Goal: Information Seeking & Learning: Check status

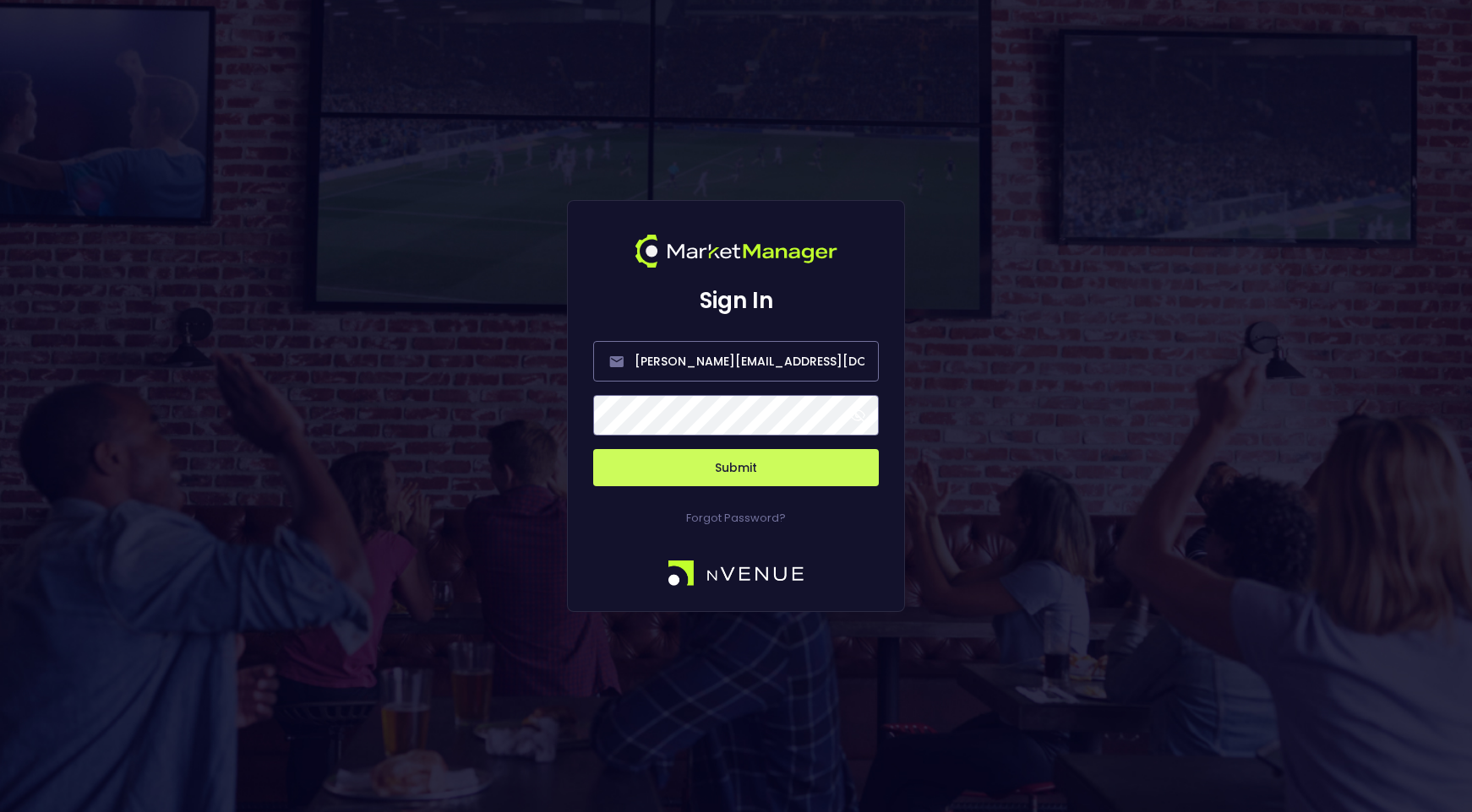
click at [704, 477] on button "Submit" at bounding box center [736, 468] width 286 height 37
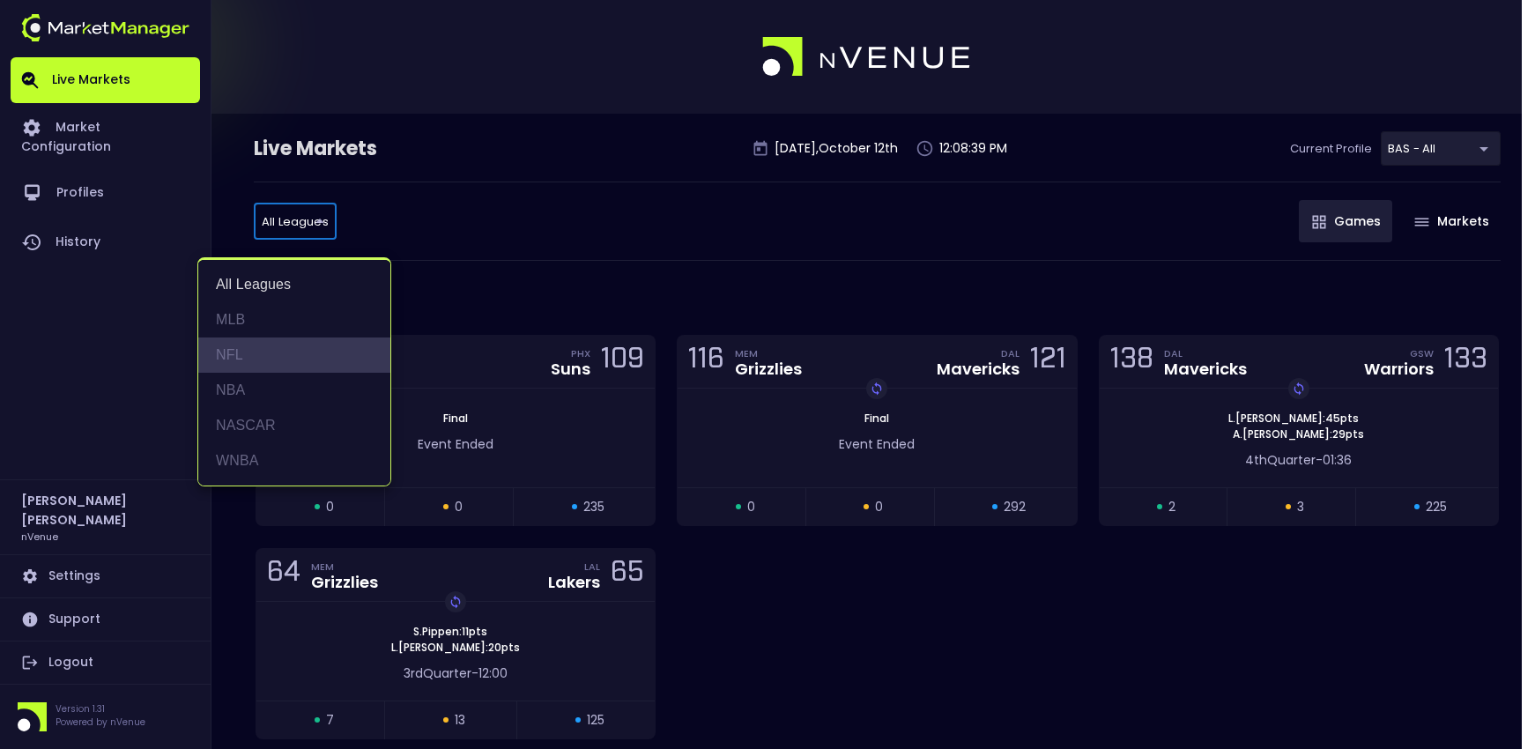
click at [285, 368] on li "NFL" at bounding box center [294, 354] width 192 height 35
type input "NFL"
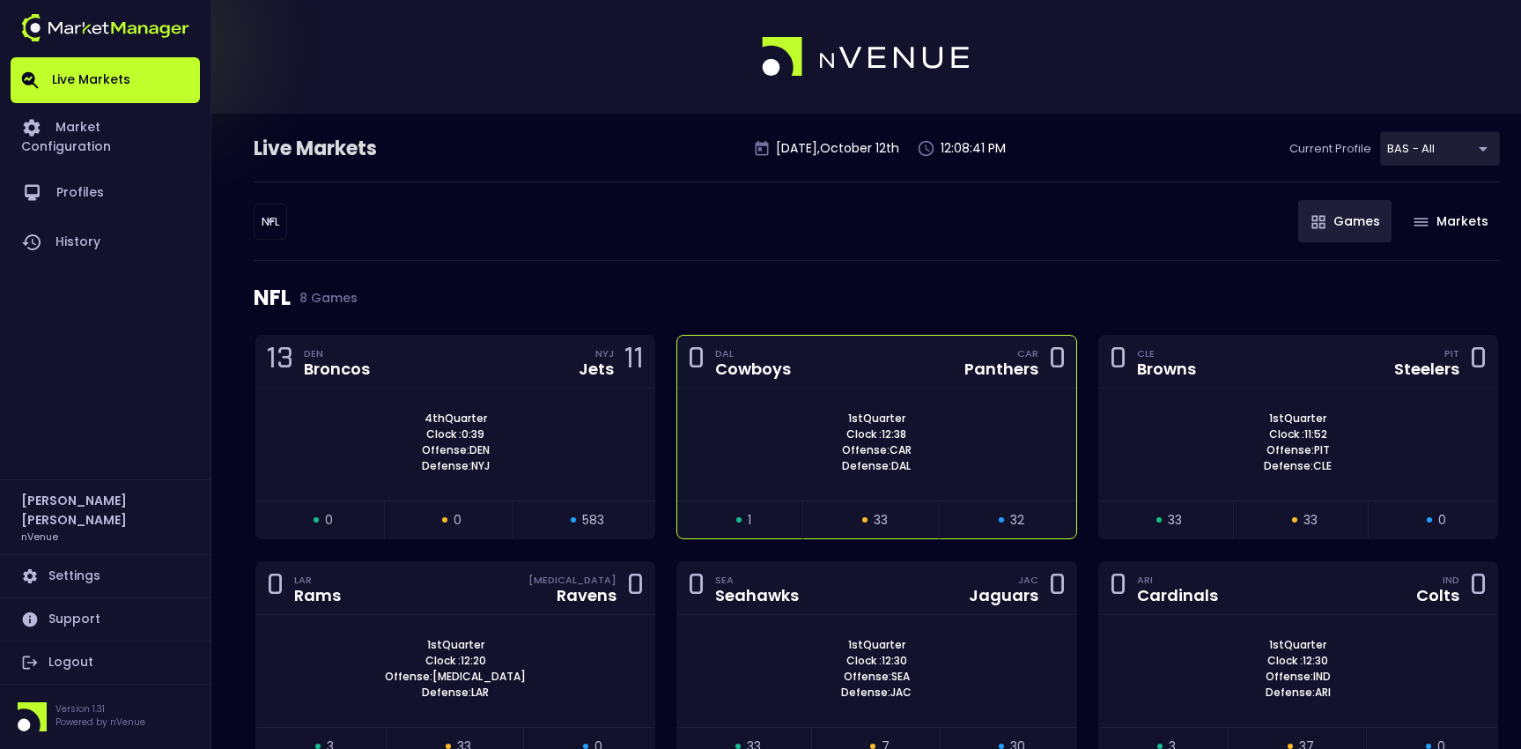
click at [885, 377] on div "0 DAL Cowboys CAR Panthers 0" at bounding box center [876, 362] width 398 height 53
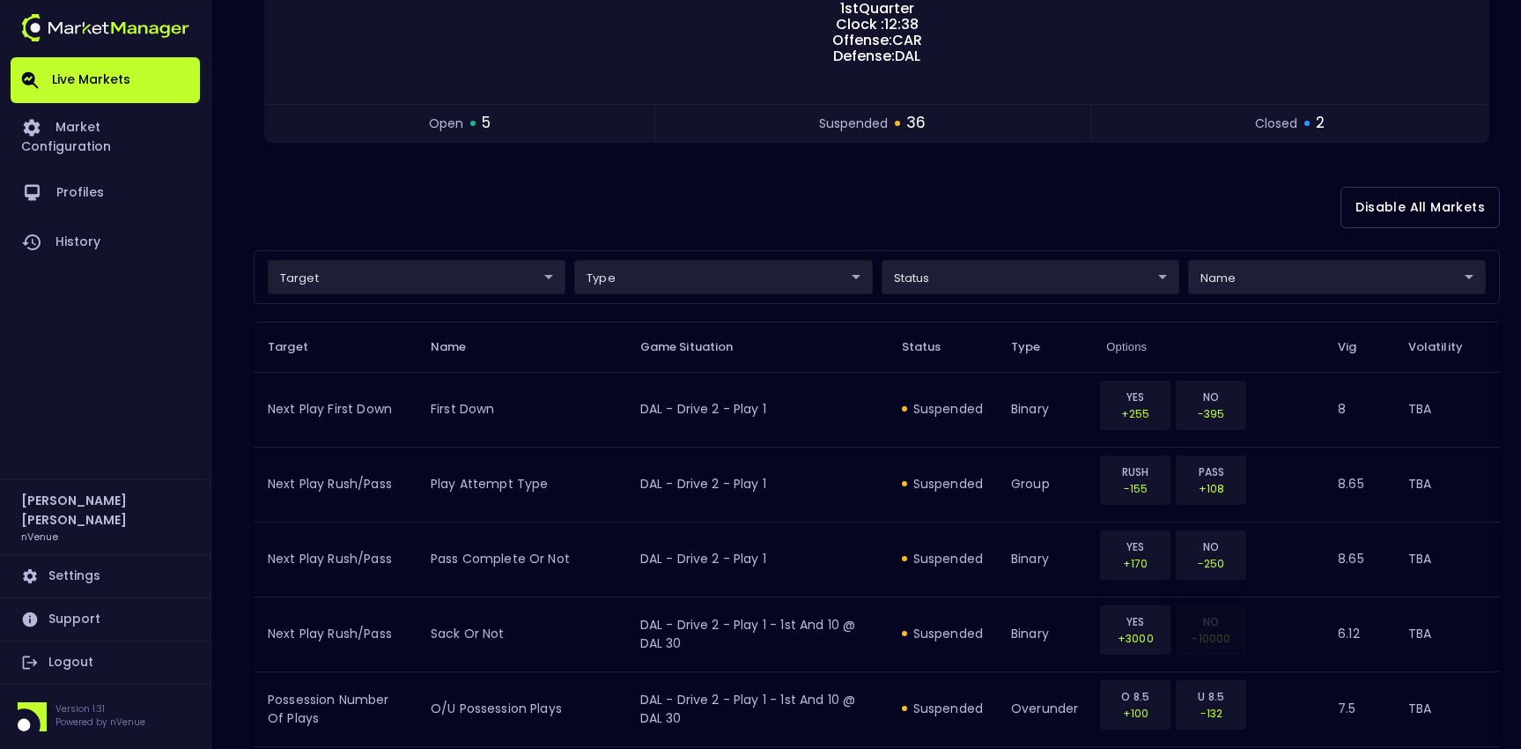
scroll to position [263, 0]
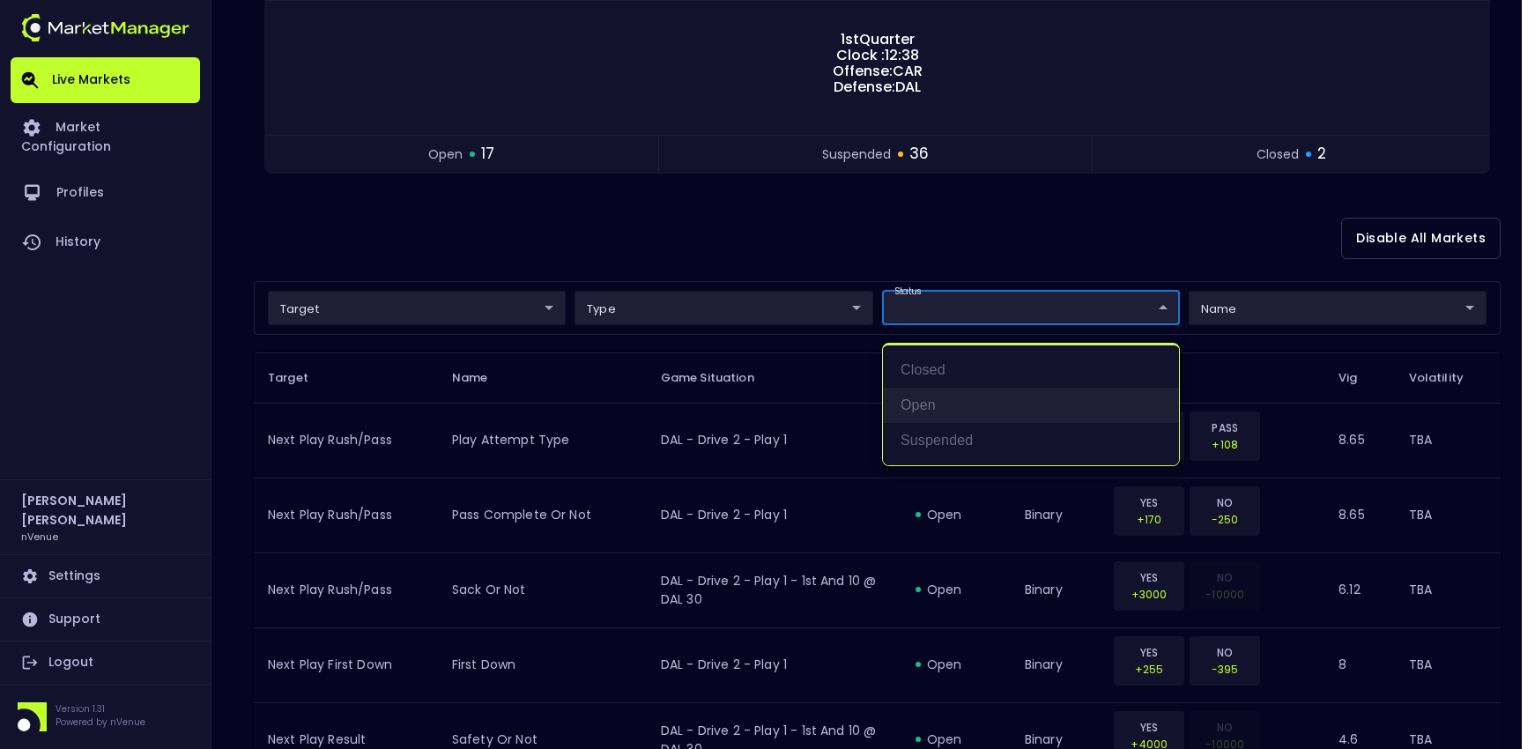
click at [951, 412] on li "open" at bounding box center [1031, 405] width 296 height 35
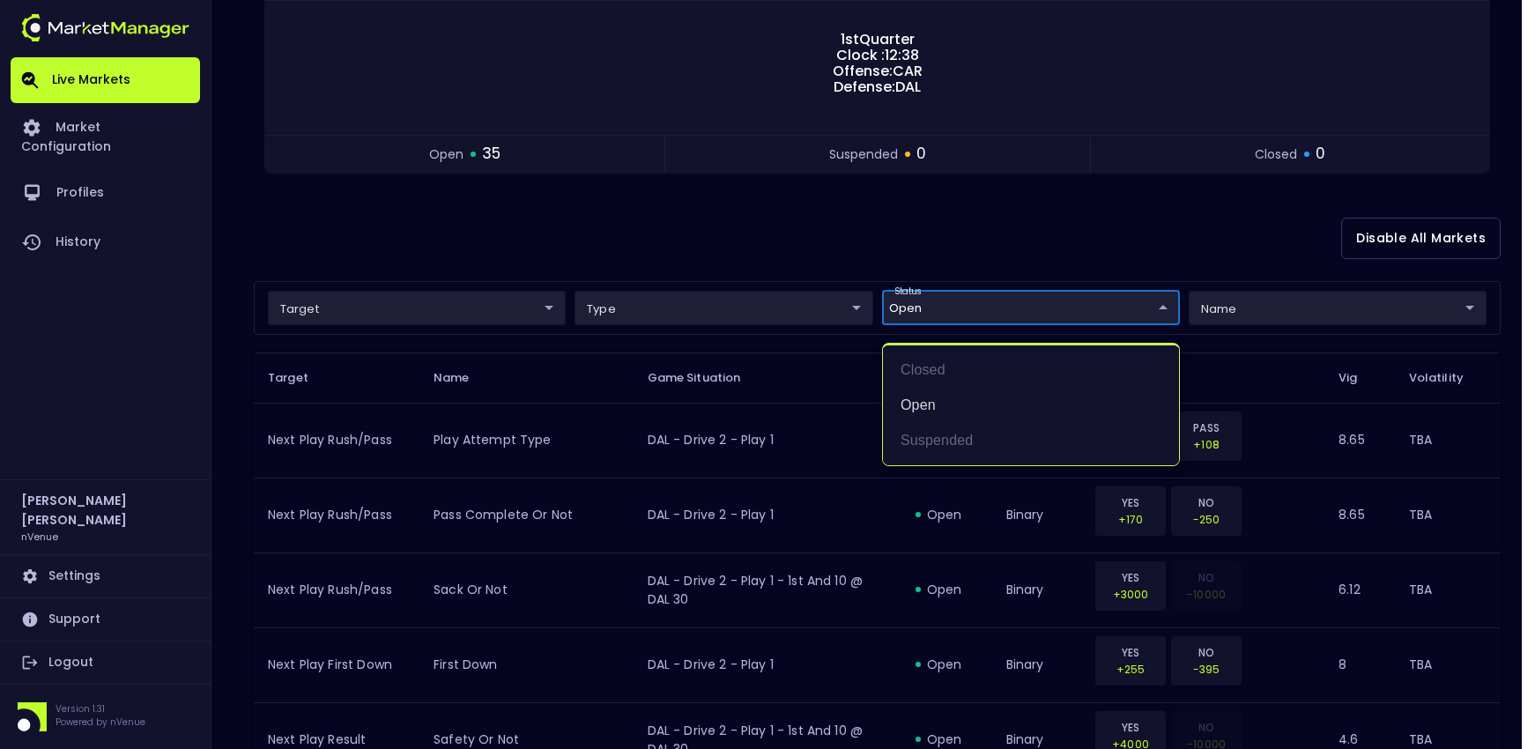
click at [761, 246] on div at bounding box center [767, 374] width 1535 height 749
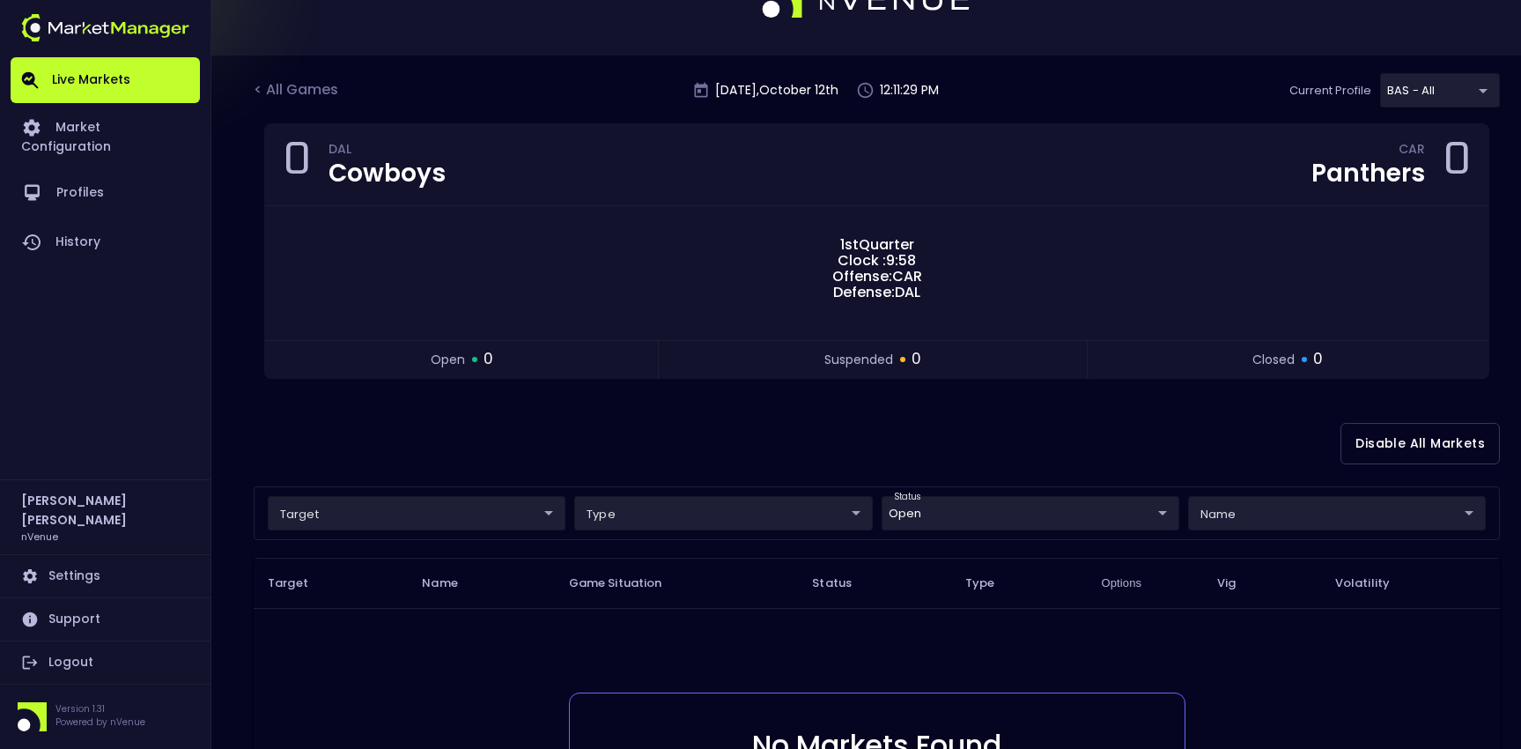
scroll to position [88, 0]
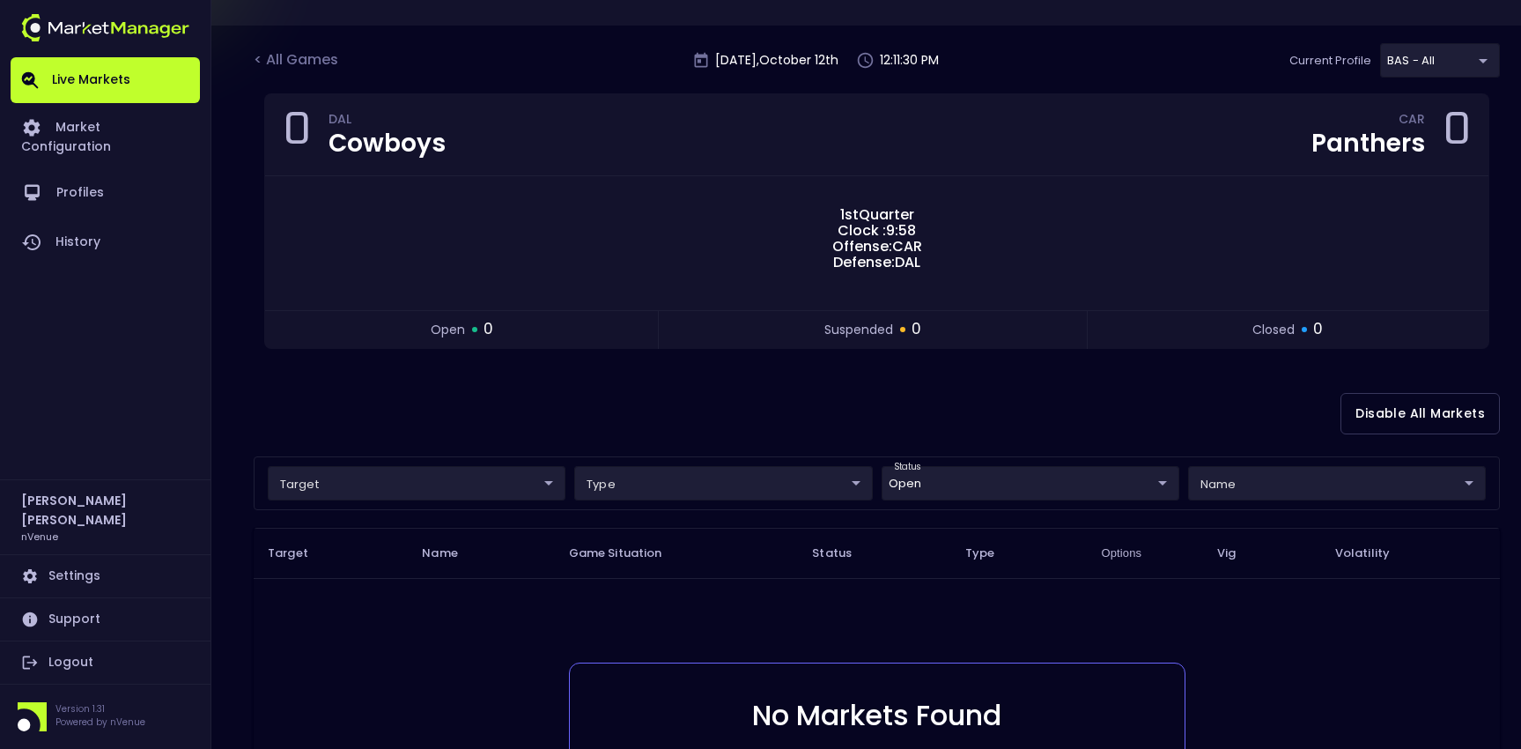
click at [1032, 490] on body "Live Markets Market Configuration Profiles History [PERSON_NAME] nVenue Setting…" at bounding box center [760, 462] width 1521 height 1100
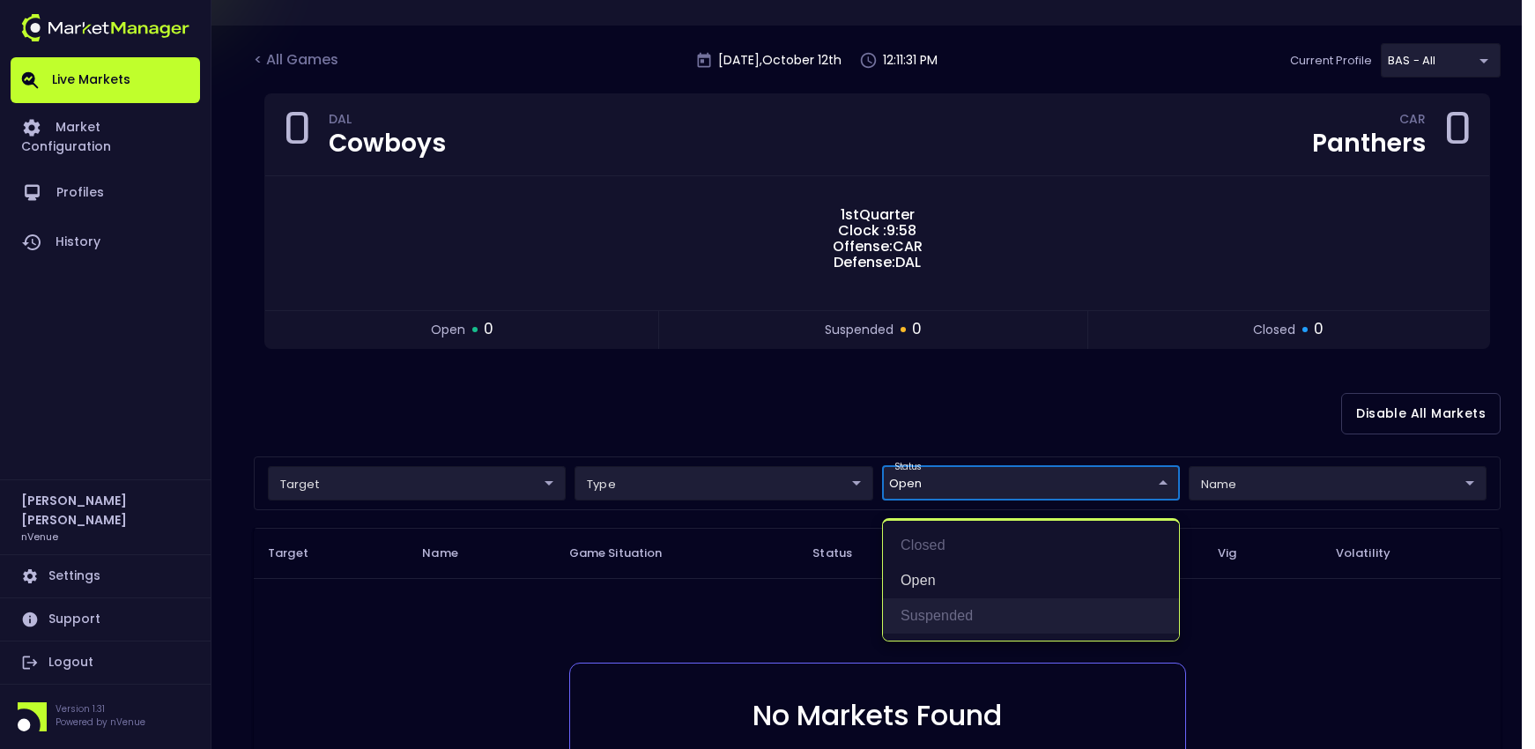
click at [927, 609] on li "suspended" at bounding box center [1031, 615] width 296 height 35
type input "open,suspended"
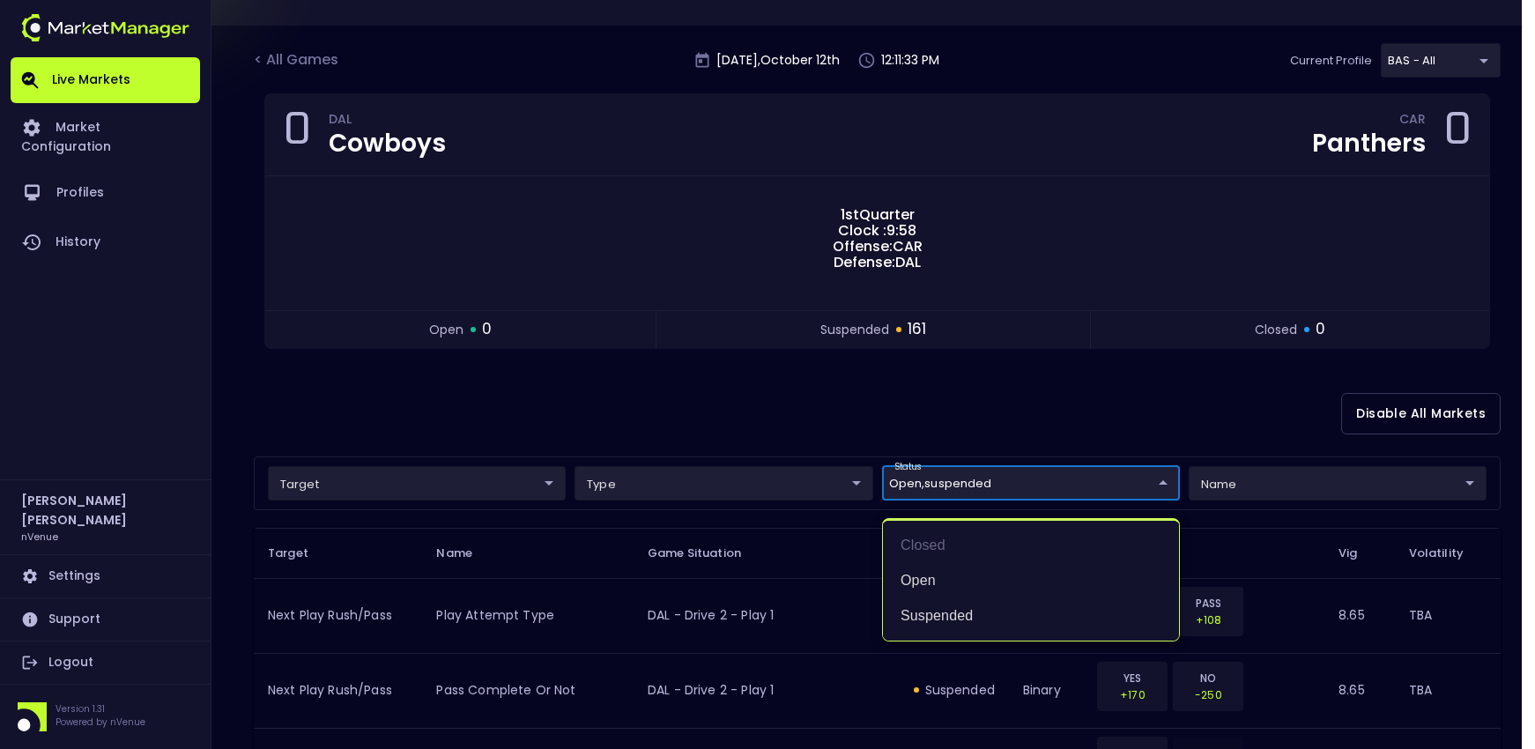
click at [622, 377] on div at bounding box center [767, 374] width 1535 height 749
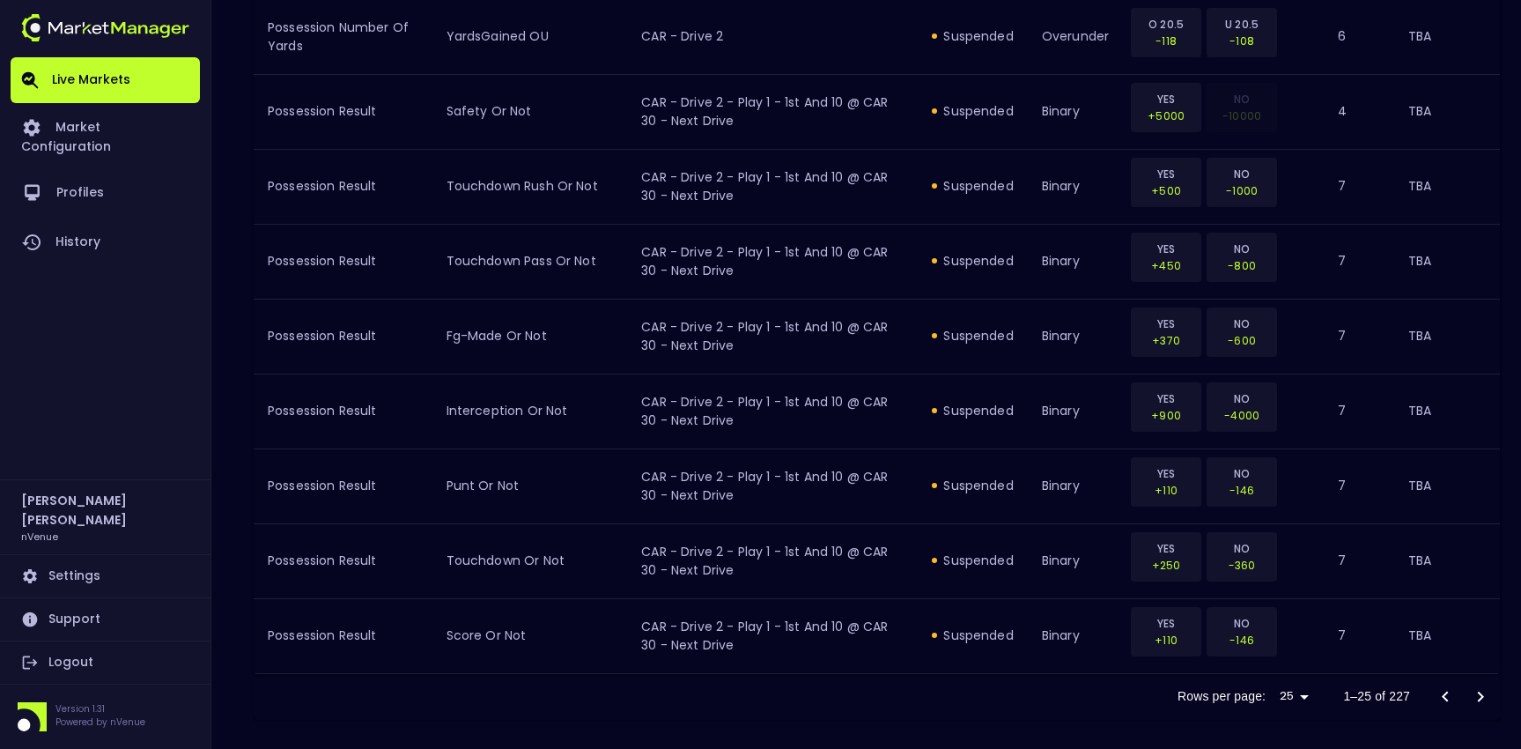
scroll to position [1933, 0]
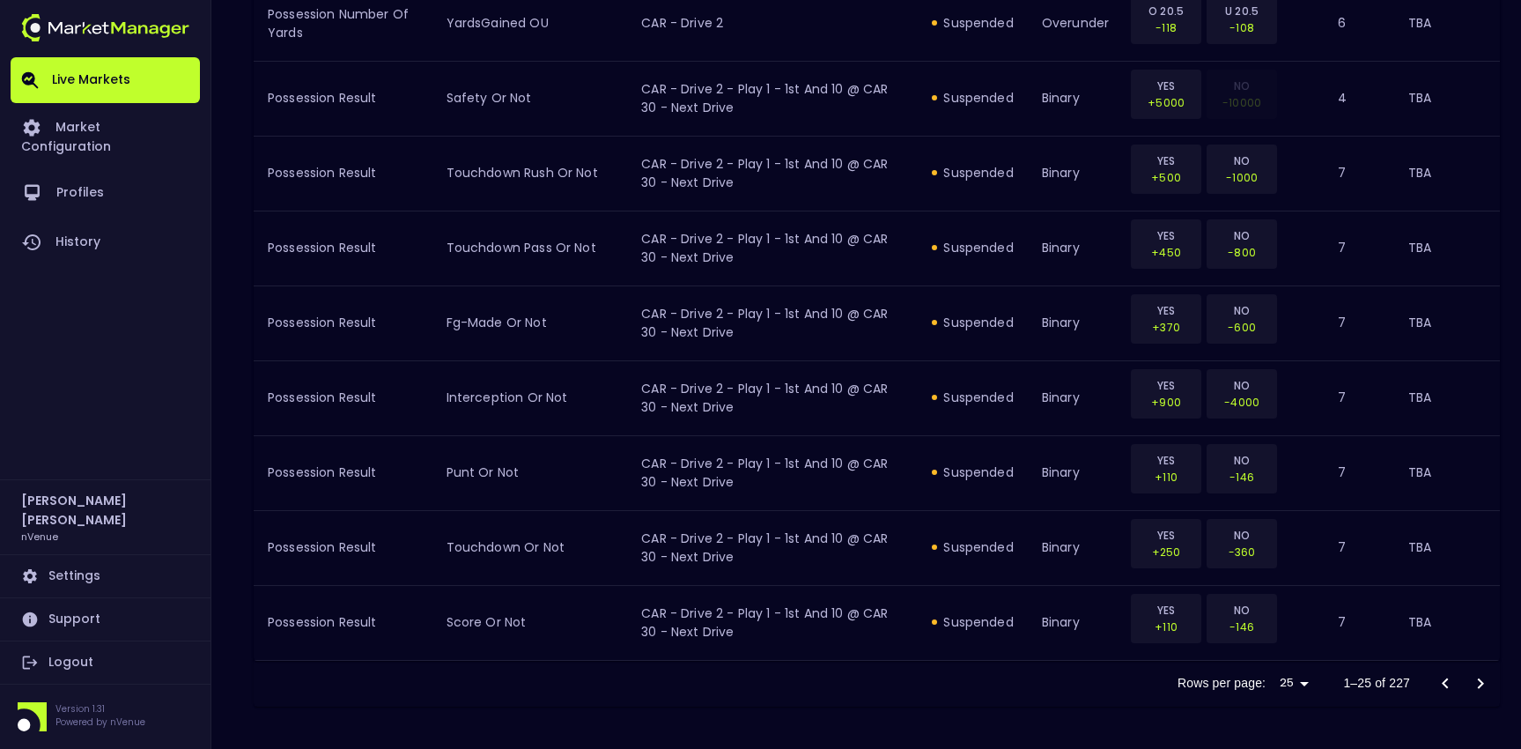
click at [1470, 681] on icon "Go to next page" at bounding box center [1480, 683] width 21 height 21
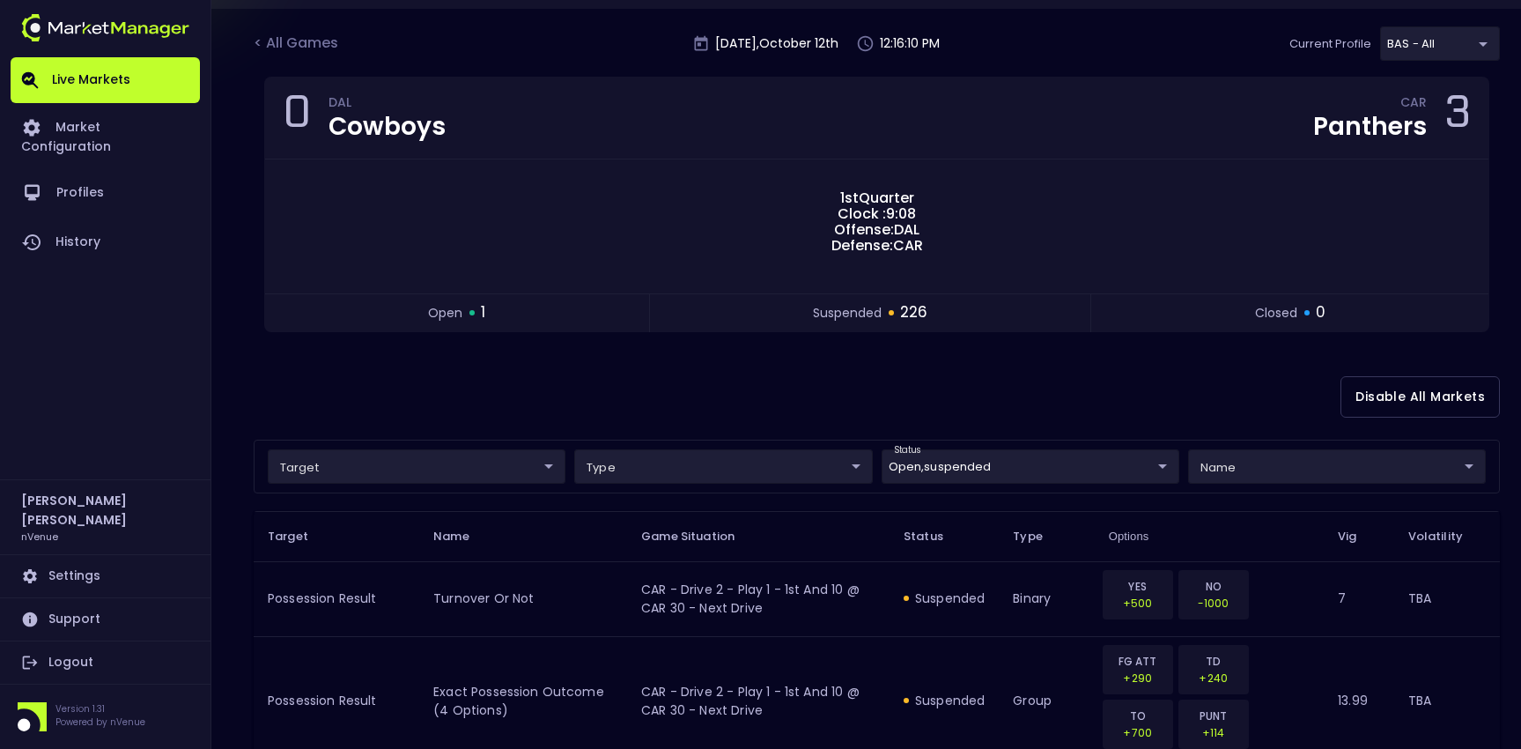
scroll to position [0, 0]
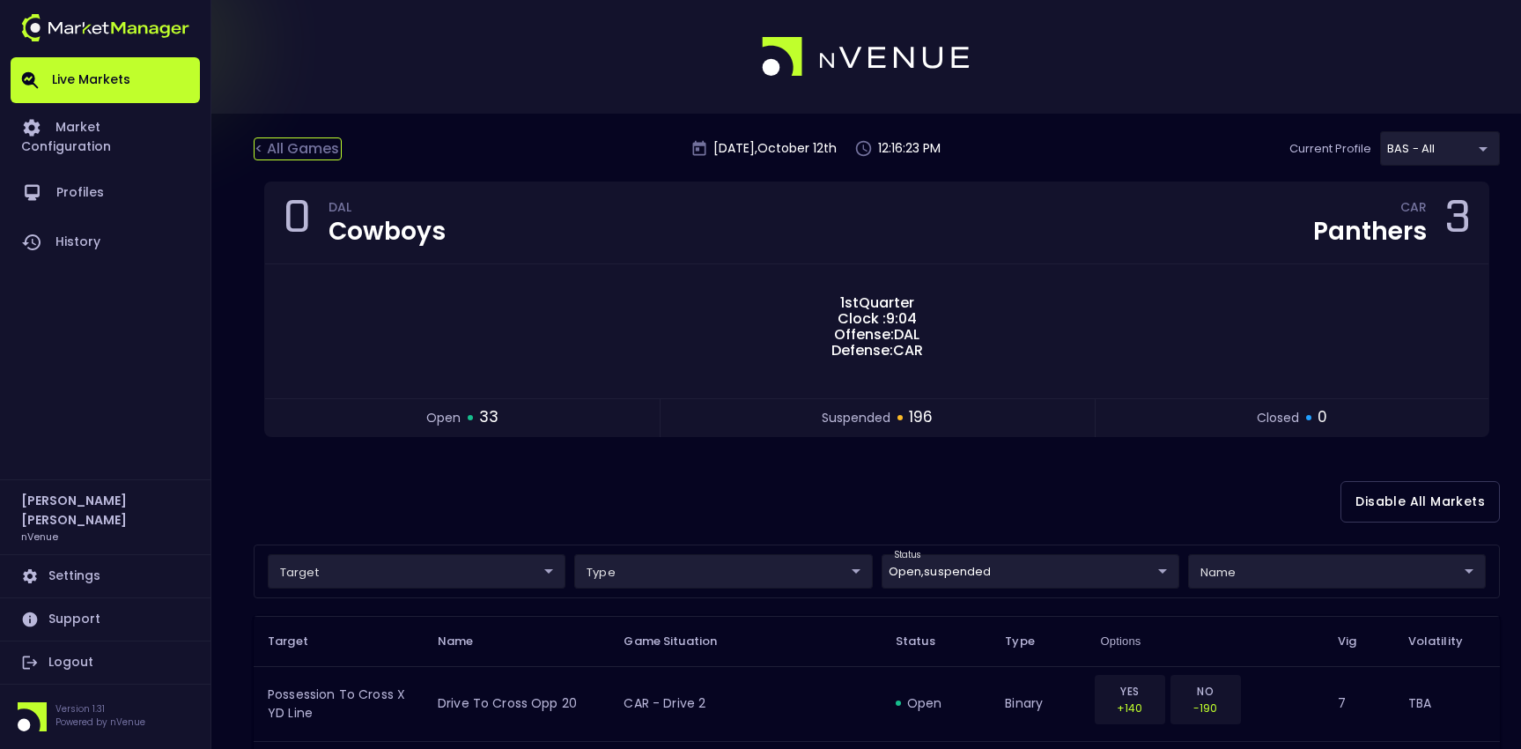
click at [298, 154] on div "< All Games" at bounding box center [298, 148] width 88 height 23
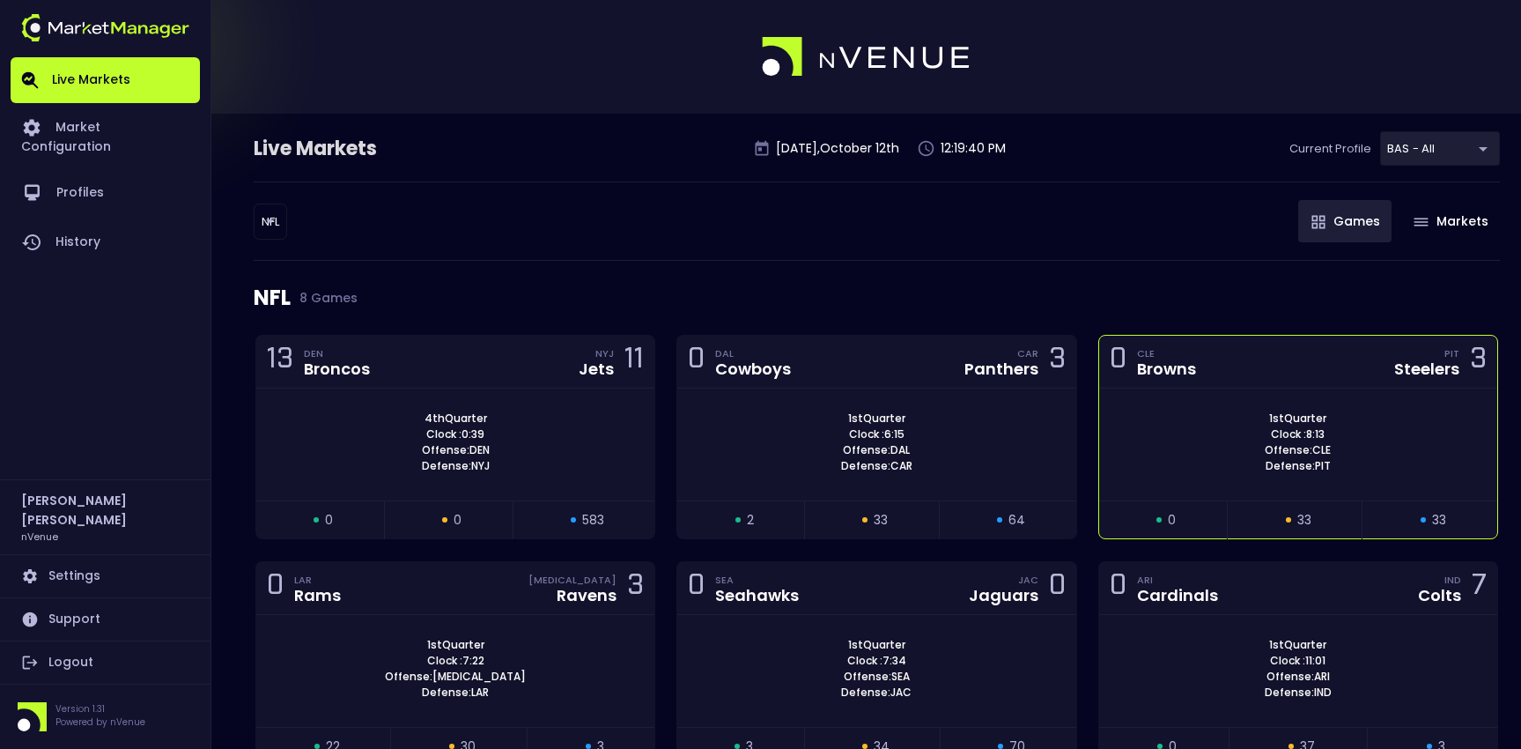
click at [1275, 360] on div "0 CLE Browns PIT Steelers 3" at bounding box center [1298, 362] width 398 height 53
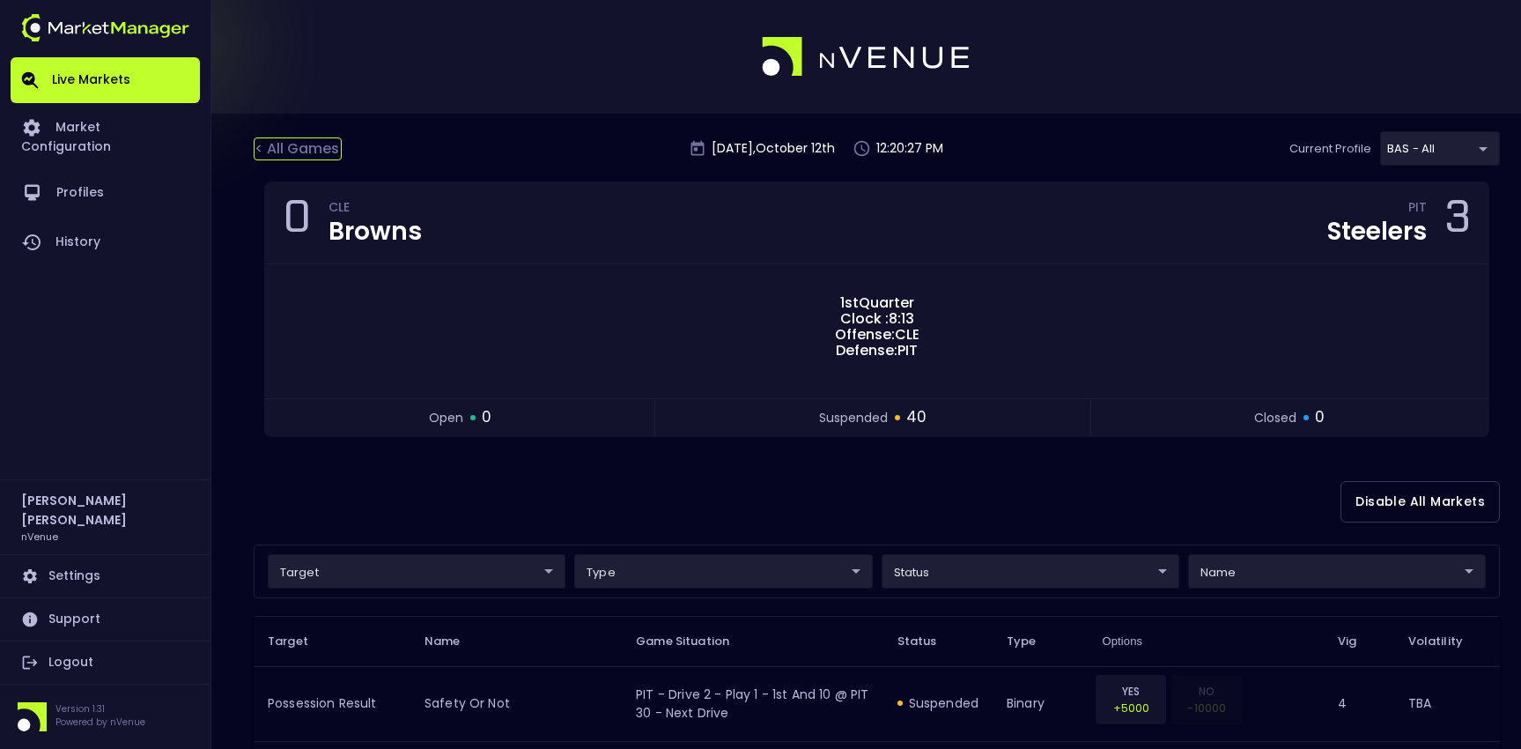
click at [271, 139] on div "< All Games" at bounding box center [298, 148] width 88 height 23
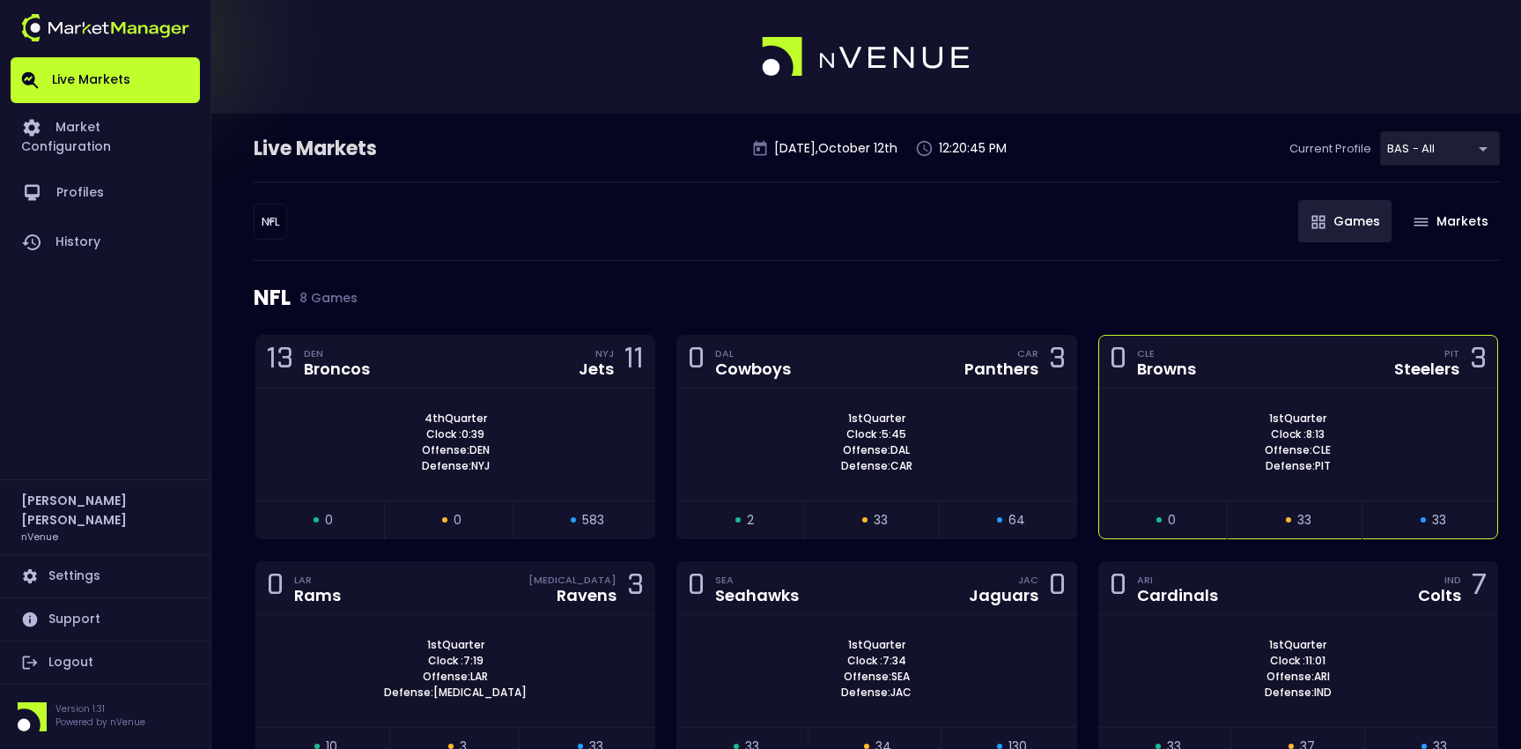
click at [1310, 355] on div "0 CLE Browns PIT Steelers 3" at bounding box center [1298, 362] width 398 height 53
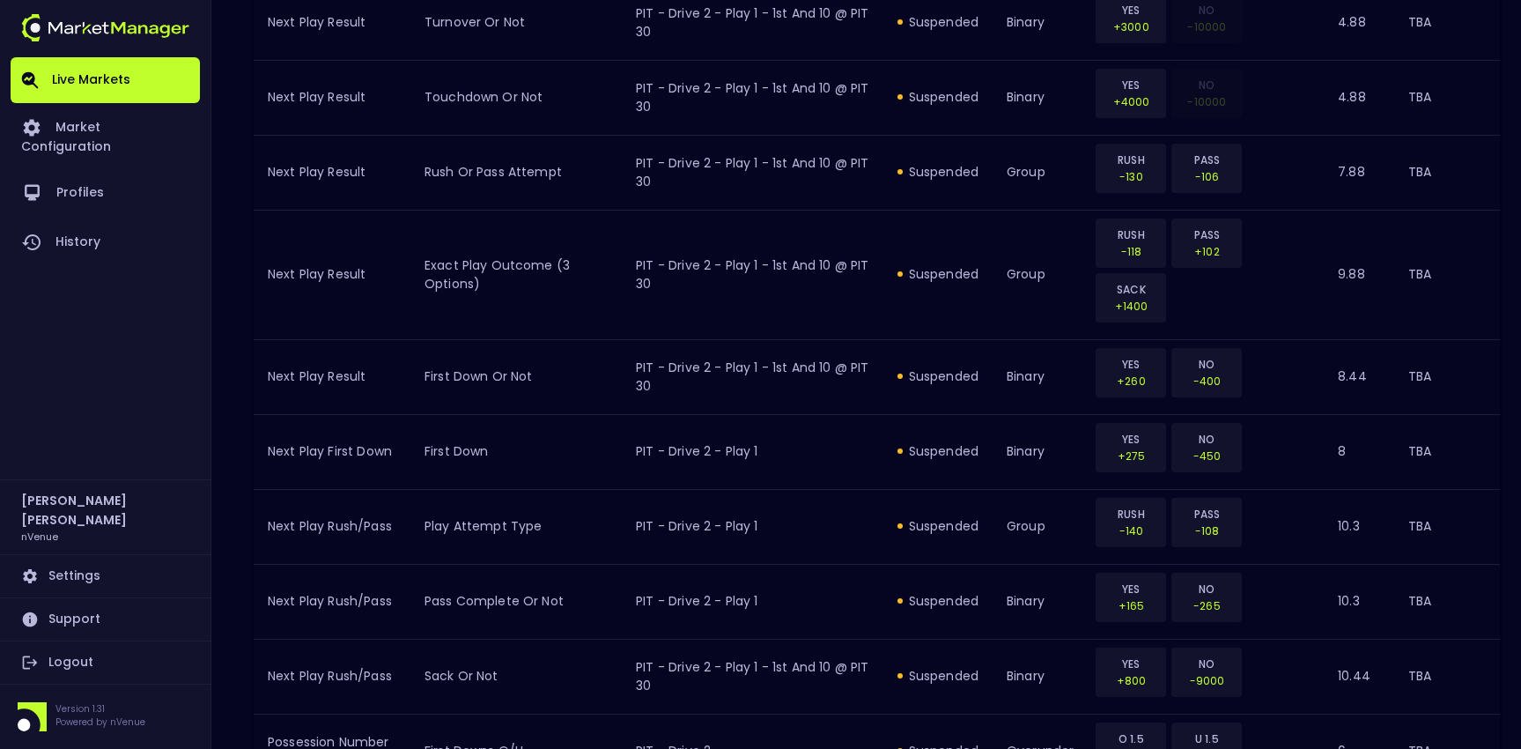
scroll to position [2097, 0]
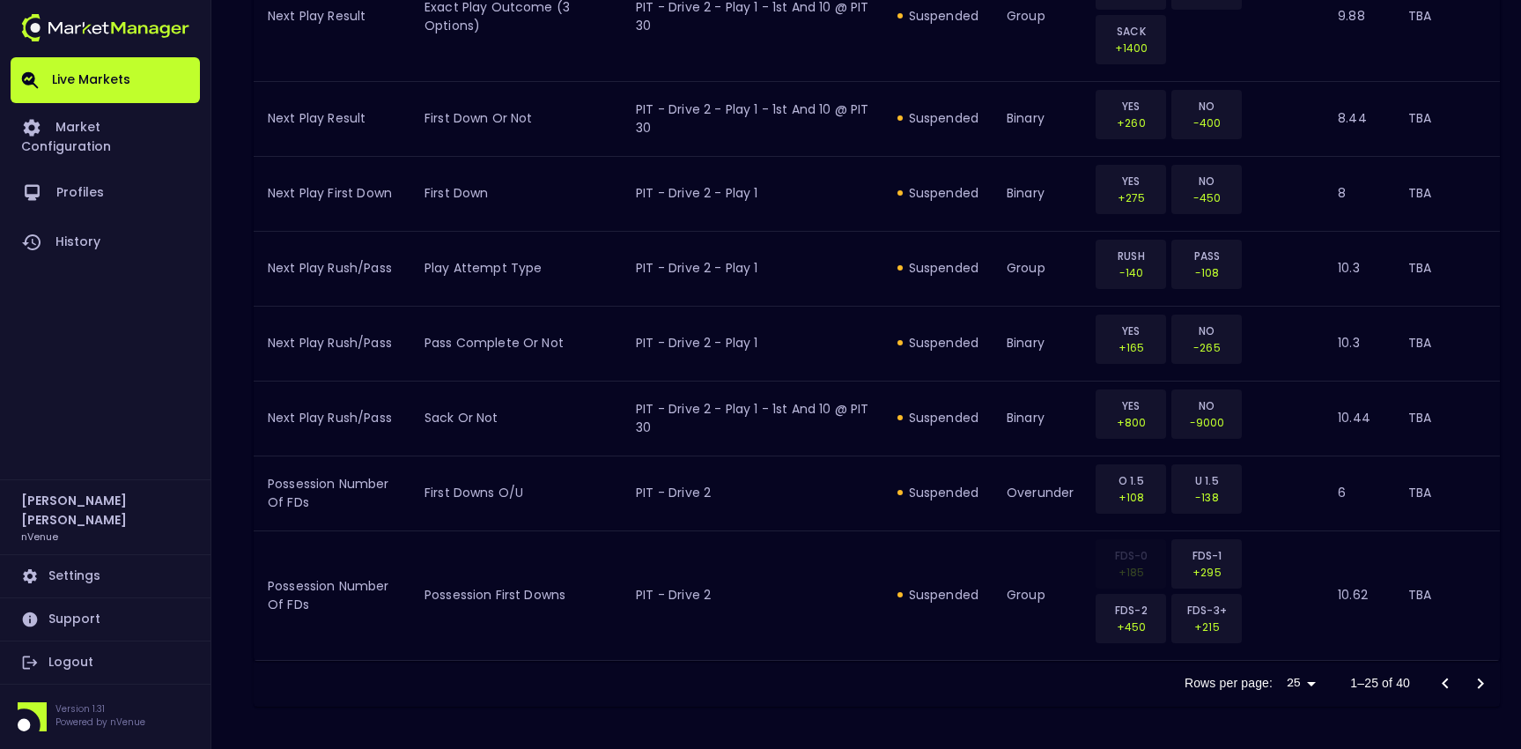
click at [1482, 689] on icon "Go to next page" at bounding box center [1480, 683] width 21 height 21
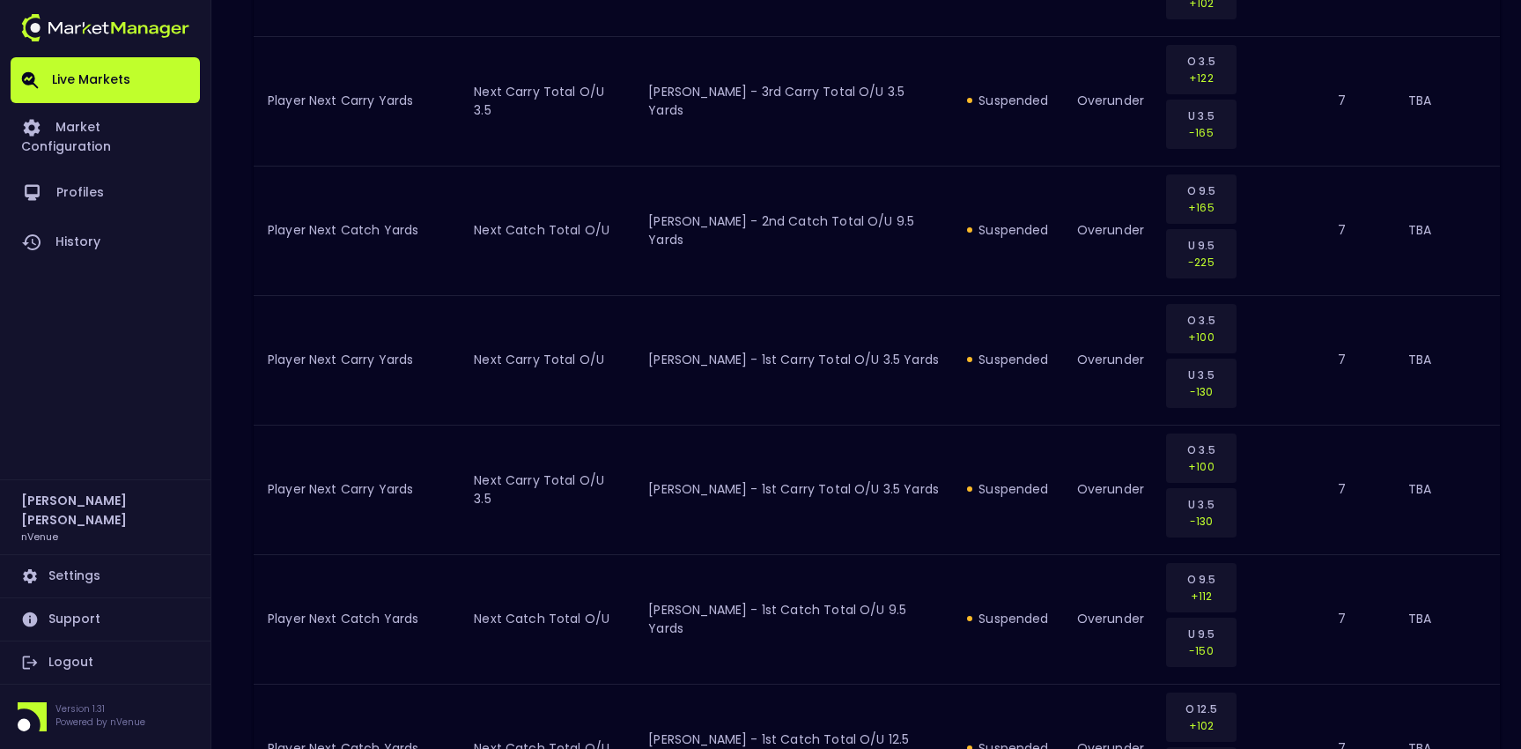
scroll to position [1949, 0]
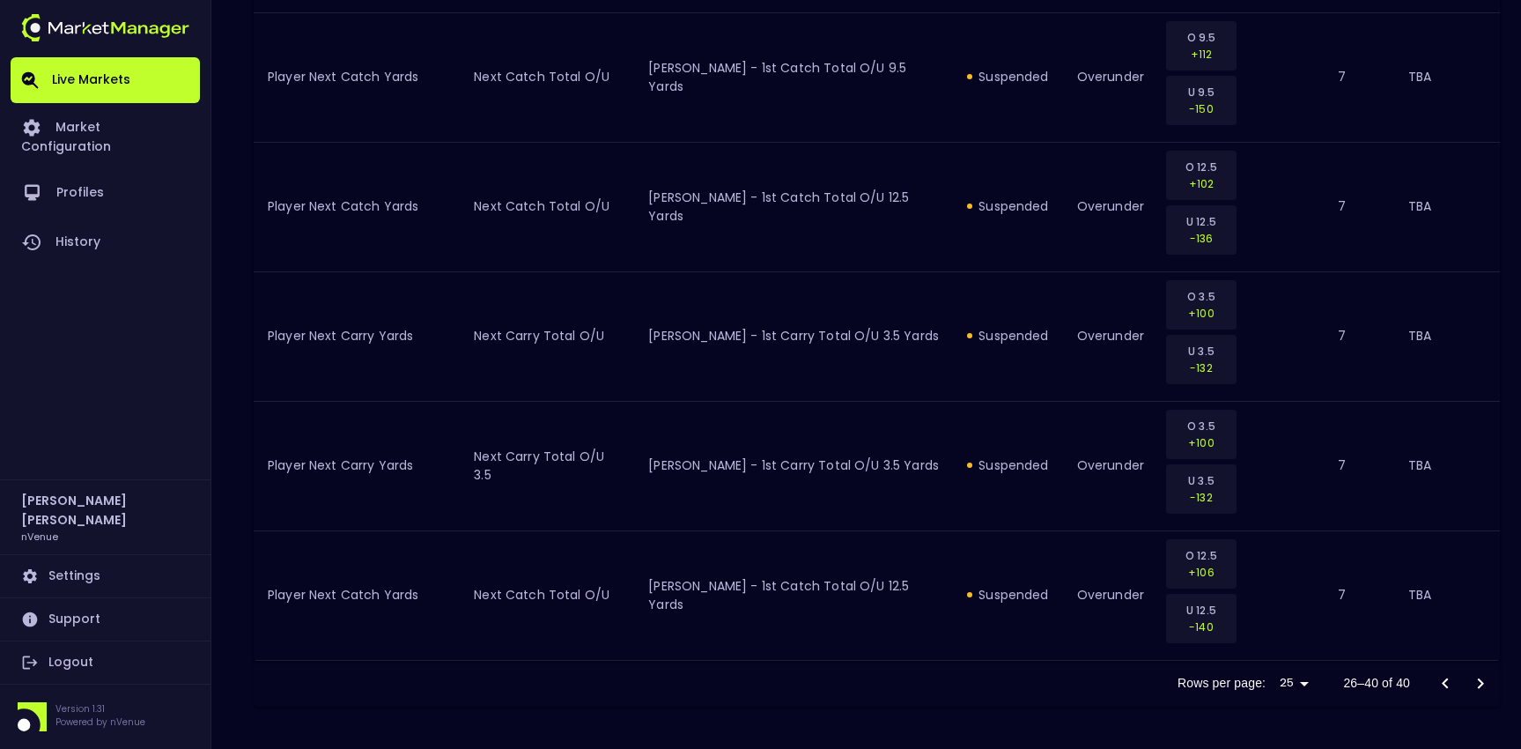
click at [1441, 678] on icon "Go to previous page" at bounding box center [1445, 683] width 21 height 21
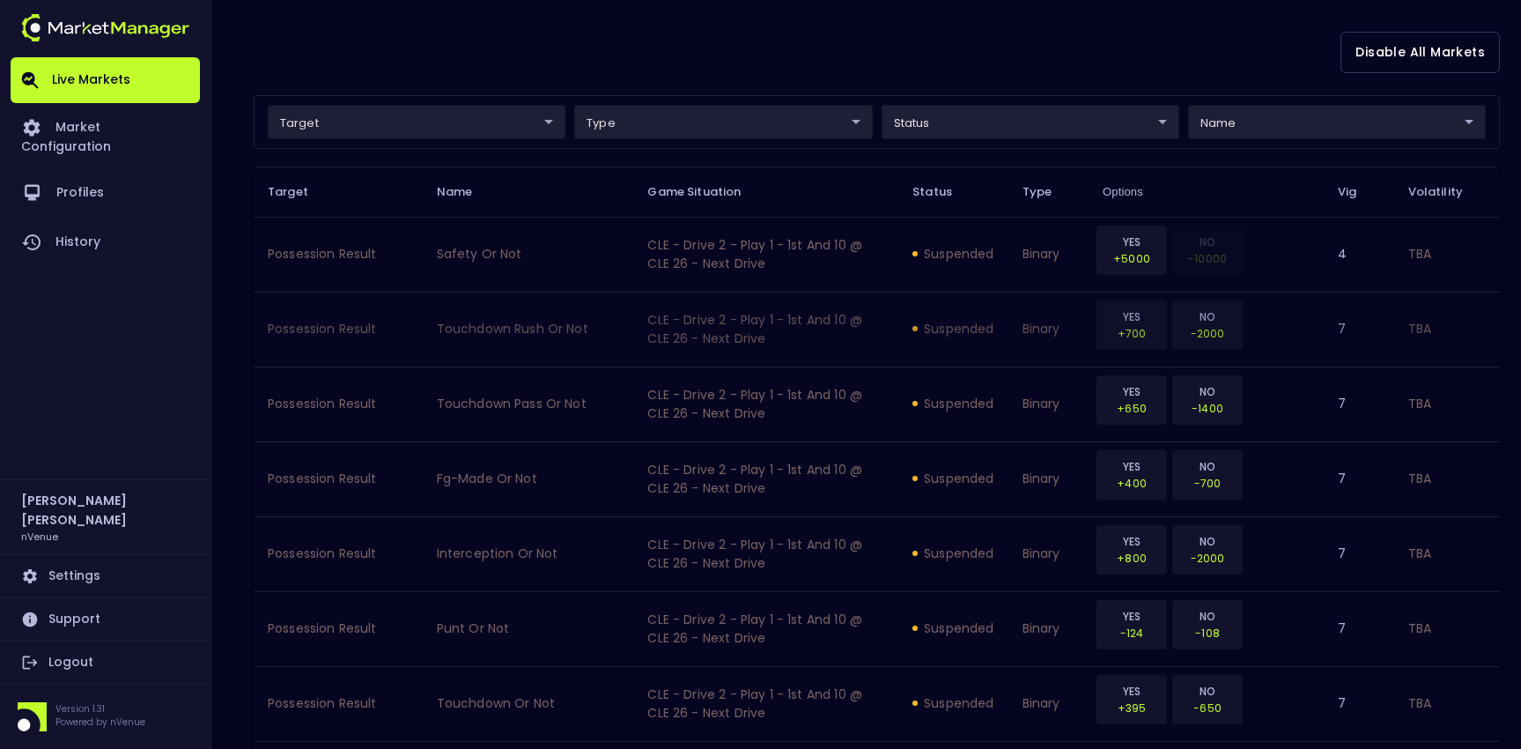
scroll to position [0, 0]
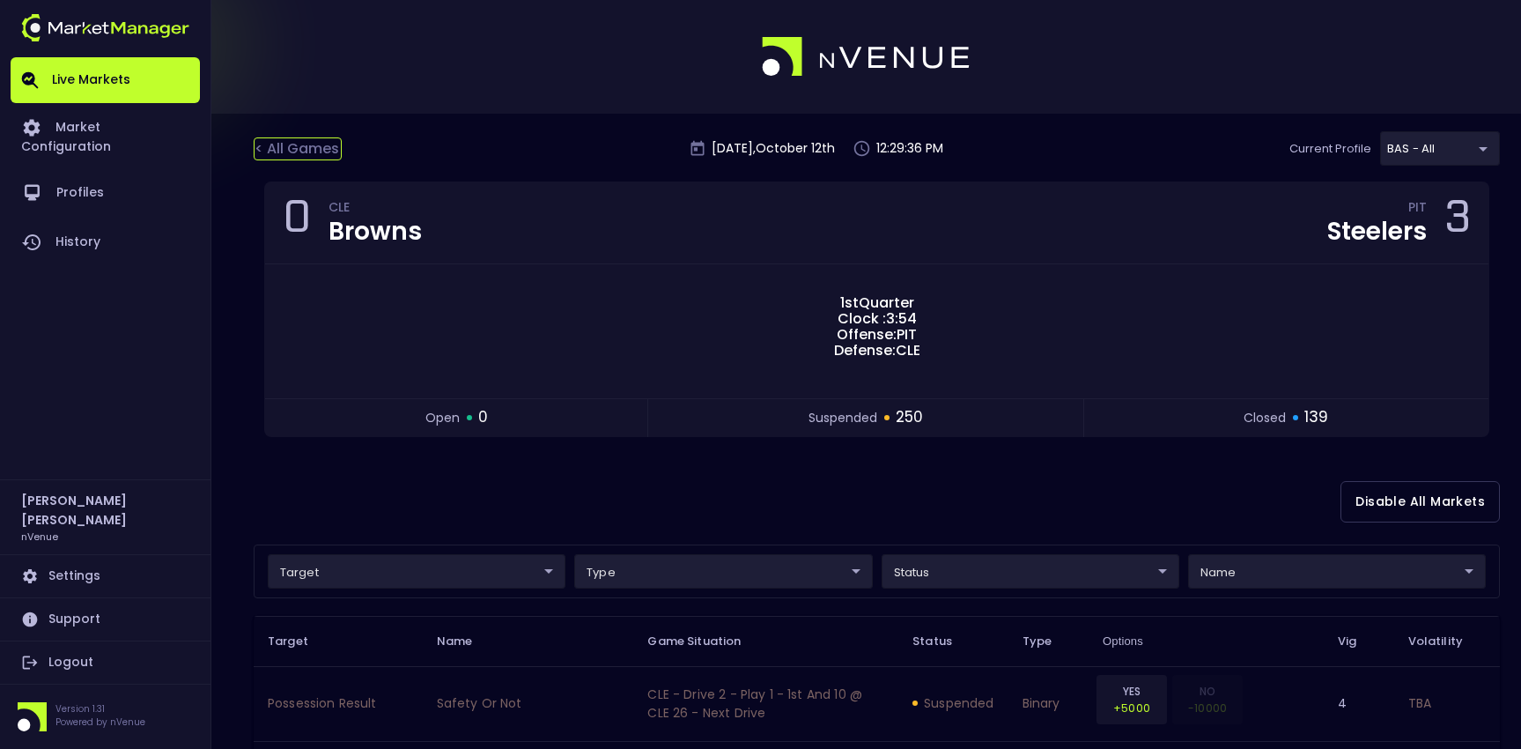
click at [280, 143] on div "< All Games" at bounding box center [298, 148] width 88 height 23
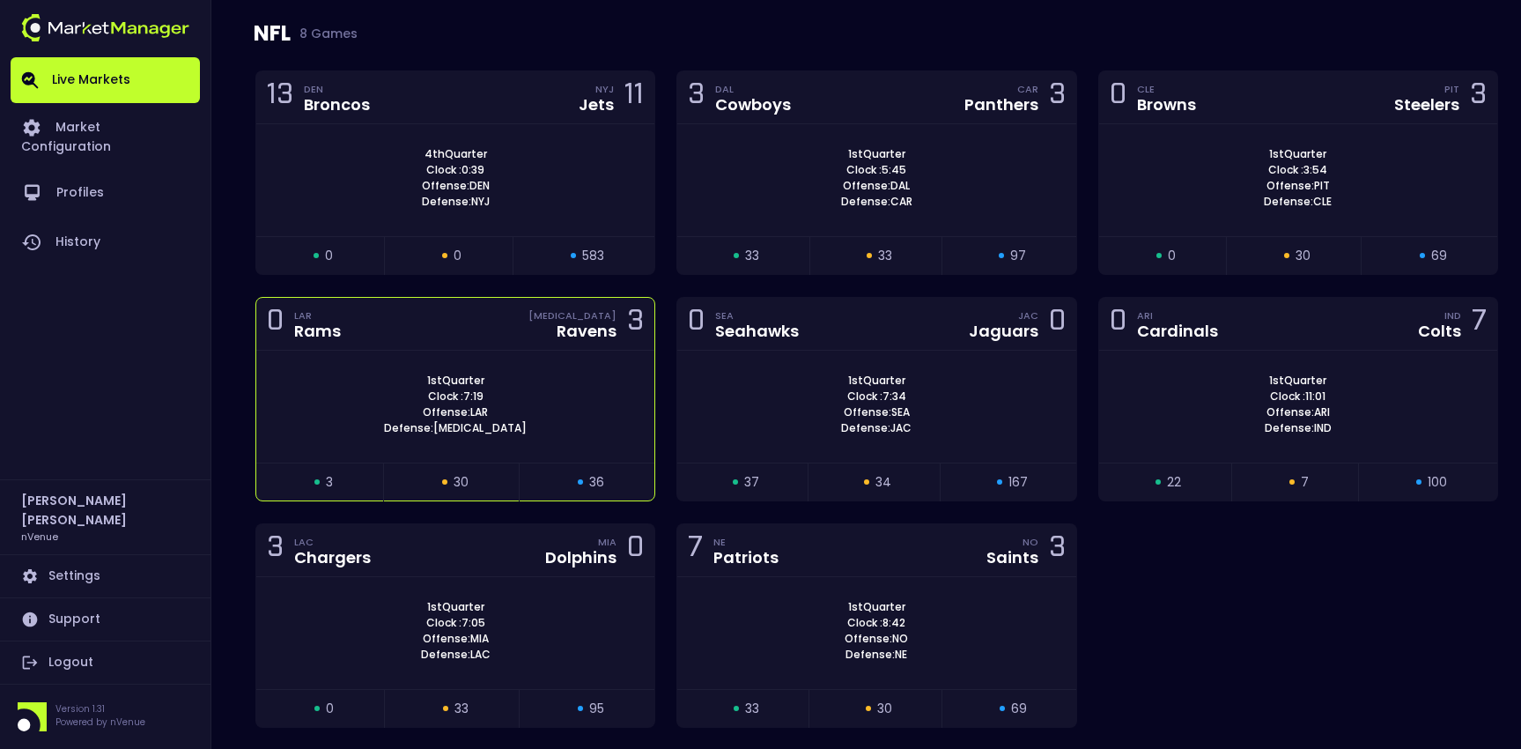
click at [431, 330] on div "0 LAR Rams [MEDICAL_DATA] Ravens 3" at bounding box center [455, 324] width 398 height 53
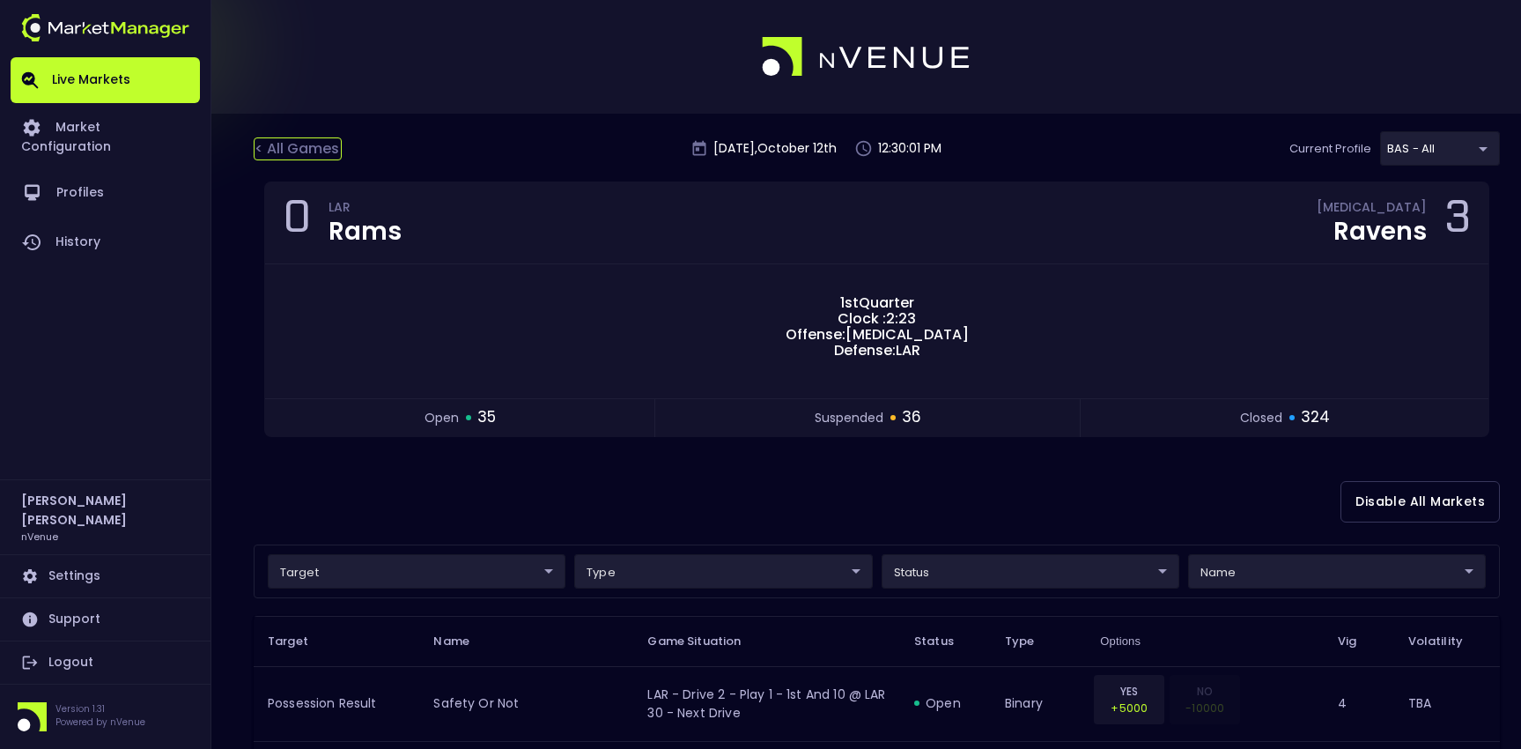
click at [319, 159] on div "< All Games" at bounding box center [298, 148] width 88 height 23
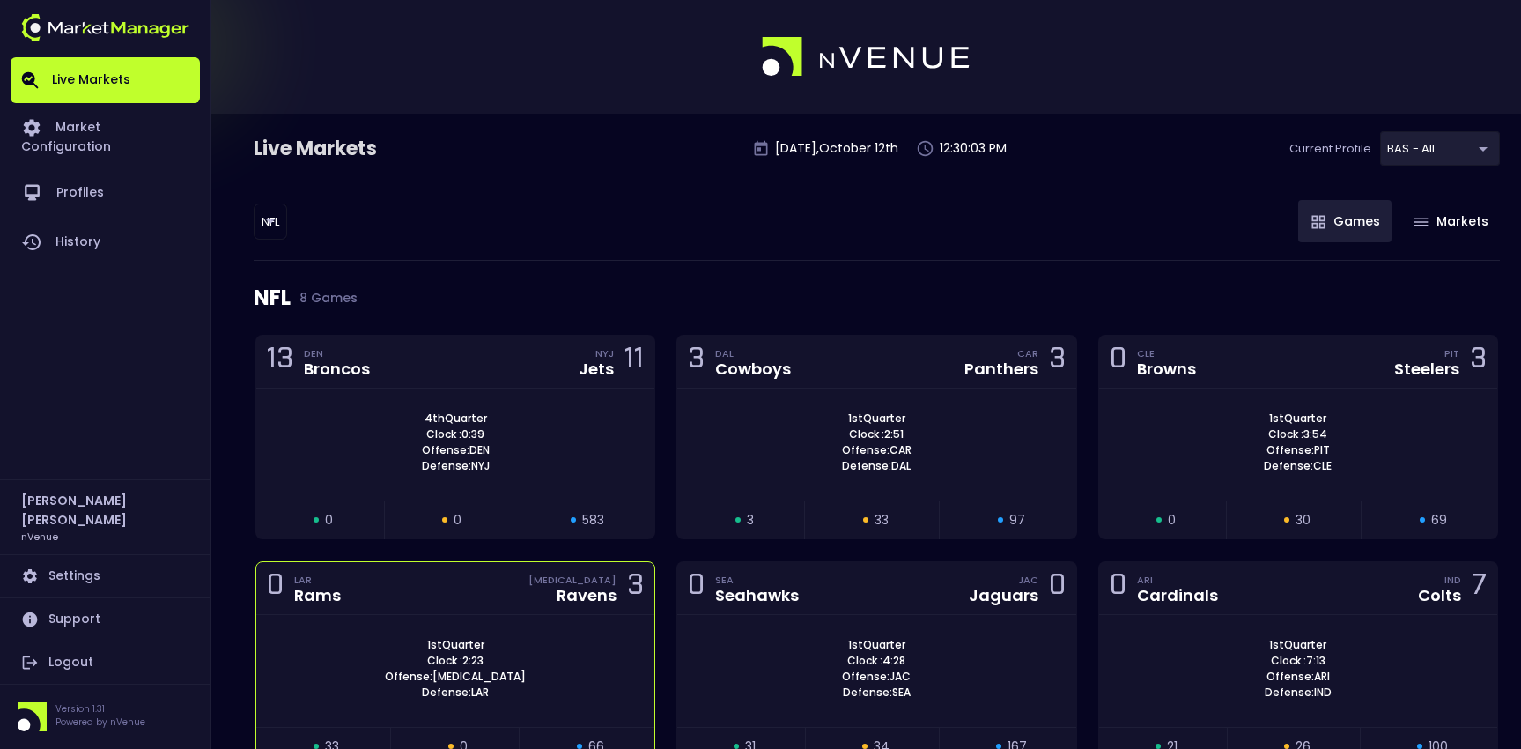
click at [416, 604] on div "0 LAR Rams [MEDICAL_DATA] Ravens 3" at bounding box center [455, 588] width 398 height 53
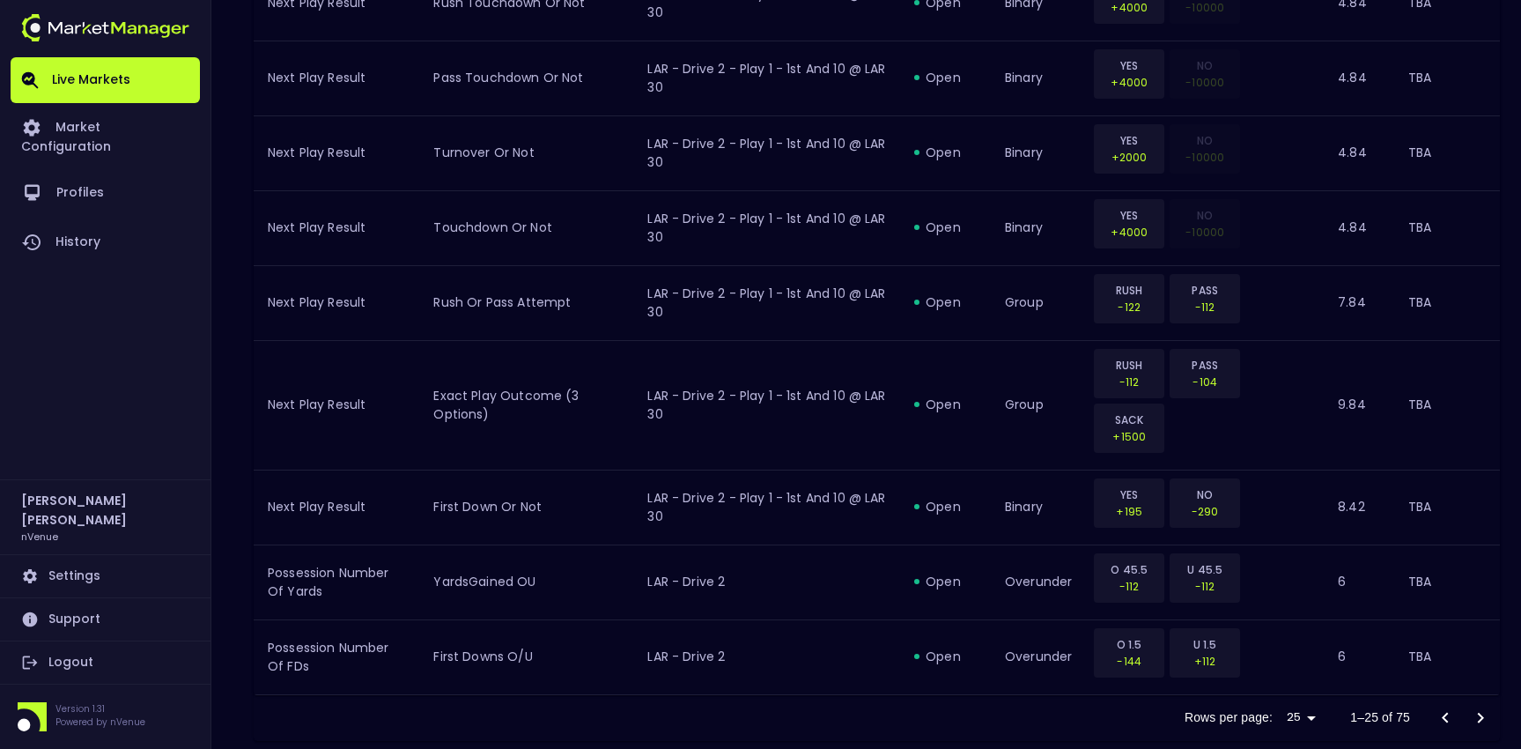
scroll to position [2042, 0]
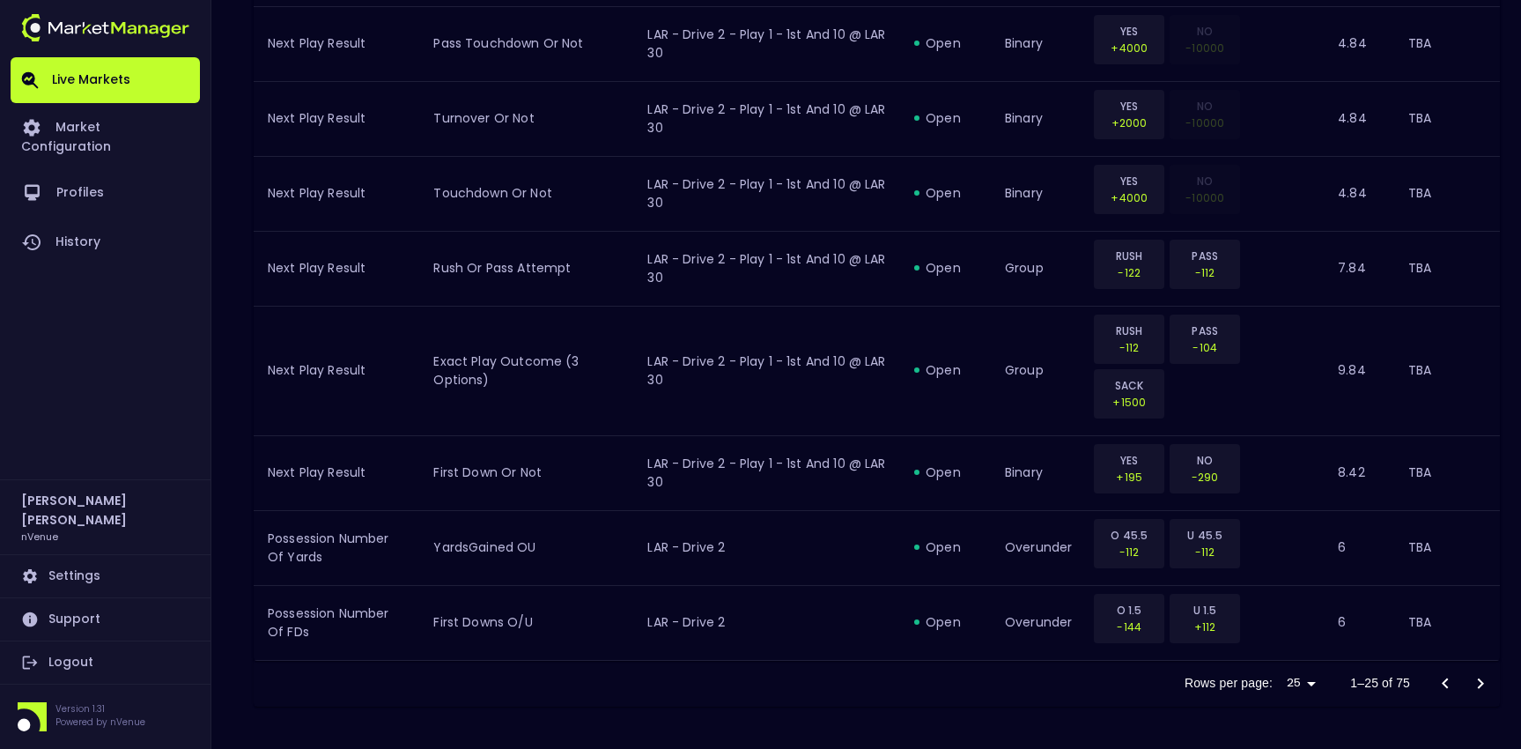
click at [1490, 685] on icon "Go to next page" at bounding box center [1480, 683] width 21 height 21
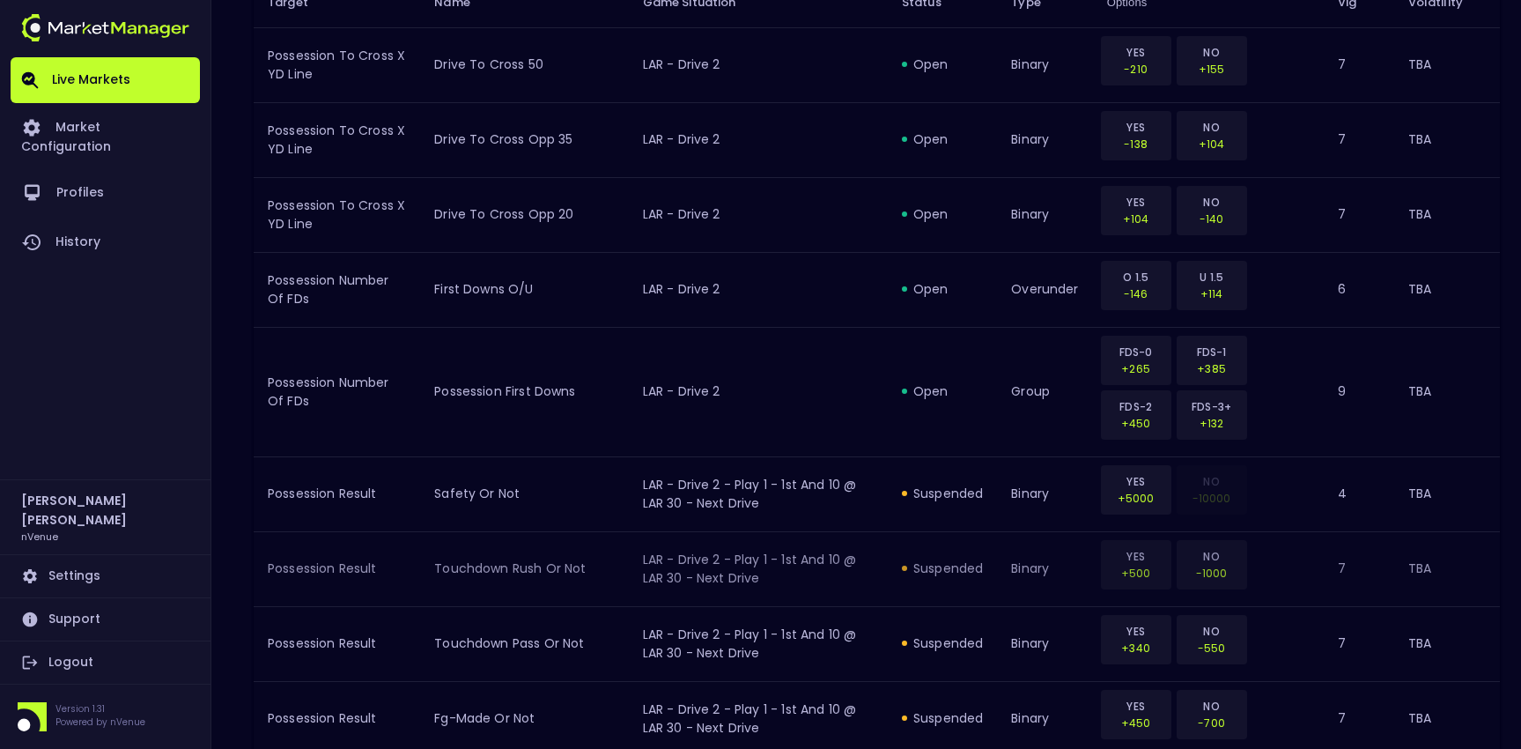
scroll to position [0, 0]
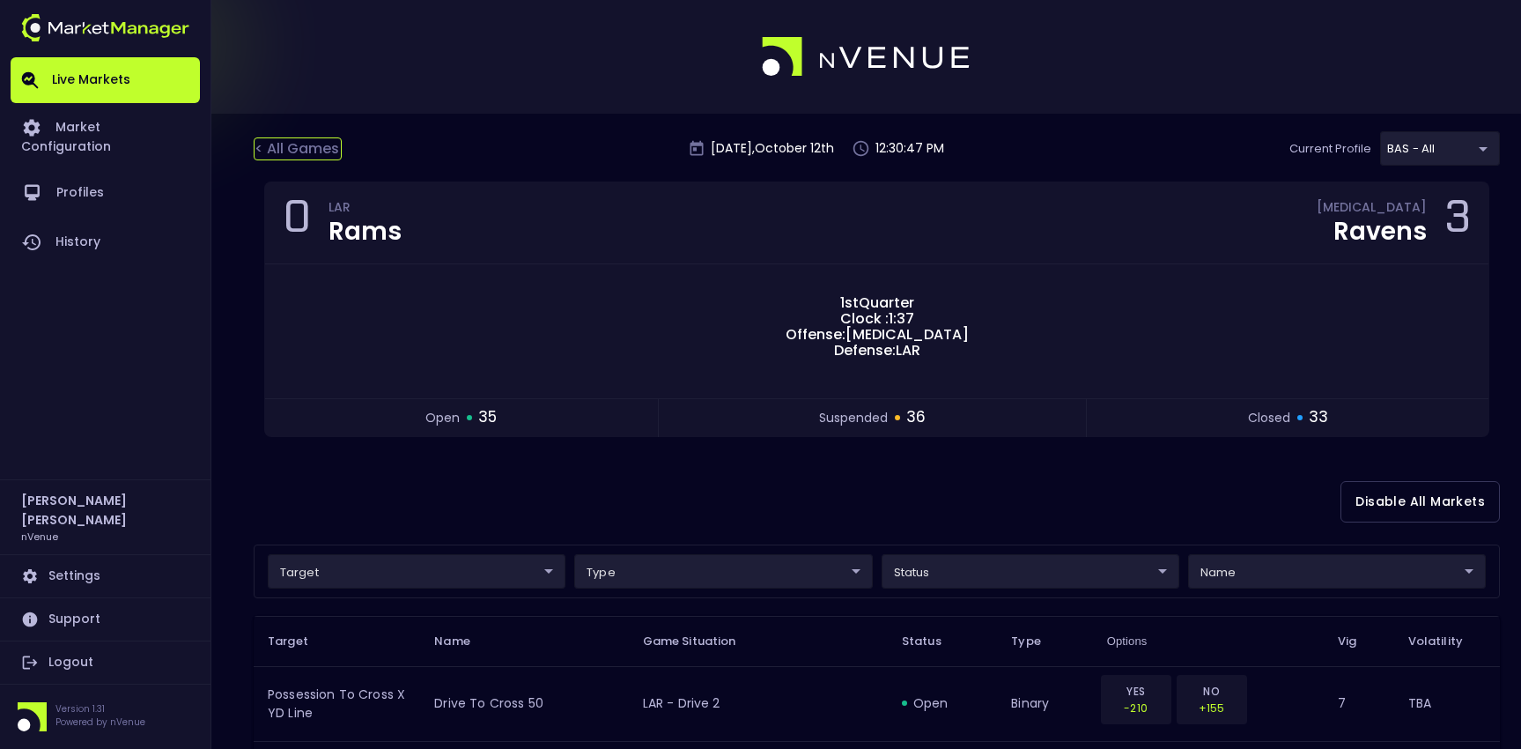
click at [304, 145] on div "< All Games" at bounding box center [298, 148] width 88 height 23
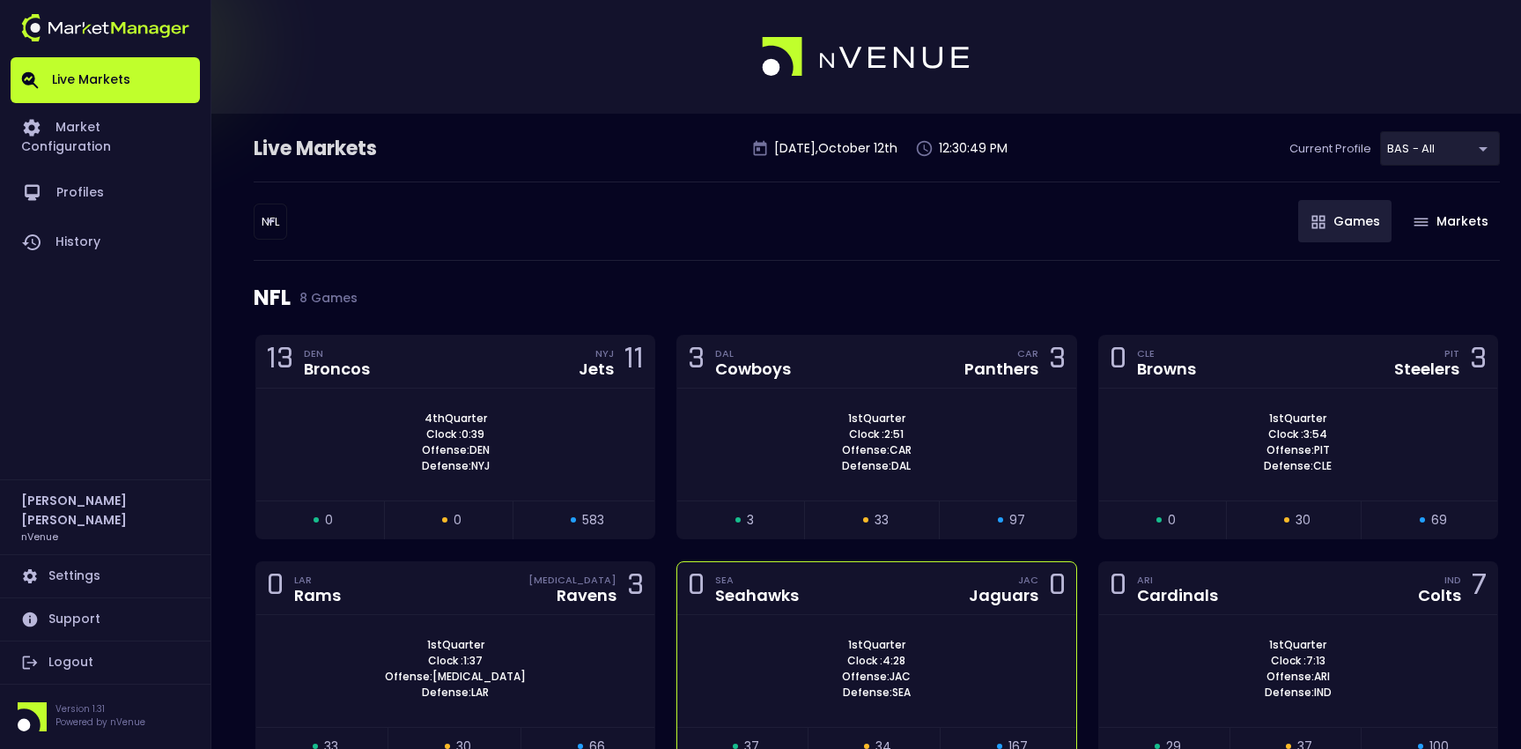
click at [860, 581] on div "0 SEA Seahawks JAC Jaguars 0" at bounding box center [876, 588] width 398 height 53
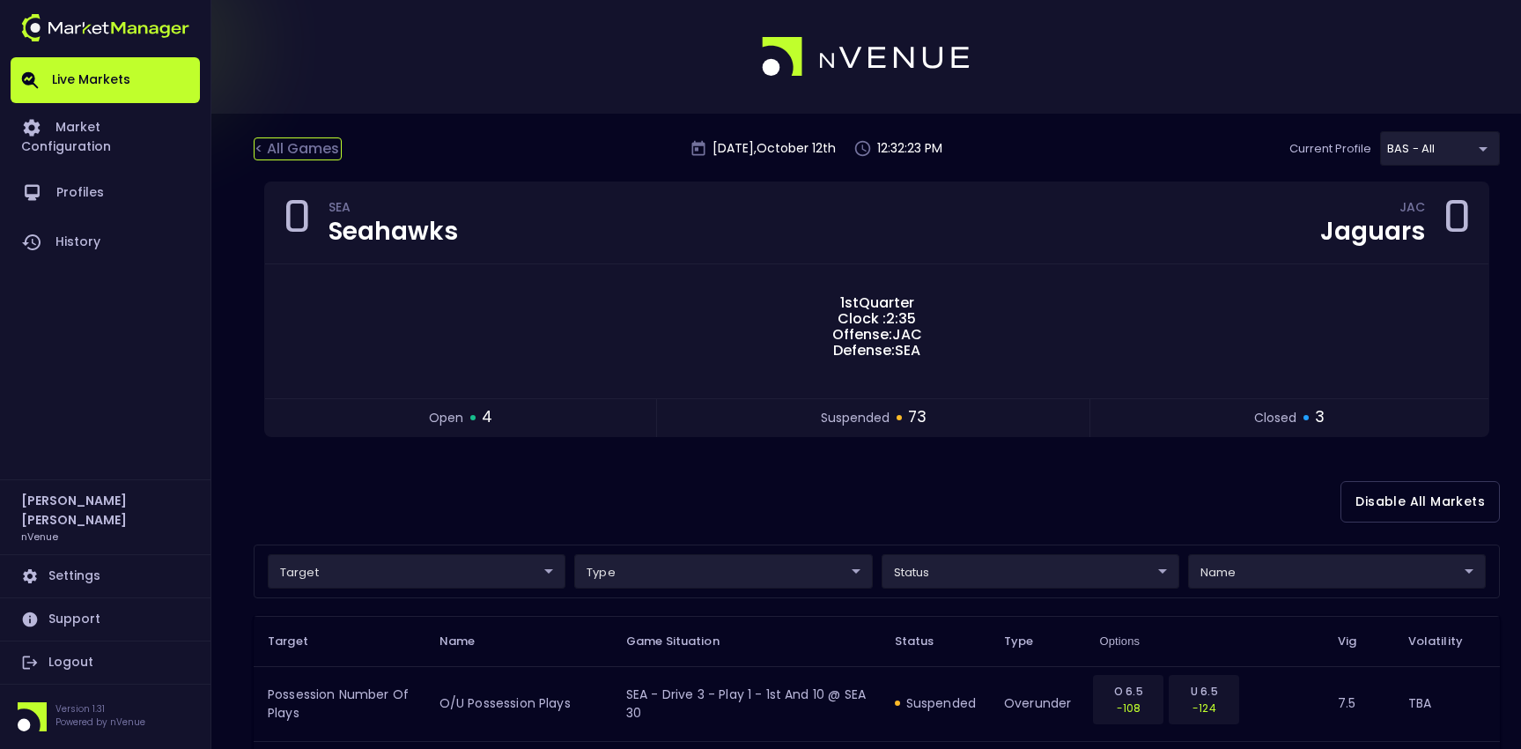
click at [308, 153] on div "< All Games" at bounding box center [298, 148] width 88 height 23
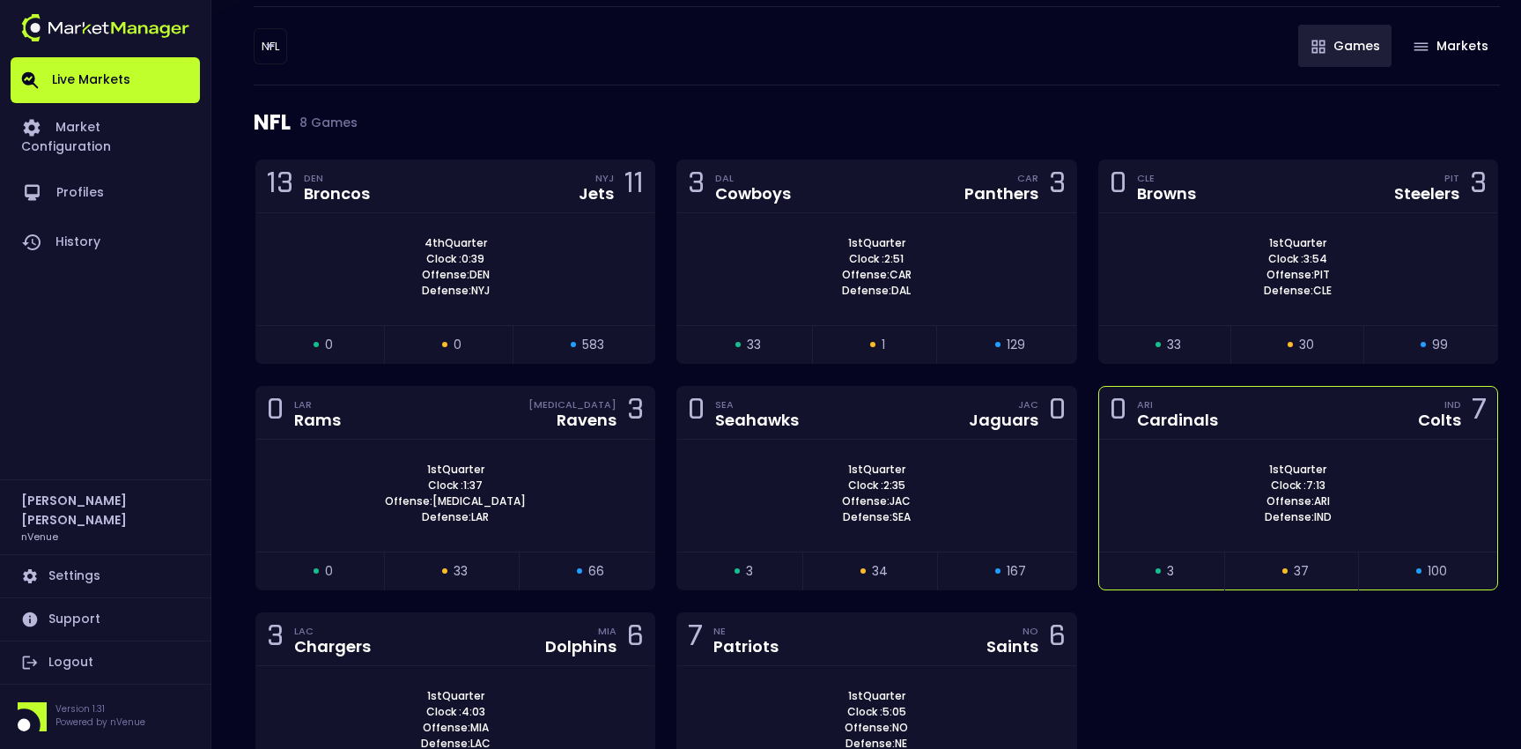
scroll to position [176, 0]
click at [1339, 432] on div "0 ARI Cardinals IND Colts 7" at bounding box center [1298, 412] width 398 height 53
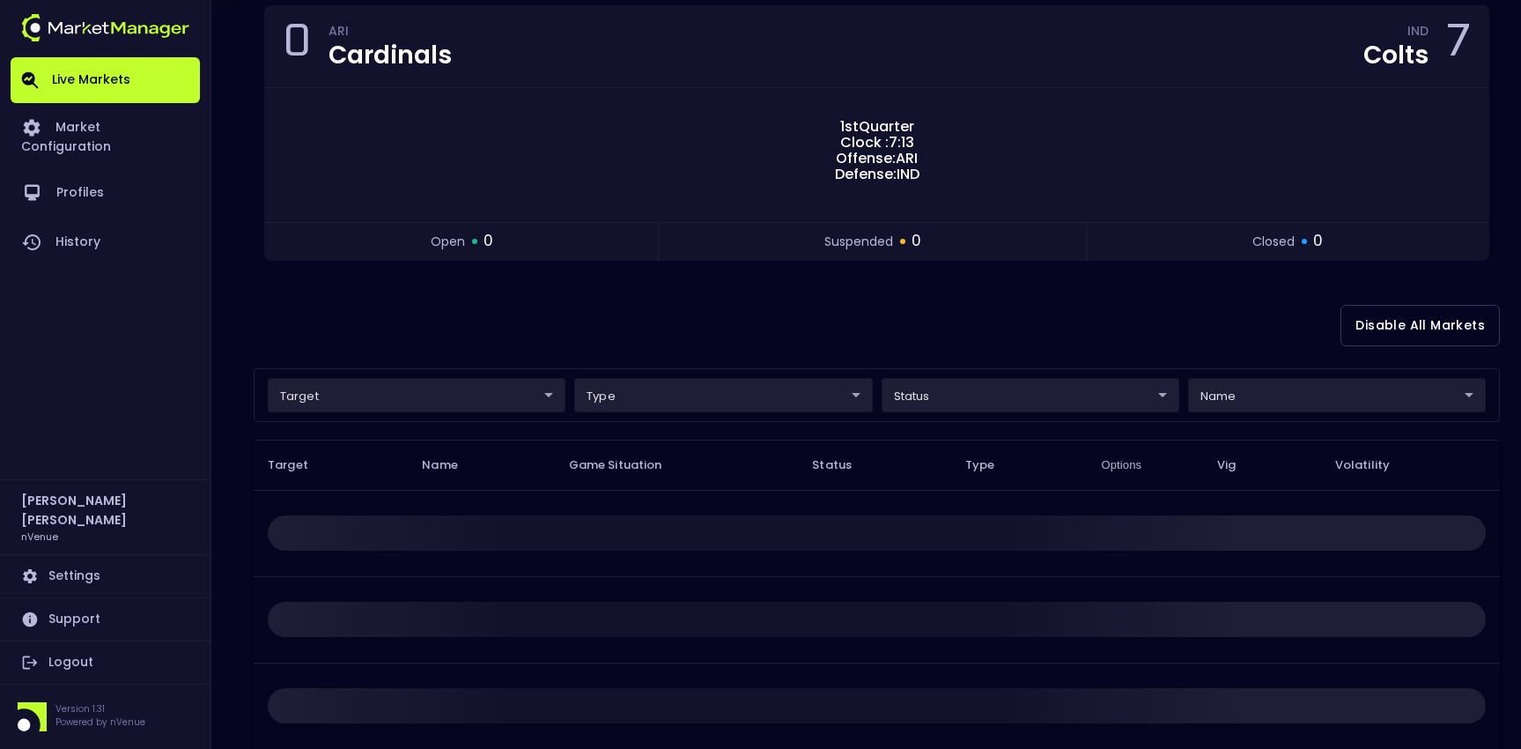
scroll to position [0, 0]
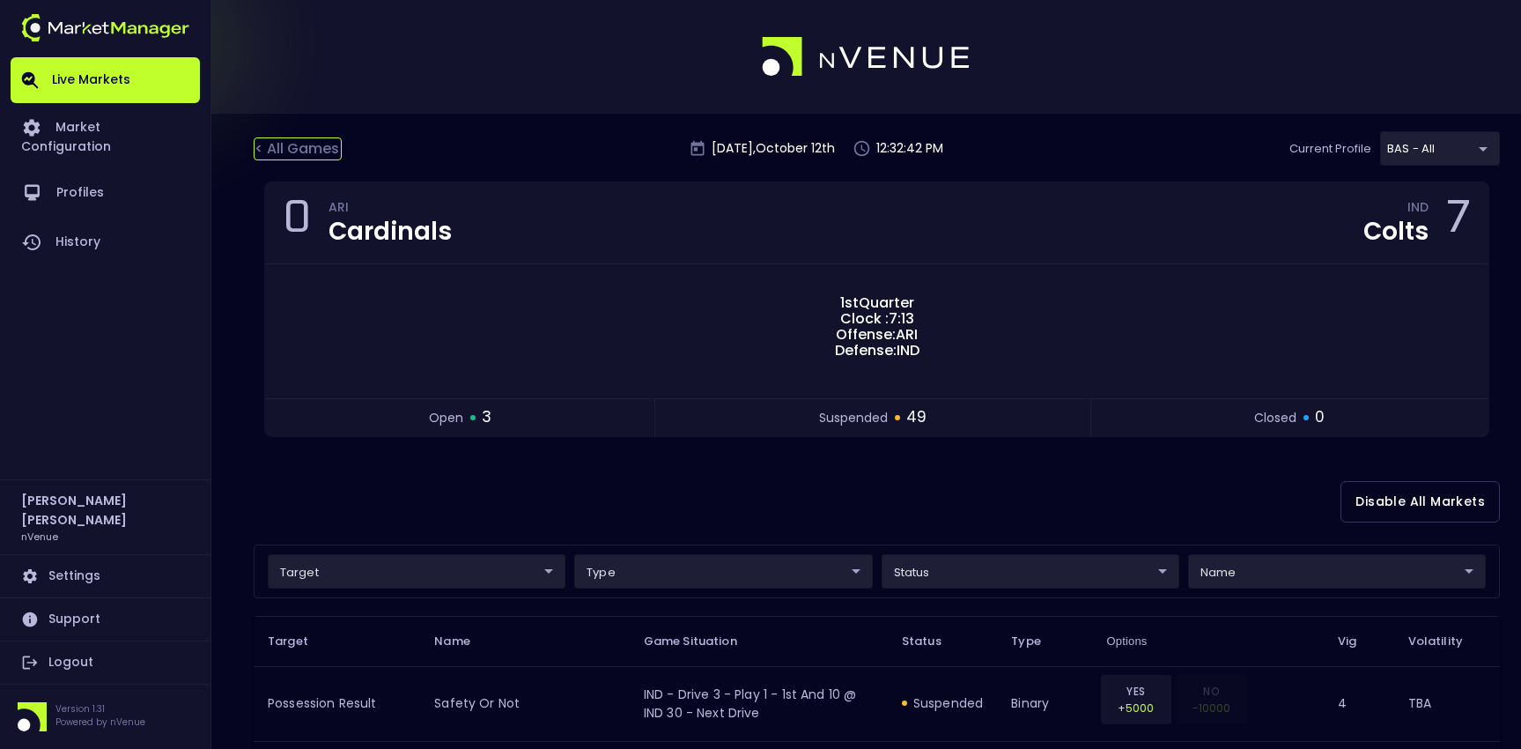
click at [320, 149] on div "< All Games" at bounding box center [298, 148] width 88 height 23
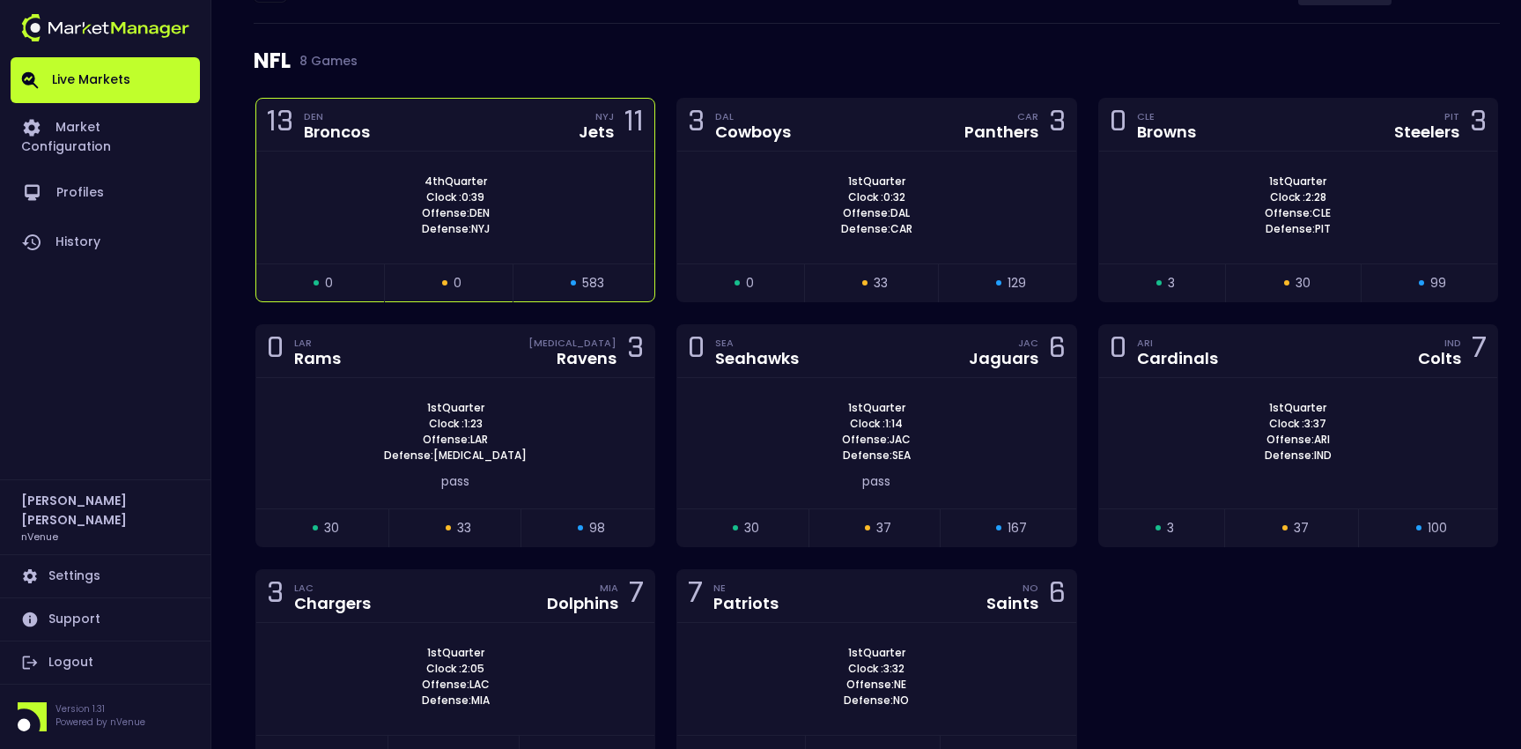
scroll to position [264, 0]
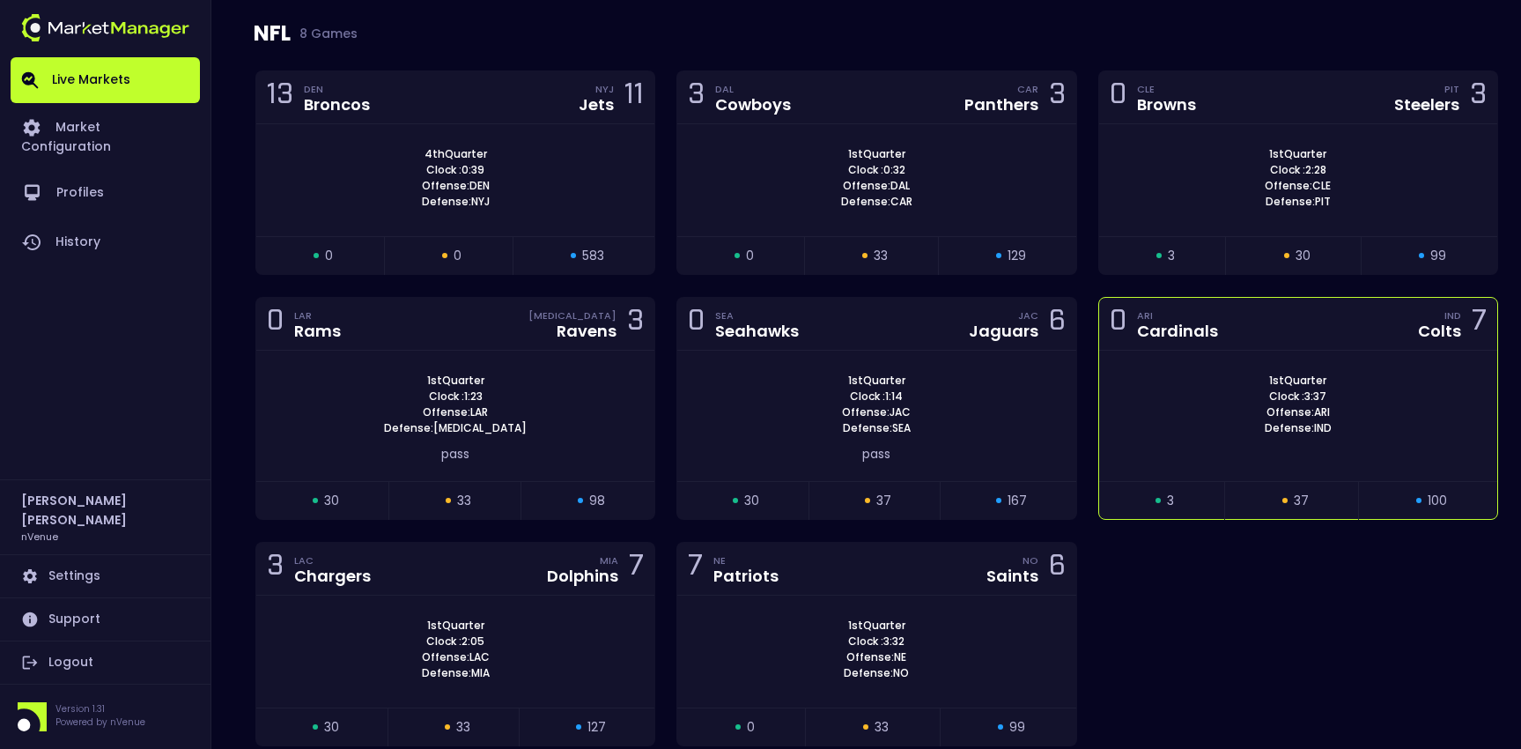
click at [1314, 336] on div "0 ARI Cardinals IND Colts 7" at bounding box center [1298, 324] width 398 height 53
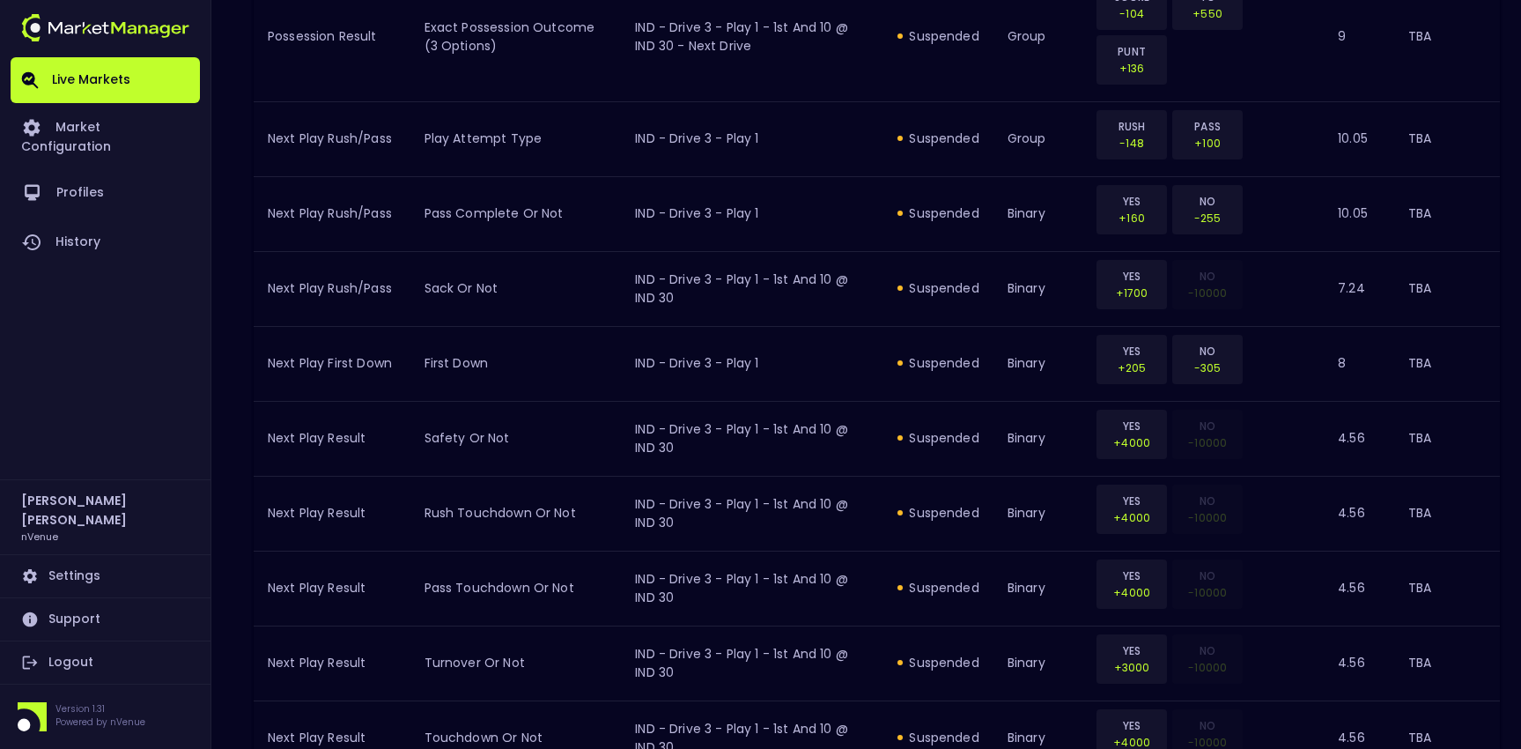
scroll to position [2097, 0]
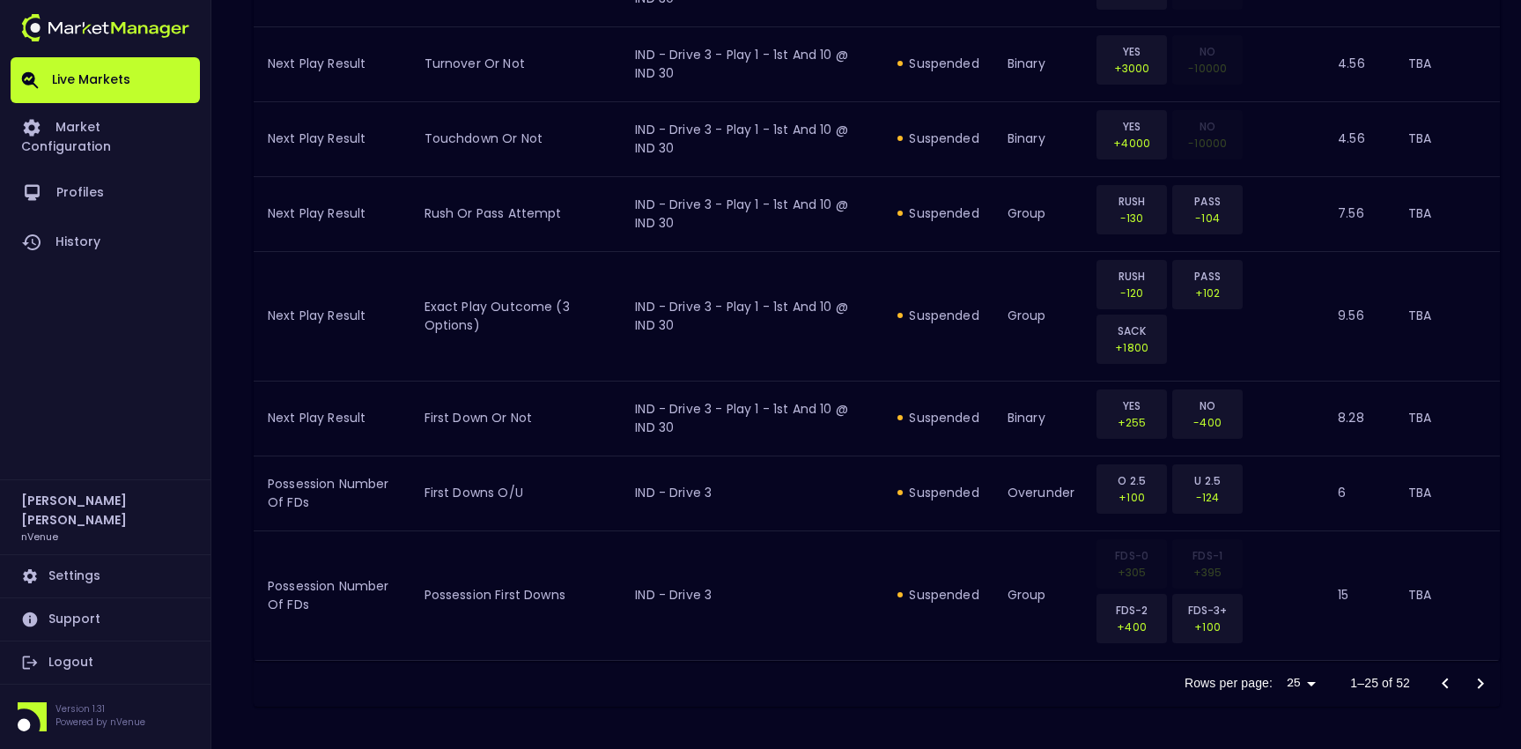
click at [1479, 680] on icon "Go to next page" at bounding box center [1481, 682] width 6 height 11
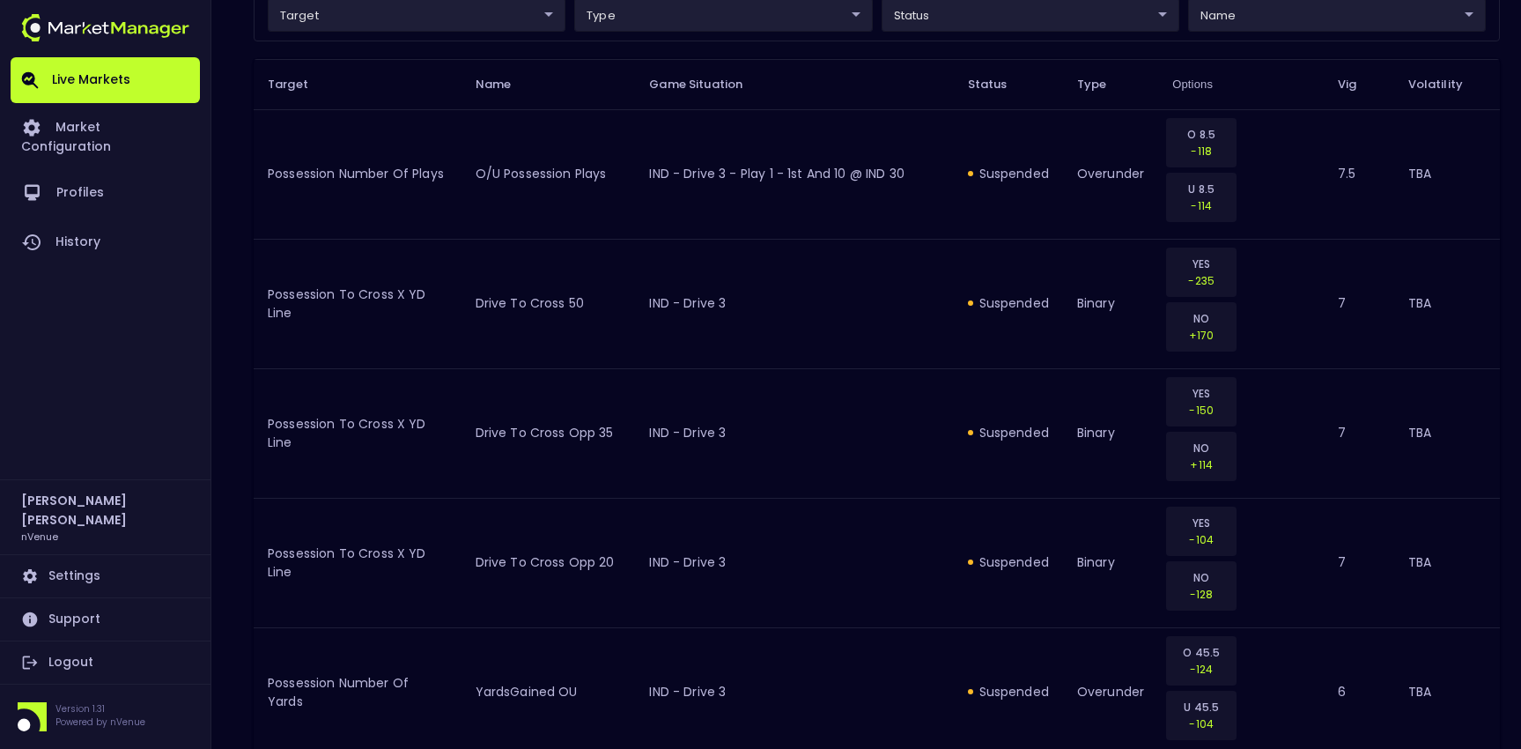
scroll to position [0, 0]
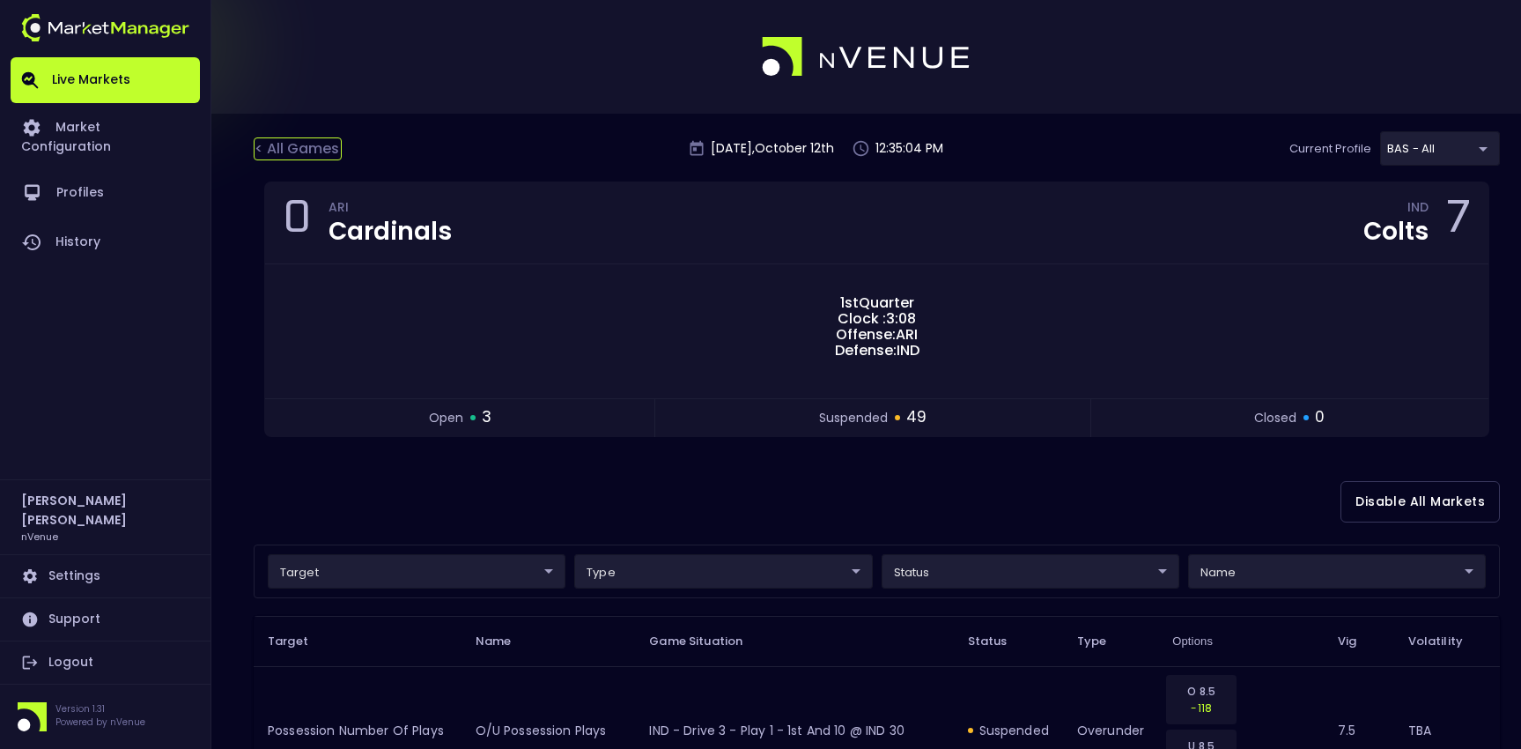
click at [286, 153] on div "< All Games" at bounding box center [298, 148] width 88 height 23
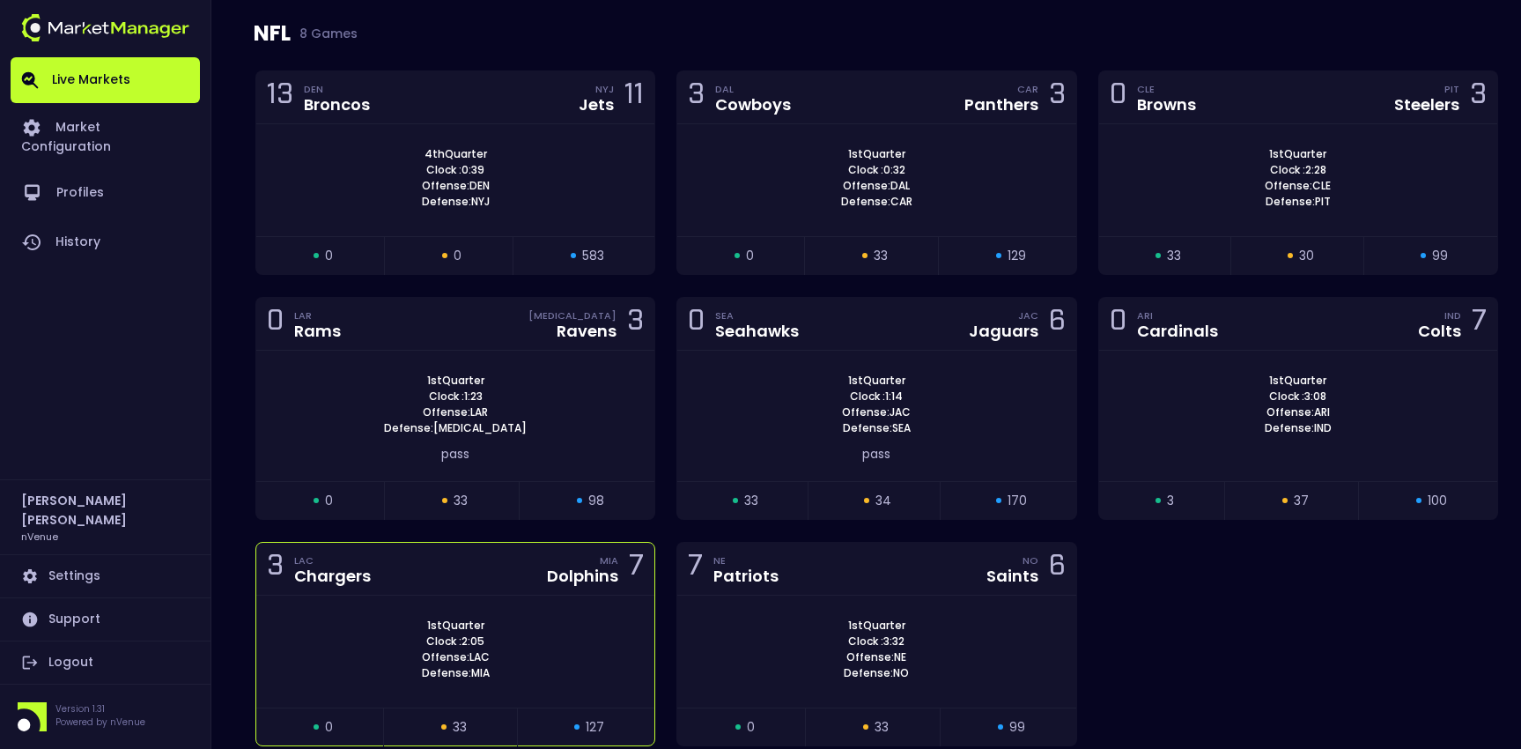
click at [427, 578] on div "3 LAC Chargers MIA Dolphins 7" at bounding box center [455, 569] width 398 height 53
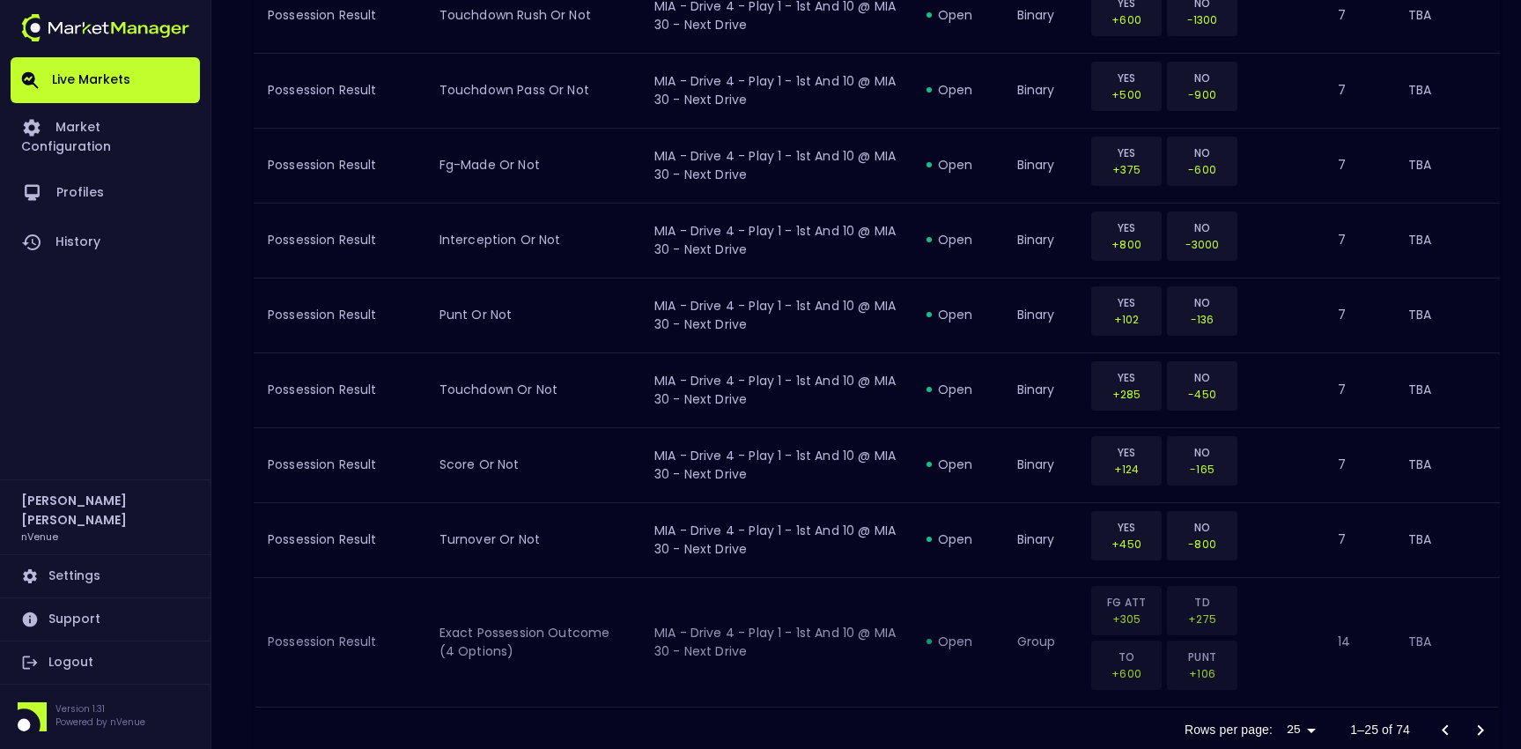
scroll to position [1987, 0]
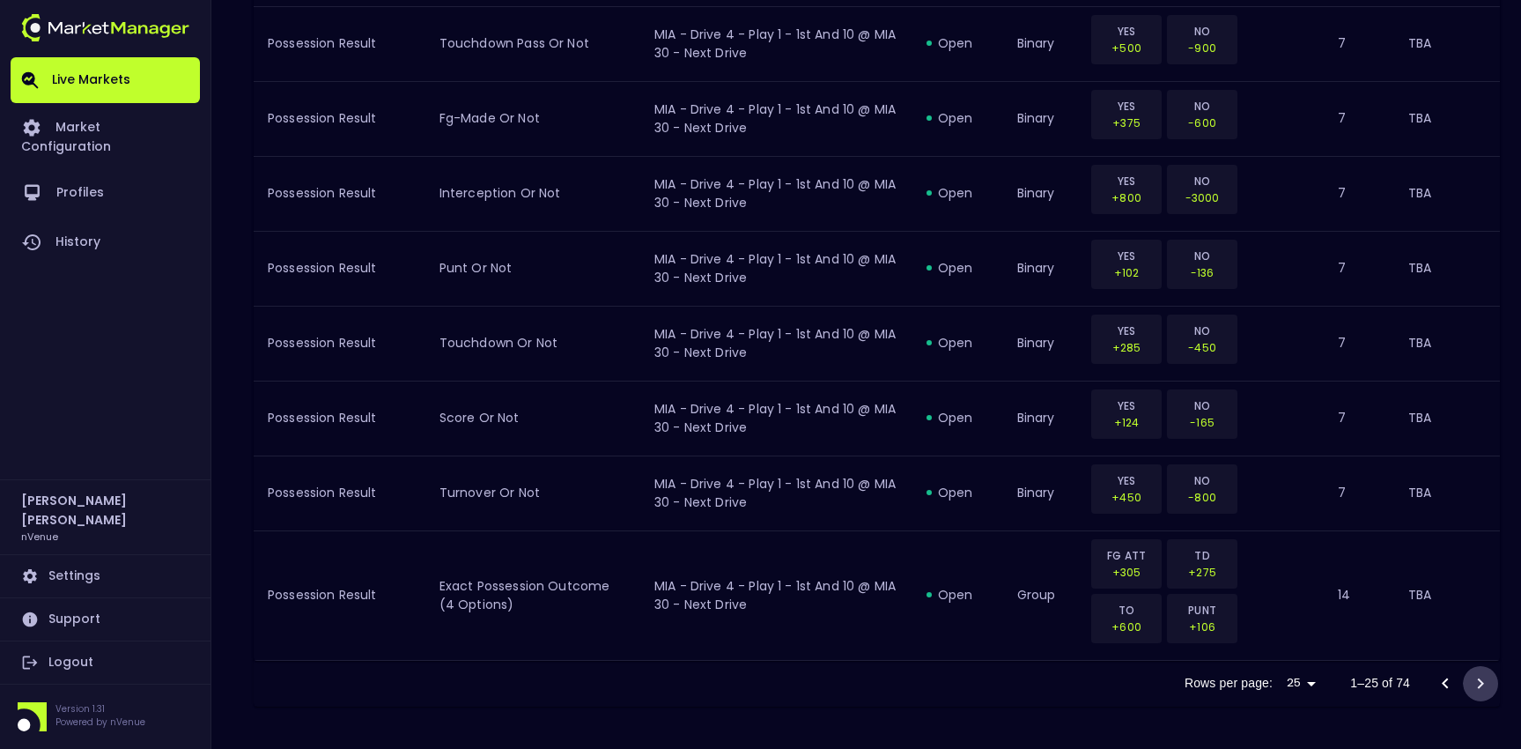
click at [1481, 683] on icon "Go to next page" at bounding box center [1480, 683] width 21 height 21
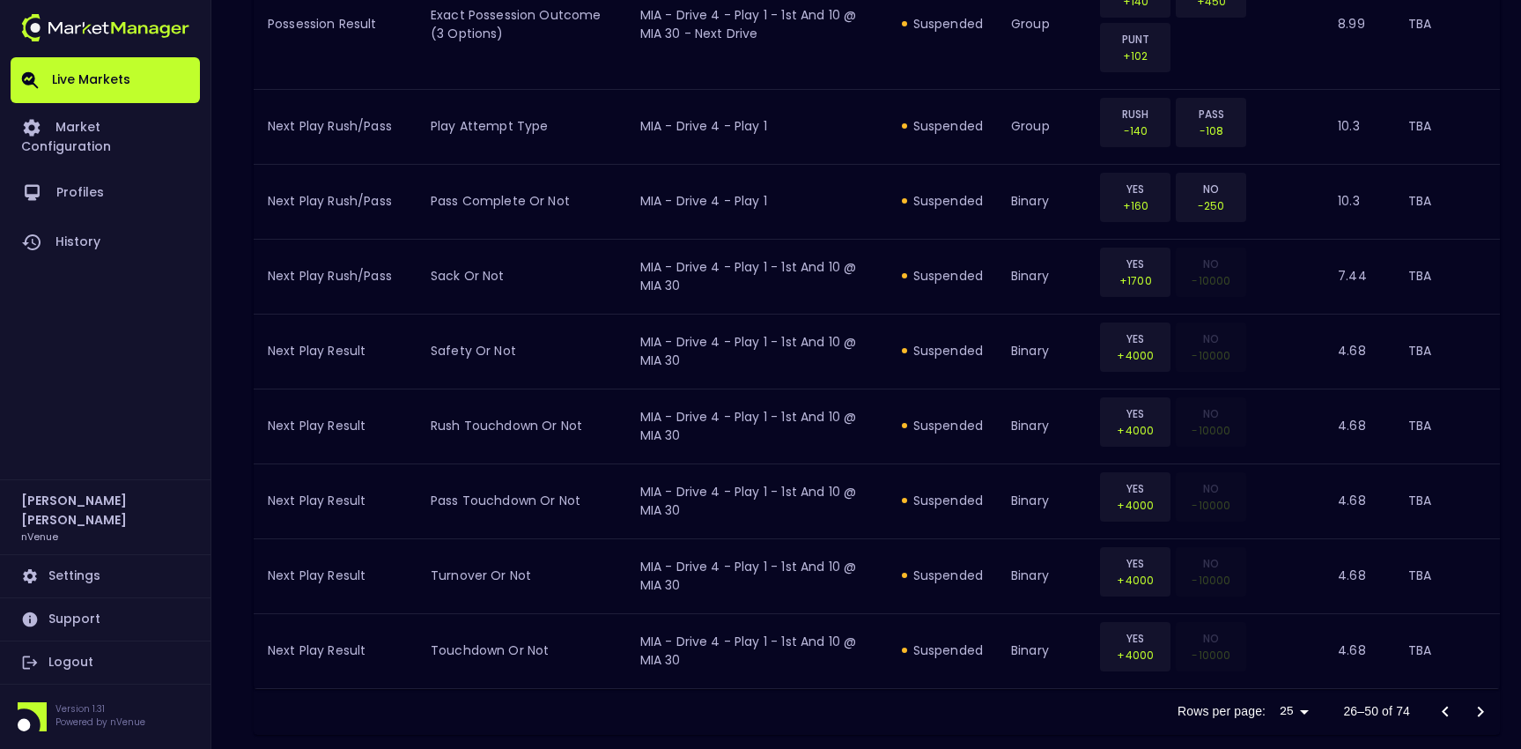
scroll to position [2097, 0]
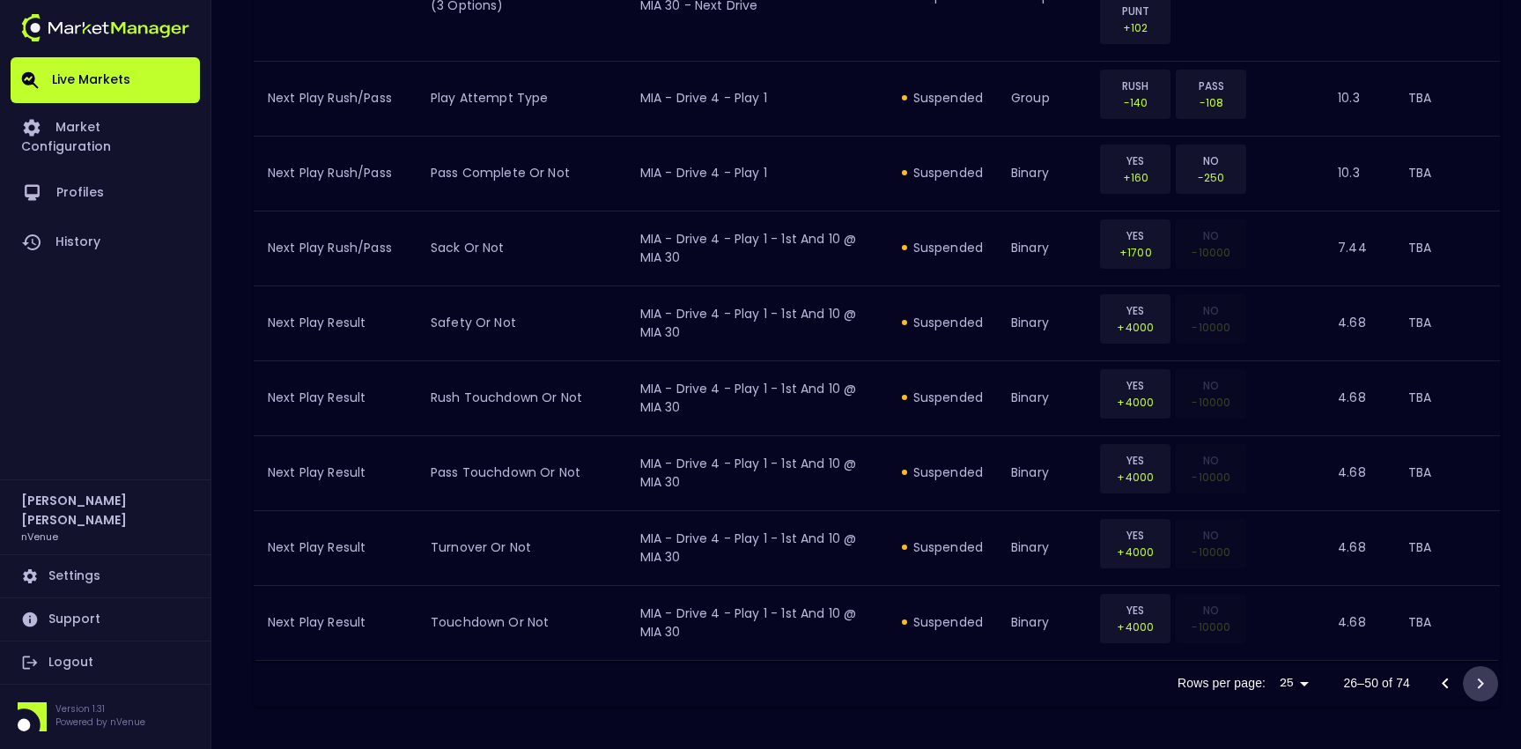
click at [1490, 679] on icon "Go to next page" at bounding box center [1480, 683] width 21 height 21
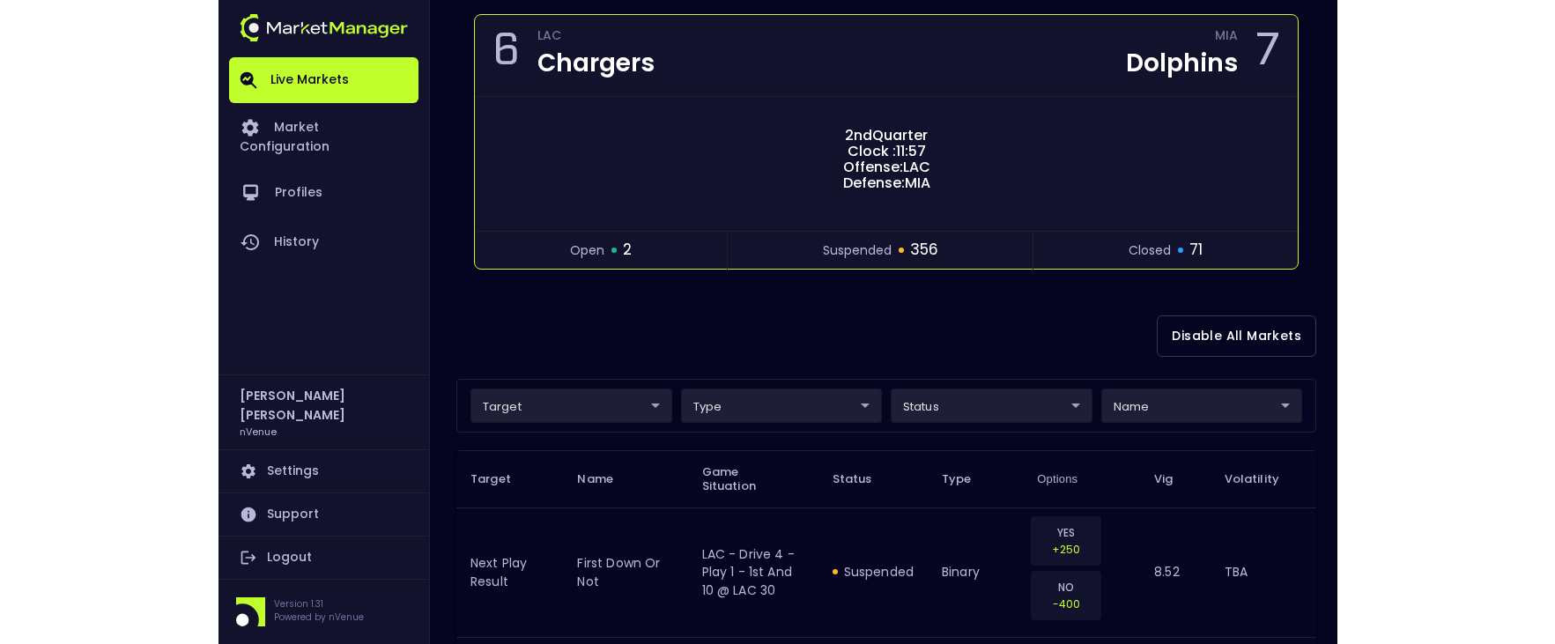
scroll to position [0, 0]
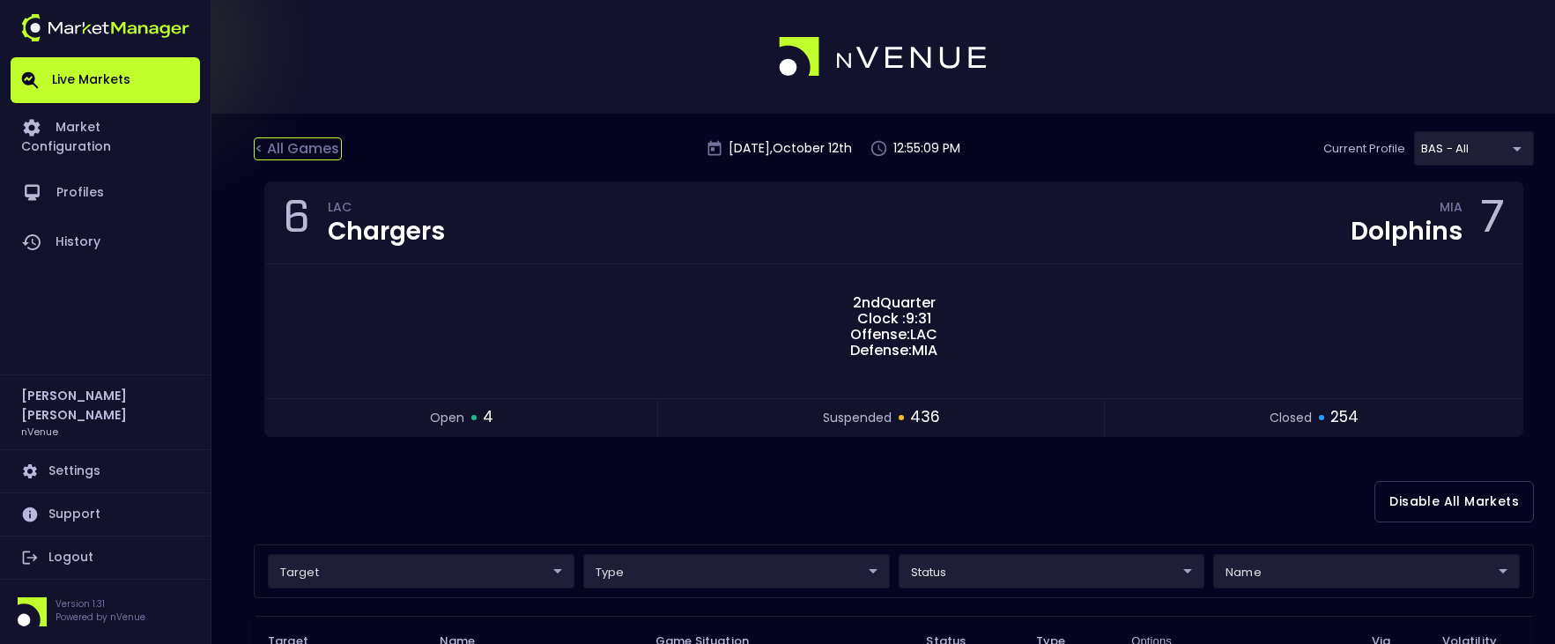
click at [262, 143] on div "< All Games" at bounding box center [298, 148] width 88 height 23
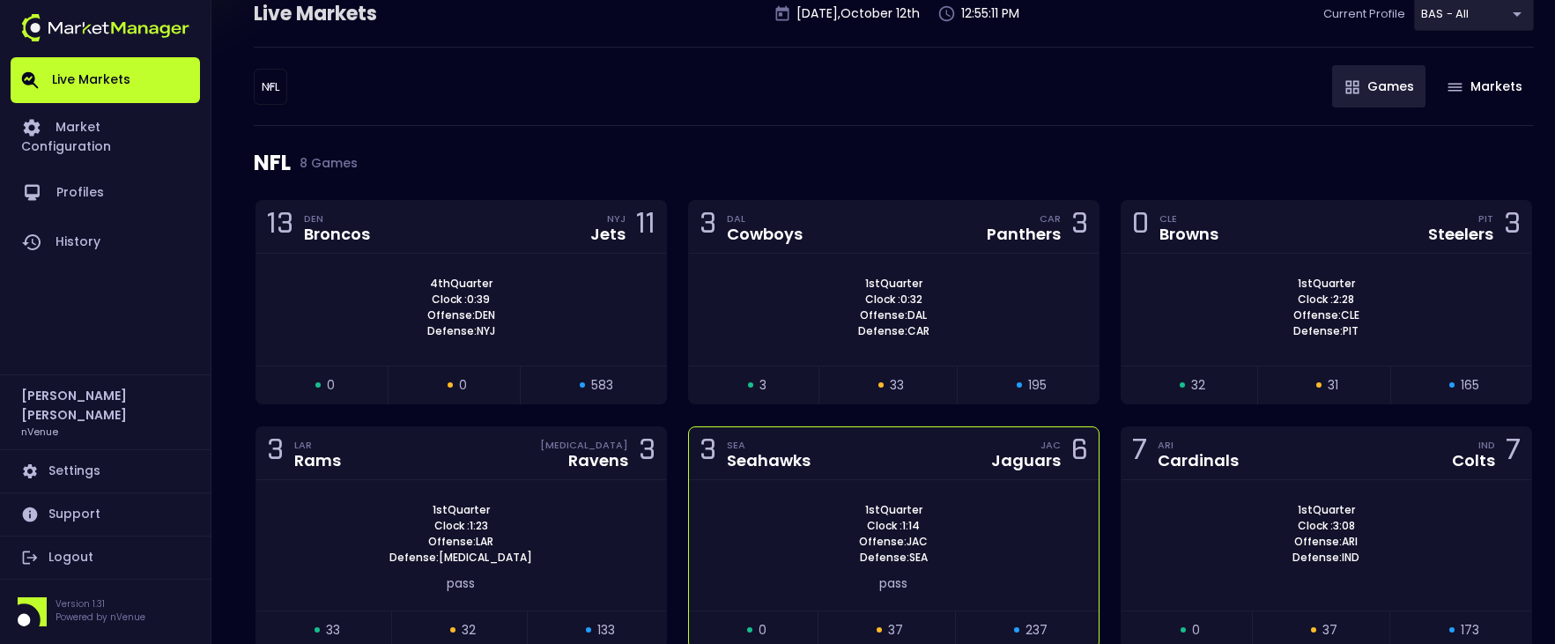
scroll to position [455, 0]
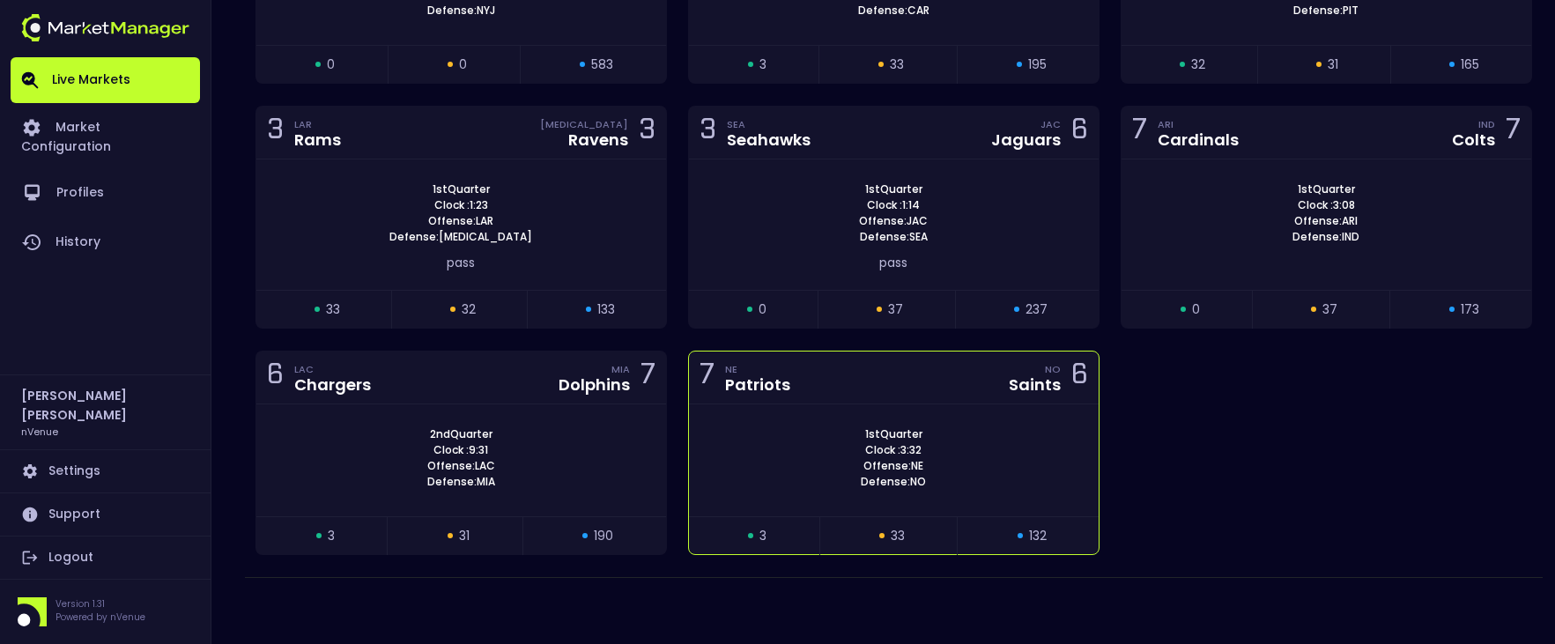
click at [849, 387] on div "7 NE Patriots NO Saints 6" at bounding box center [894, 378] width 410 height 53
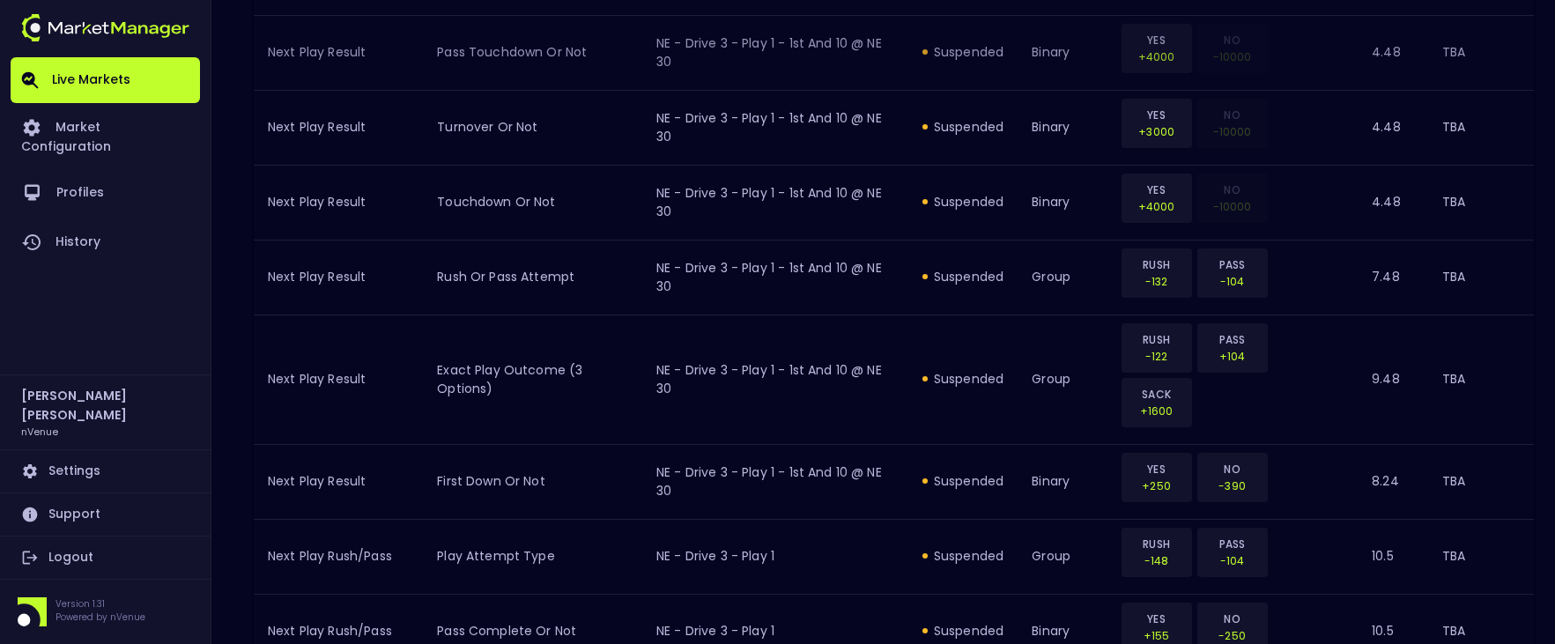
scroll to position [2038, 0]
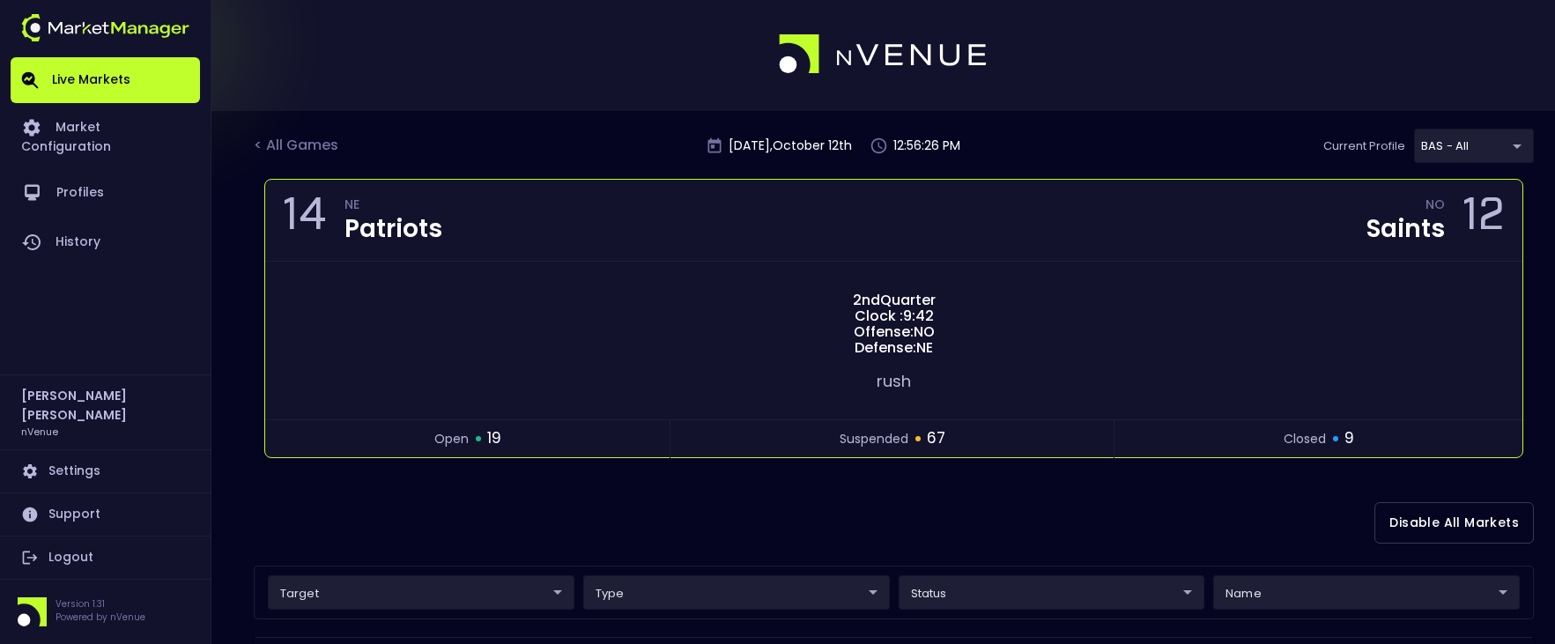
scroll to position [0, 0]
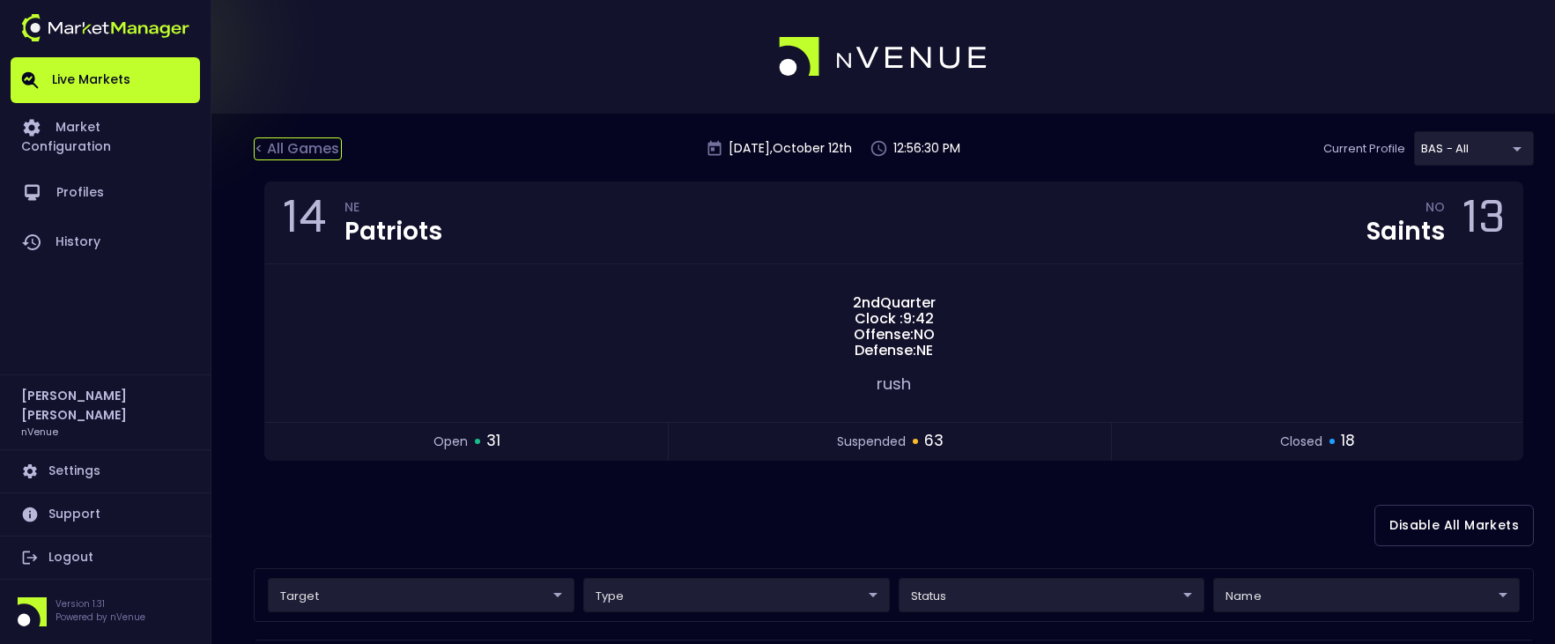
click at [290, 138] on div "< All Games" at bounding box center [298, 148] width 88 height 23
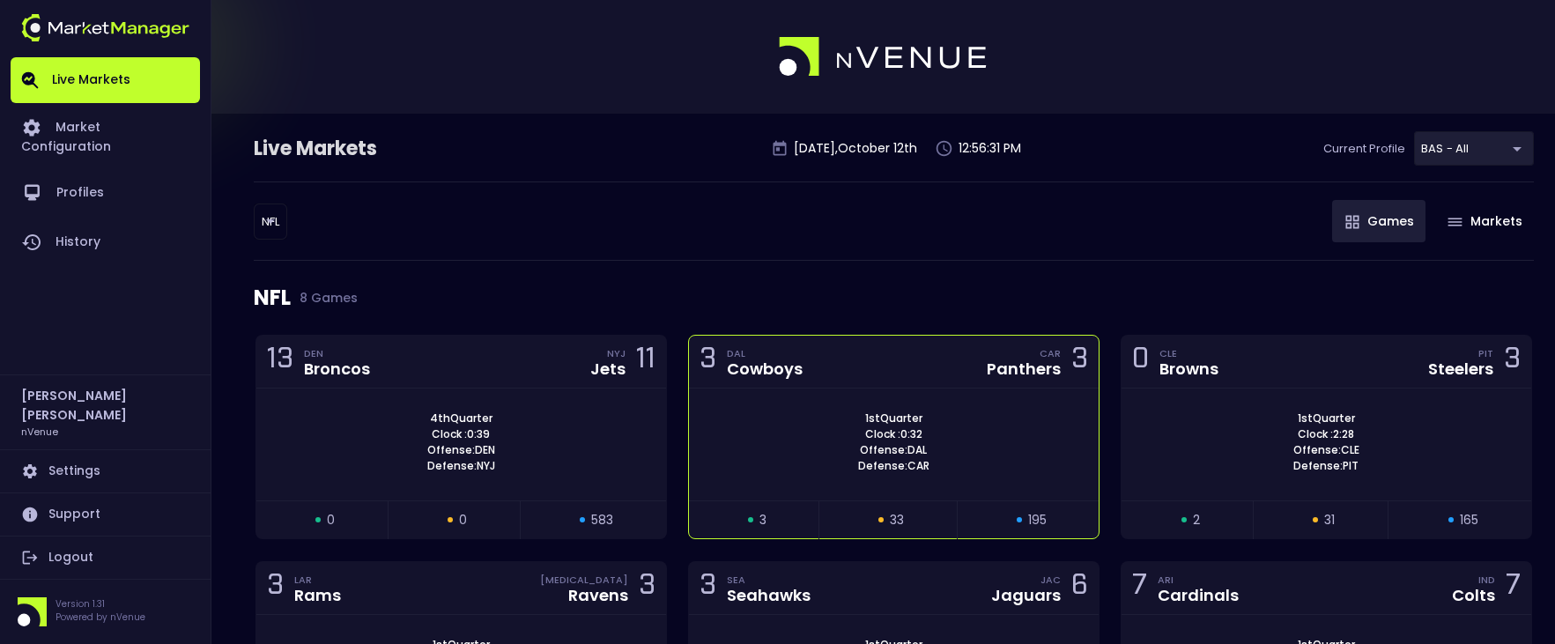
click at [898, 355] on div "3 DAL Cowboys CAR Panthers 3" at bounding box center [894, 362] width 410 height 53
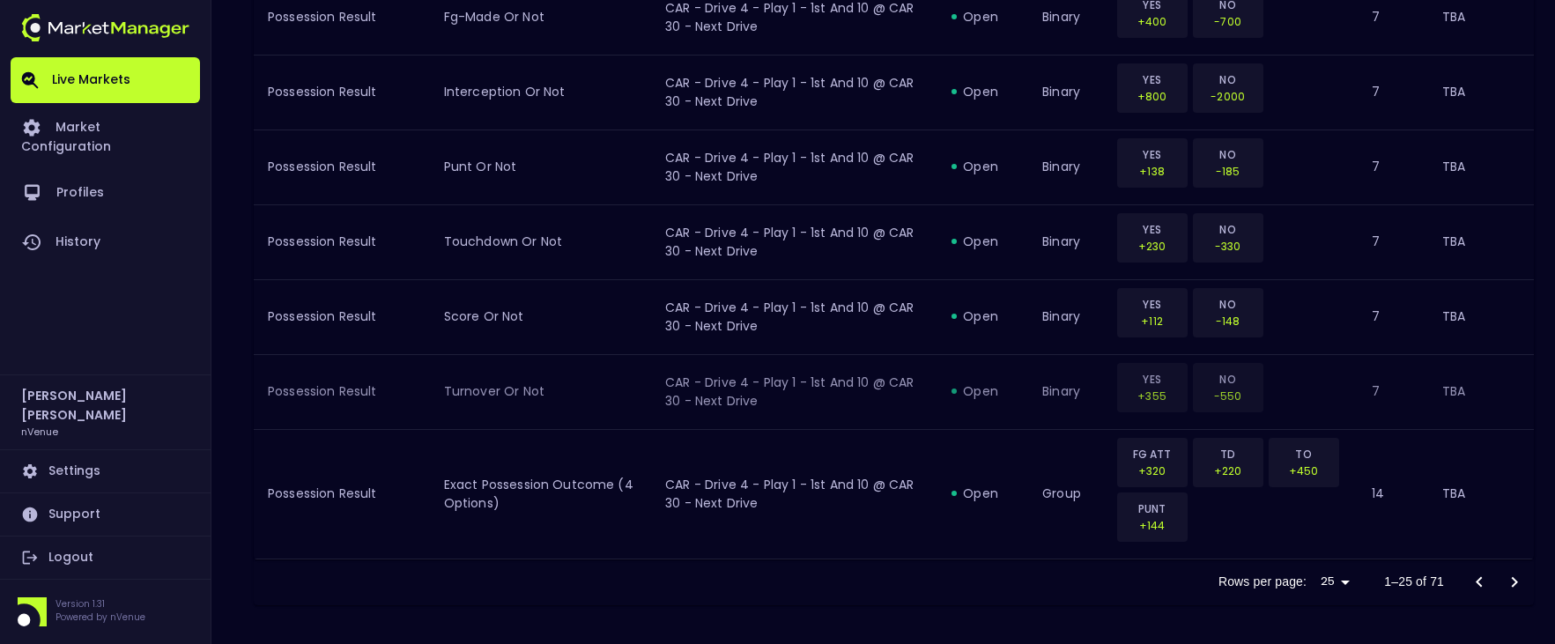
scroll to position [2038, 0]
click at [1515, 575] on icon "Go to next page" at bounding box center [1514, 578] width 21 height 21
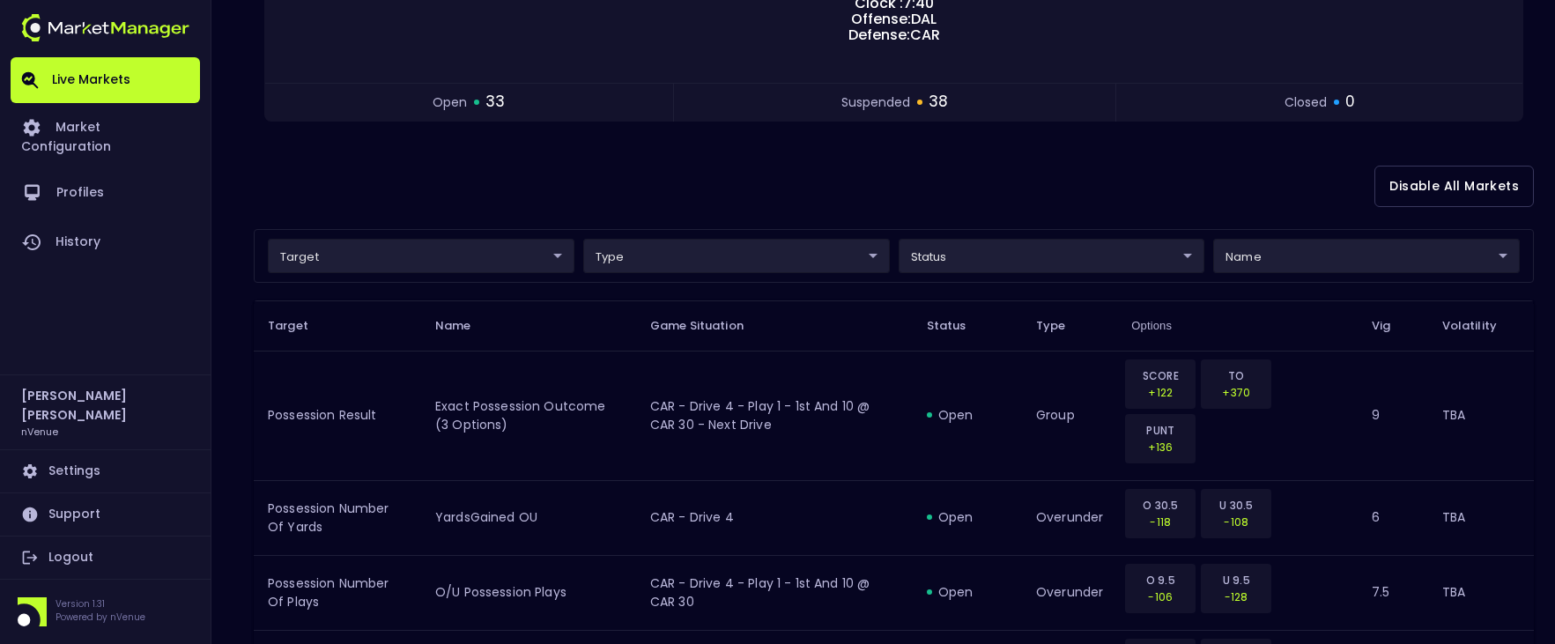
scroll to position [297, 0]
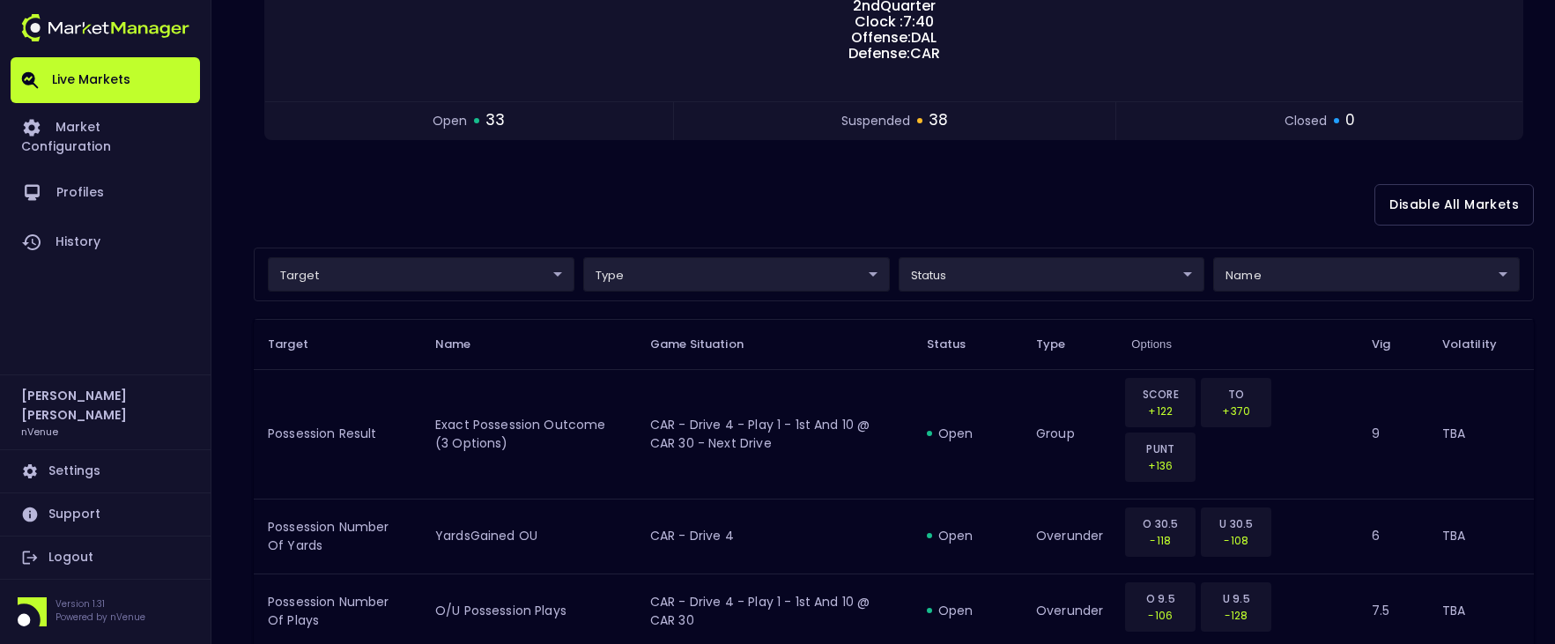
click at [516, 218] on div "Disable All Markets" at bounding box center [894, 204] width 1280 height 85
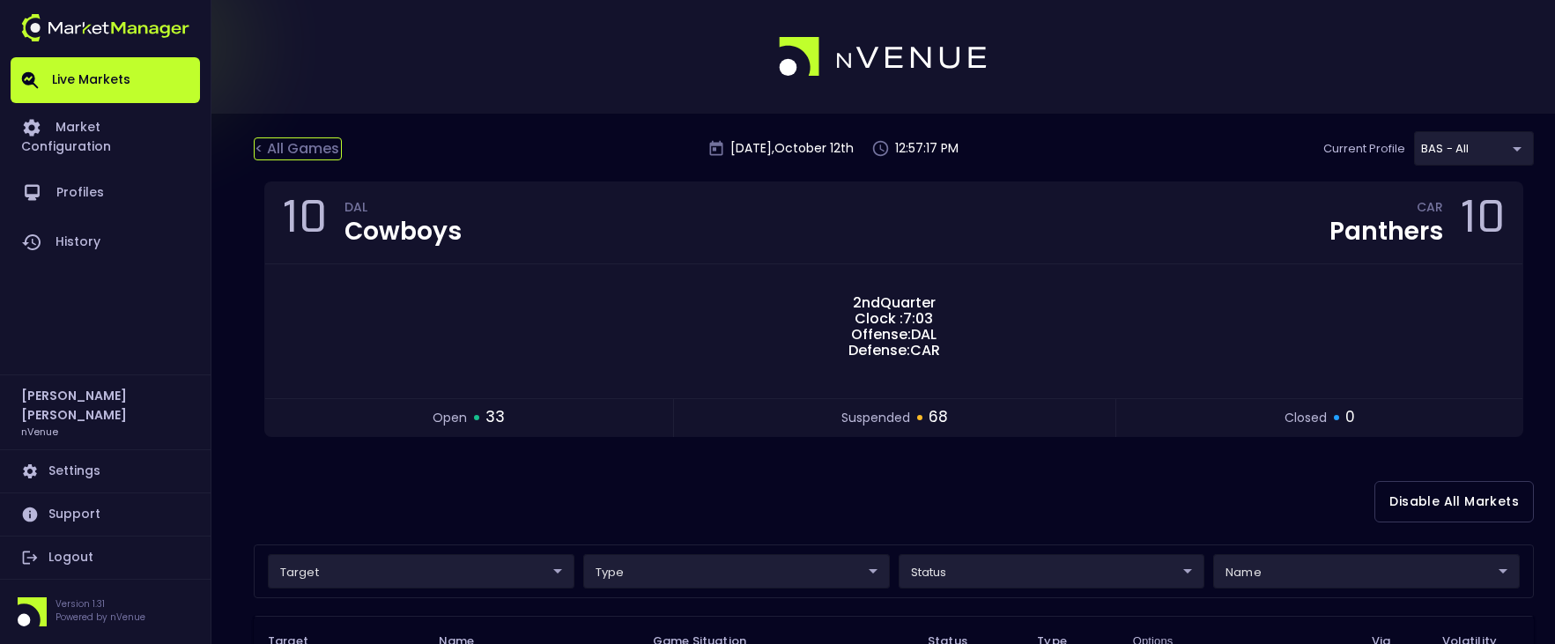
click at [313, 140] on div "< All Games" at bounding box center [298, 148] width 88 height 23
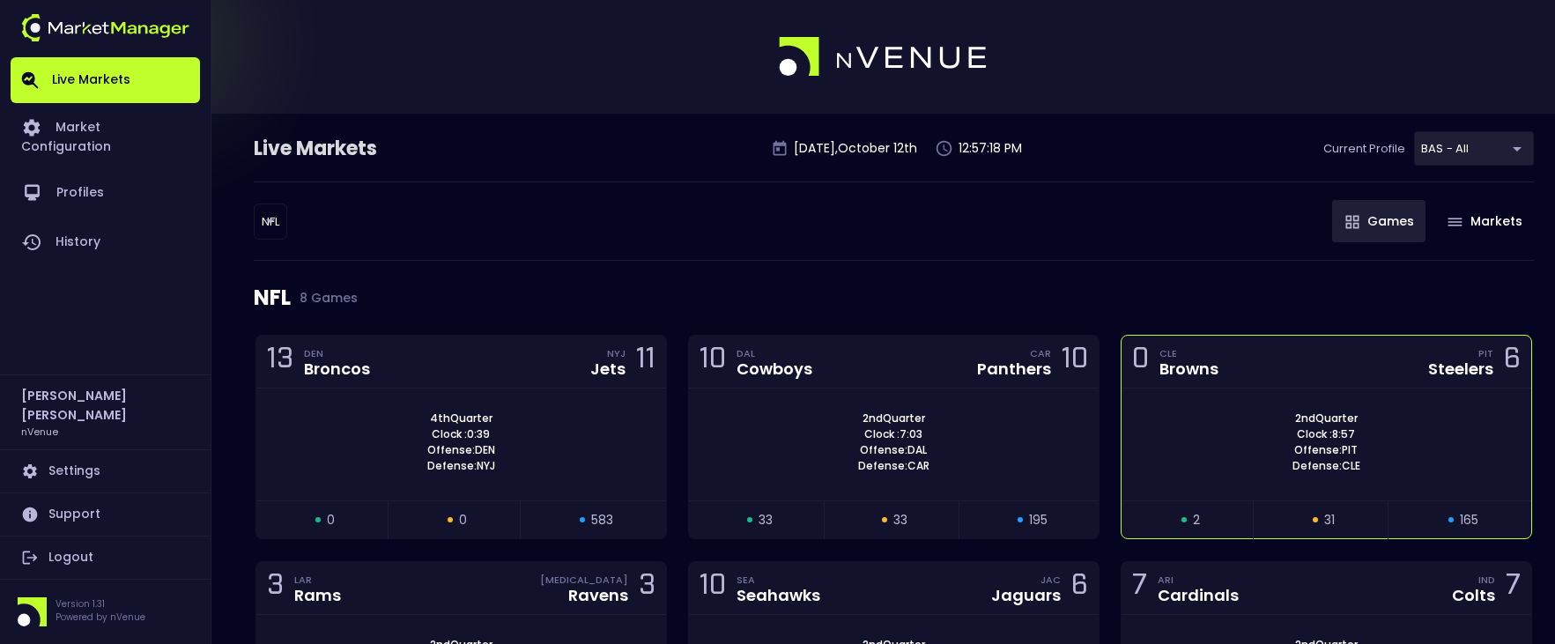
click at [1290, 357] on div "0 CLE Browns PIT Steelers 6" at bounding box center [1326, 362] width 410 height 53
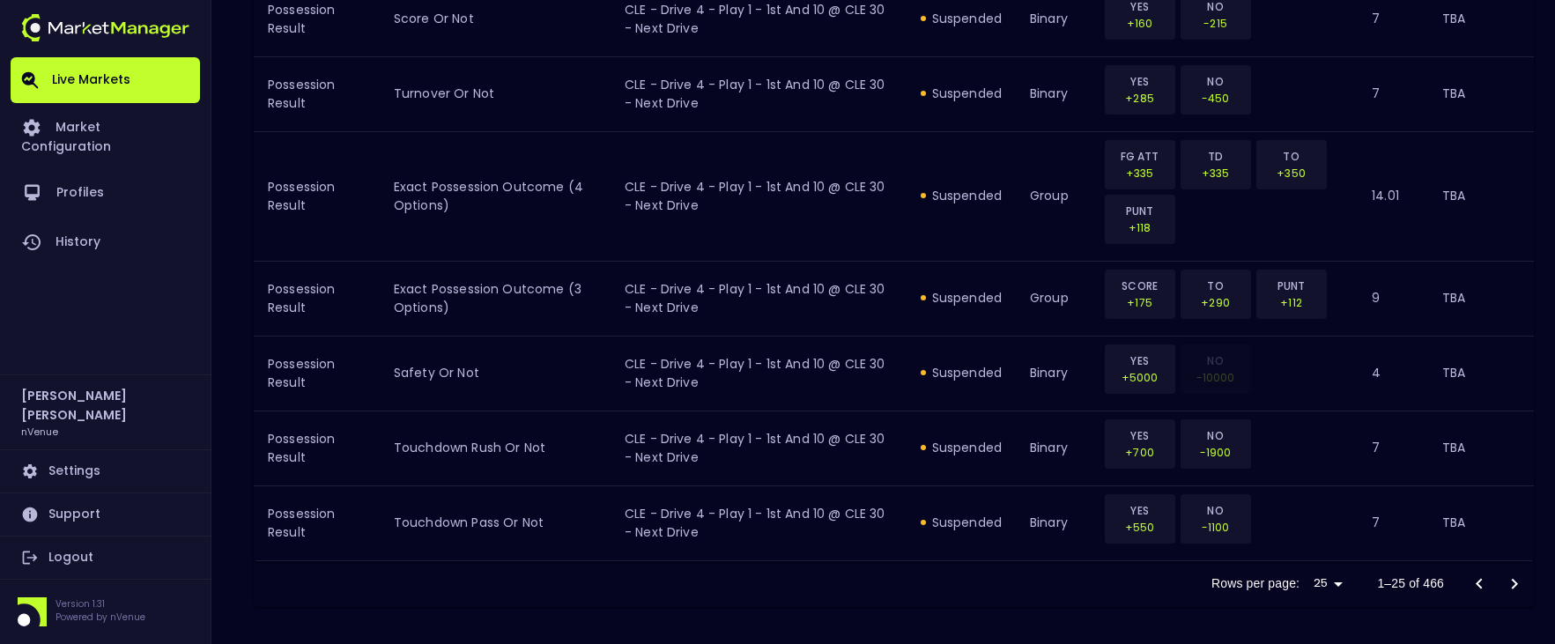
scroll to position [2092, 0]
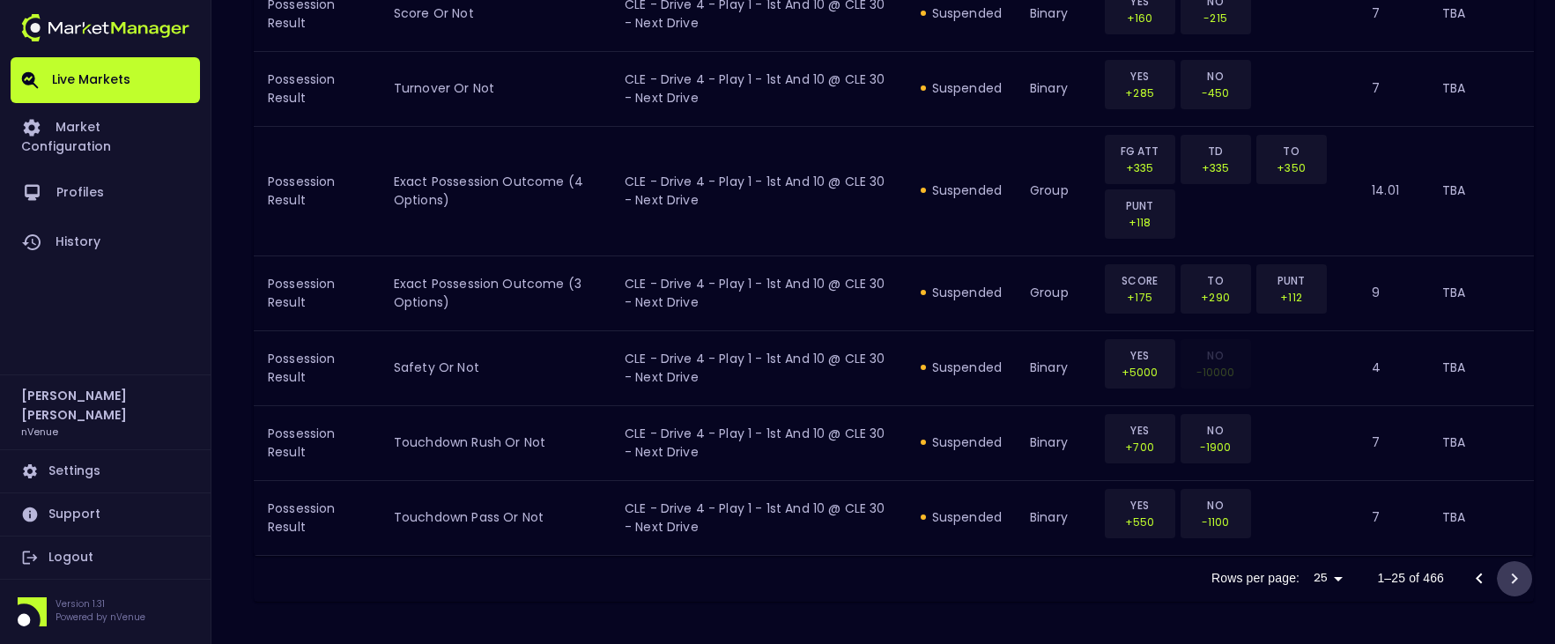
click at [1508, 568] on icon "Go to next page" at bounding box center [1514, 578] width 21 height 21
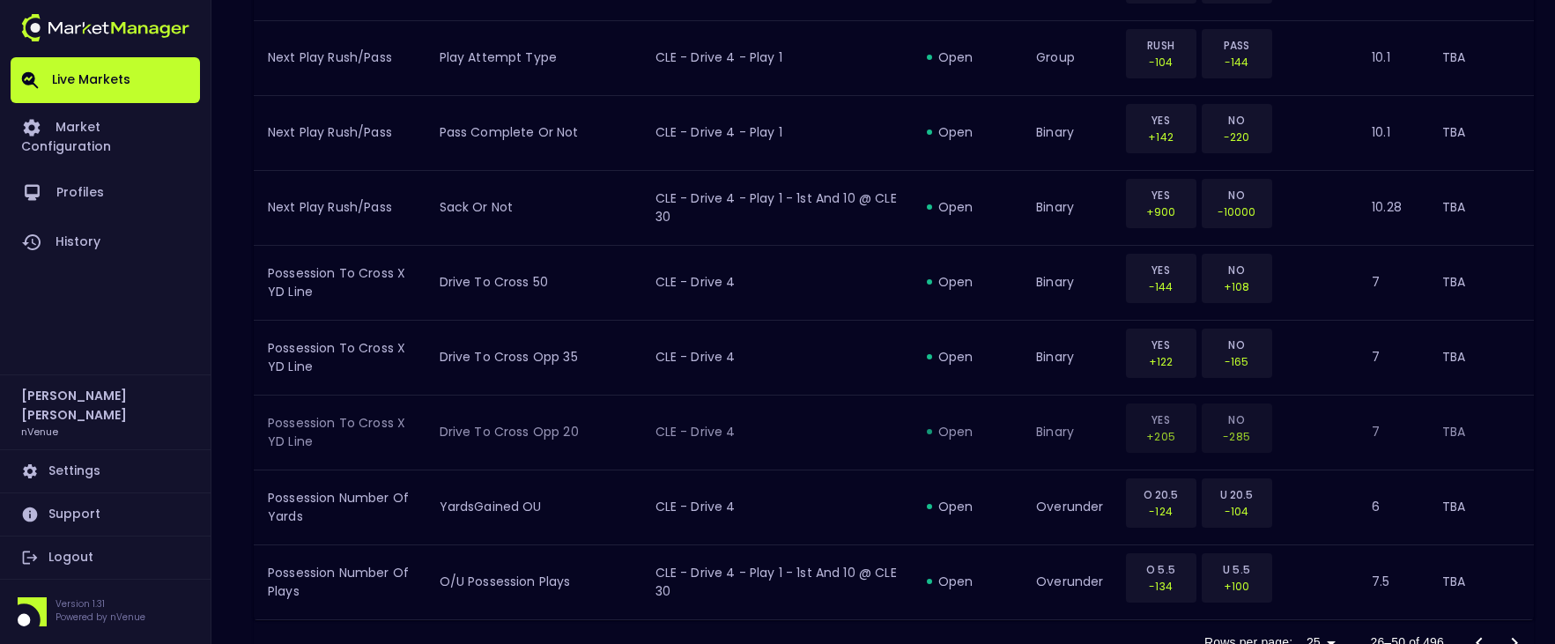
scroll to position [2147, 0]
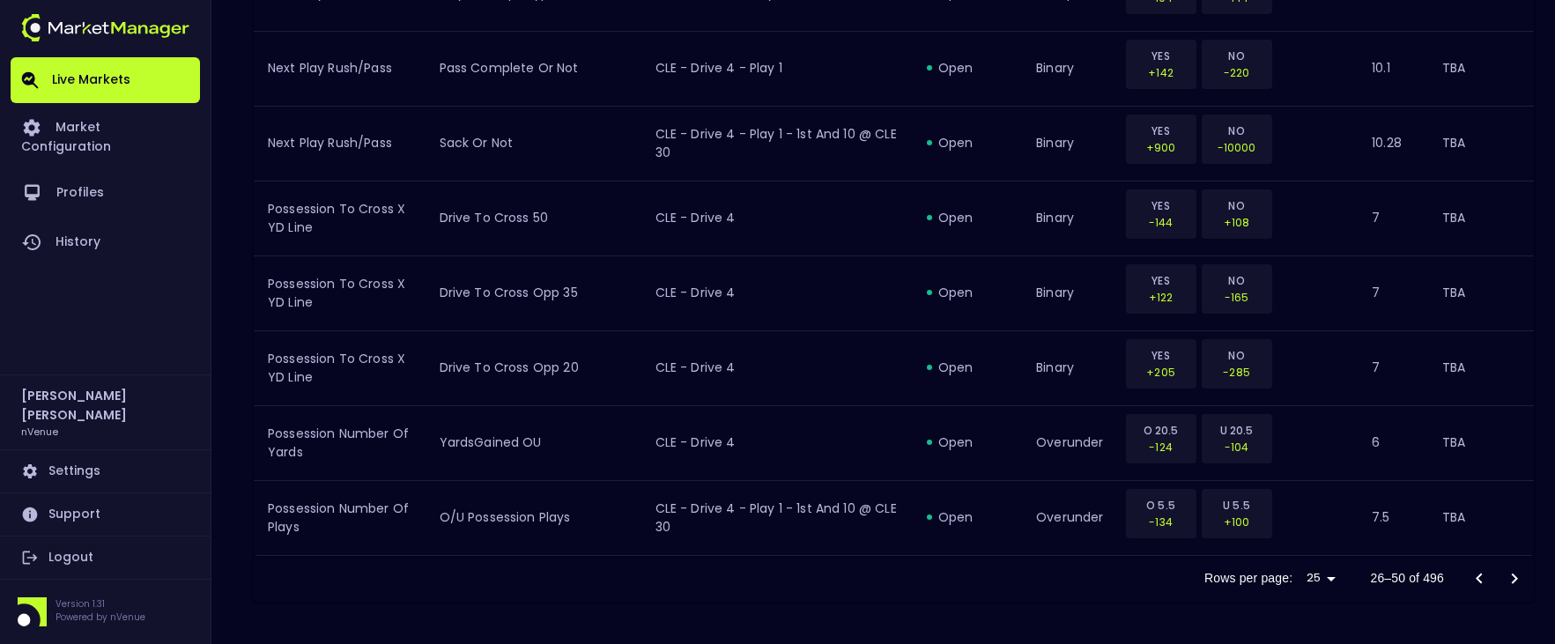
click at [1521, 577] on icon "Go to next page" at bounding box center [1514, 578] width 21 height 21
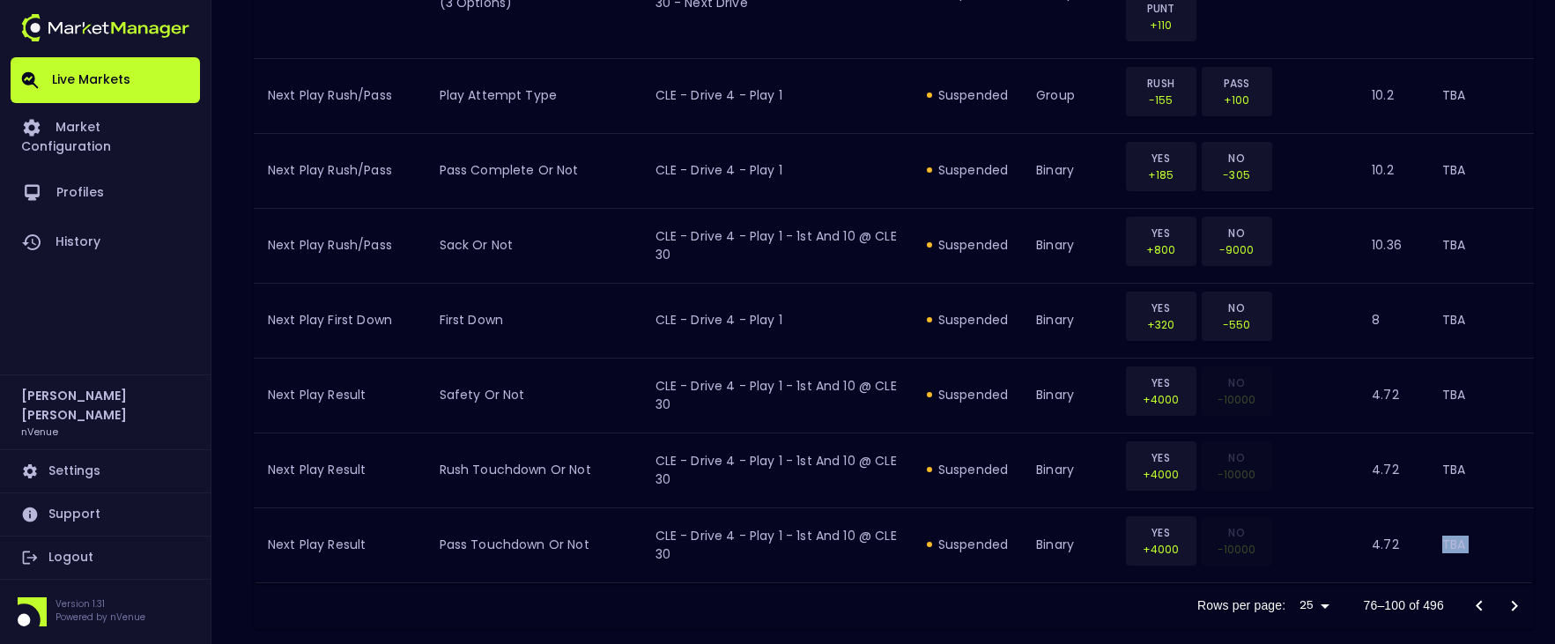
click at [1521, 577] on td "TBA" at bounding box center [1481, 544] width 106 height 75
click at [1520, 605] on icon "Go to next page" at bounding box center [1514, 606] width 21 height 21
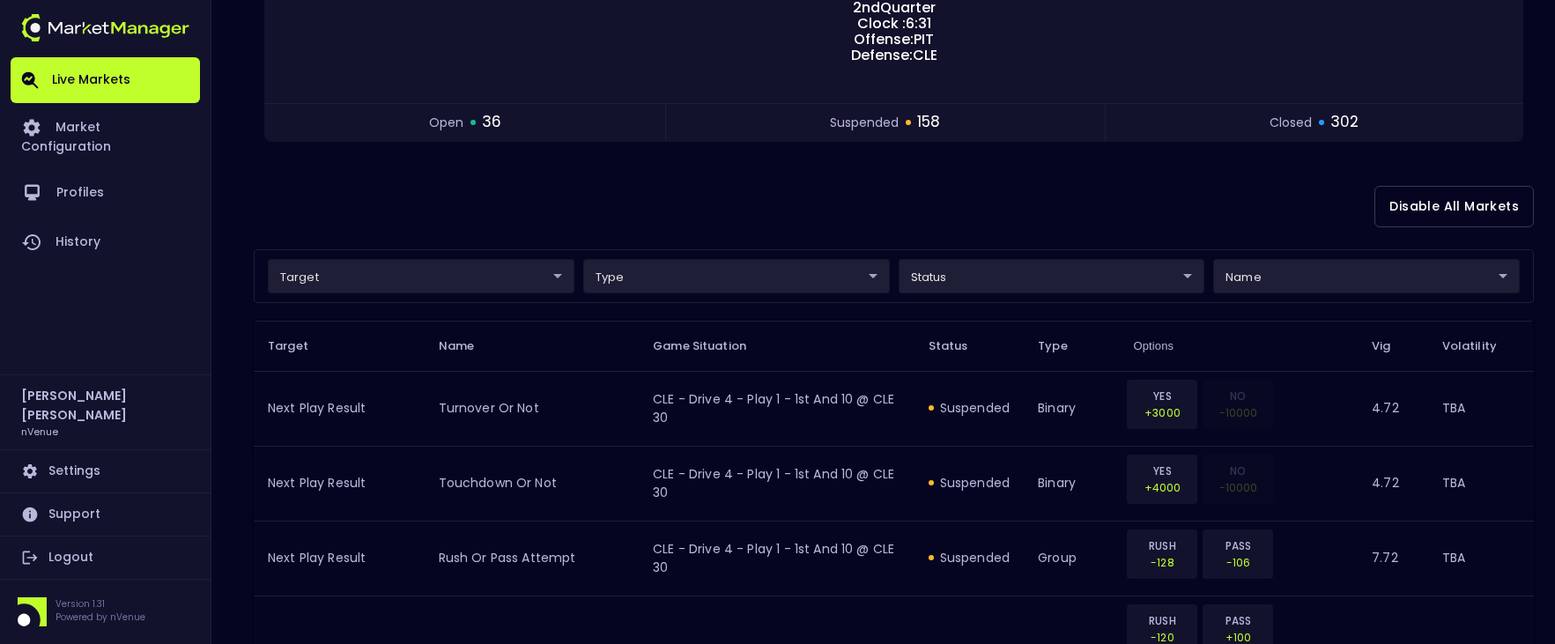
scroll to position [0, 0]
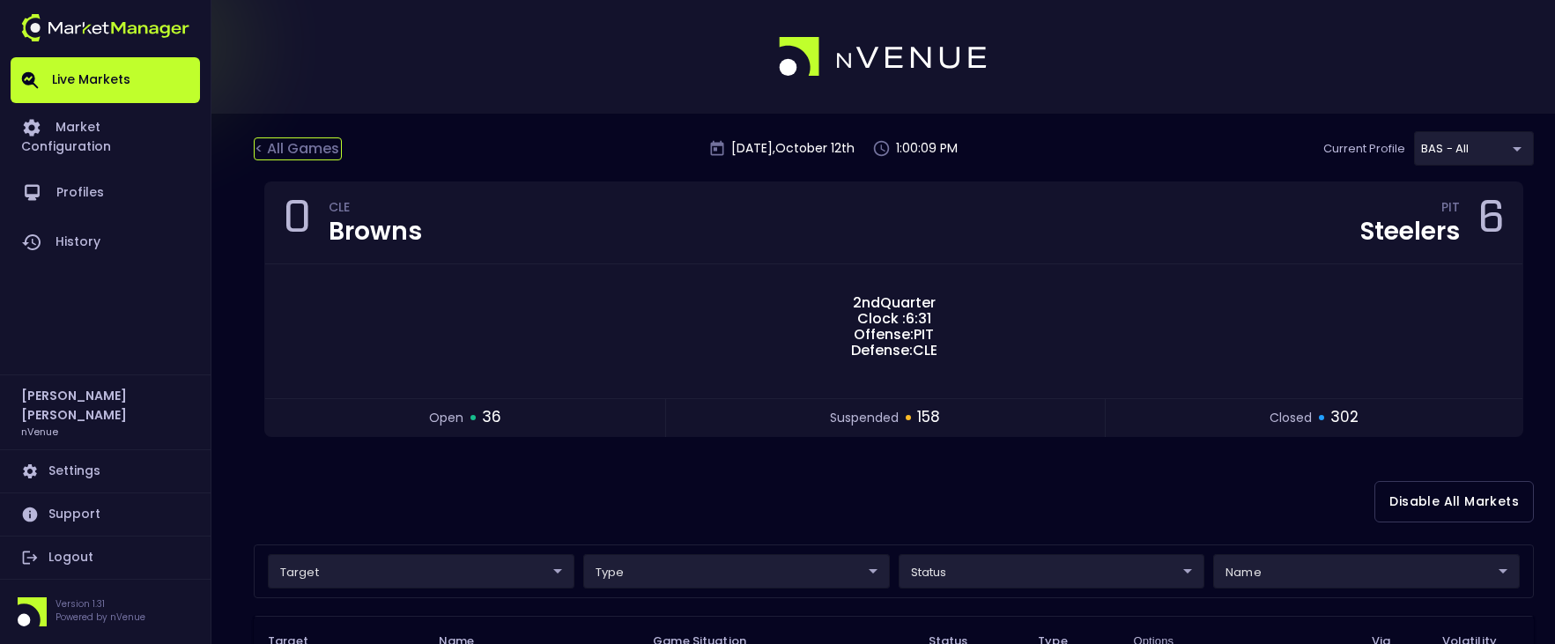
click at [280, 152] on div "< All Games" at bounding box center [298, 148] width 88 height 23
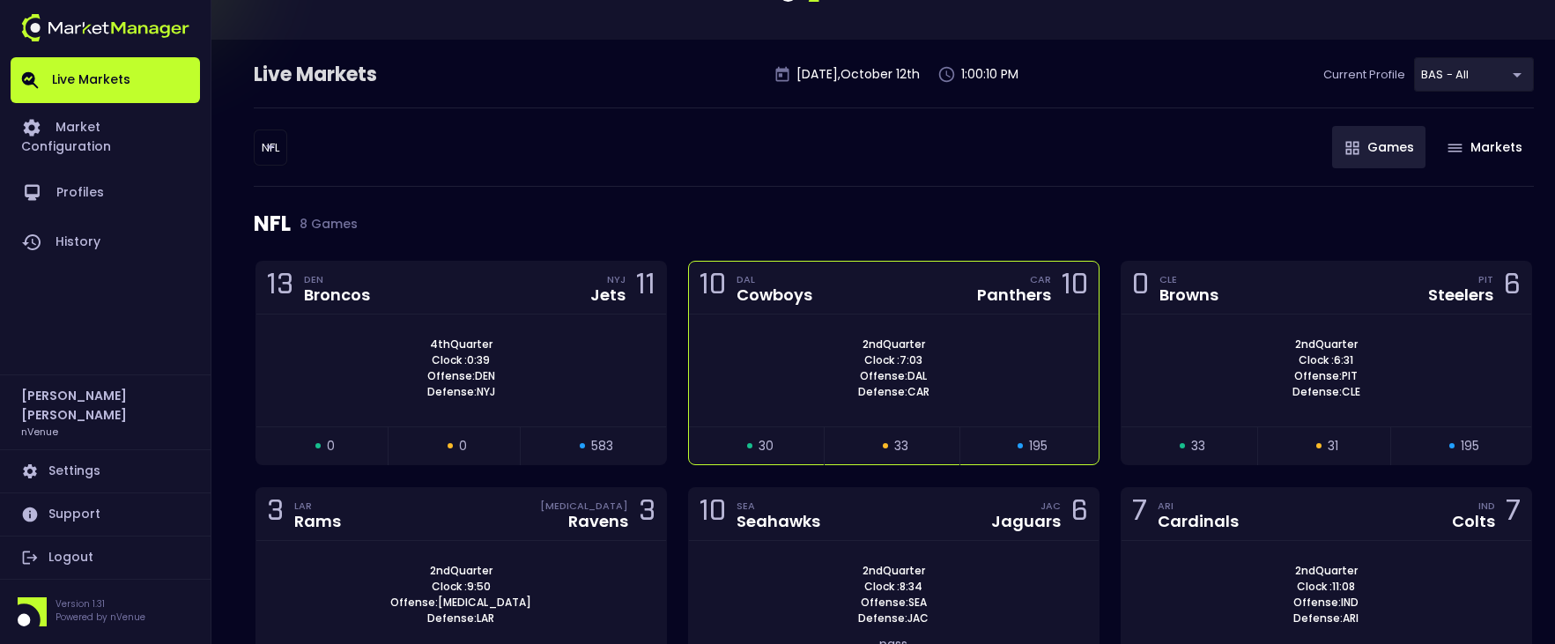
scroll to position [176, 0]
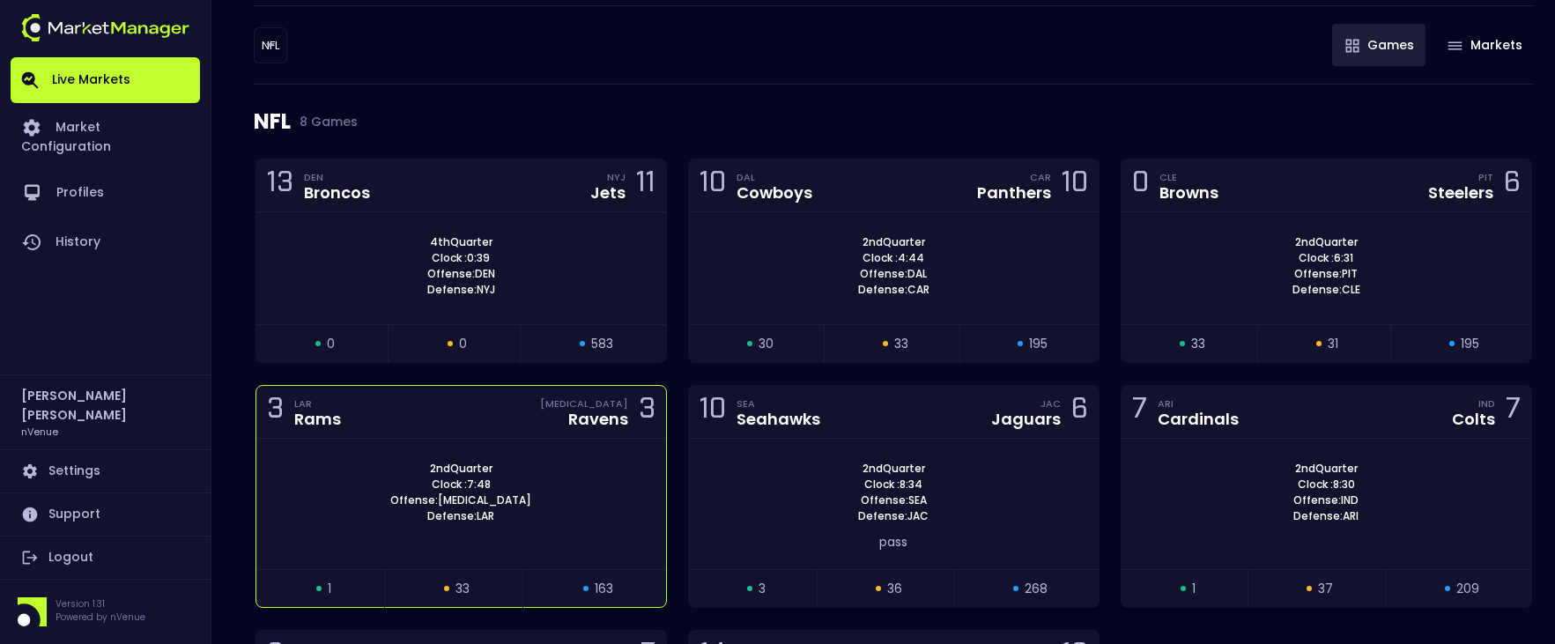
click at [458, 432] on div "3 LAR Rams [MEDICAL_DATA] Ravens 3" at bounding box center [461, 412] width 410 height 53
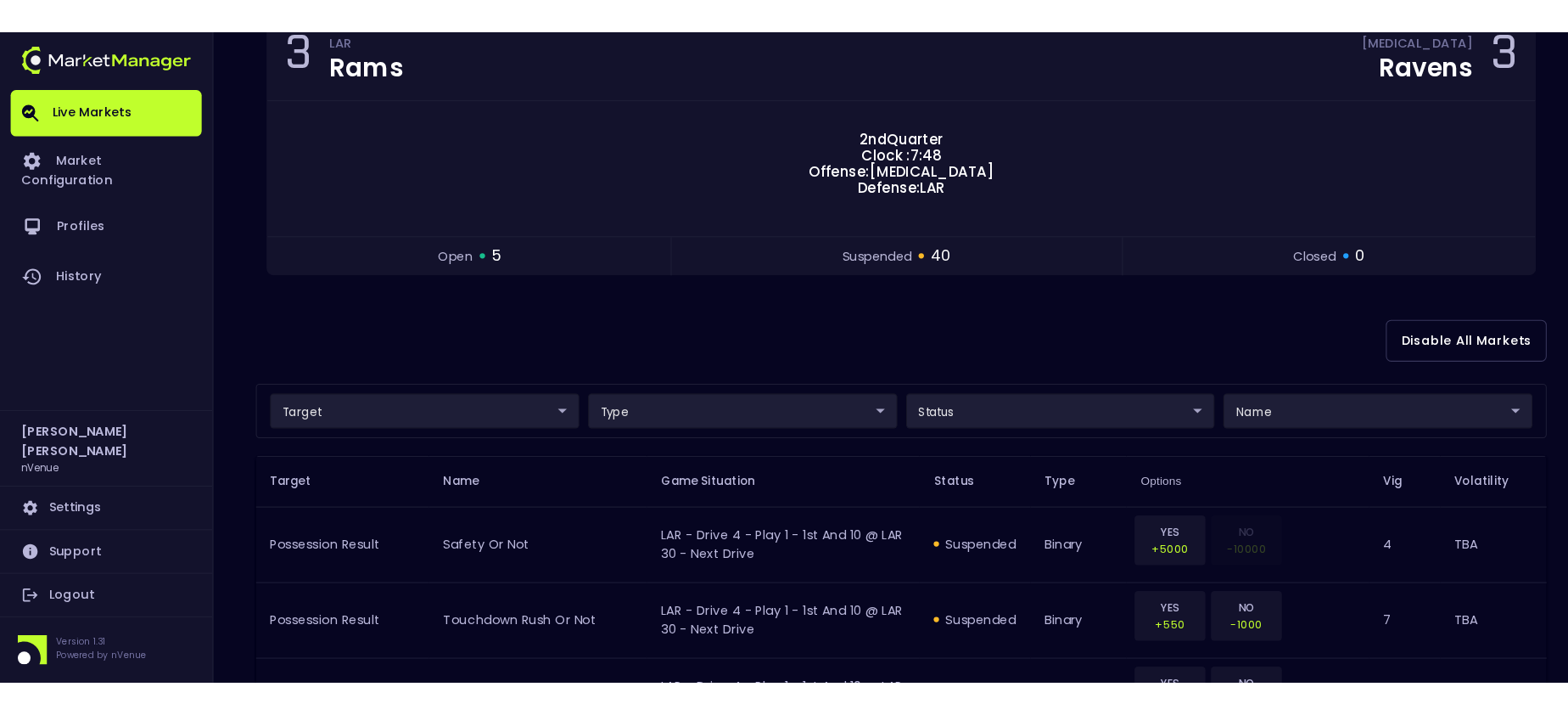
scroll to position [0, 0]
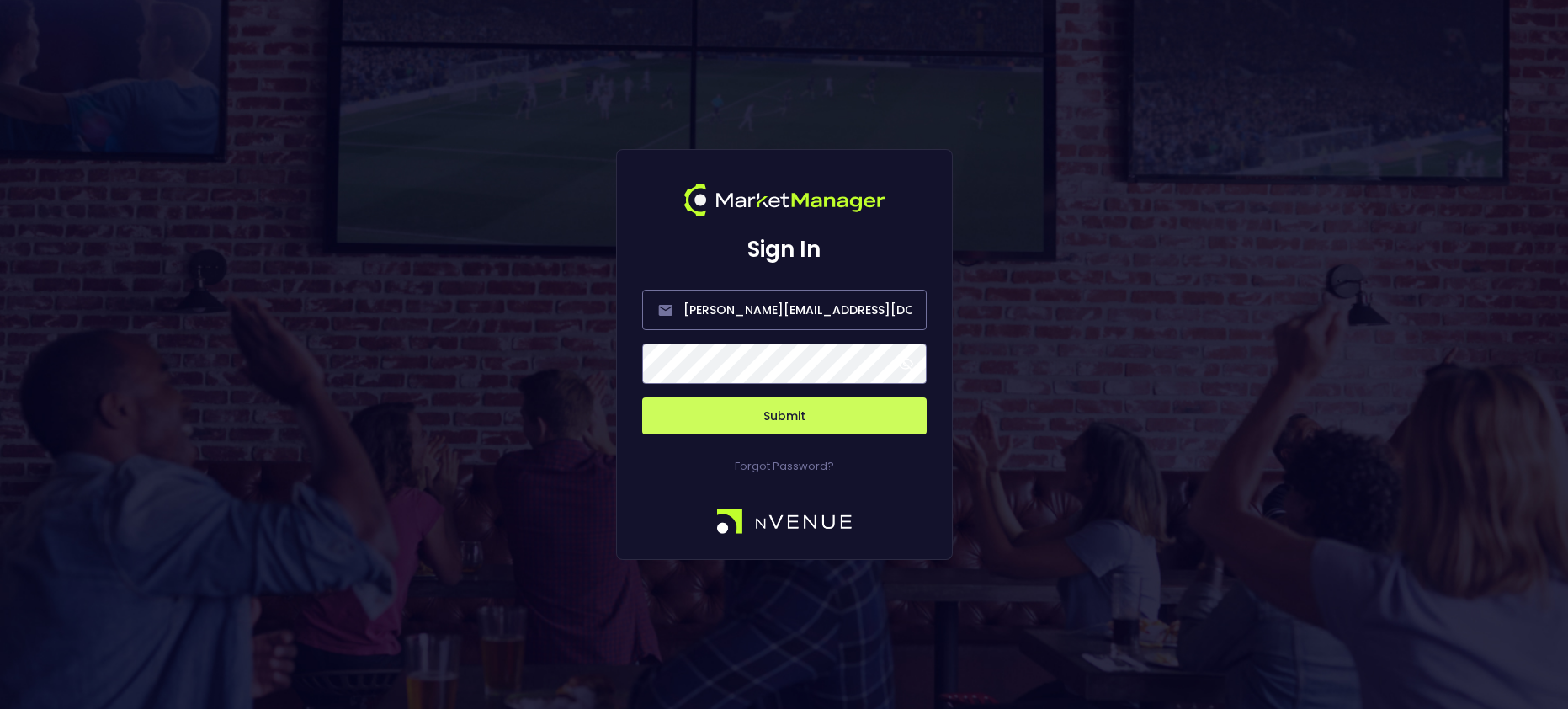
drag, startPoint x: 764, startPoint y: 408, endPoint x: 764, endPoint y: 390, distance: 18.0
click at [764, 390] on form "[PERSON_NAME][EMAIL_ADDRESS][DOMAIN_NAME] Submit" at bounding box center [784, 352] width 285 height 165
click at [821, 420] on button "Submit" at bounding box center [784, 416] width 285 height 37
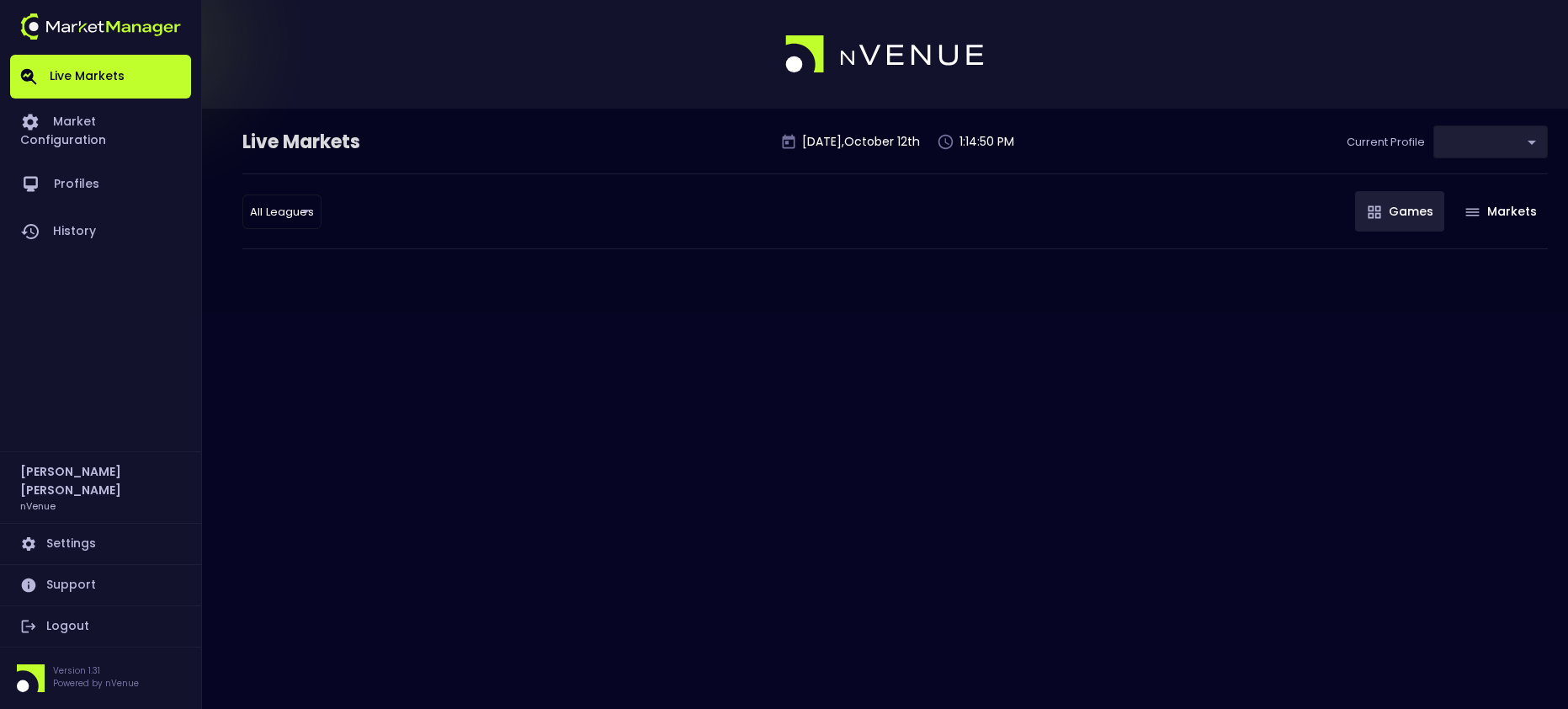
type input "0d810fa5-e353-4d9c-b11d-31f095cae871"
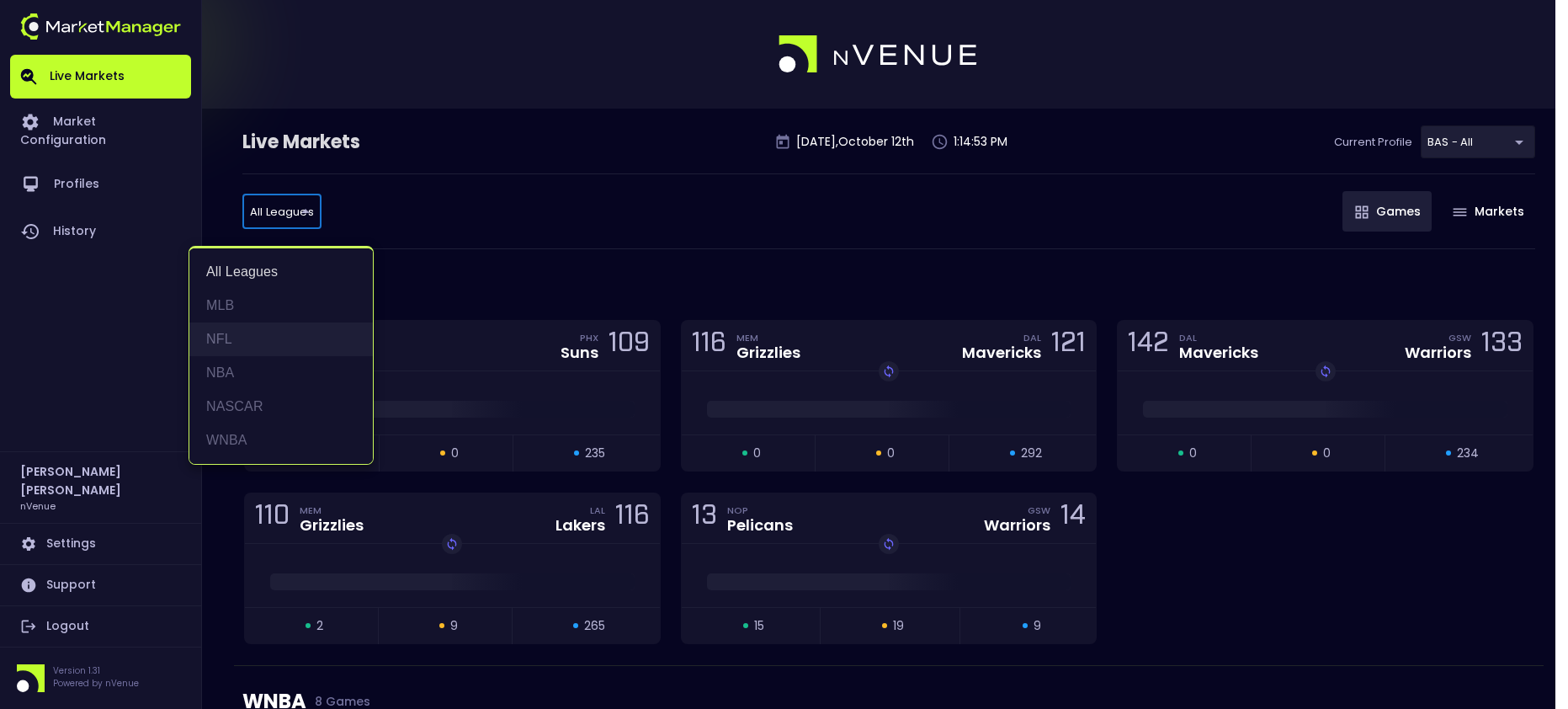
click at [262, 332] on li "NFL" at bounding box center [281, 338] width 183 height 33
type input "NFL"
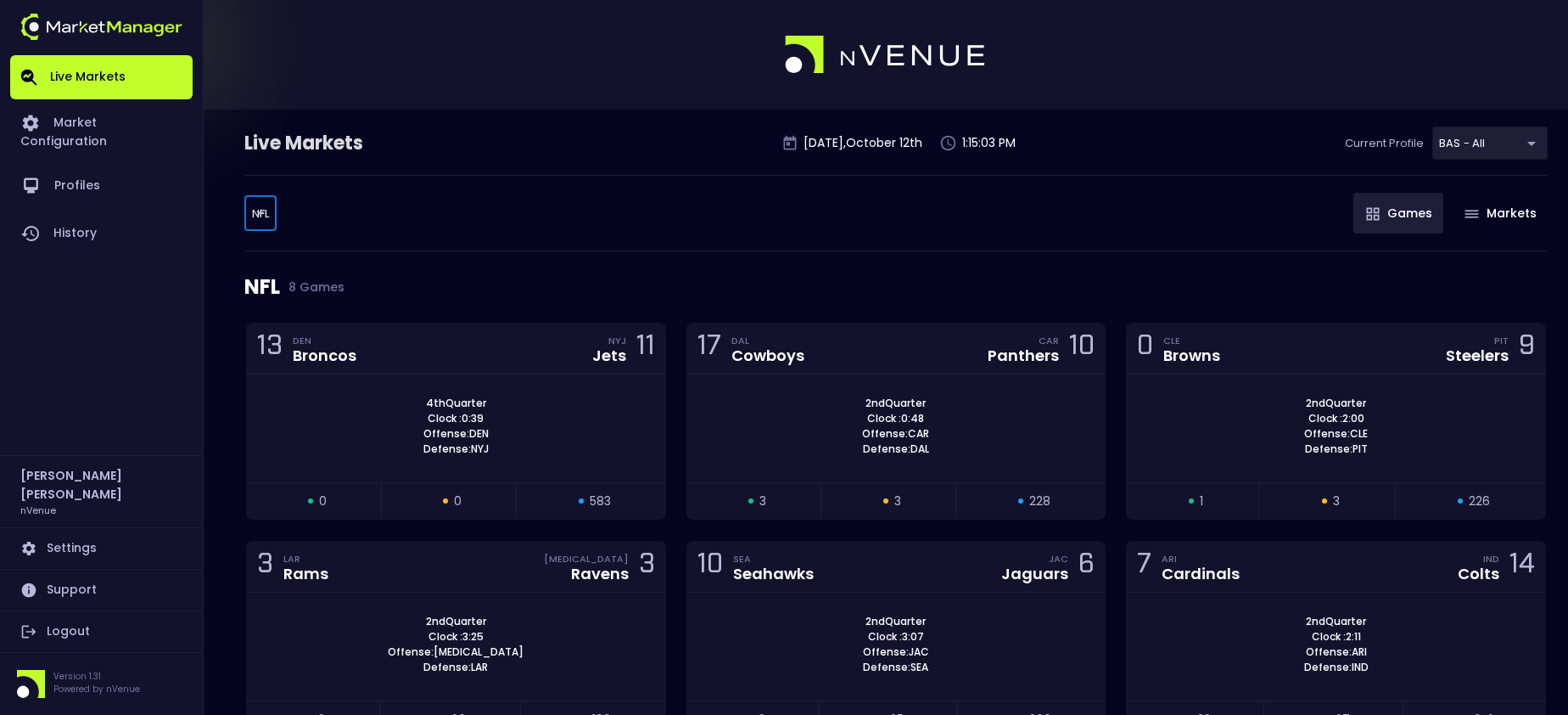
click at [73, 634] on link "Logout" at bounding box center [101, 631] width 182 height 40
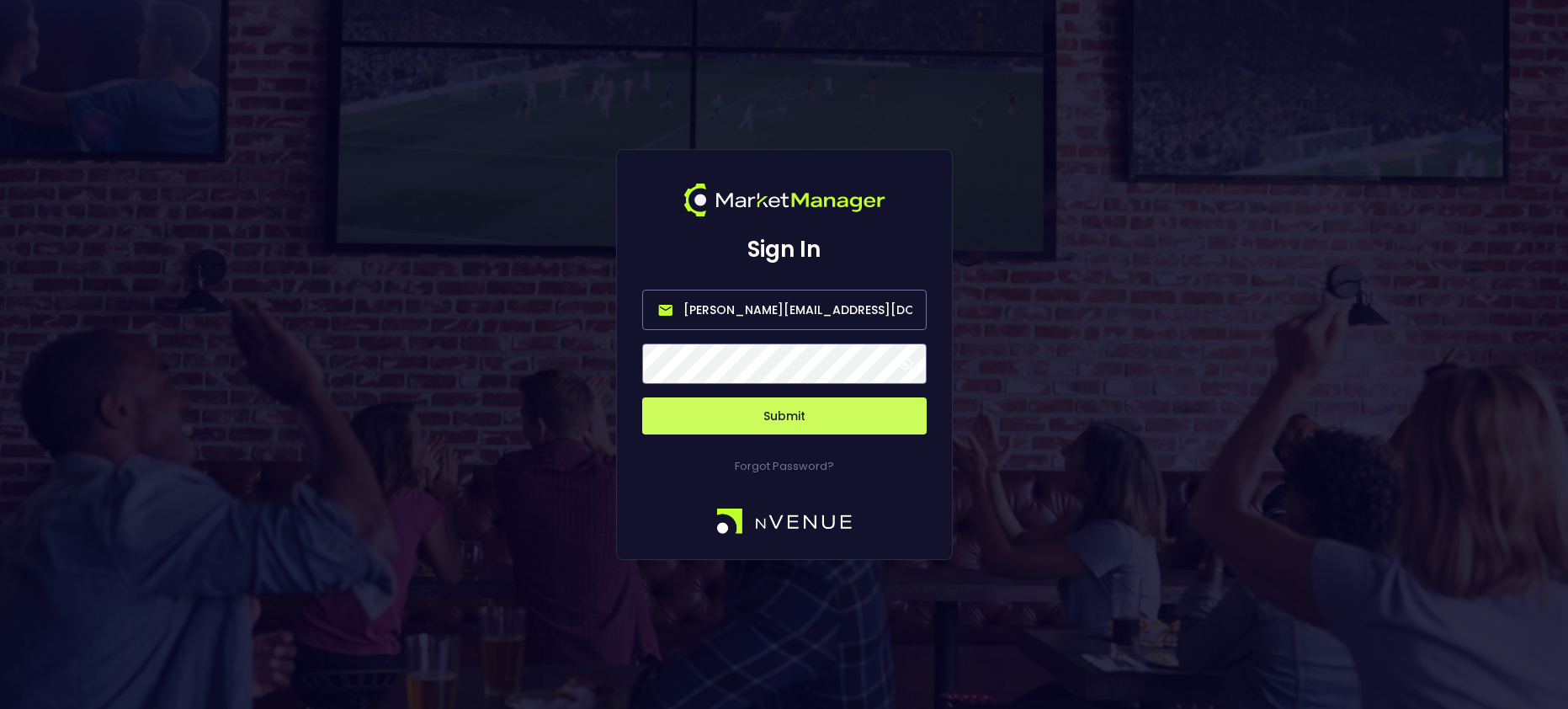
click at [776, 304] on input "[PERSON_NAME][EMAIL_ADDRESS][DOMAIN_NAME]" at bounding box center [784, 310] width 285 height 40
type input "[EMAIL_ADDRESS][DOMAIN_NAME]"
click at [758, 408] on button "Submit" at bounding box center [784, 416] width 285 height 37
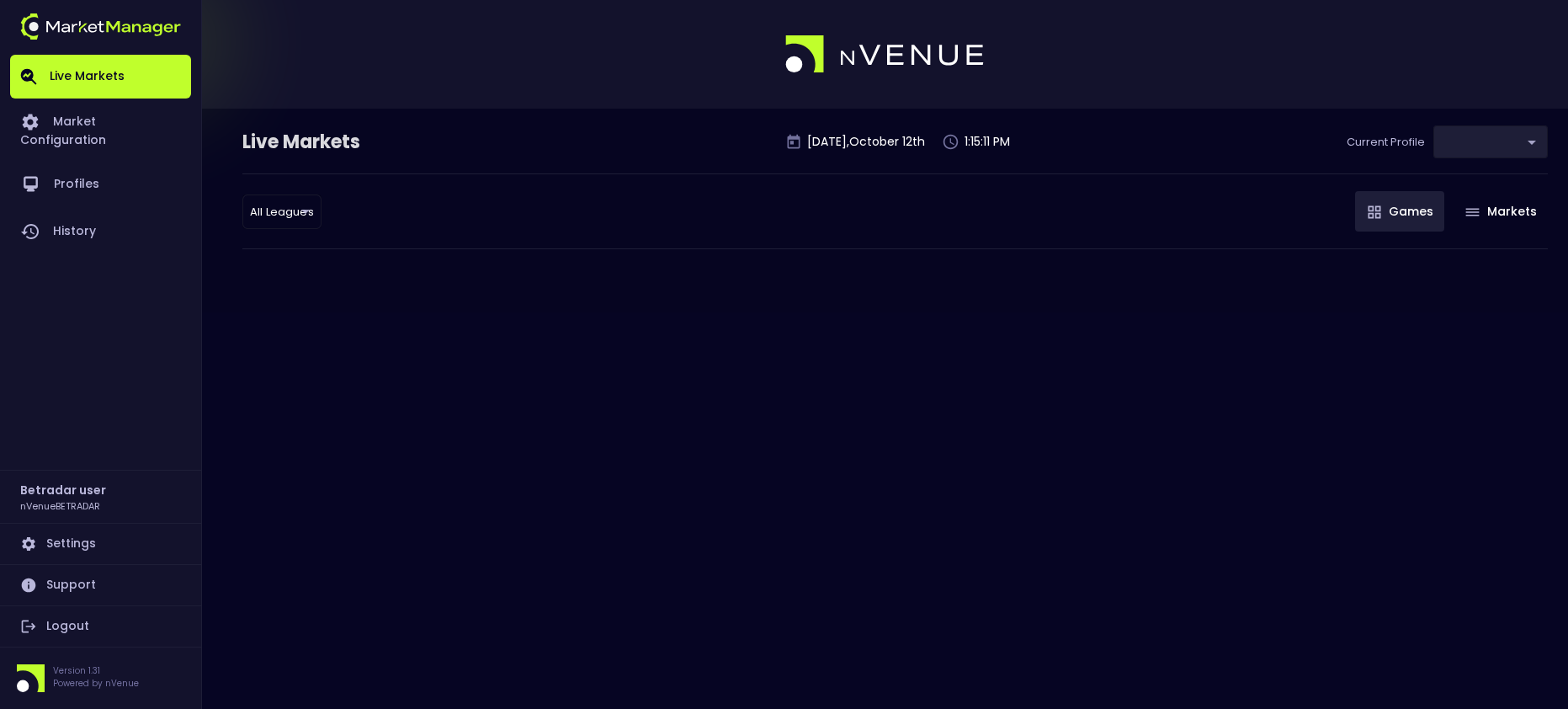
type input "2aa9daef-f03c-4b05-aaf3-b77c512ca207"
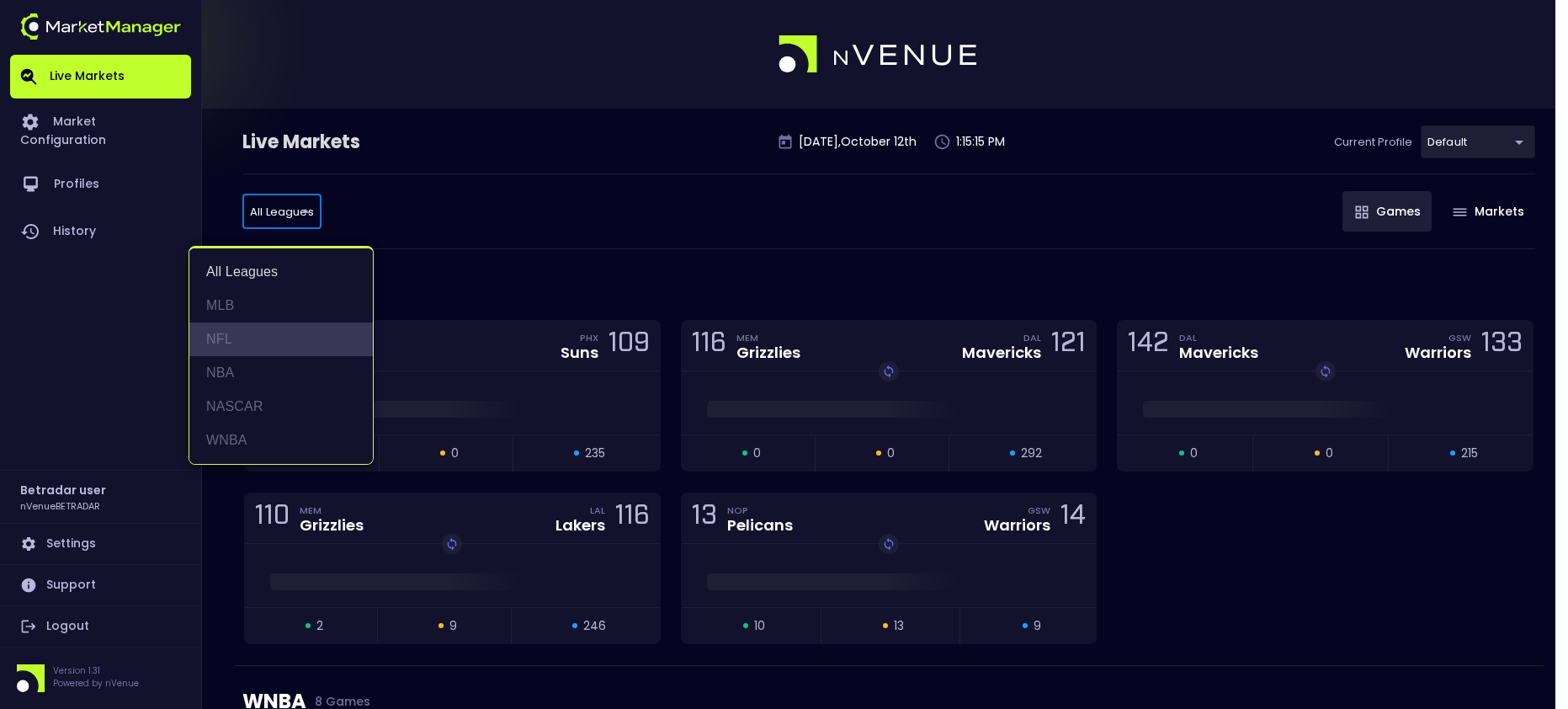
click at [239, 336] on li "NFL" at bounding box center [281, 338] width 183 height 33
type input "NFL"
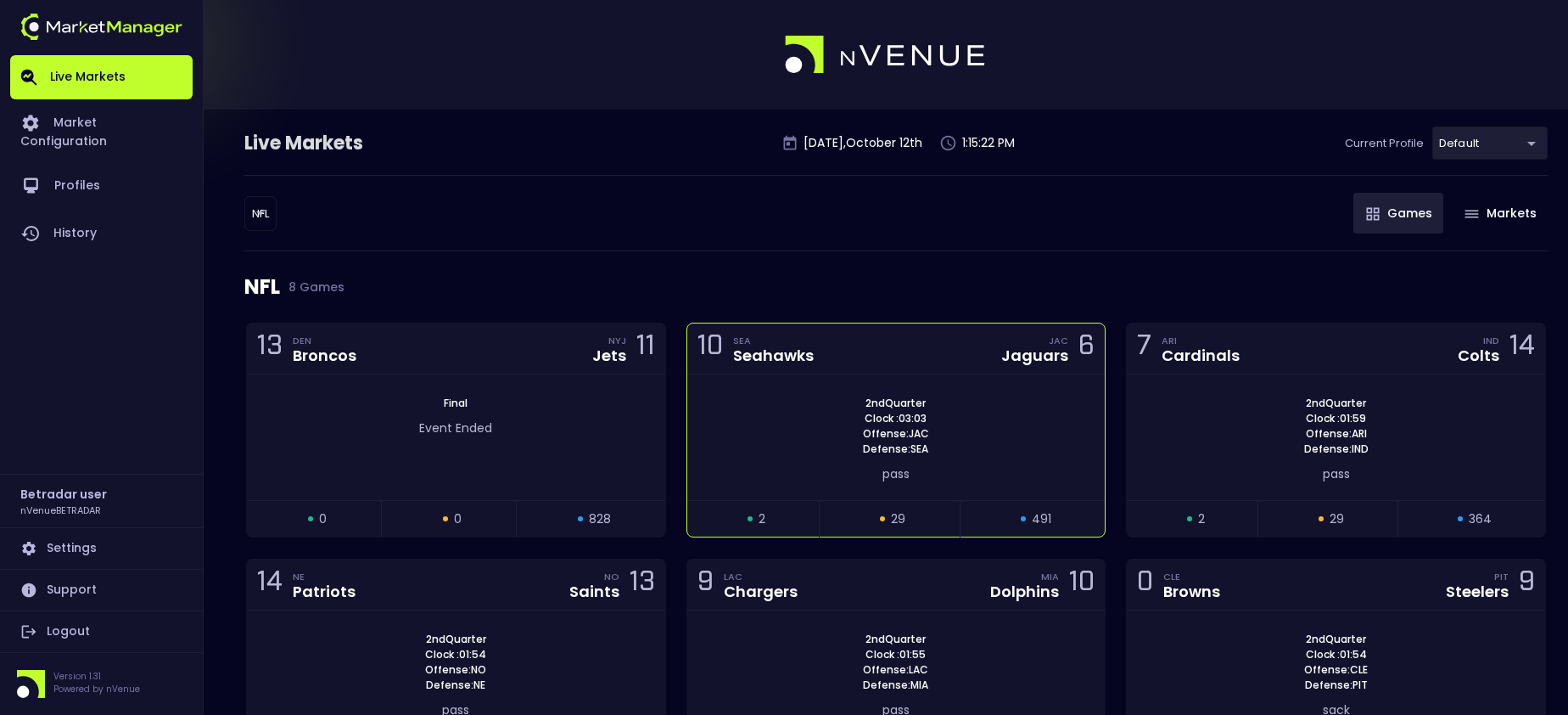
click at [886, 352] on div "10 SEA Seahawks JAC Jaguars 6" at bounding box center [897, 349] width 418 height 51
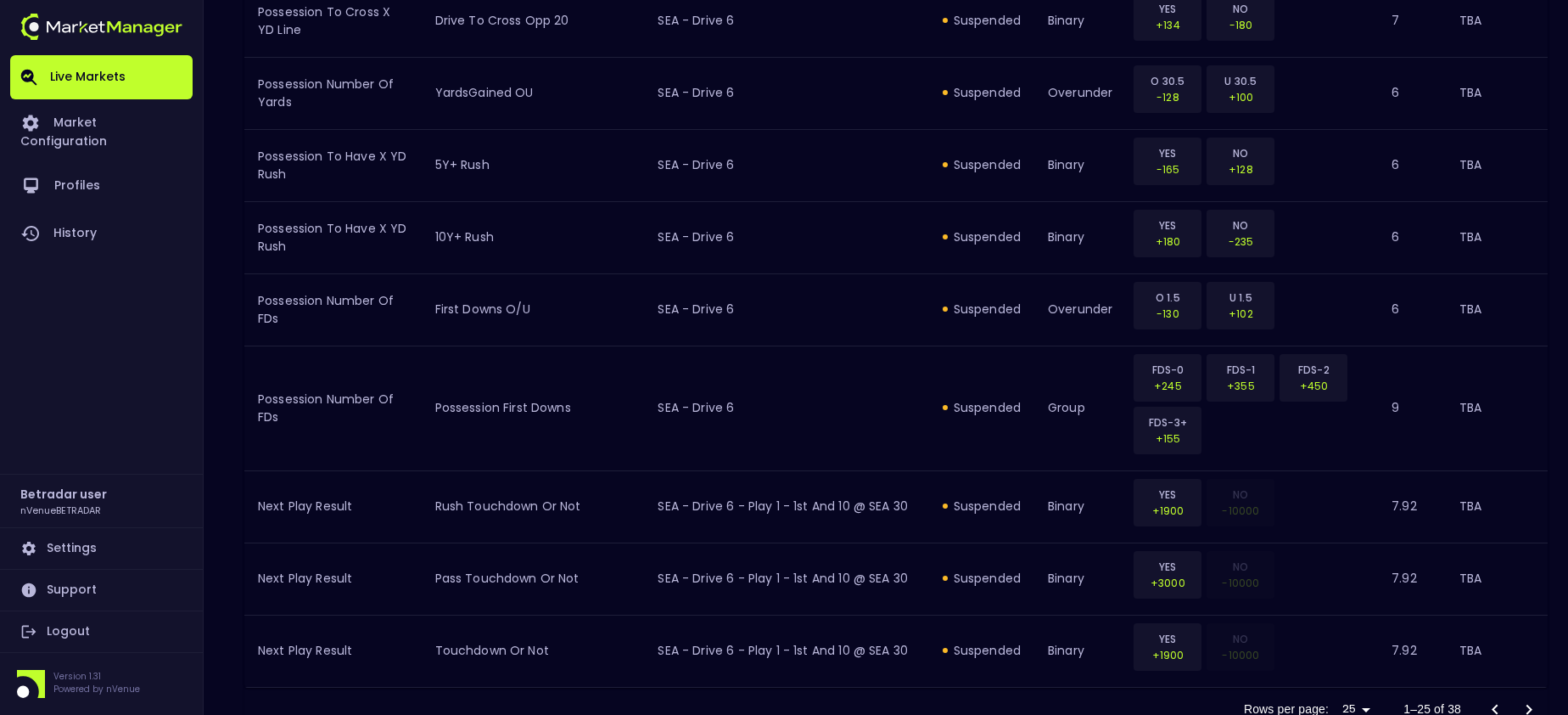
scroll to position [1945, 0]
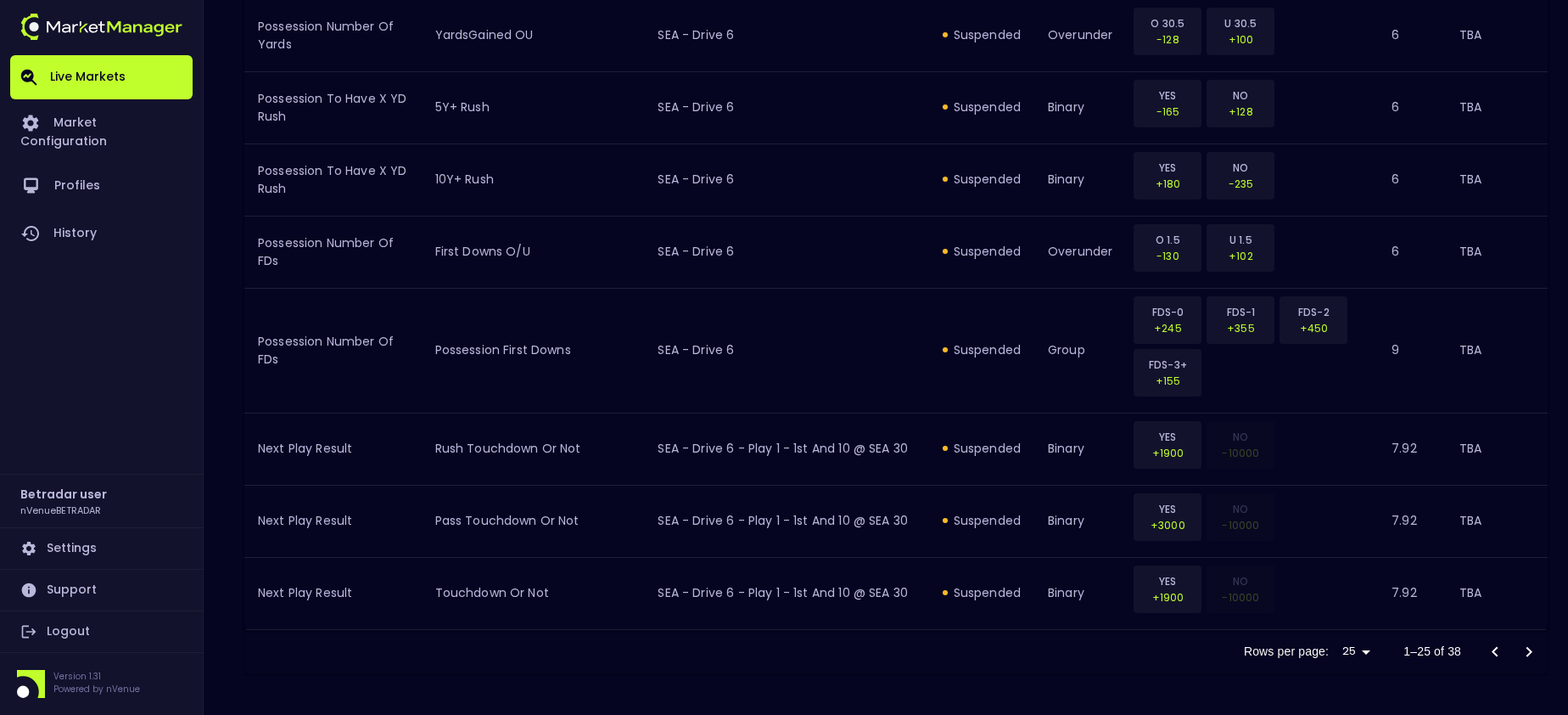
click at [1477, 649] on icon "Go to next page" at bounding box center [1529, 651] width 20 height 20
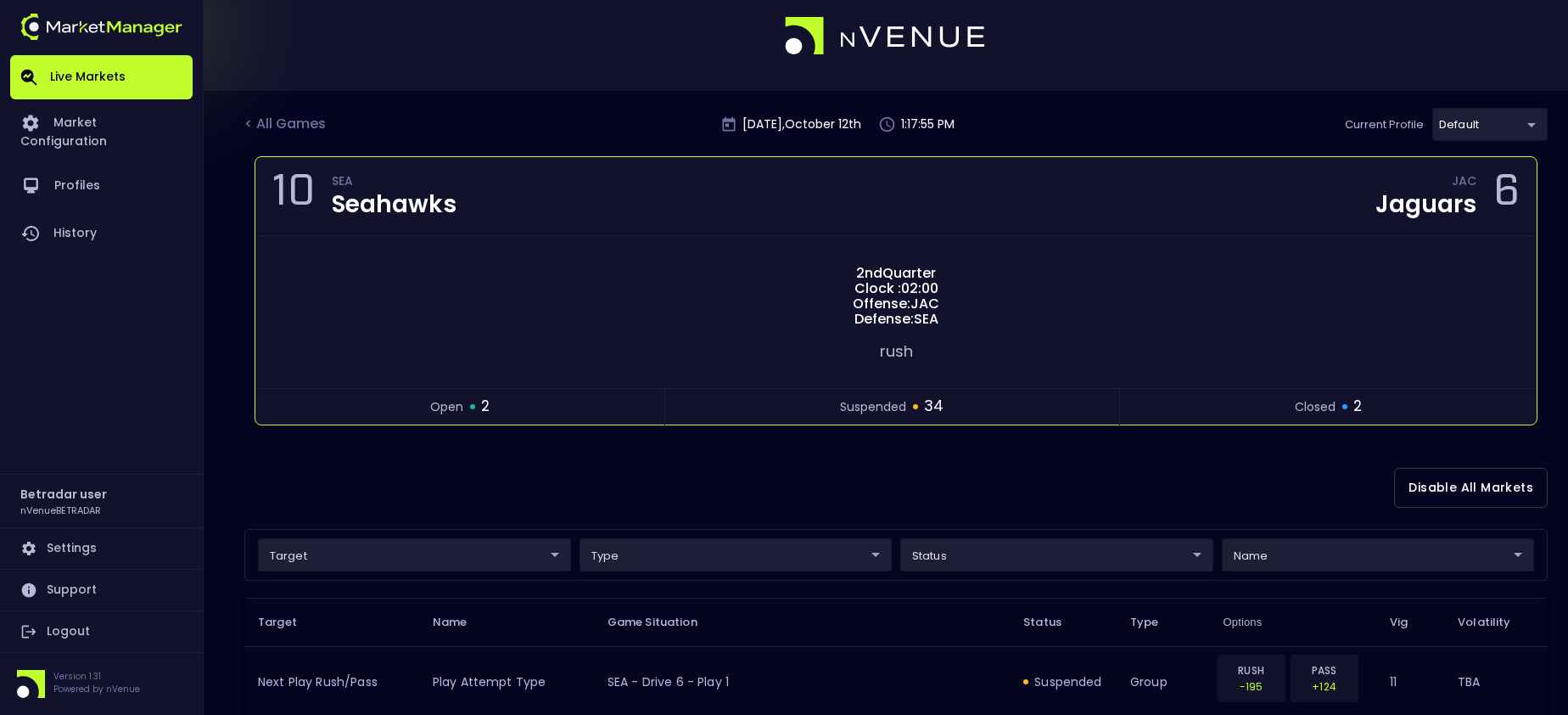
scroll to position [0, 0]
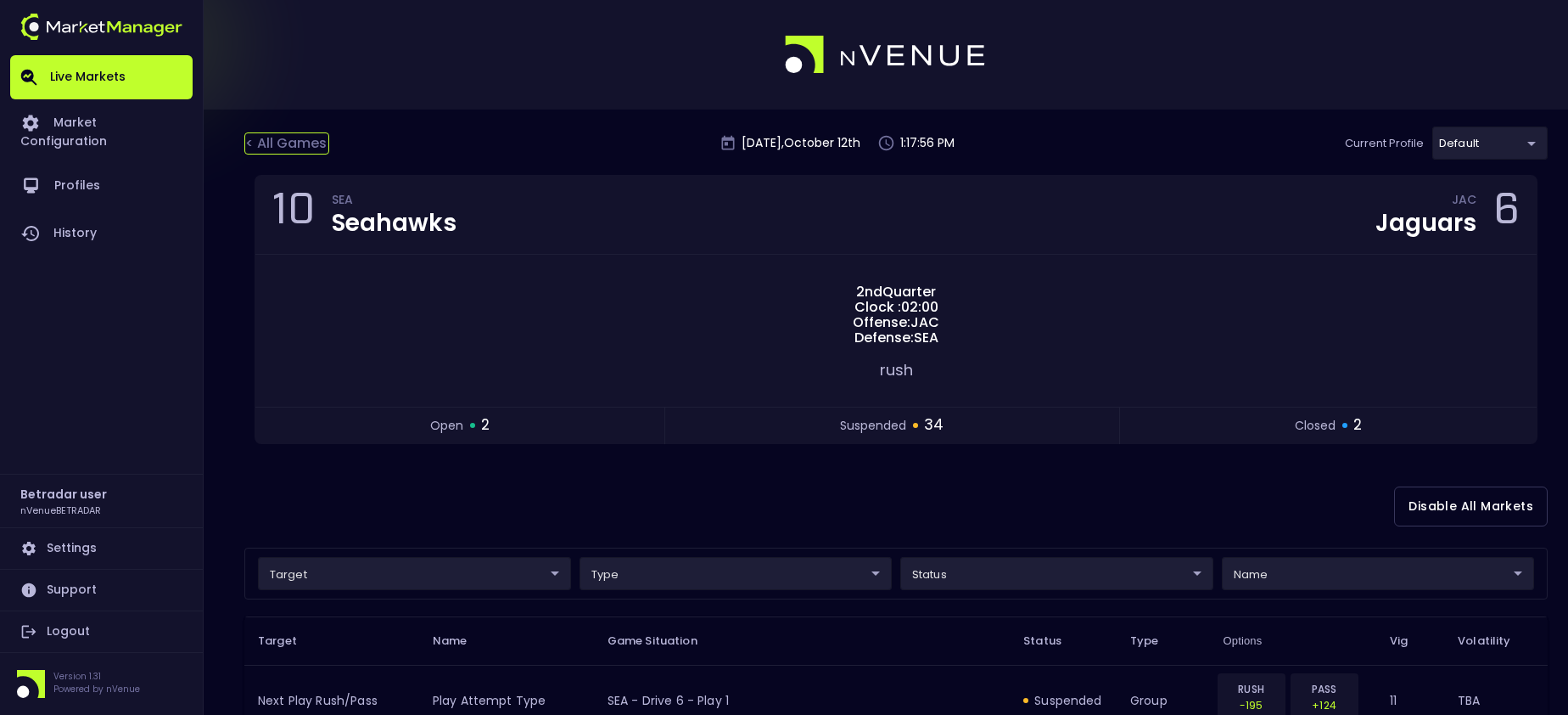
click at [304, 140] on div "< All Games" at bounding box center [287, 143] width 85 height 22
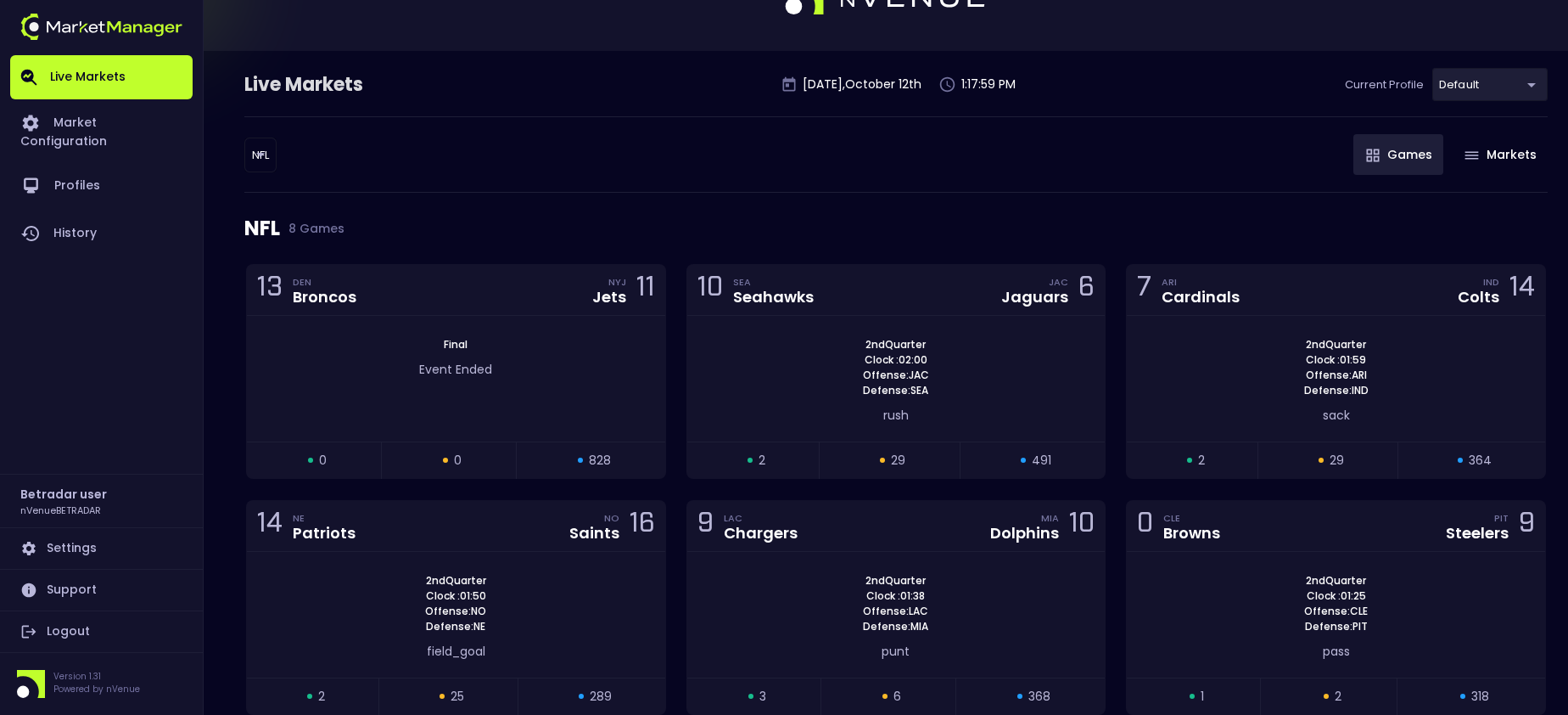
scroll to position [85, 0]
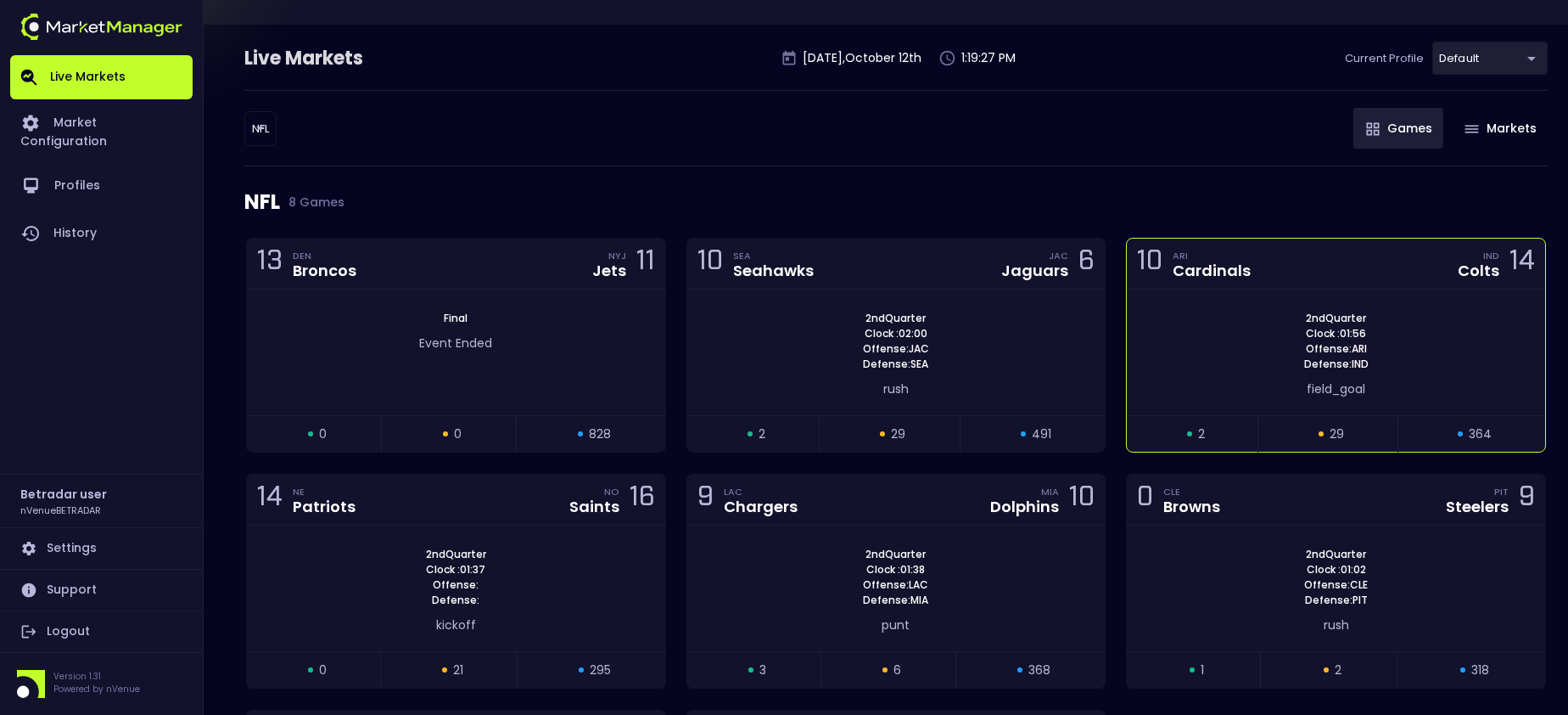
click at [1357, 268] on div "10 ARI Cardinals IND Colts 14" at bounding box center [1336, 264] width 418 height 51
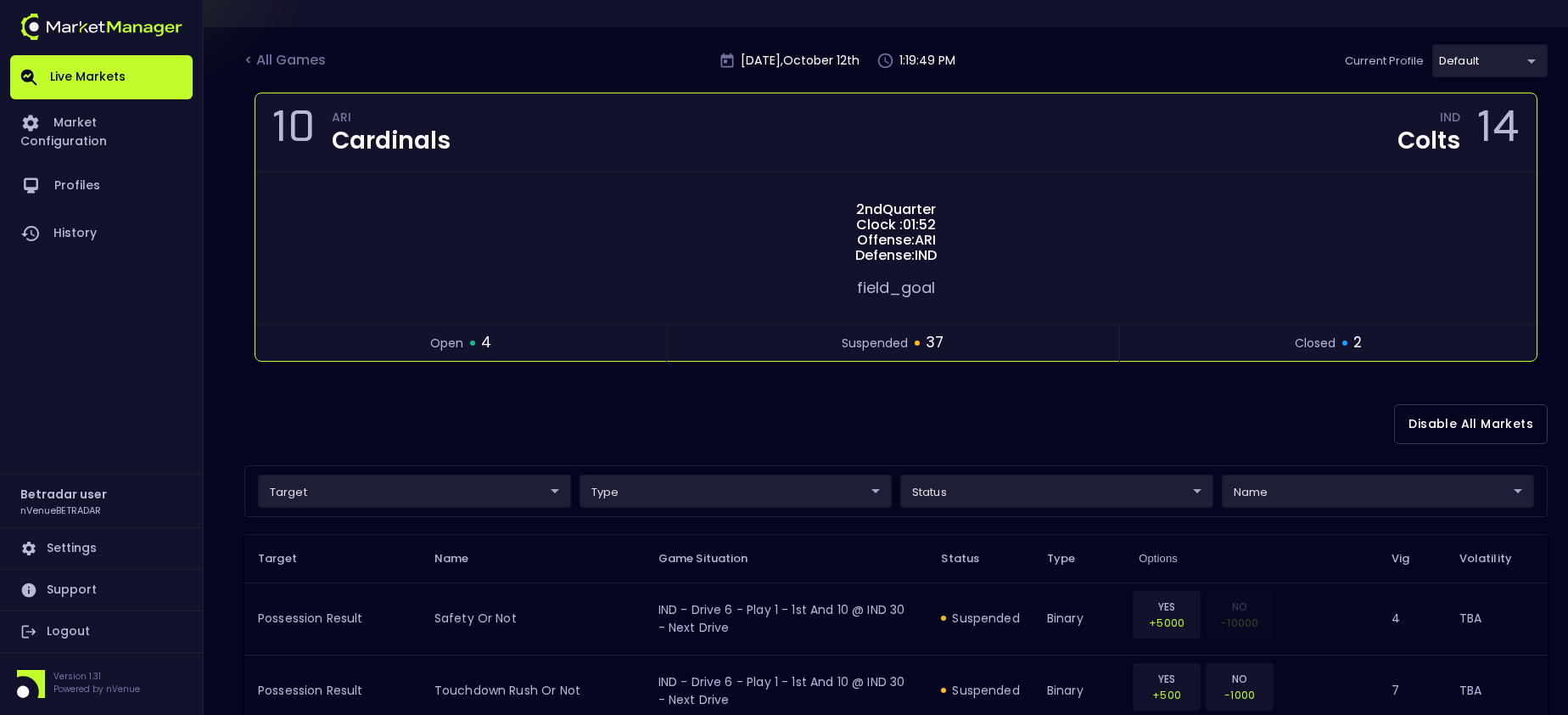
scroll to position [0, 0]
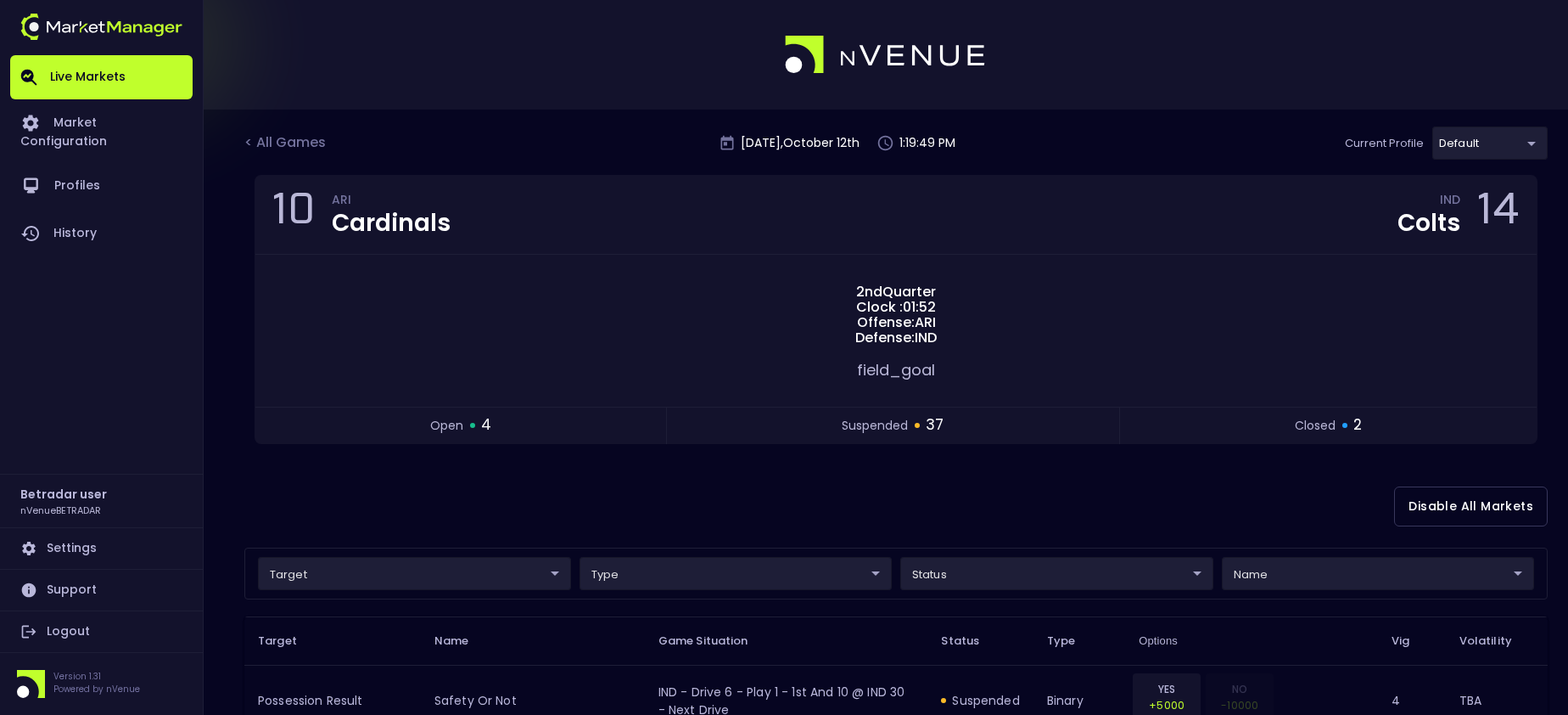
click at [308, 139] on div "< All Games" at bounding box center [287, 143] width 85 height 22
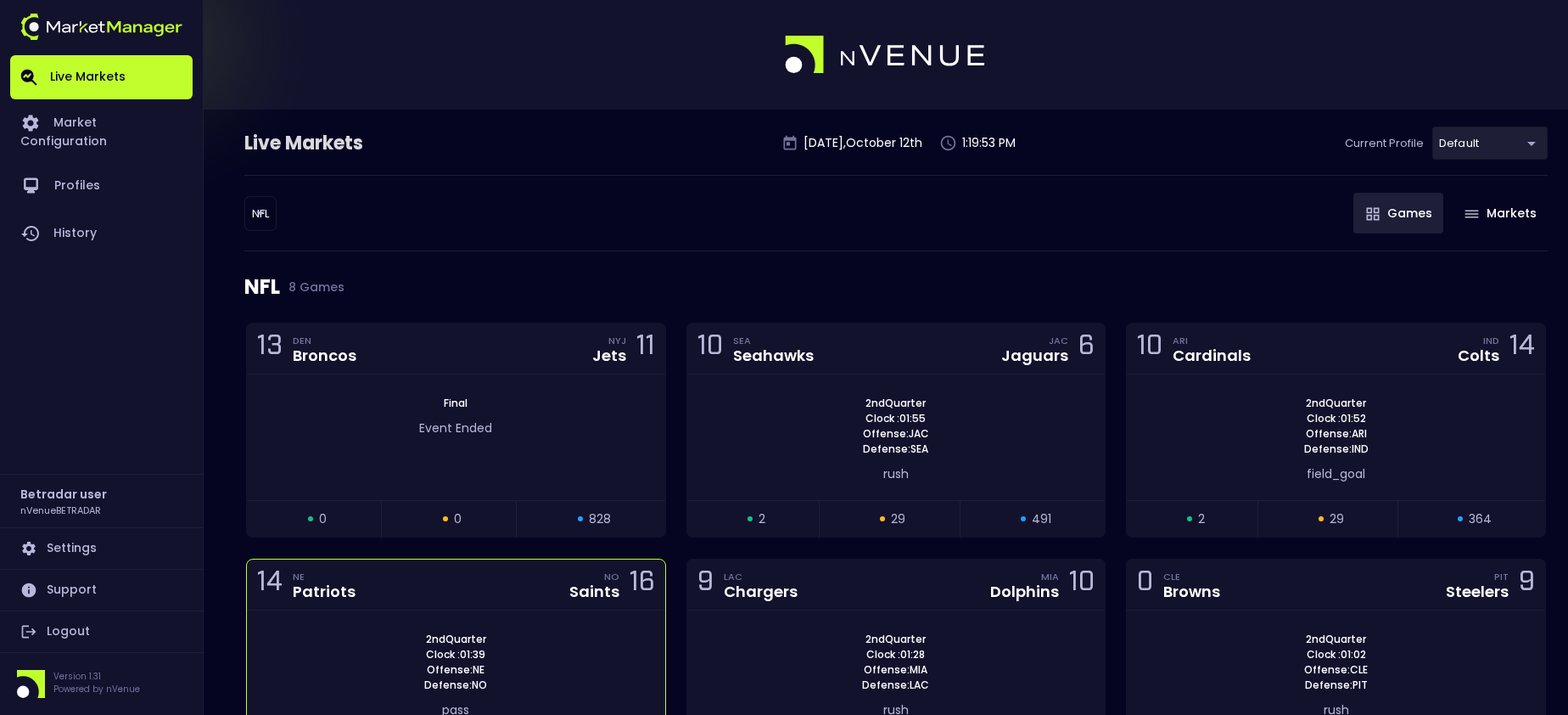
click at [500, 582] on div "14 NE Patriots NO Saints 16" at bounding box center [456, 585] width 418 height 51
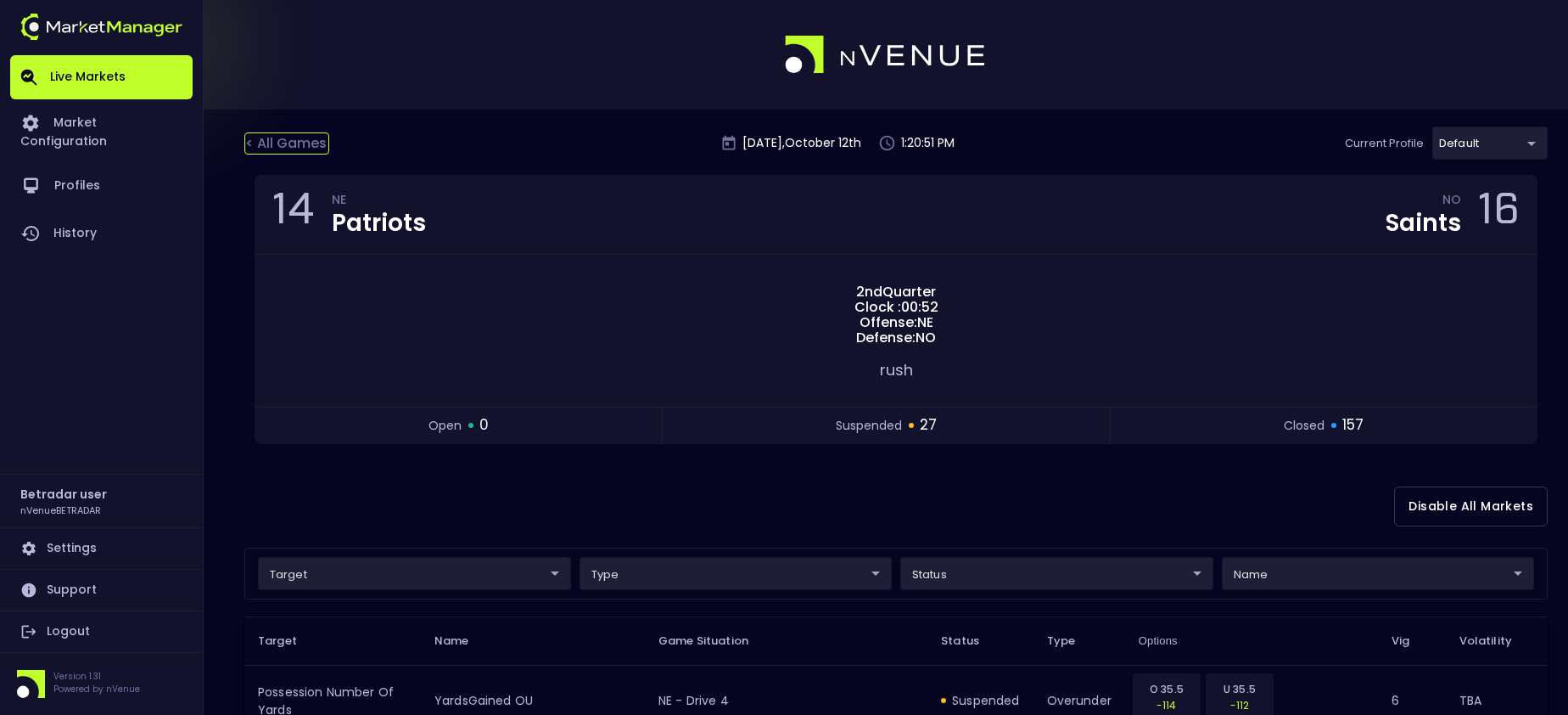
click at [283, 142] on div "< All Games" at bounding box center [287, 143] width 85 height 22
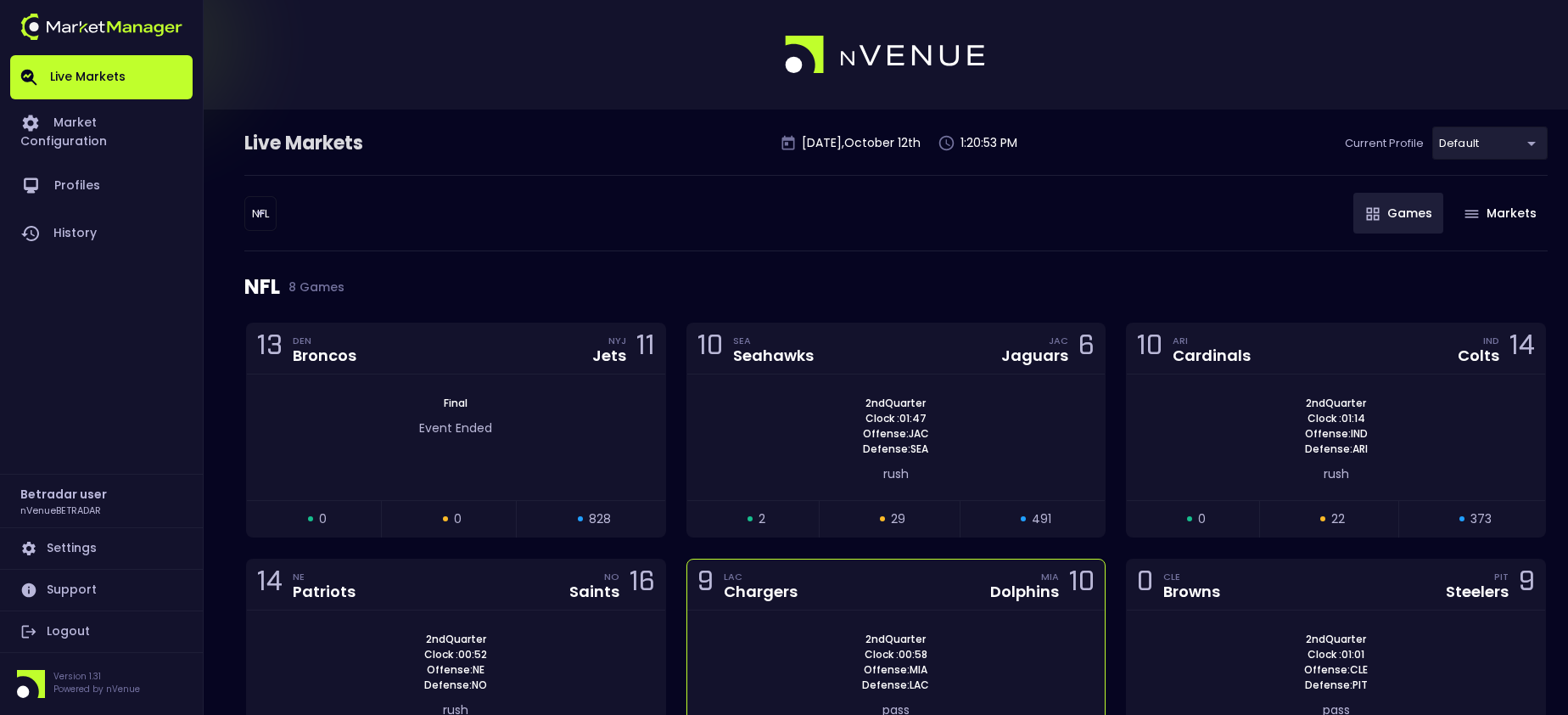
click at [881, 611] on div "2nd Quarter Clock : 00:58 Offense: MIA Defense: LAC pass" at bounding box center [897, 673] width 418 height 125
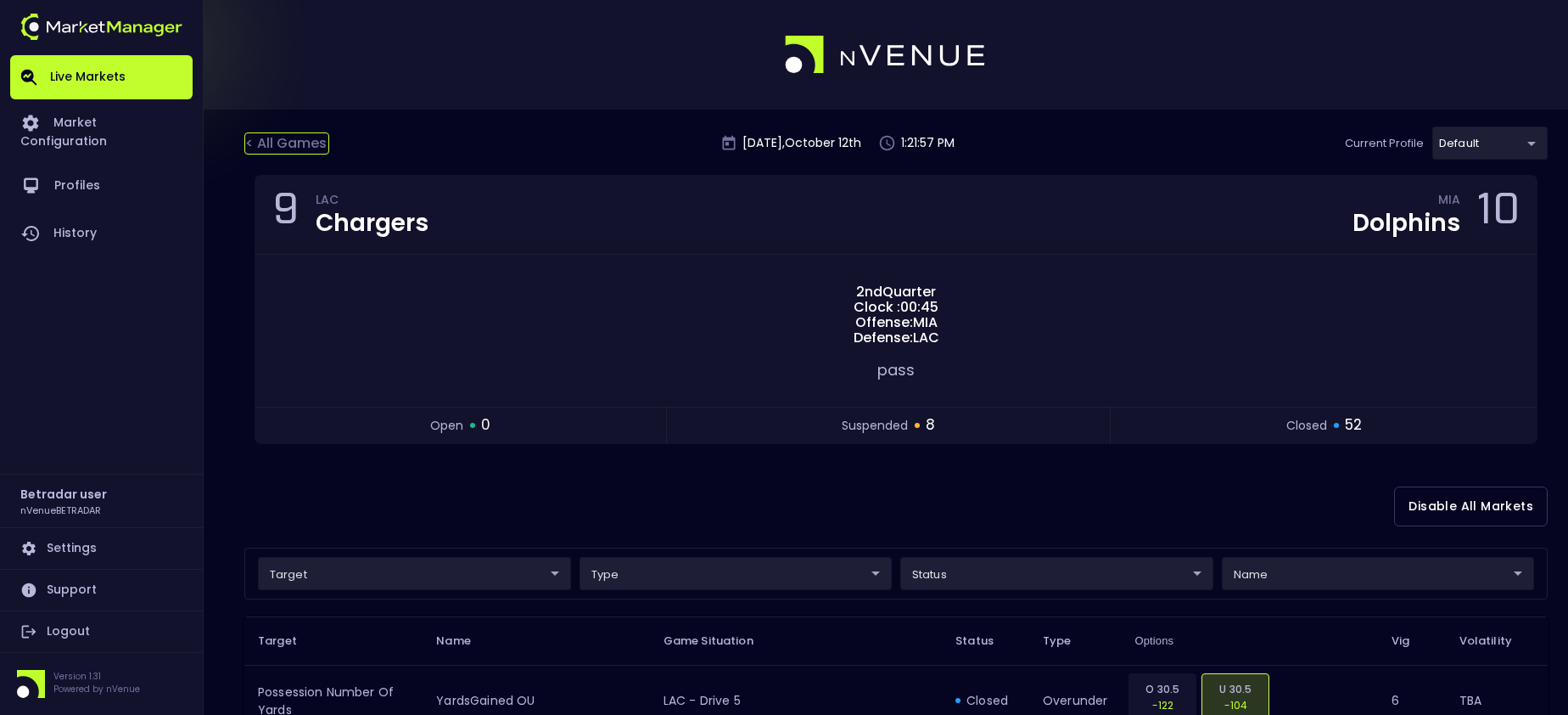
click at [289, 147] on div "< All Games" at bounding box center [287, 143] width 85 height 22
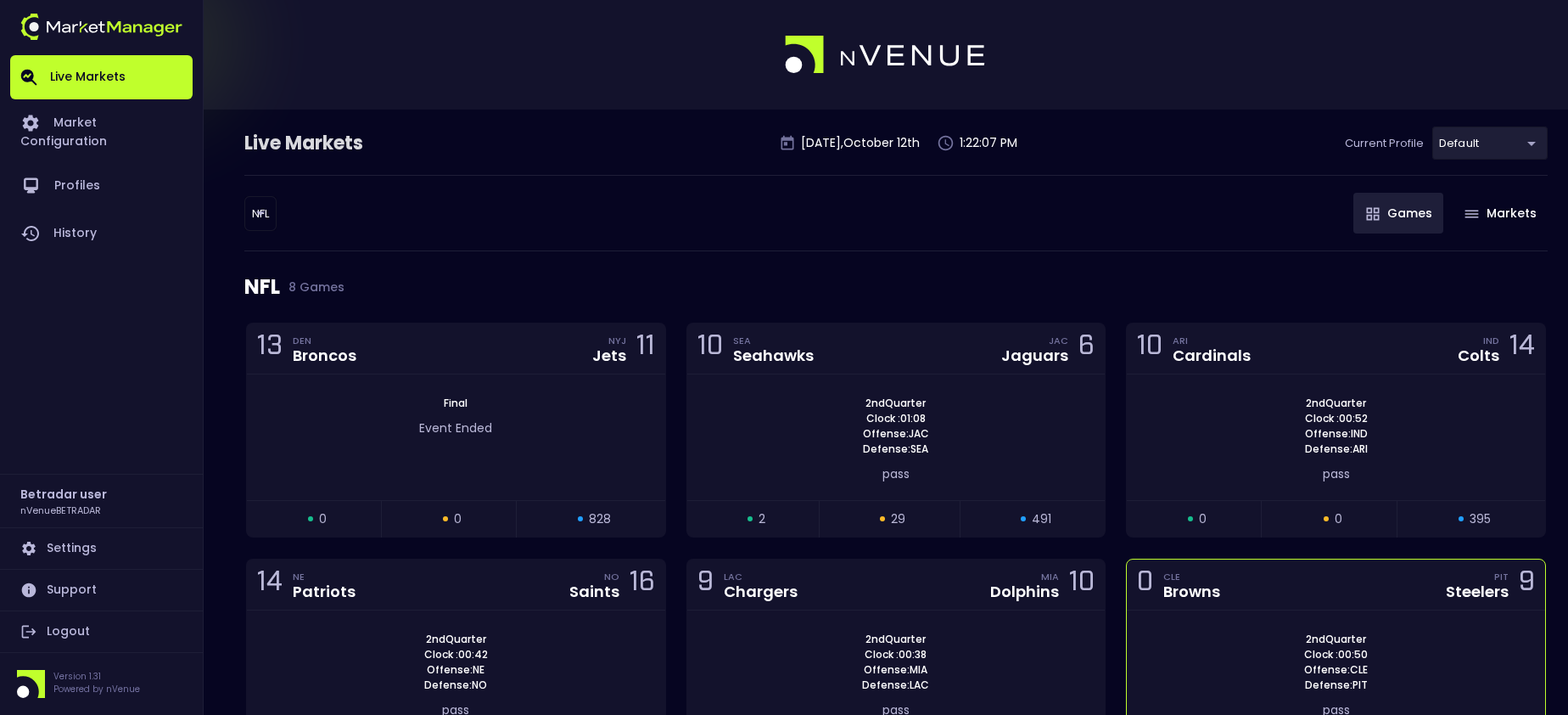
click at [1356, 592] on div "0 CLE Browns PIT Steelers 9" at bounding box center [1336, 585] width 418 height 51
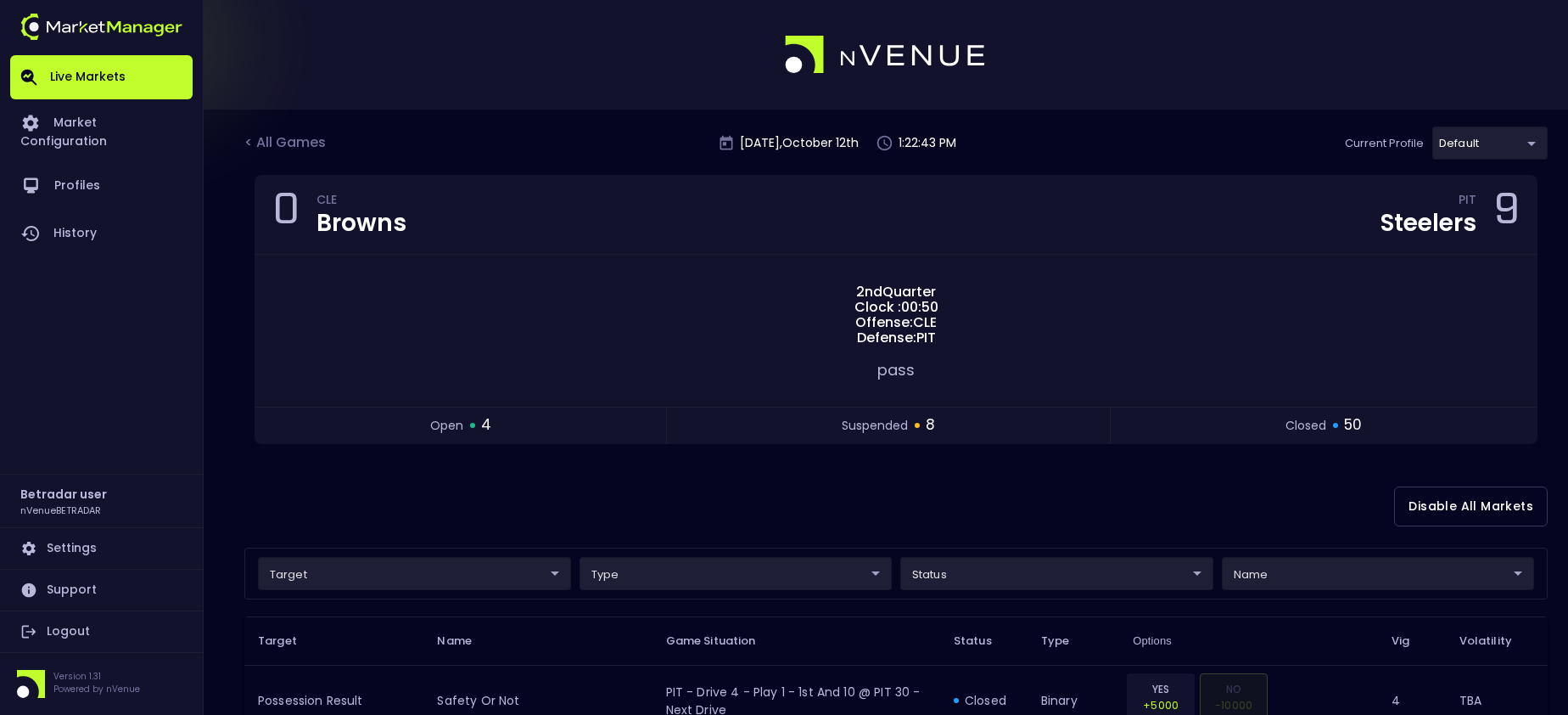
click at [313, 154] on div "< All Games [DATE] 1:22:43 PM Current Profile default 2aa9daef-f03c-4b05-aaf3-b…" at bounding box center [896, 150] width 1303 height 48
click at [309, 150] on div "< All Games" at bounding box center [287, 143] width 85 height 22
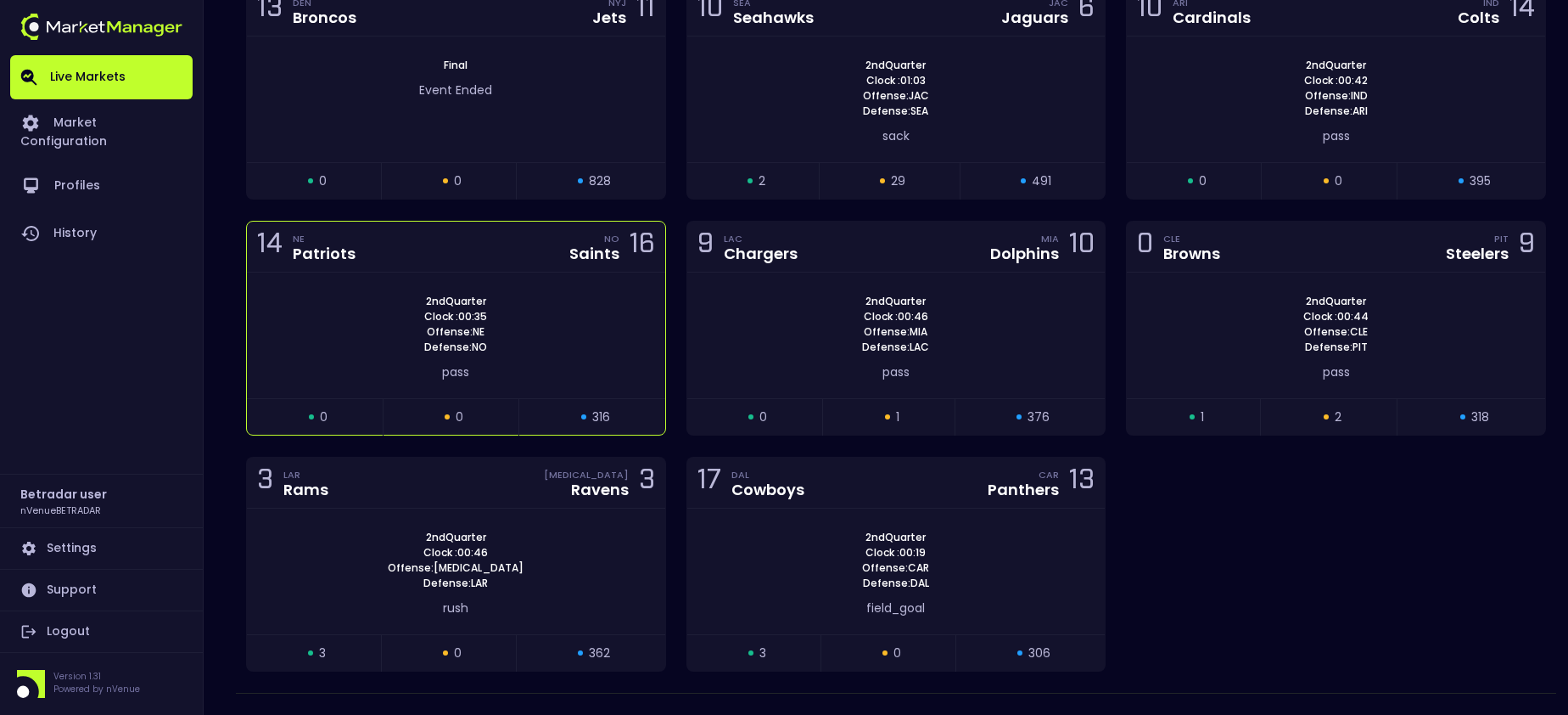
scroll to position [339, 0]
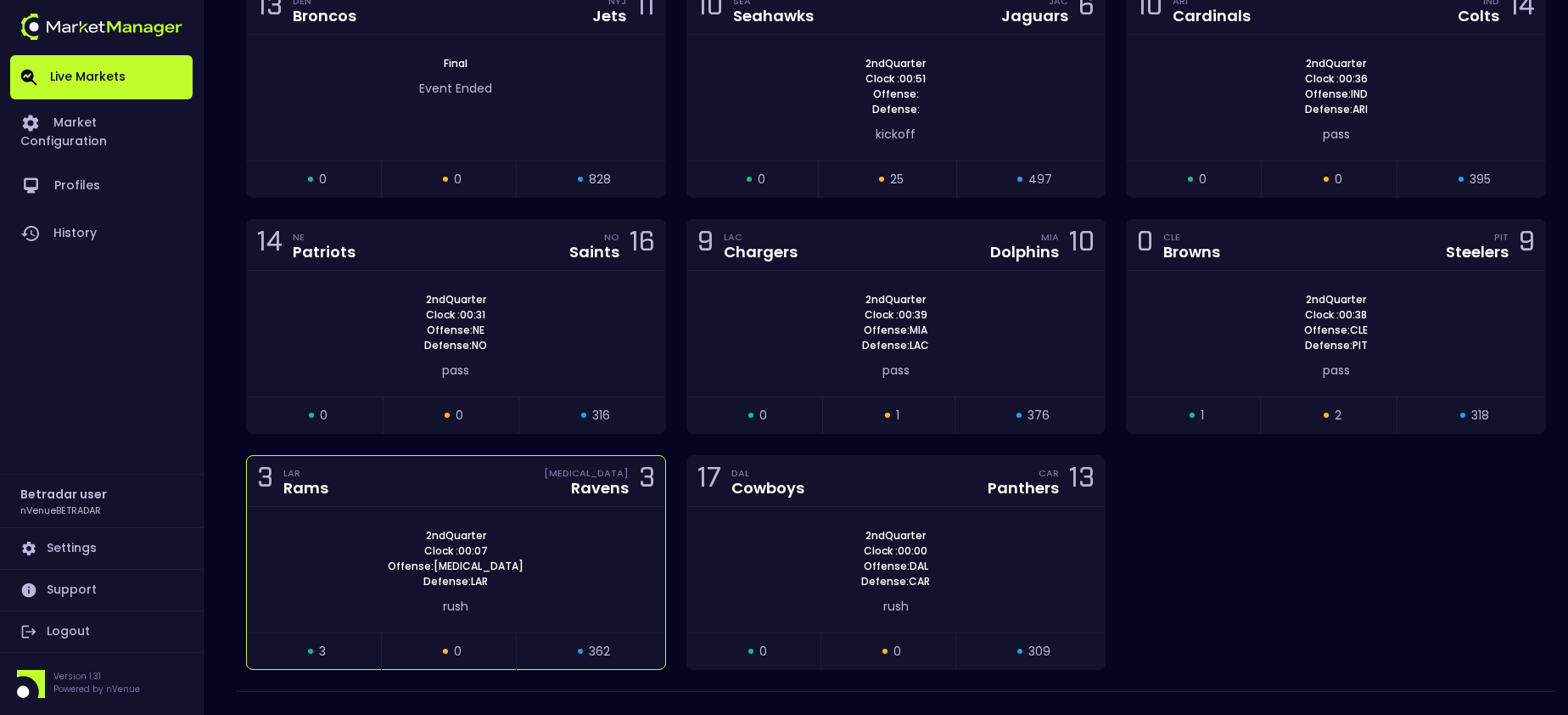
click at [501, 497] on div "3 LAR Rams [MEDICAL_DATA] Ravens 3" at bounding box center [456, 481] width 418 height 51
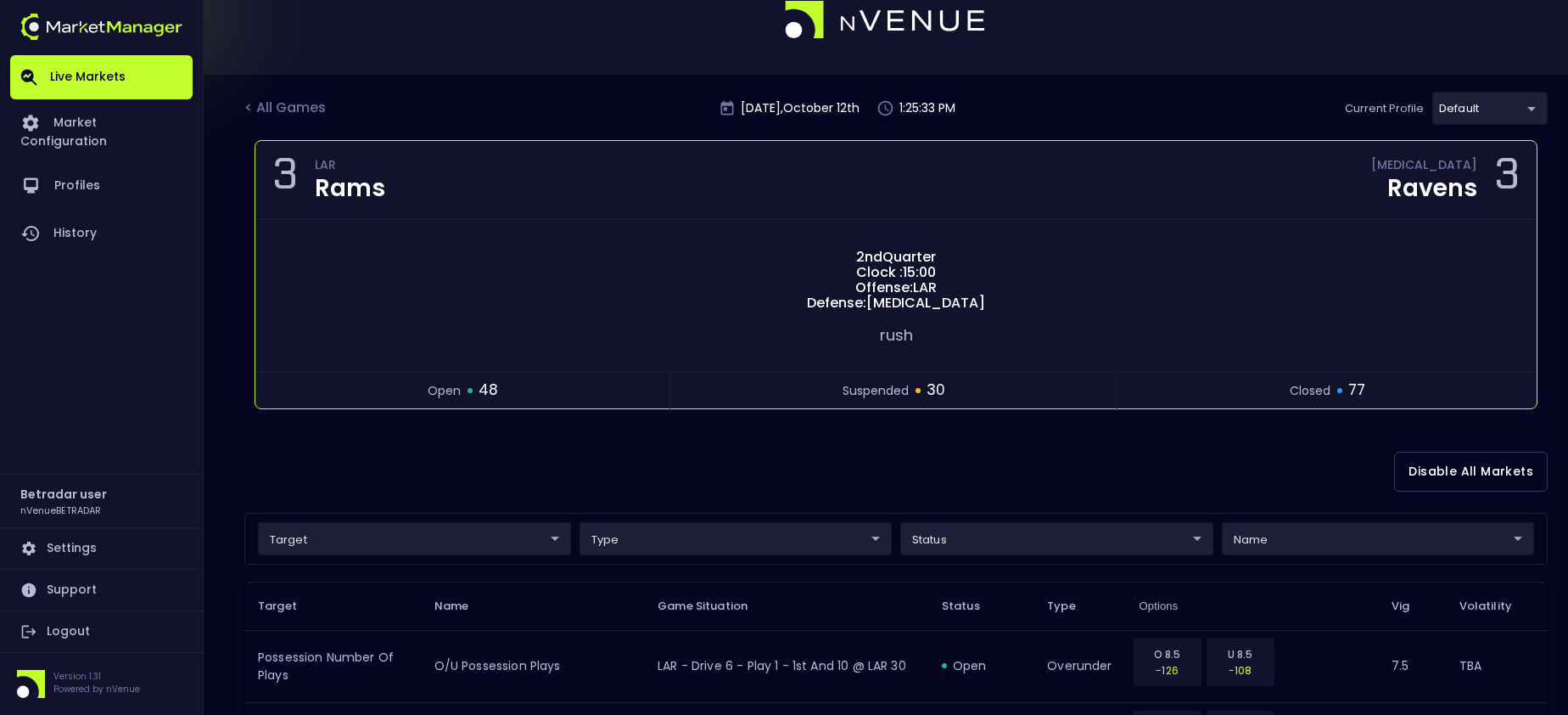
scroll to position [0, 0]
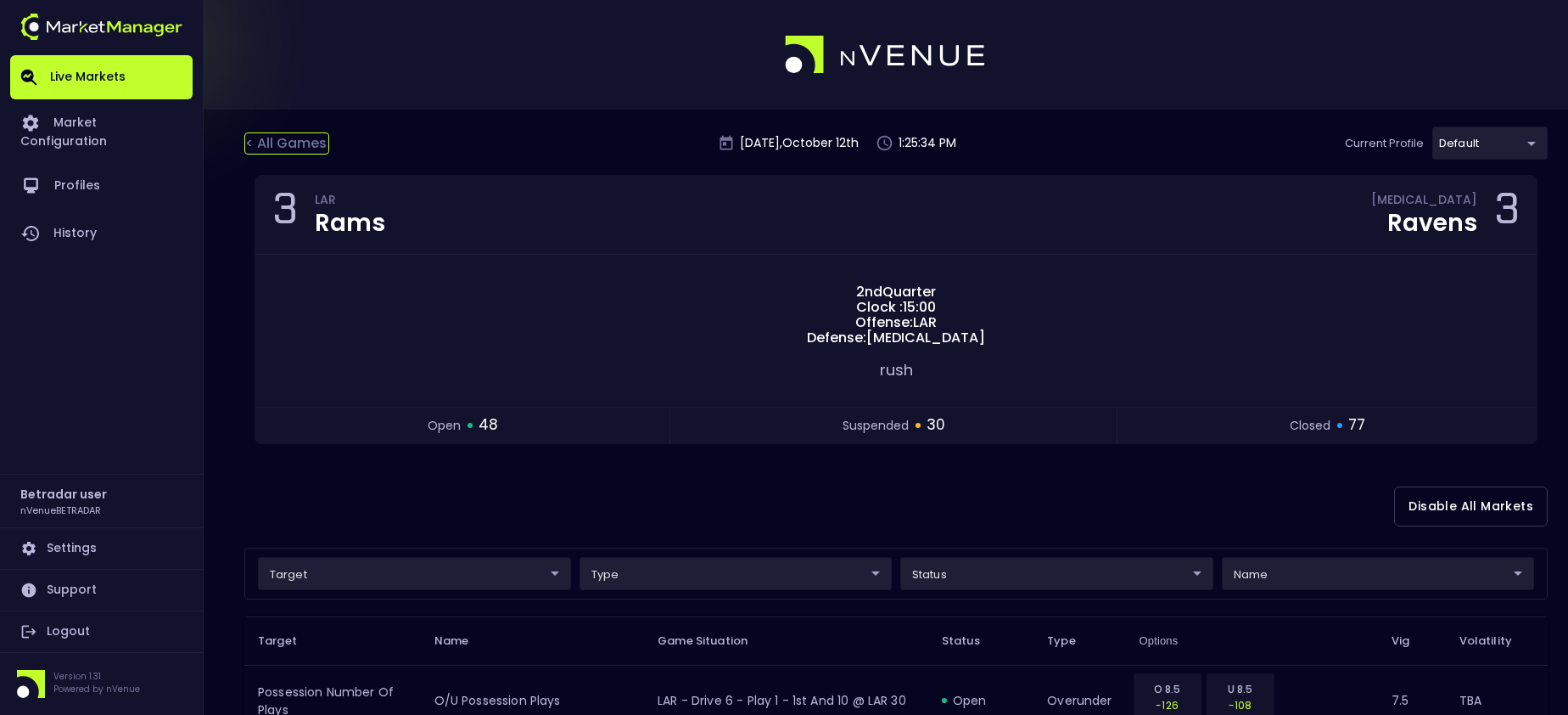
click at [301, 146] on div "< All Games" at bounding box center [287, 143] width 85 height 22
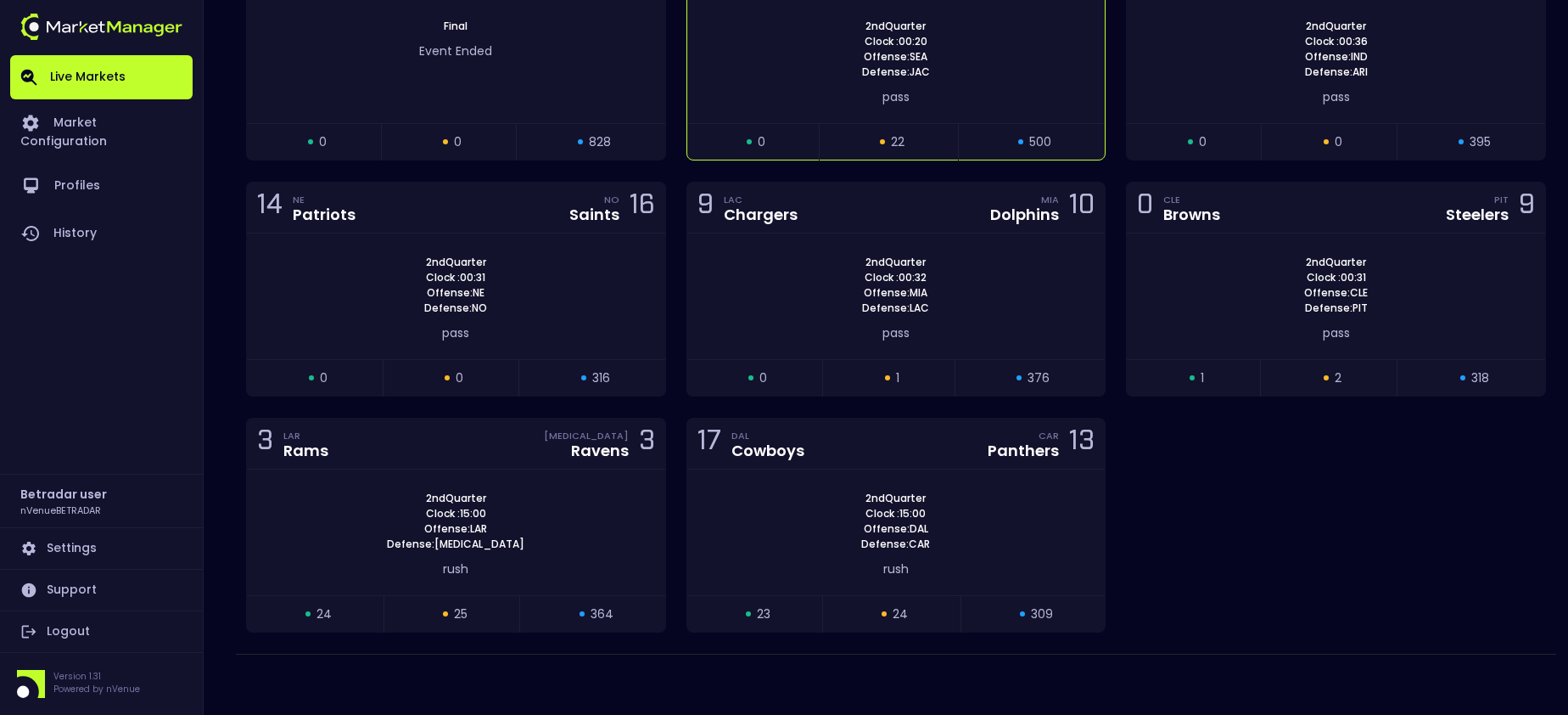
scroll to position [381, 0]
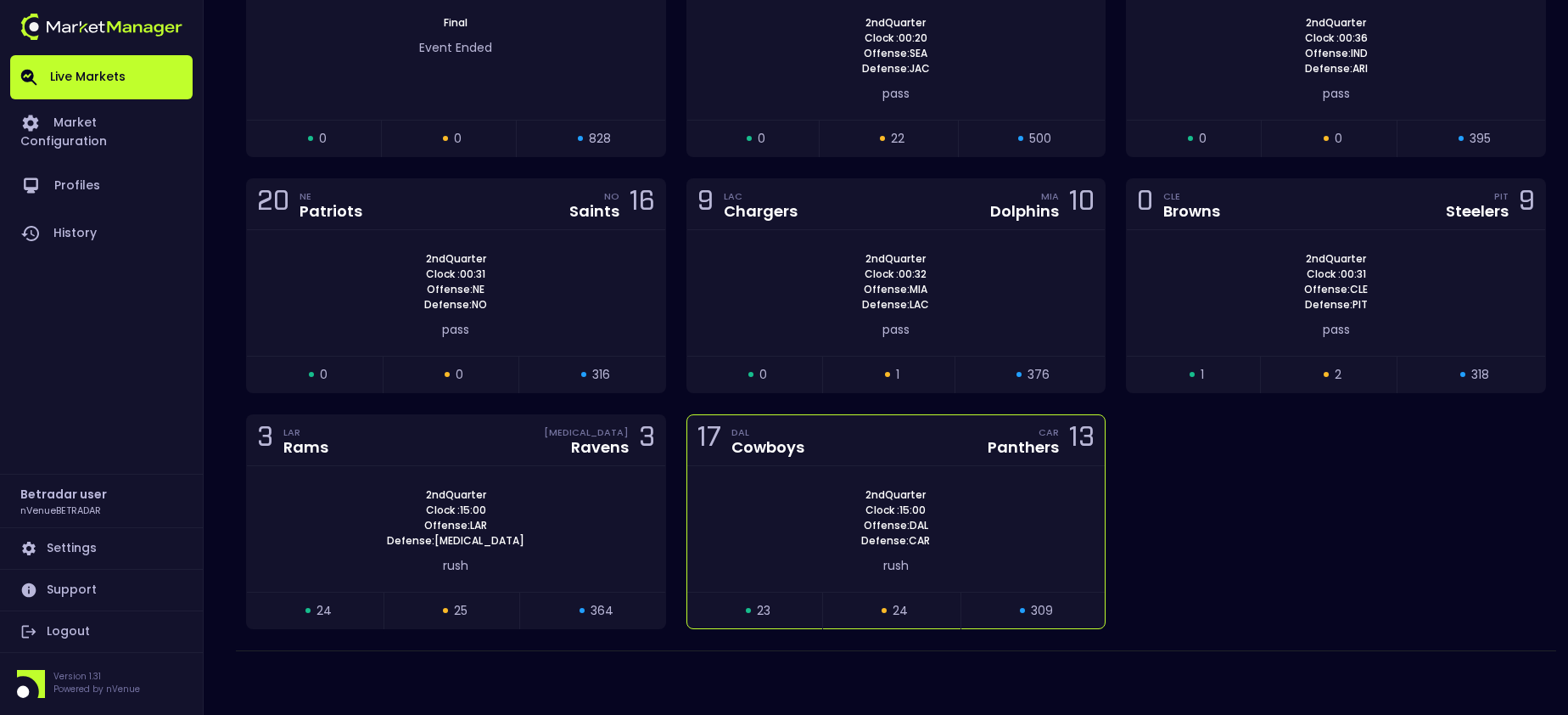
click at [913, 437] on div "17 DAL Cowboys CAR Panthers 13" at bounding box center [897, 440] width 418 height 51
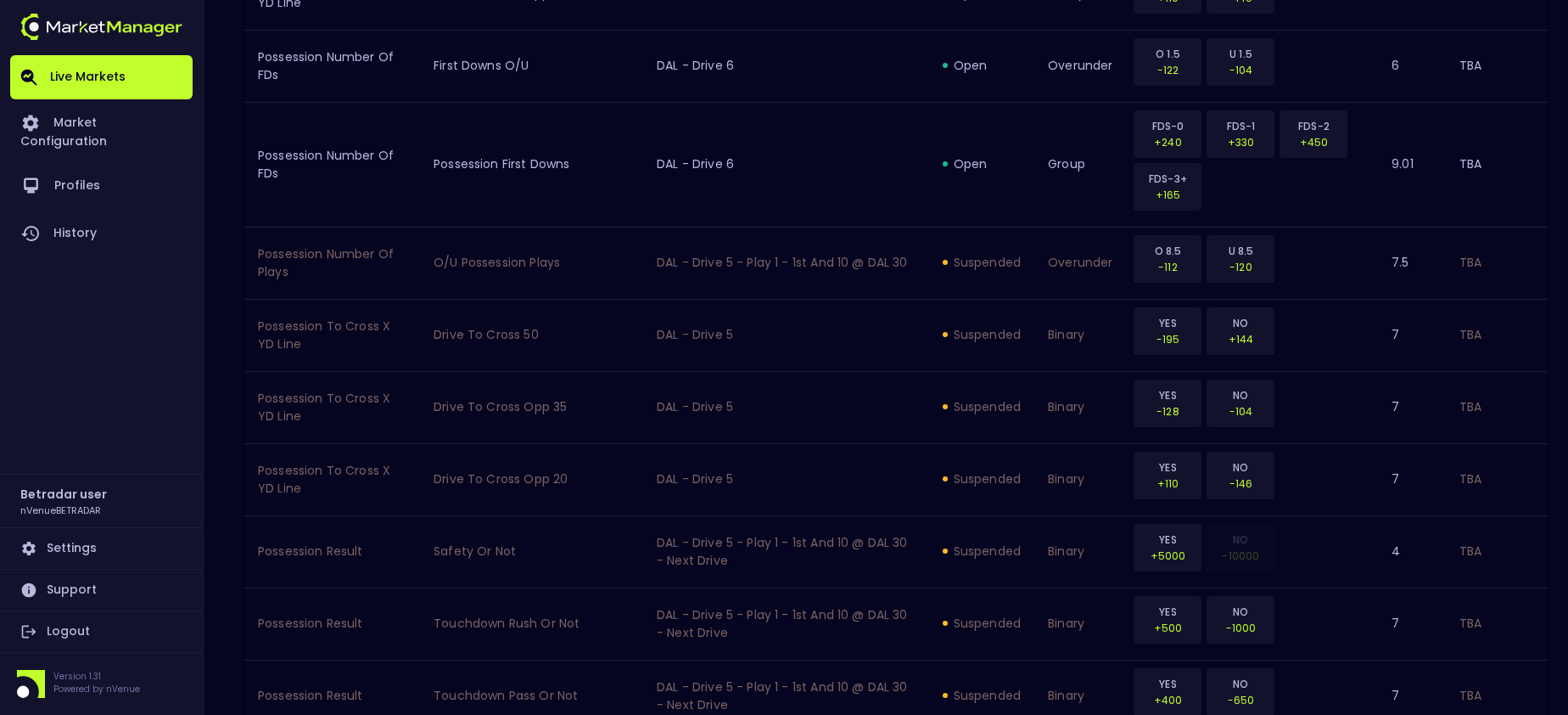
scroll to position [1867, 0]
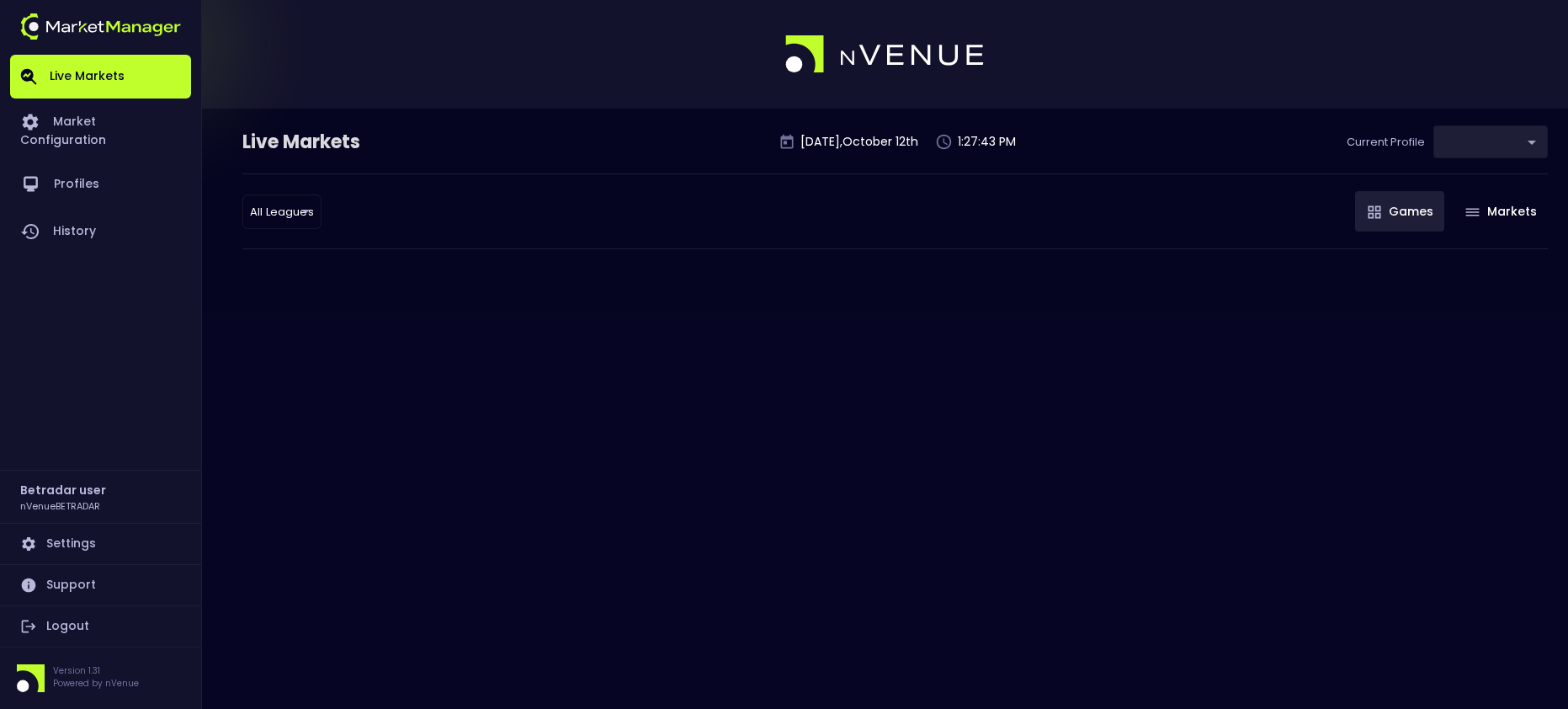
type input "2aa9daef-f03c-4b05-aaf3-b77c512ca207"
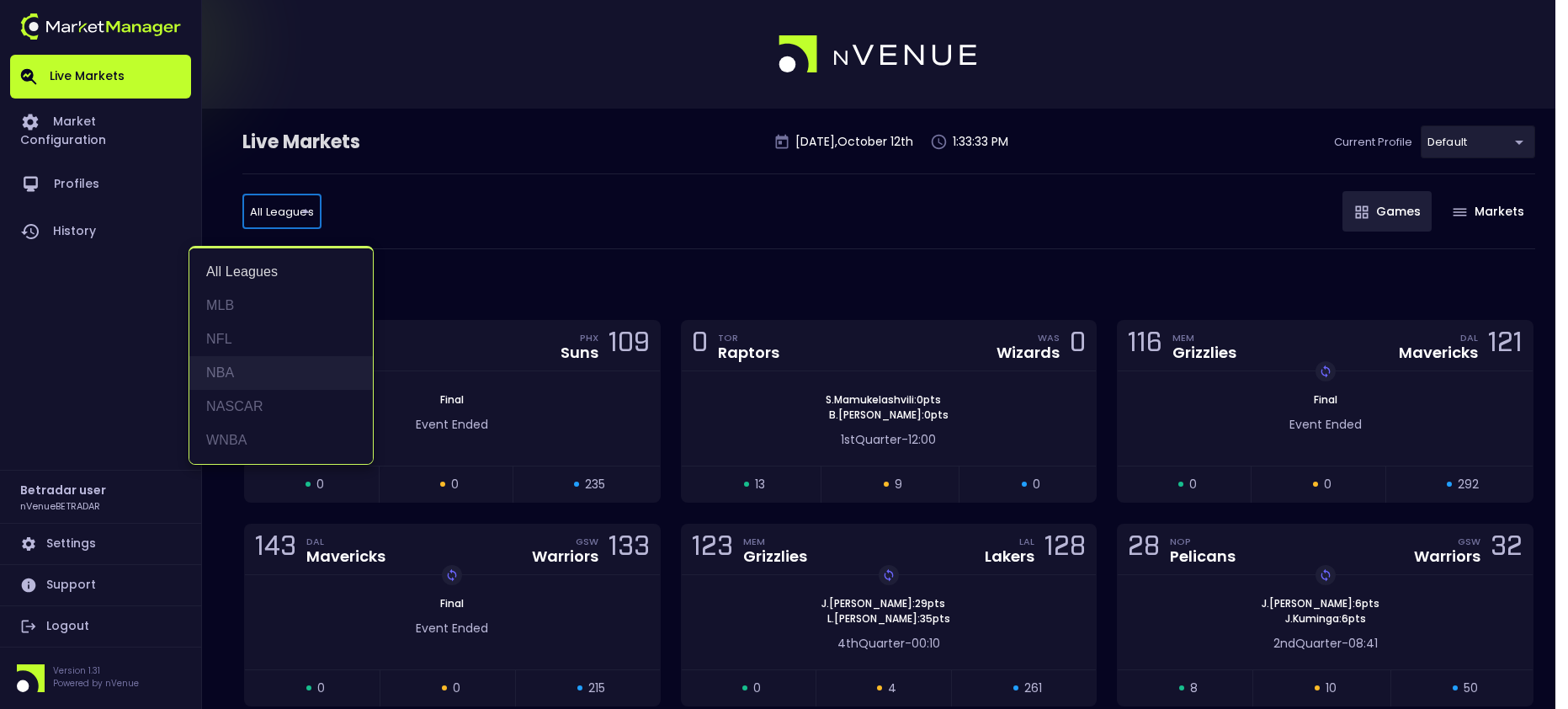
click at [248, 376] on li "NBA" at bounding box center [281, 373] width 183 height 33
type input "NBA"
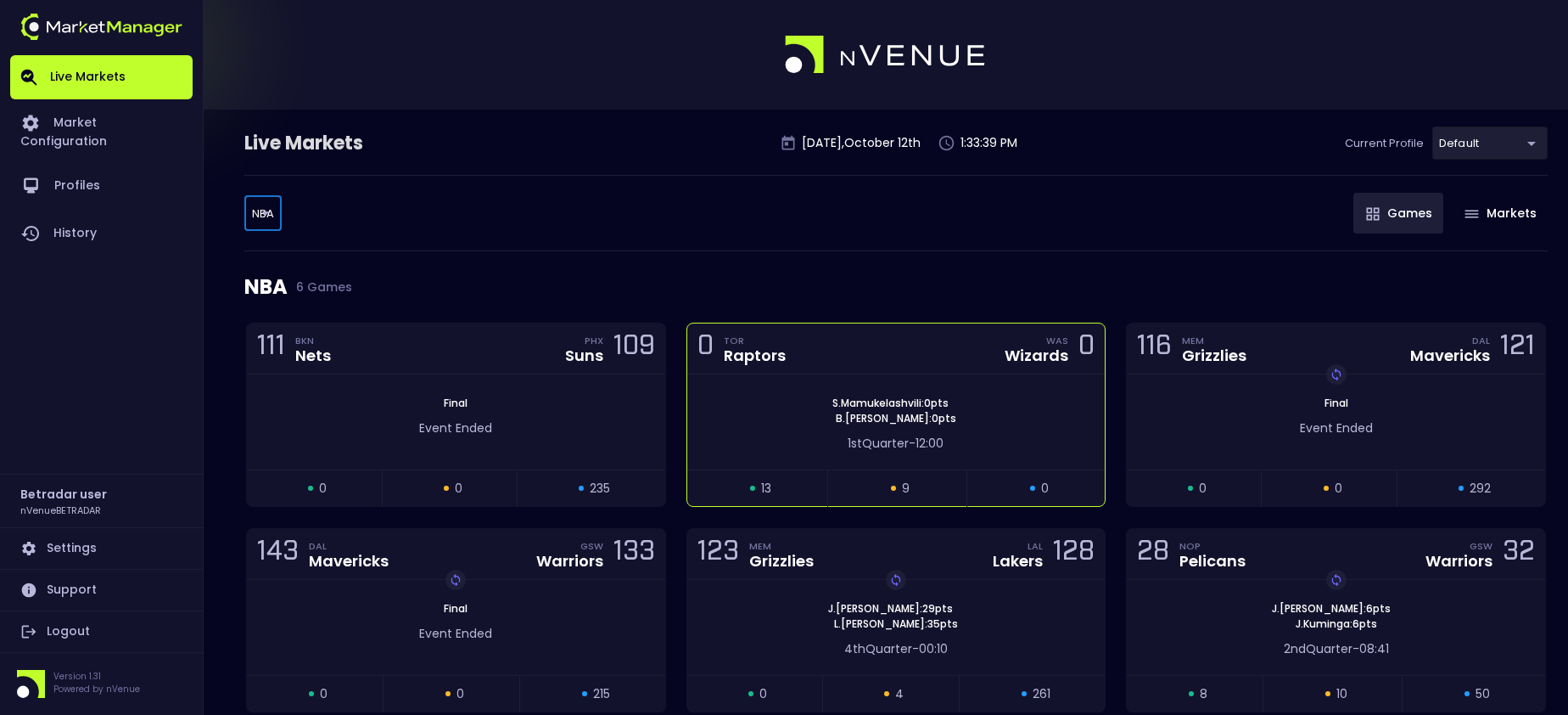
click at [898, 345] on div "0 TOR Raptors WAS Wizards 0" at bounding box center [897, 349] width 418 height 51
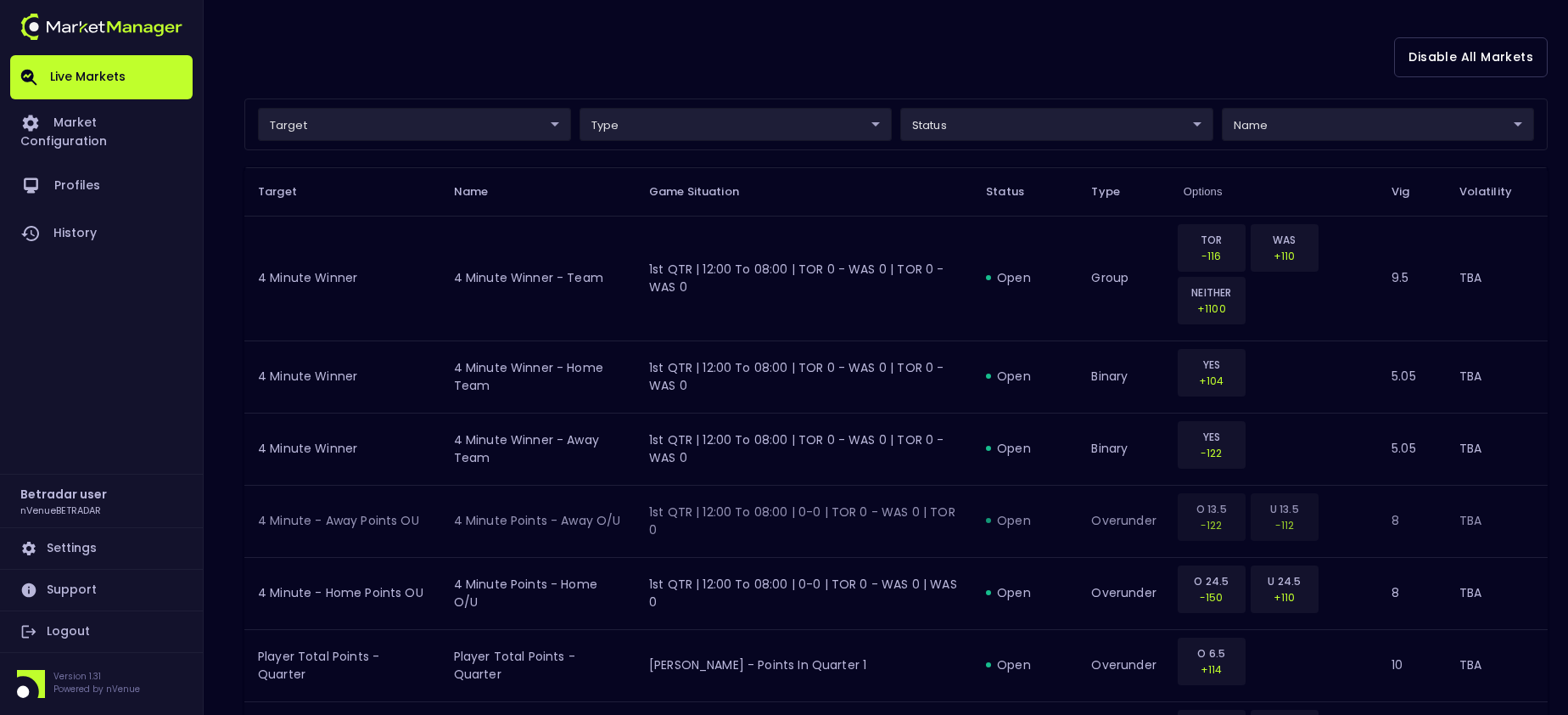
scroll to position [85, 0]
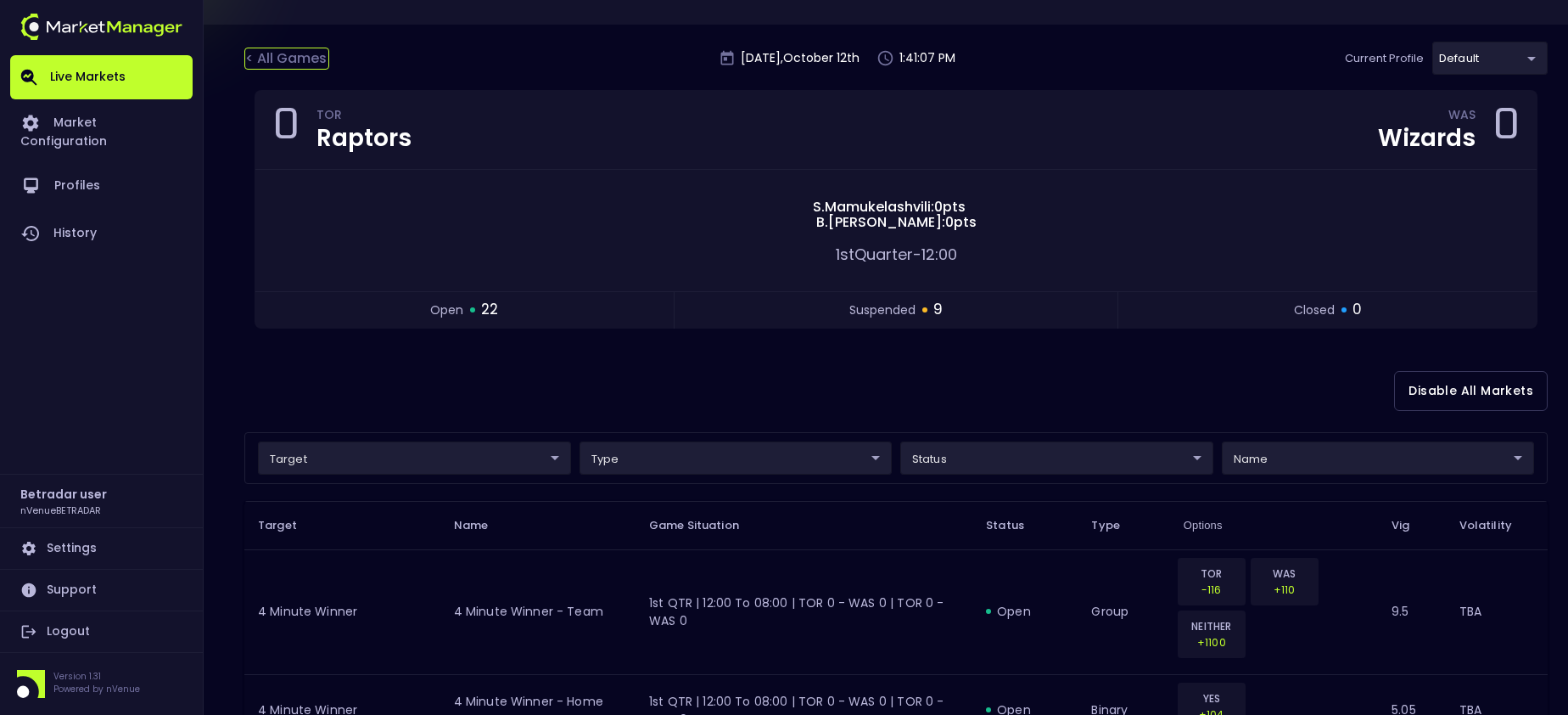
click at [309, 53] on div "< All Games" at bounding box center [287, 58] width 85 height 22
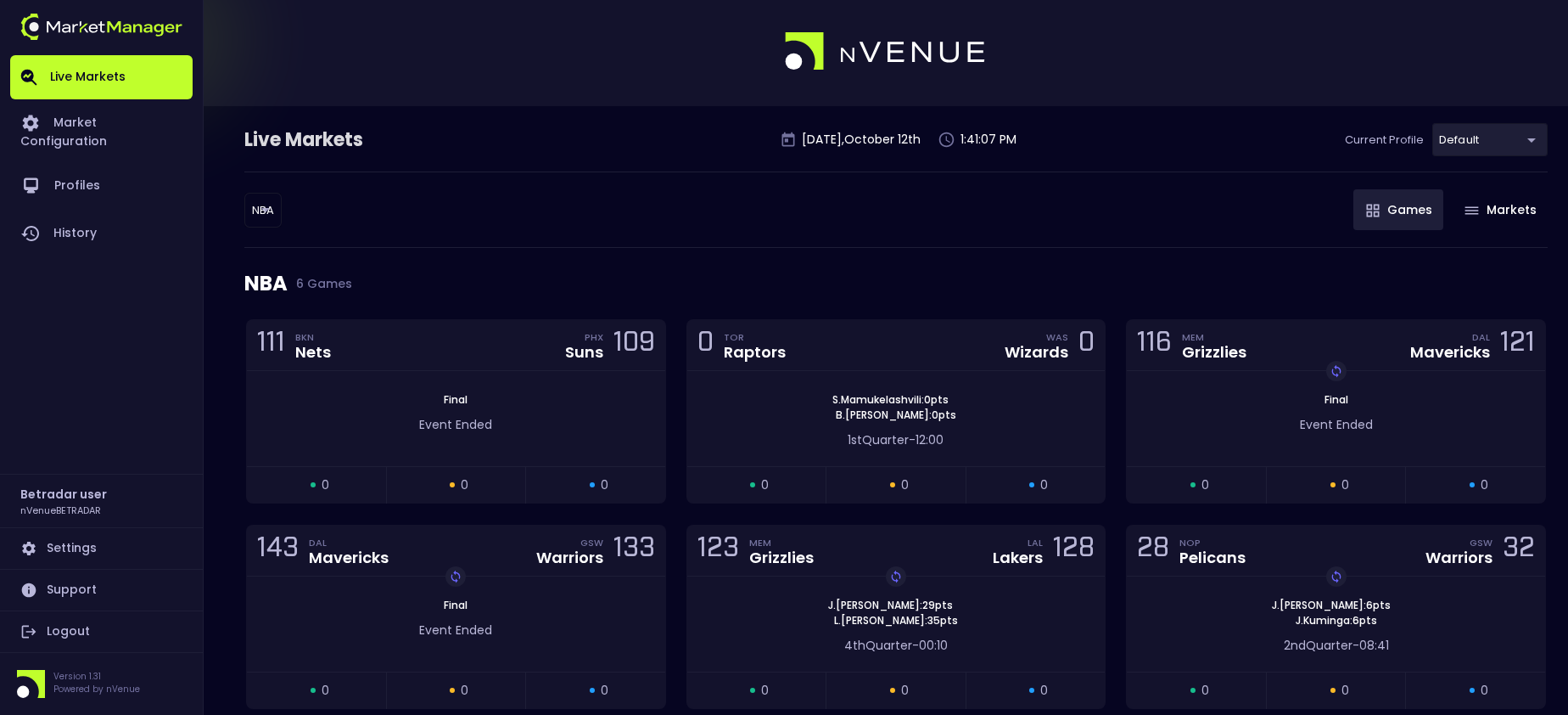
scroll to position [0, 0]
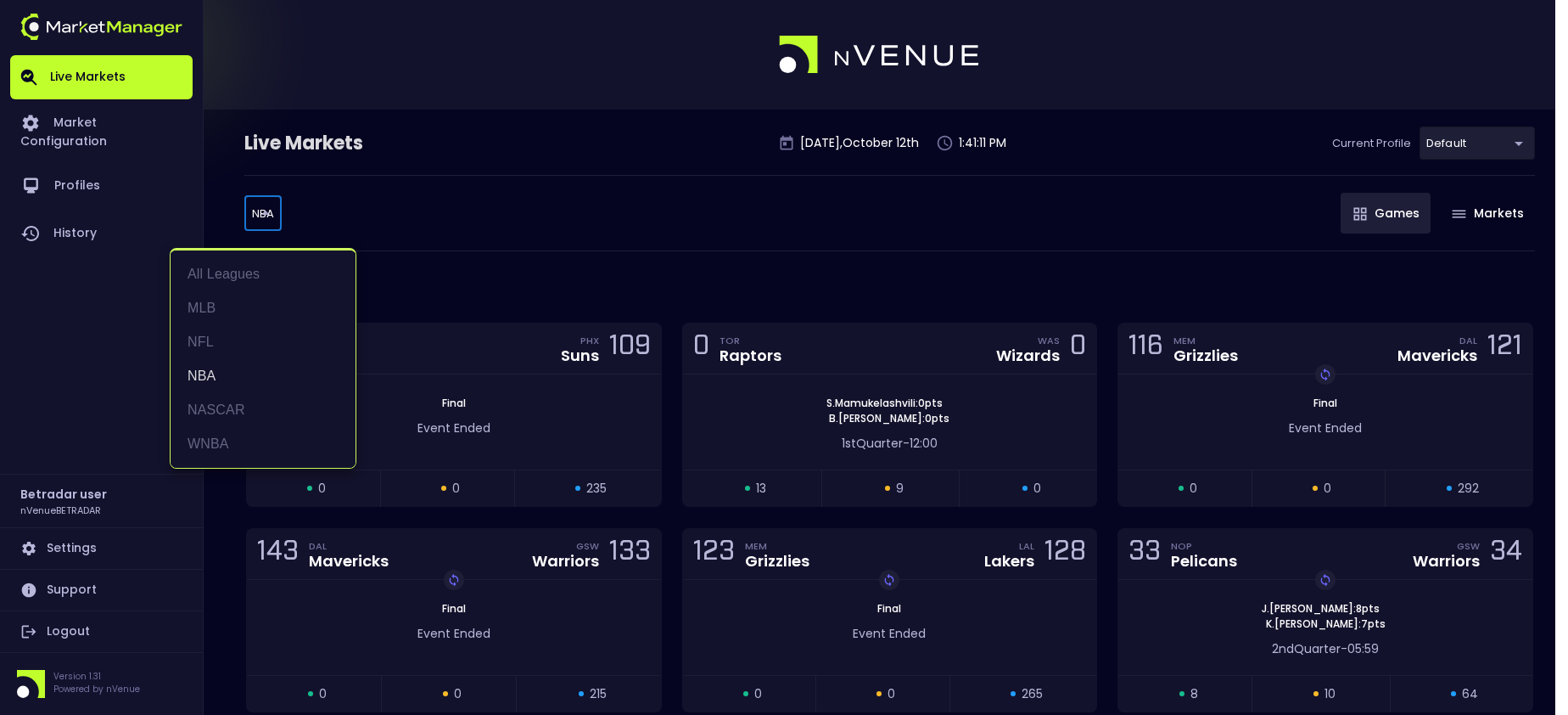
click at [275, 213] on body "Live Markets Market Configuration Profiles History Betradar user nVenueBETRADAR…" at bounding box center [784, 399] width 1568 height 798
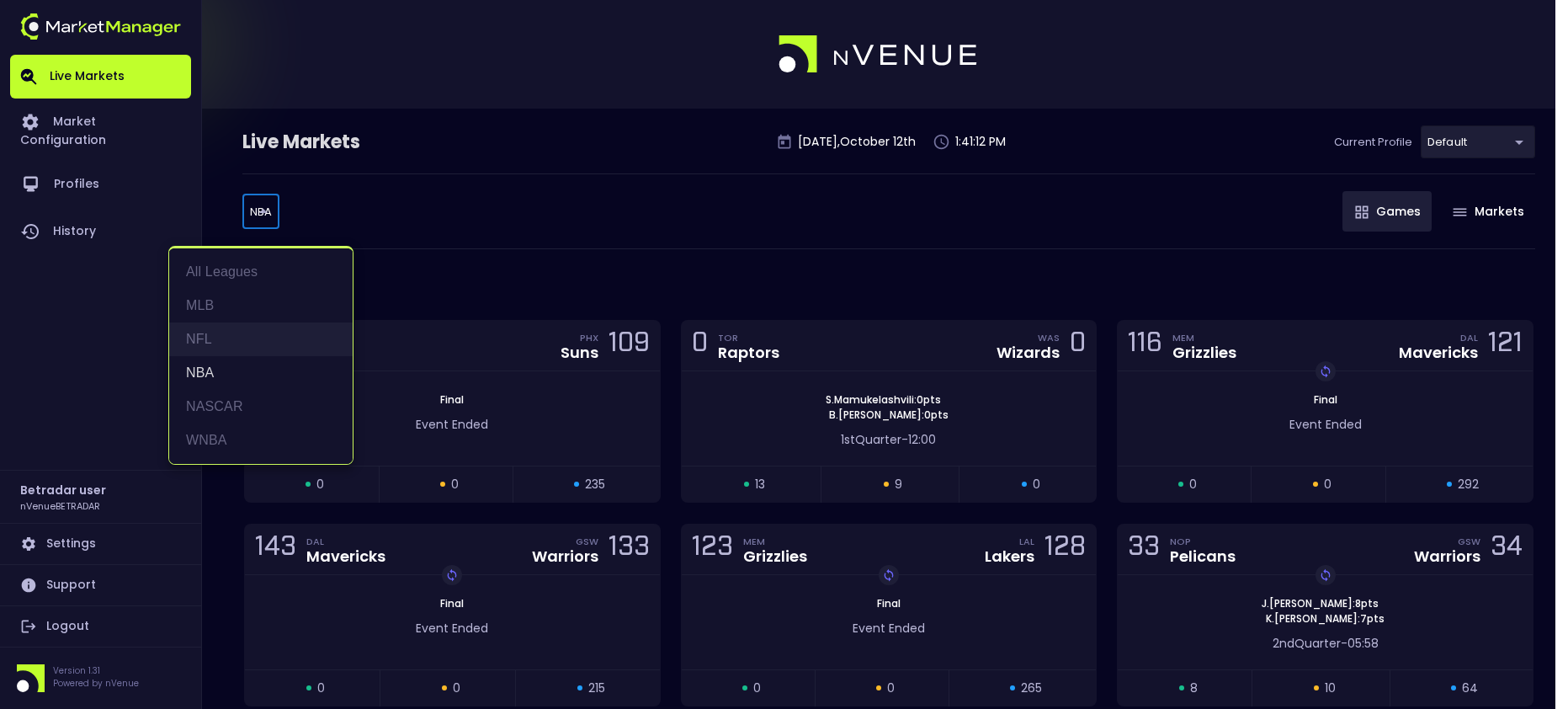
click at [221, 344] on li "NFL" at bounding box center [261, 338] width 183 height 33
type input "NFL"
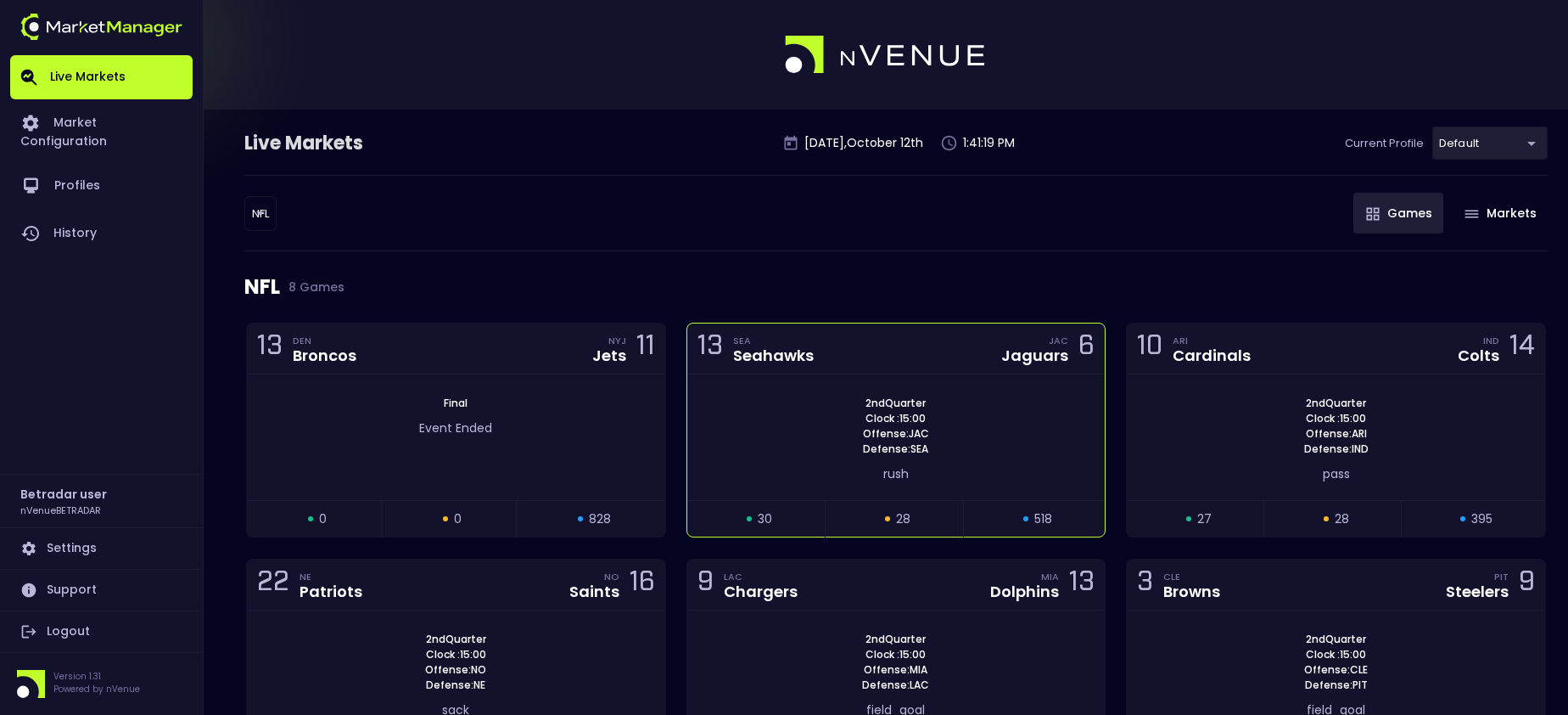
click at [882, 330] on div "13 SEA Seahawks JAC Jaguars 6" at bounding box center [897, 349] width 418 height 51
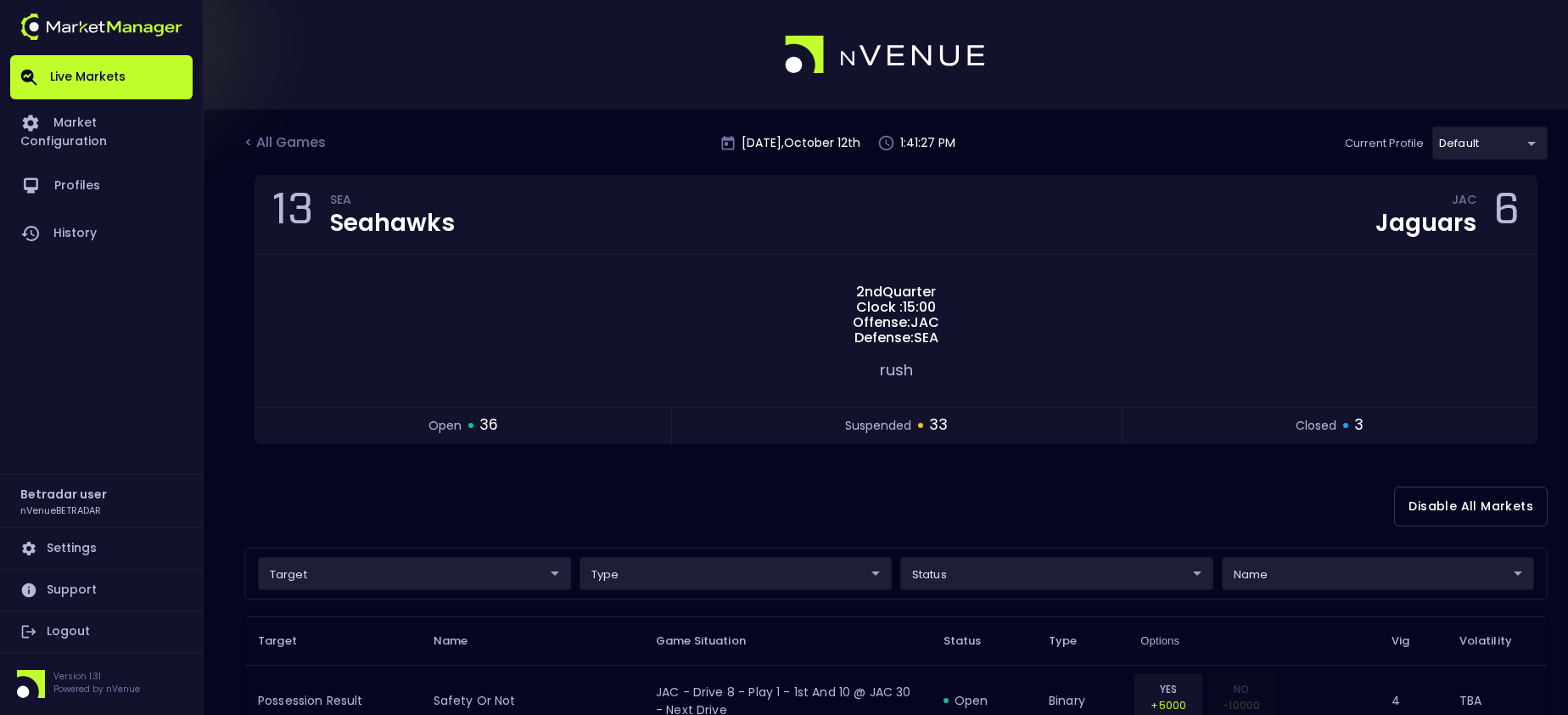
drag, startPoint x: 328, startPoint y: 139, endPoint x: 311, endPoint y: 137, distance: 17.1
click at [328, 139] on div "< All Games" at bounding box center [287, 143] width 85 height 22
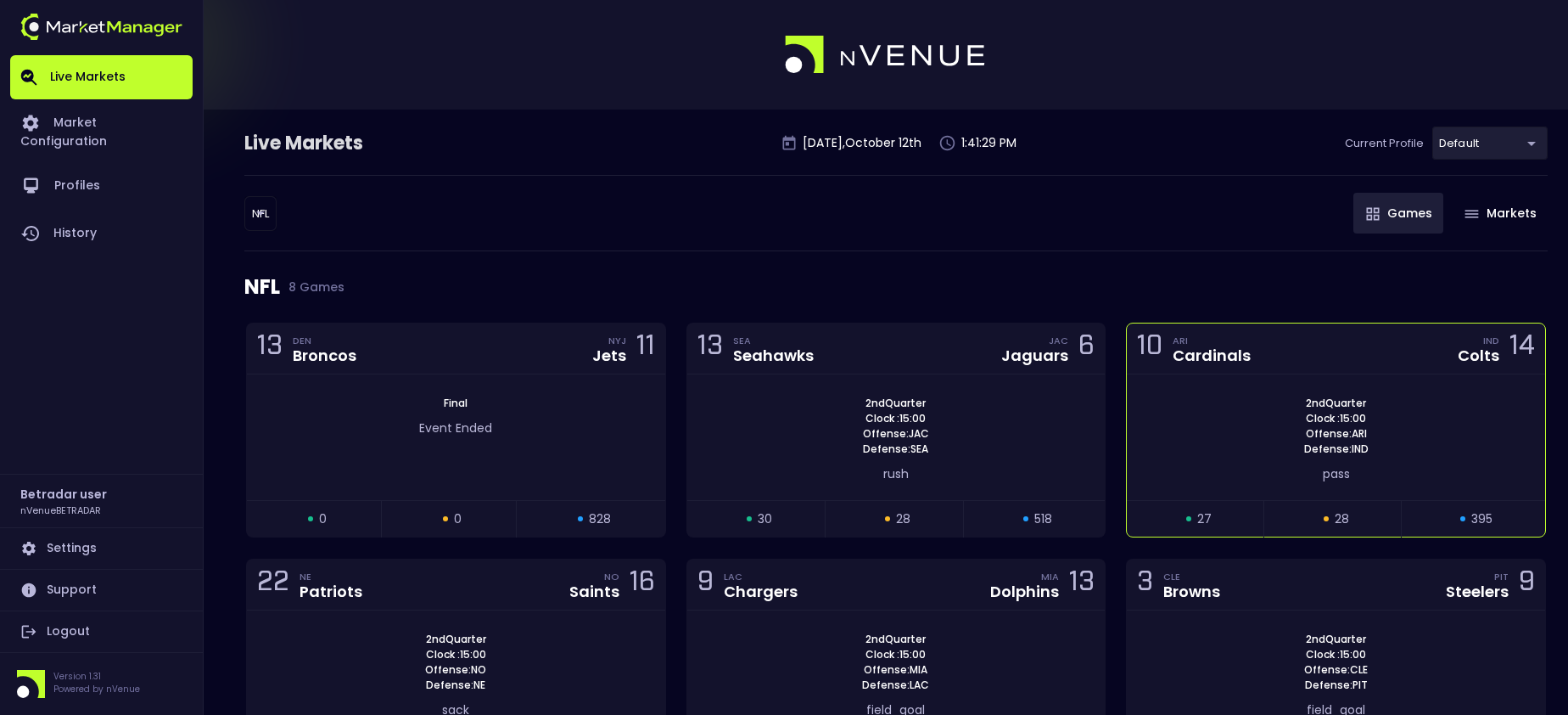
click at [1308, 340] on div "10 ARI Cardinals IND Colts 14" at bounding box center [1336, 349] width 418 height 51
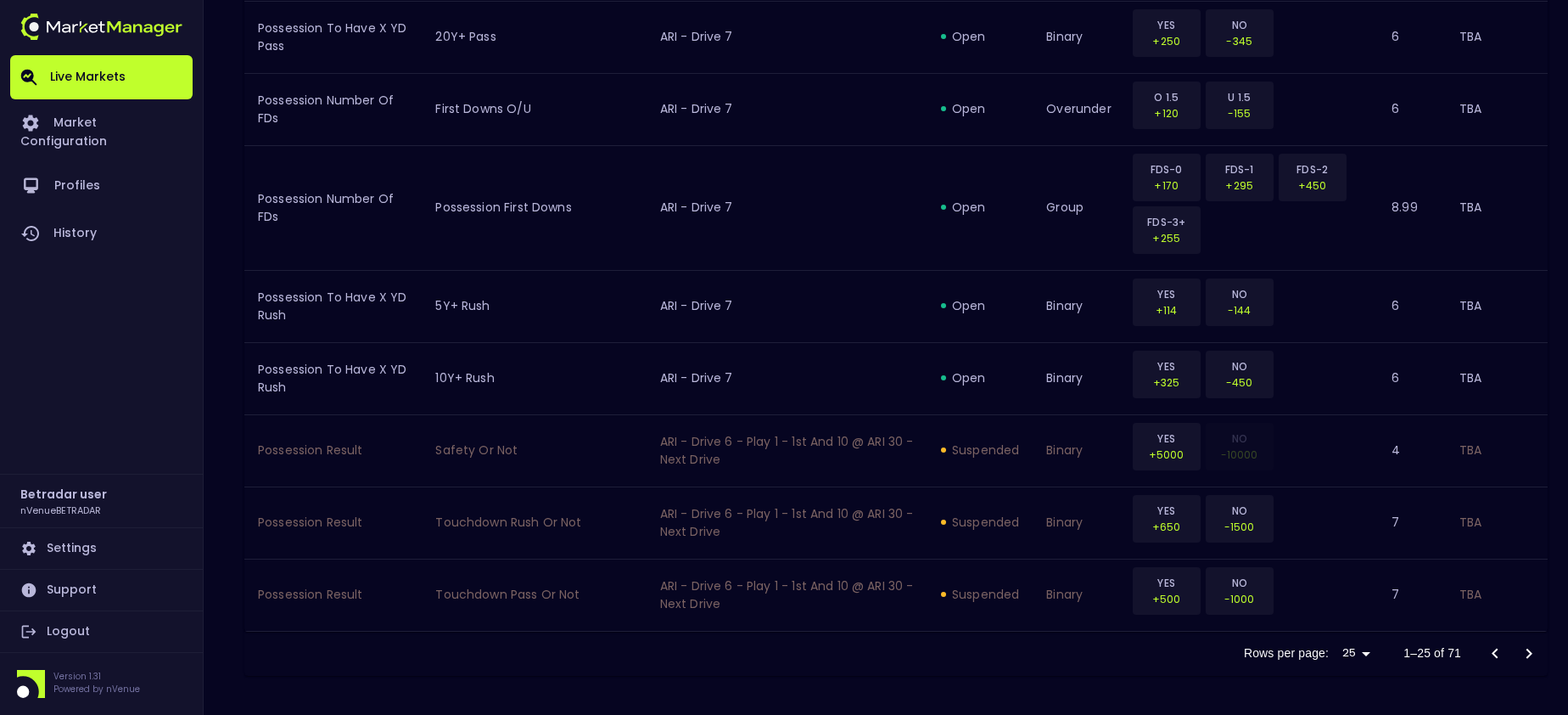
scroll to position [1945, 0]
click at [1530, 652] on icon "Go to next page" at bounding box center [1529, 650] width 6 height 11
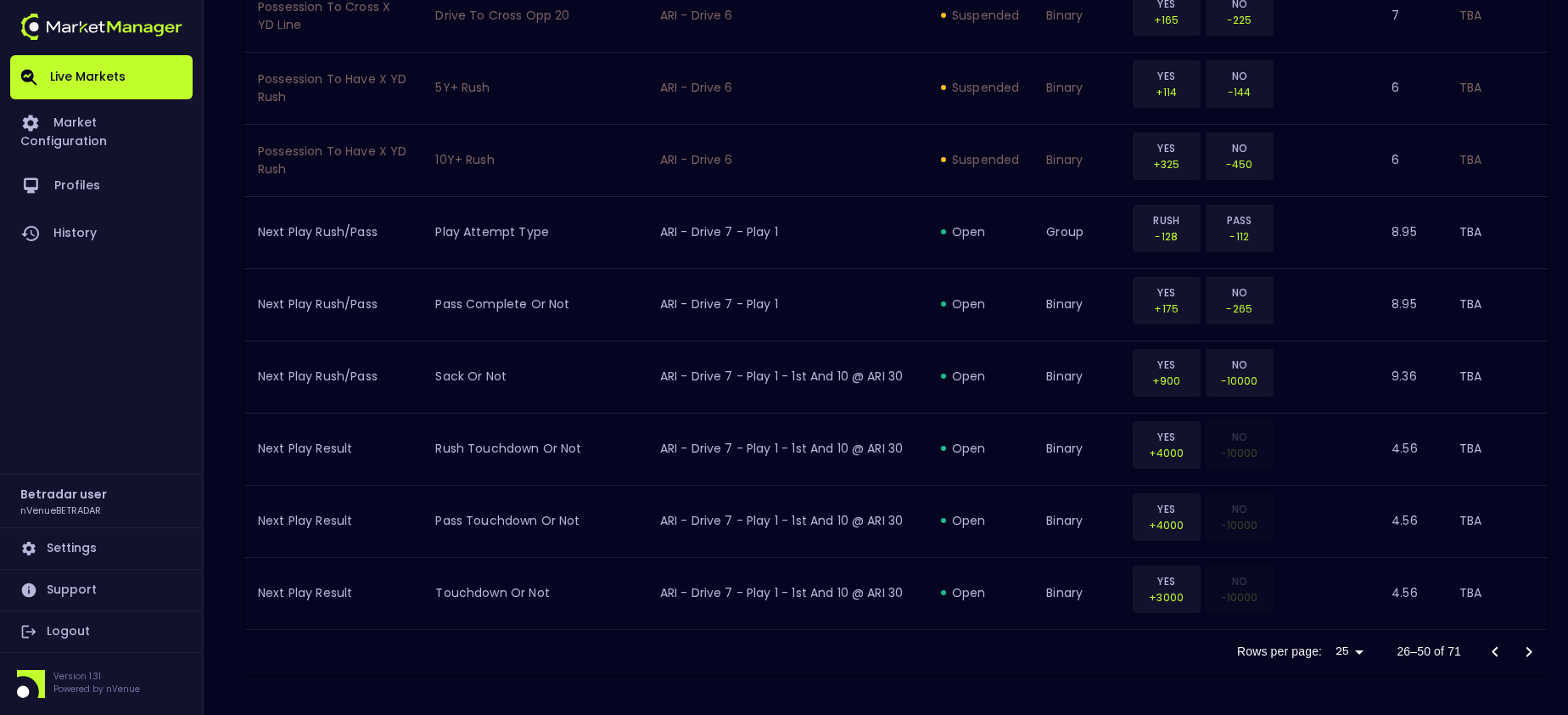
click at [1536, 657] on icon "Go to next page" at bounding box center [1529, 651] width 20 height 20
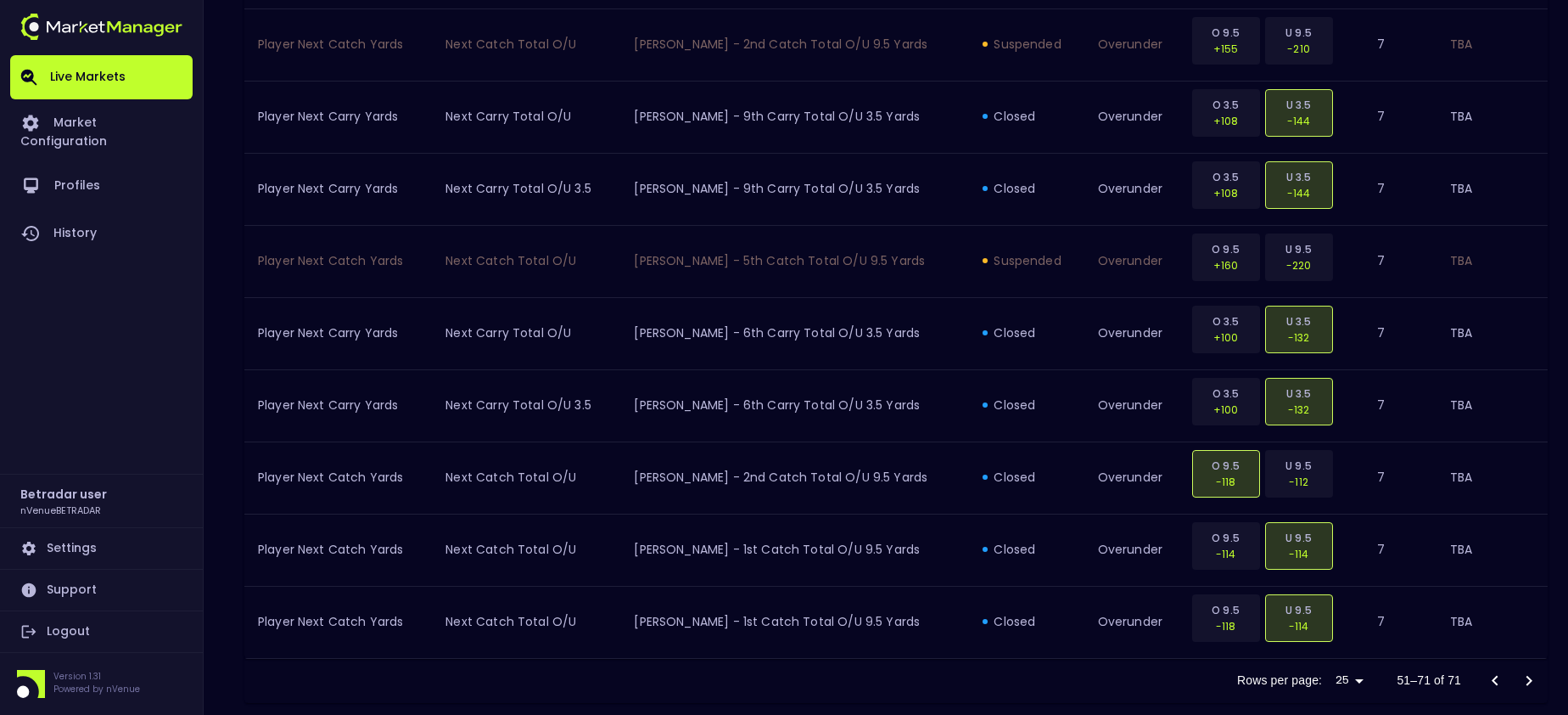
scroll to position [1551, 0]
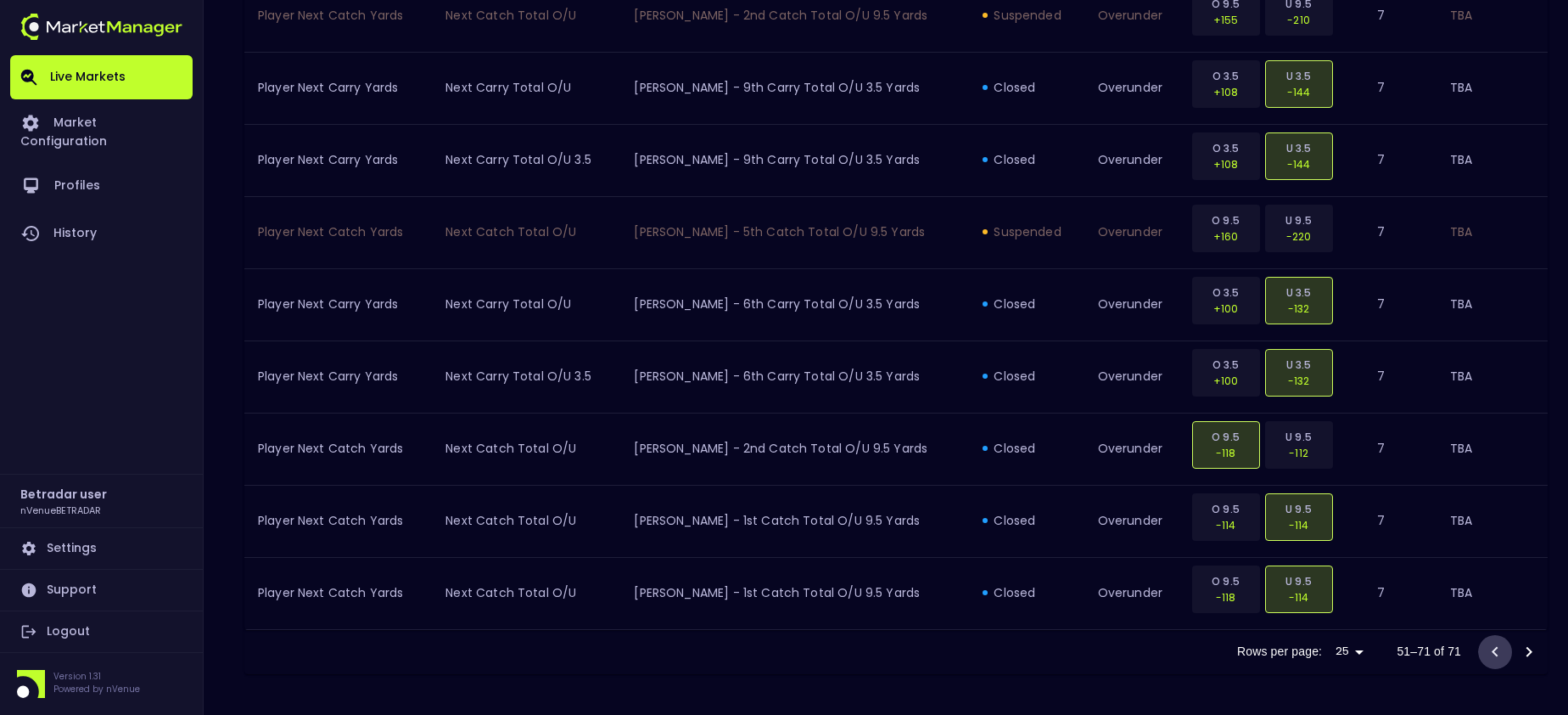
click at [1497, 656] on icon "Go to previous page" at bounding box center [1495, 650] width 6 height 11
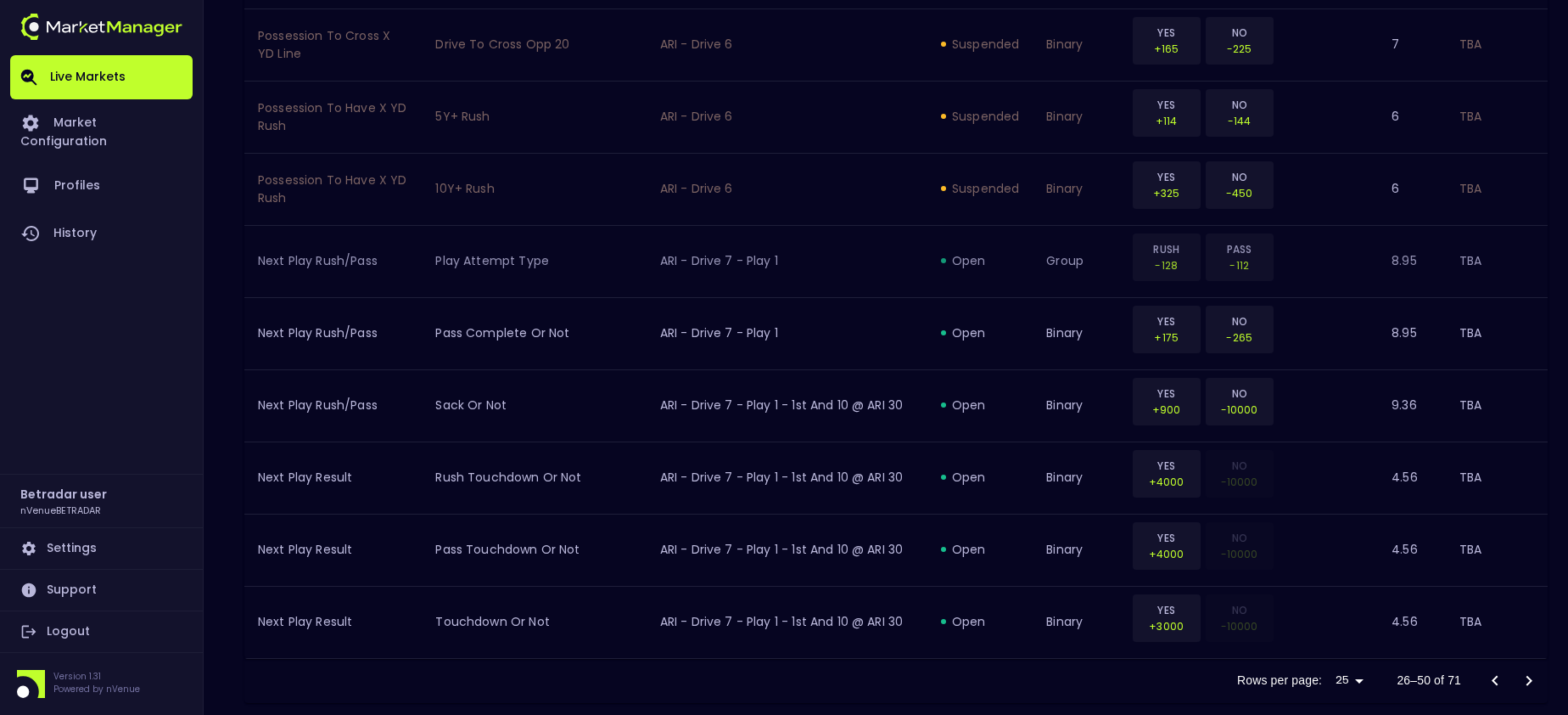
scroll to position [1945, 0]
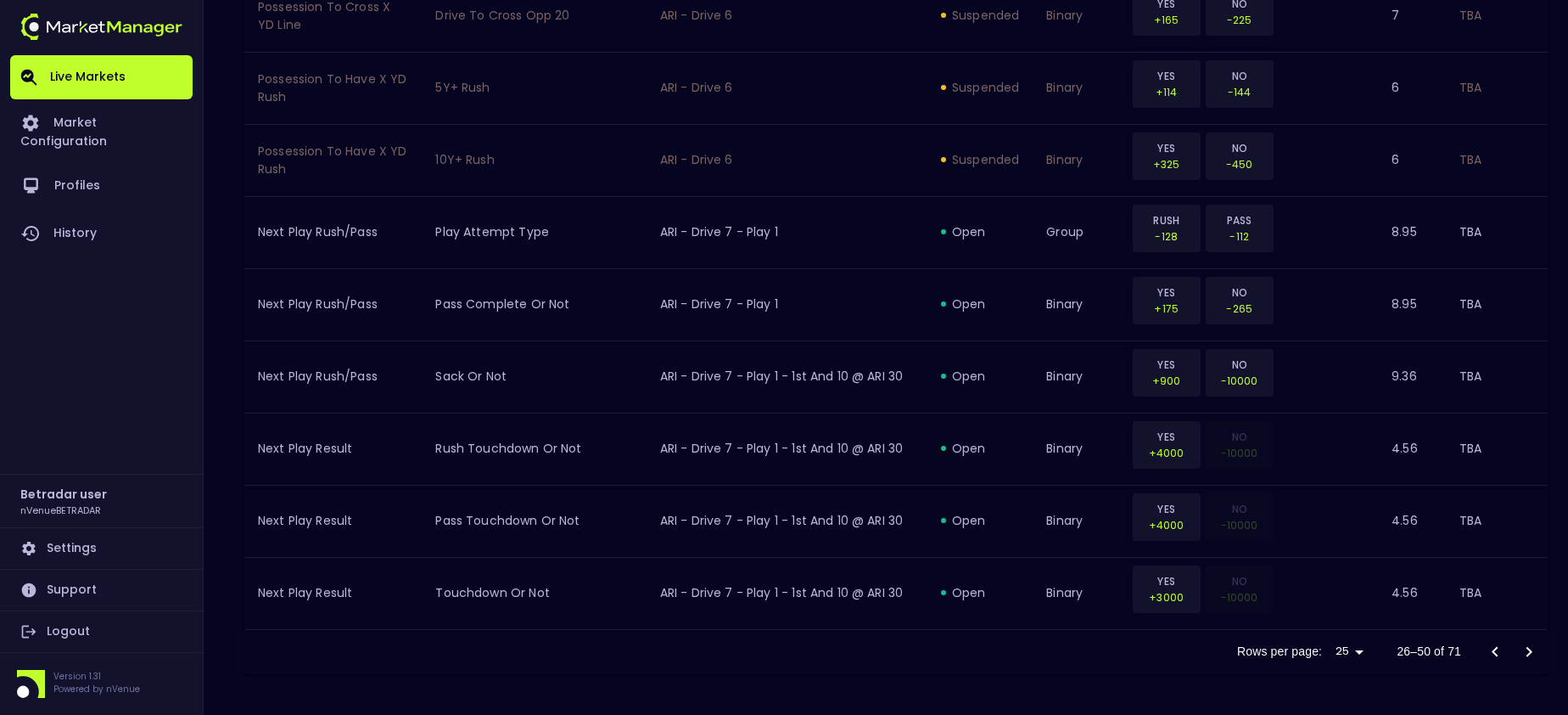
click at [1501, 652] on icon "Go to previous page" at bounding box center [1495, 651] width 20 height 20
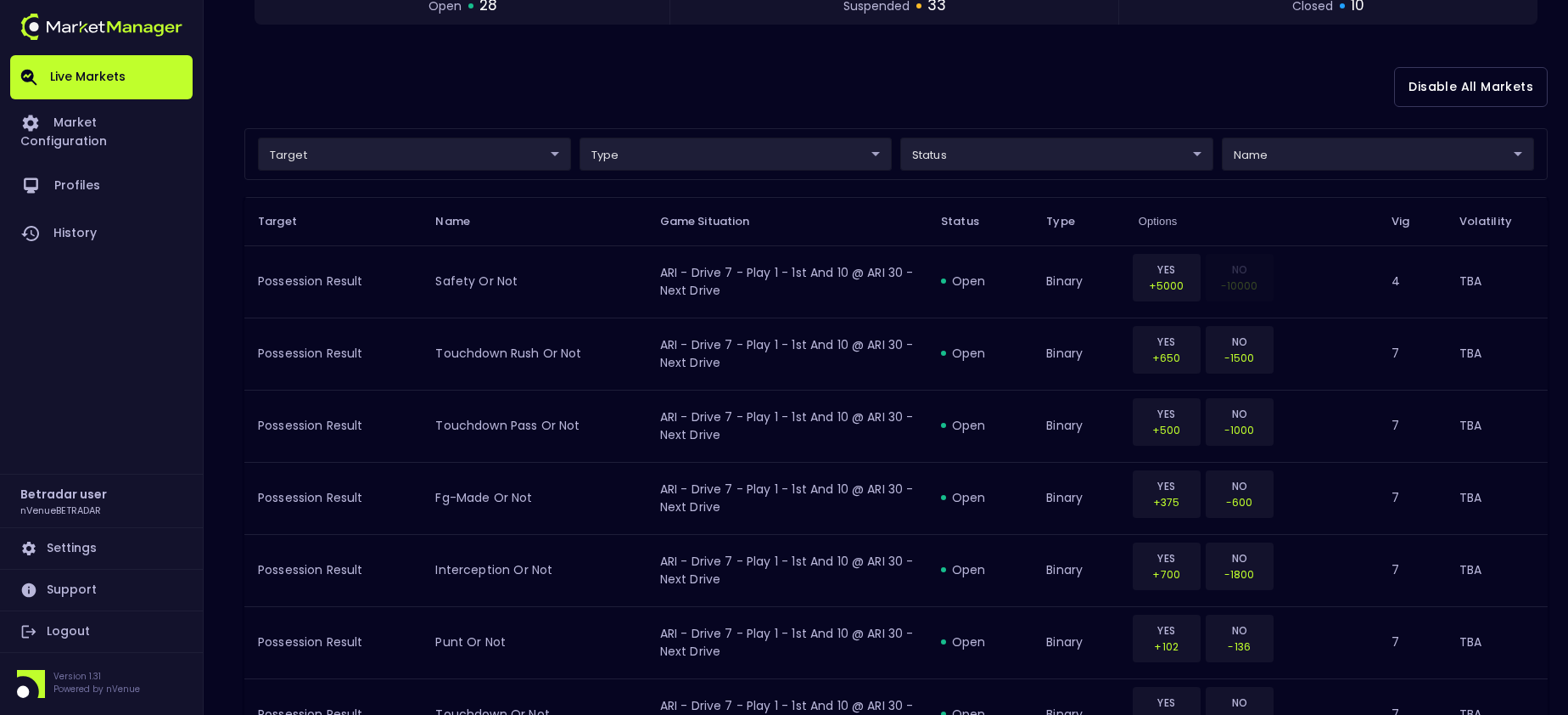
scroll to position [0, 0]
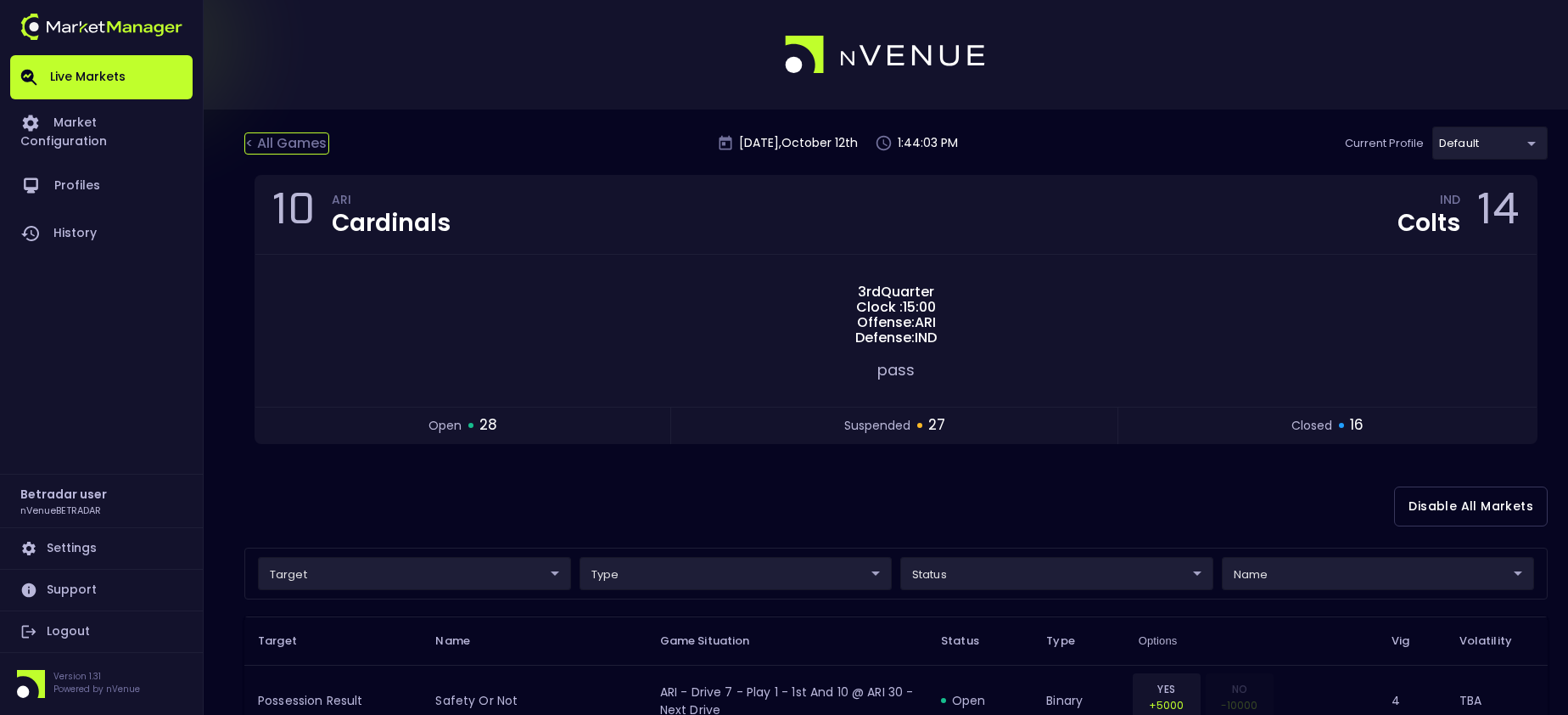
click at [297, 138] on div "< All Games" at bounding box center [287, 143] width 85 height 22
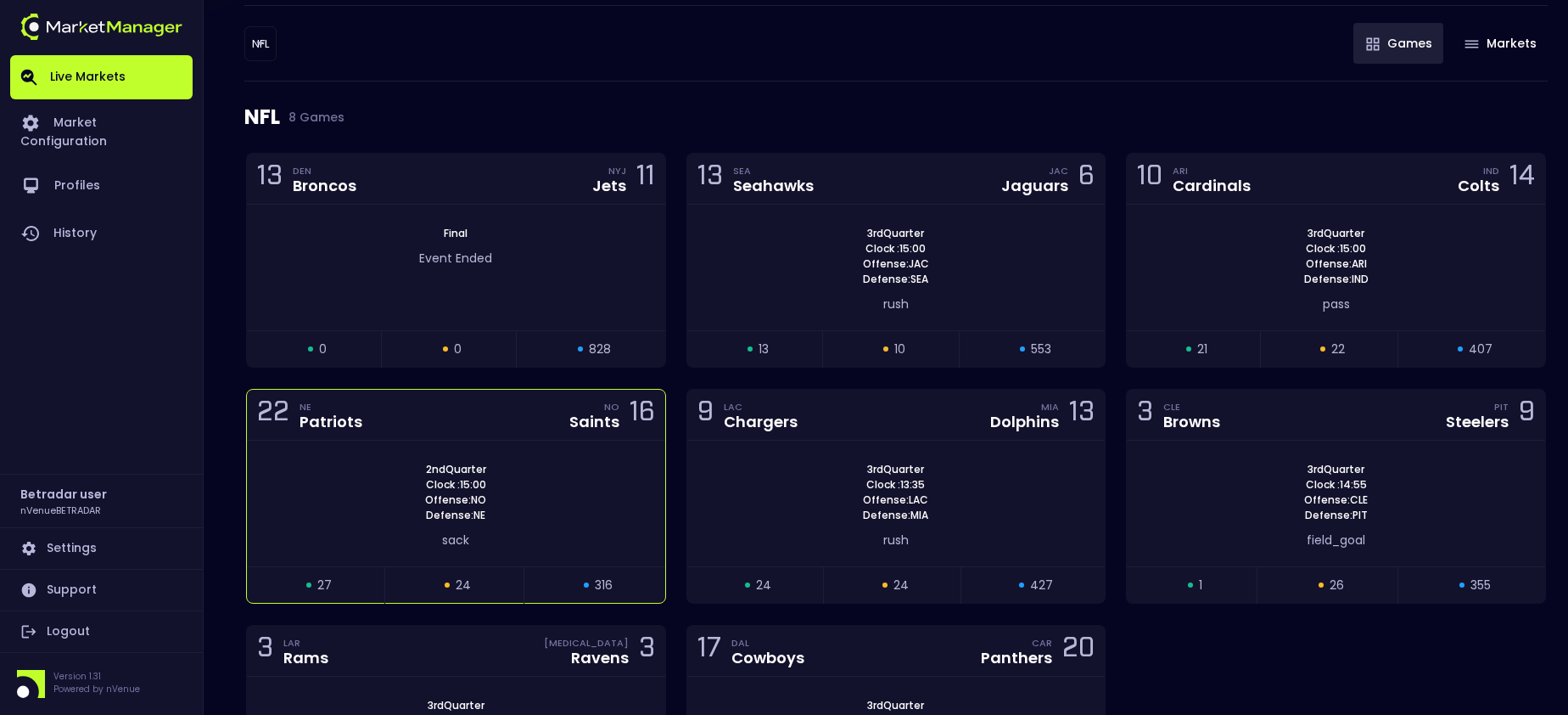
click at [431, 449] on div "2nd Quarter Clock : 15:00 Offense: NO Defense: NE sack" at bounding box center [456, 503] width 418 height 125
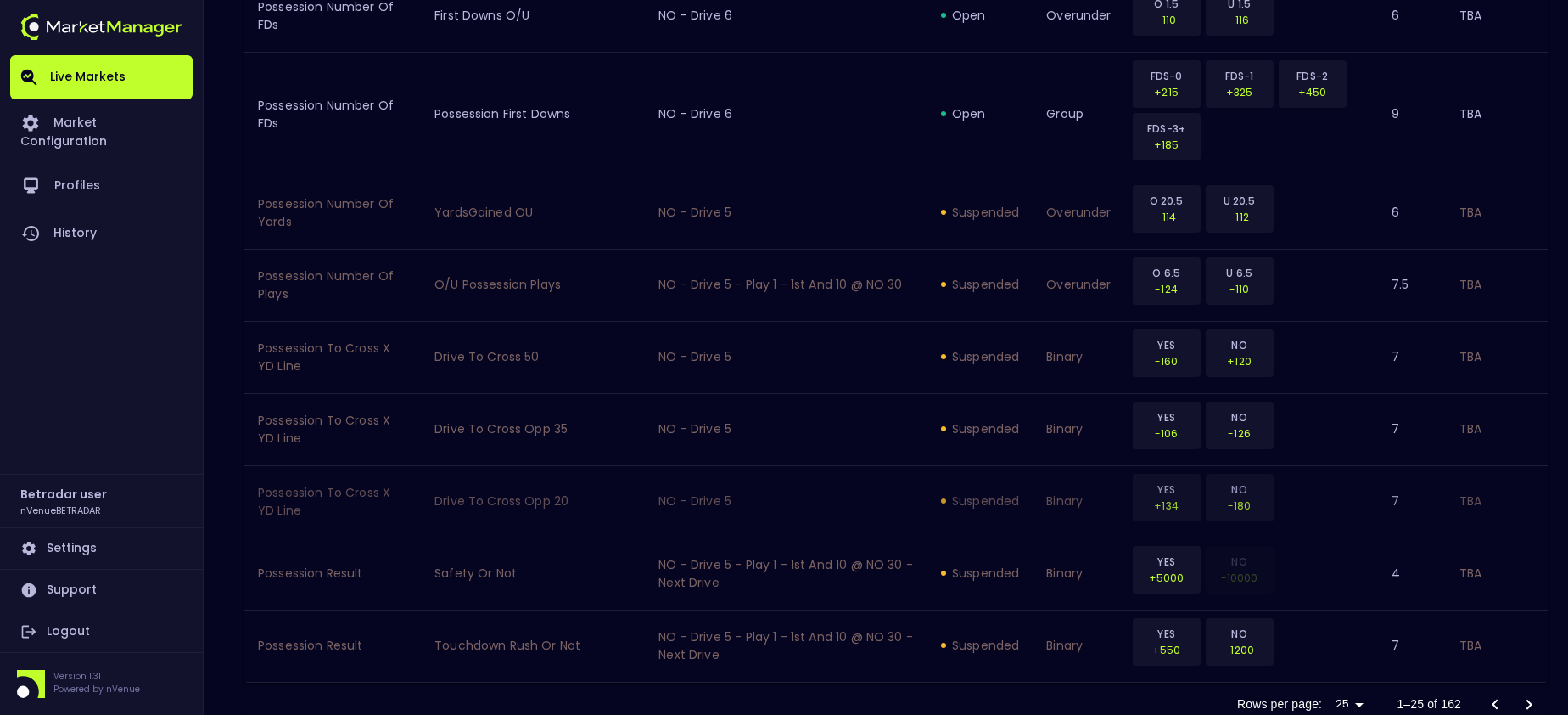
scroll to position [1945, 0]
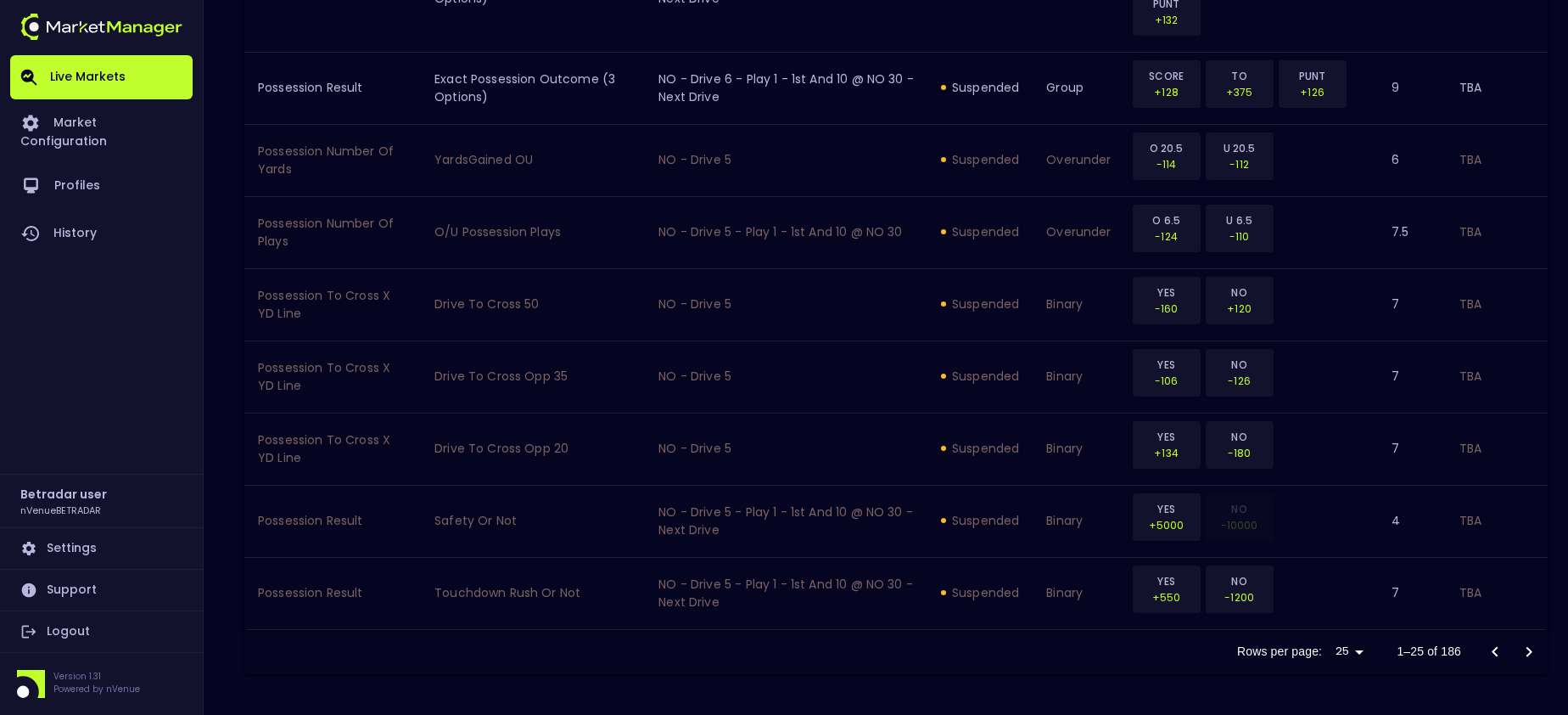
click at [1522, 648] on icon "Go to next page" at bounding box center [1529, 651] width 20 height 20
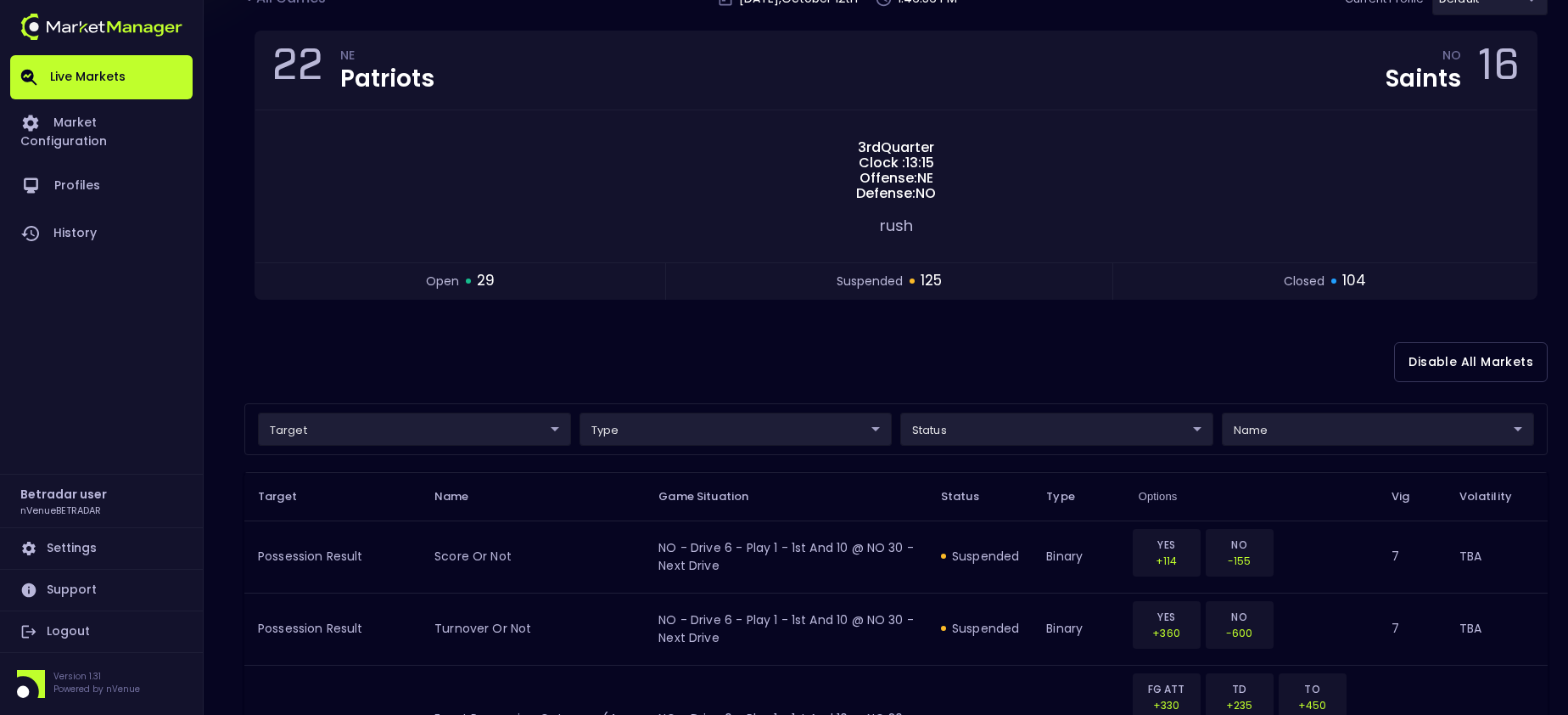
scroll to position [0, 0]
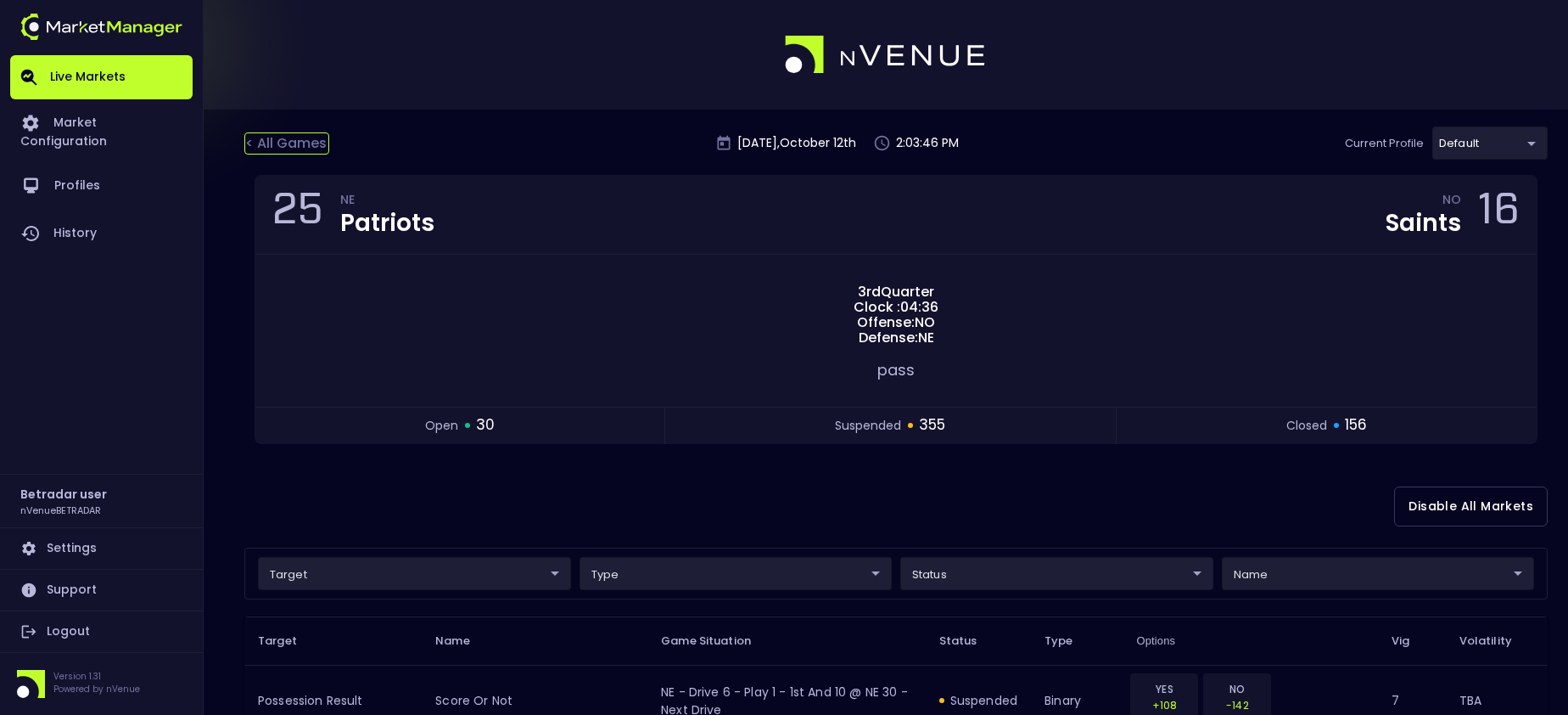
click at [316, 139] on div "< All Games" at bounding box center [287, 143] width 85 height 22
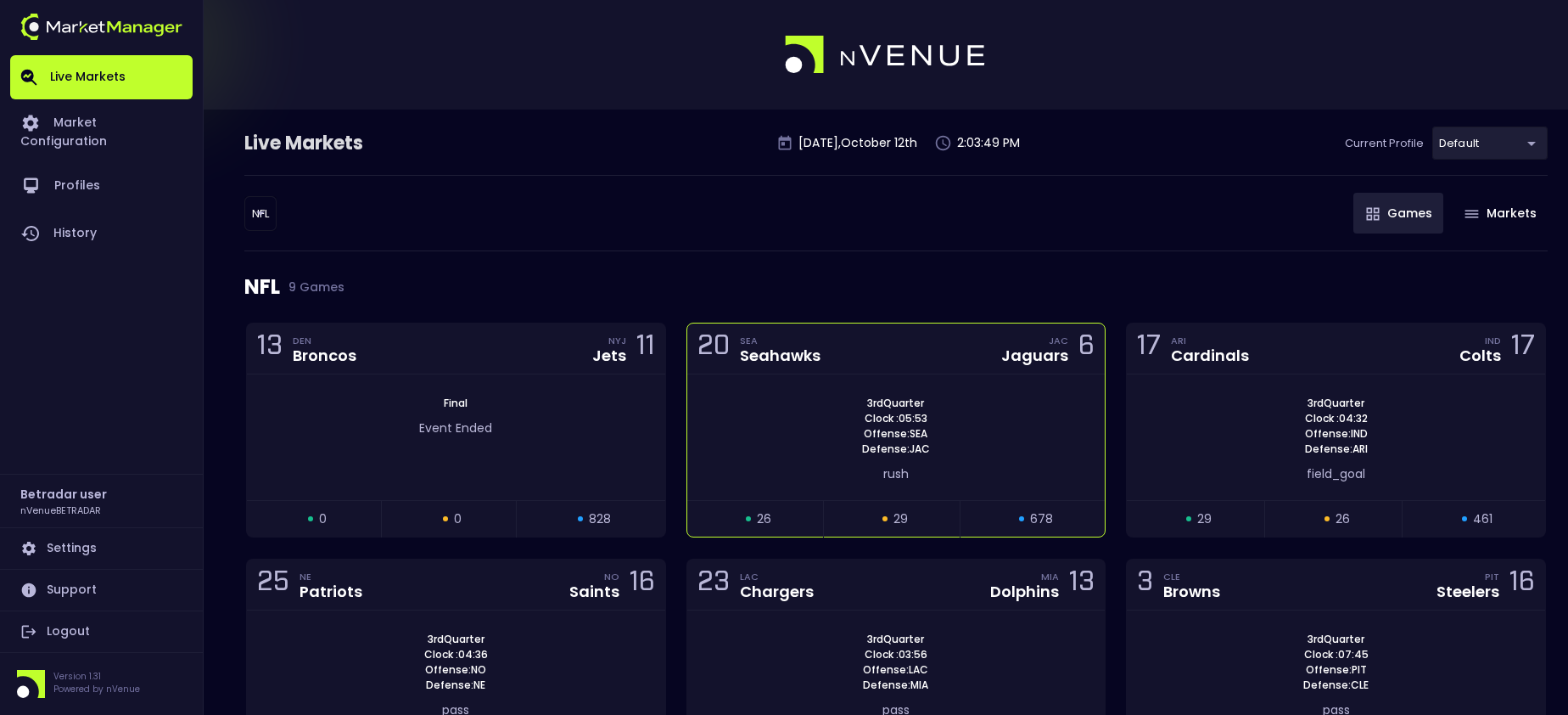
click at [936, 367] on div "20 SEA Seahawks JAC Jaguars 6" at bounding box center [897, 349] width 418 height 51
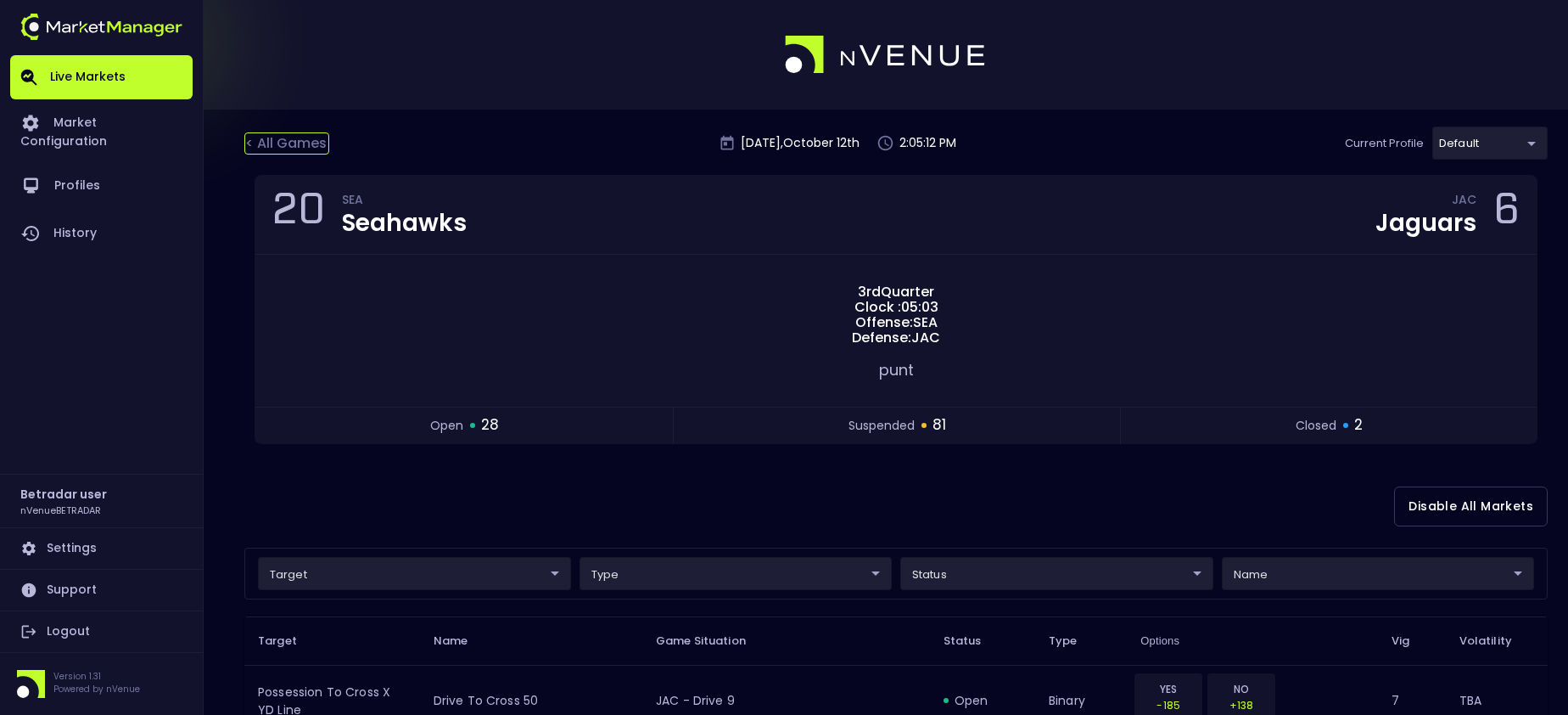
click at [253, 143] on div "< All Games" at bounding box center [287, 143] width 85 height 22
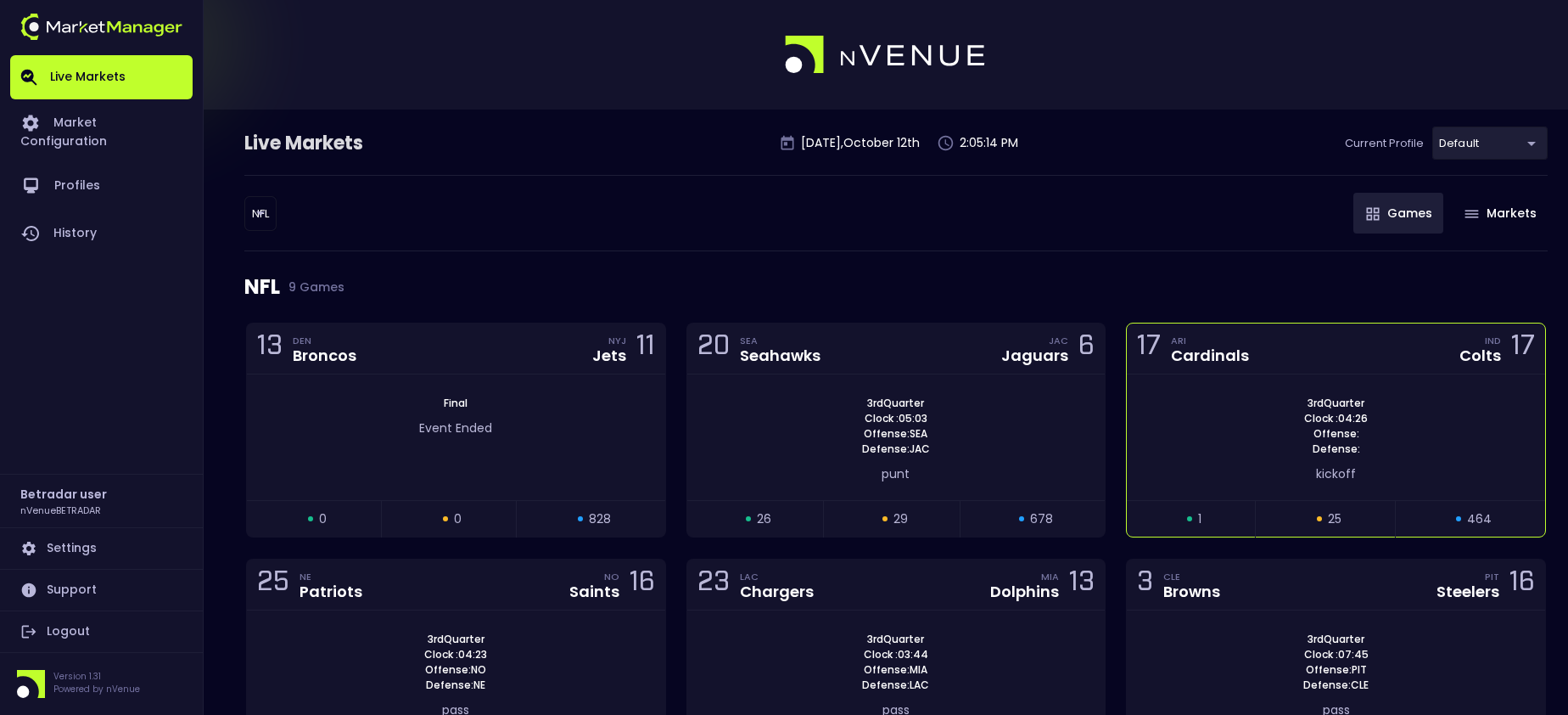
click at [1350, 360] on div "17 ARI Cardinals IND Colts 17" at bounding box center [1336, 349] width 418 height 51
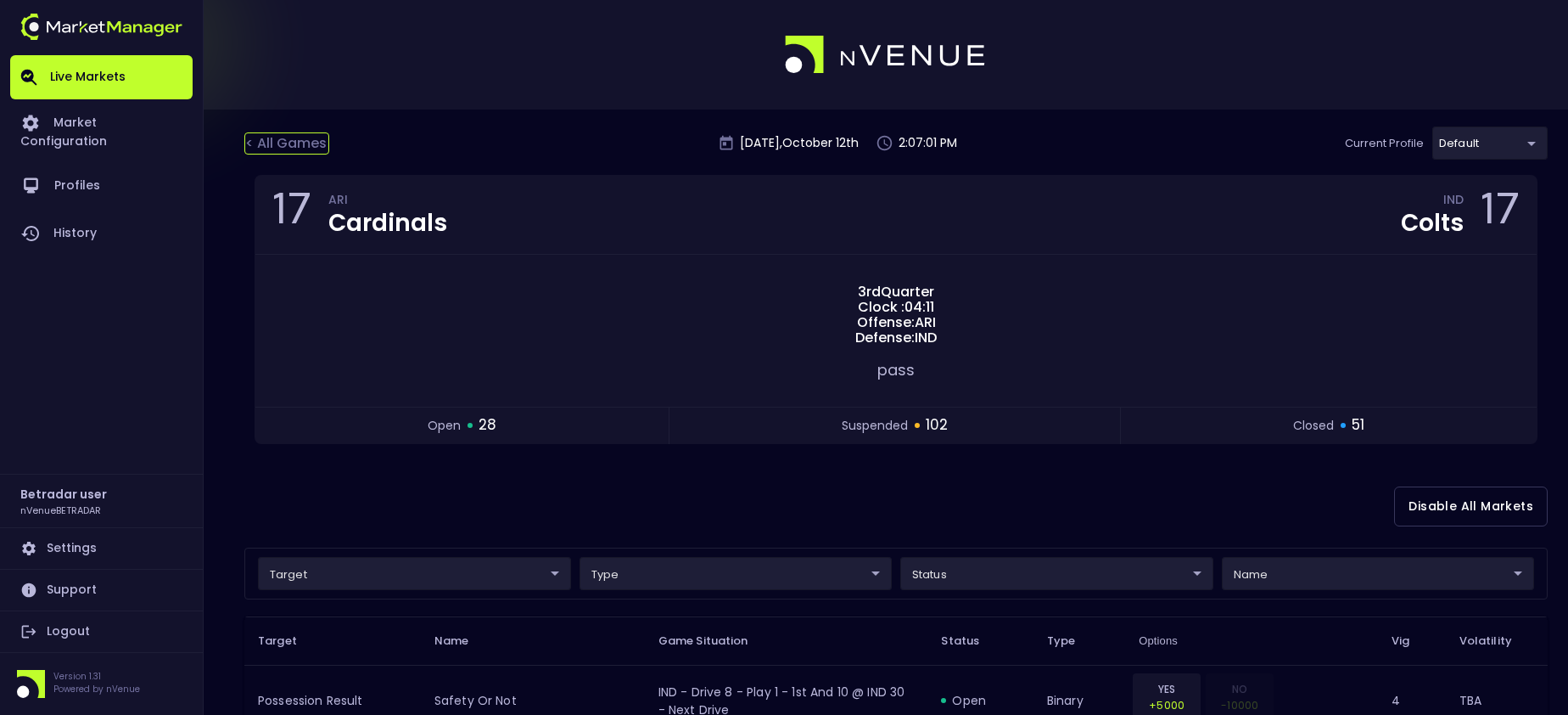
click at [267, 145] on div "< All Games" at bounding box center [287, 143] width 85 height 22
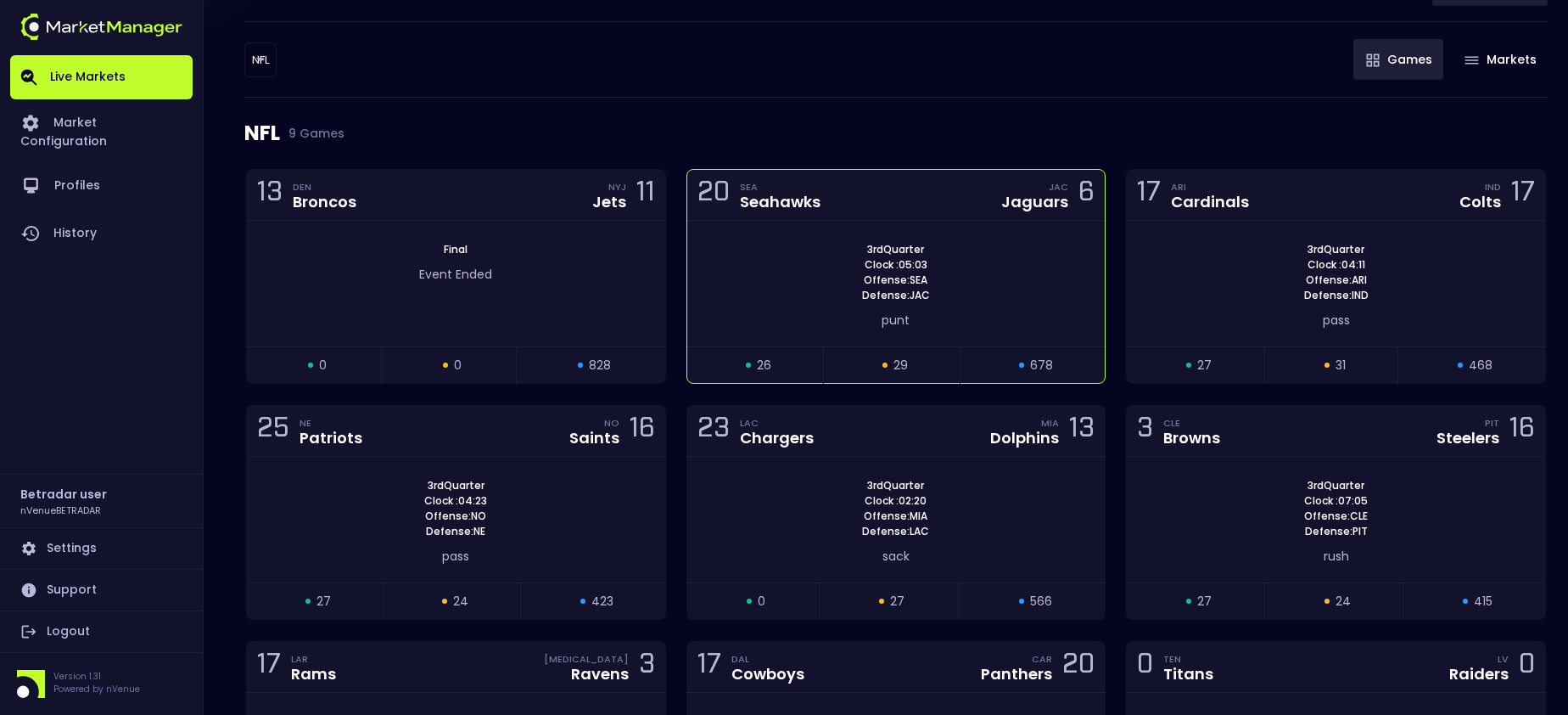
scroll to position [170, 0]
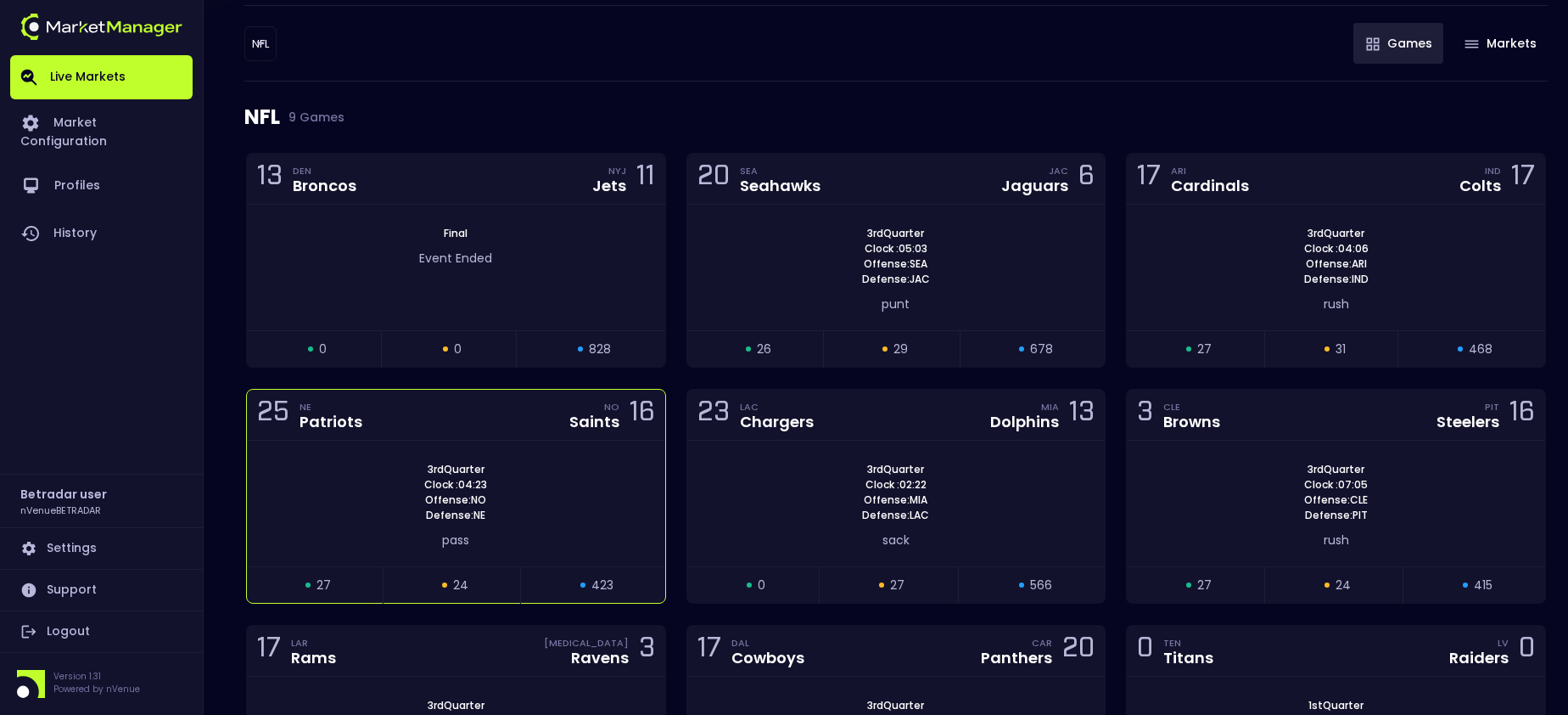
click at [431, 410] on div "25 NE Patriots NO Saints 16" at bounding box center [456, 414] width 418 height 51
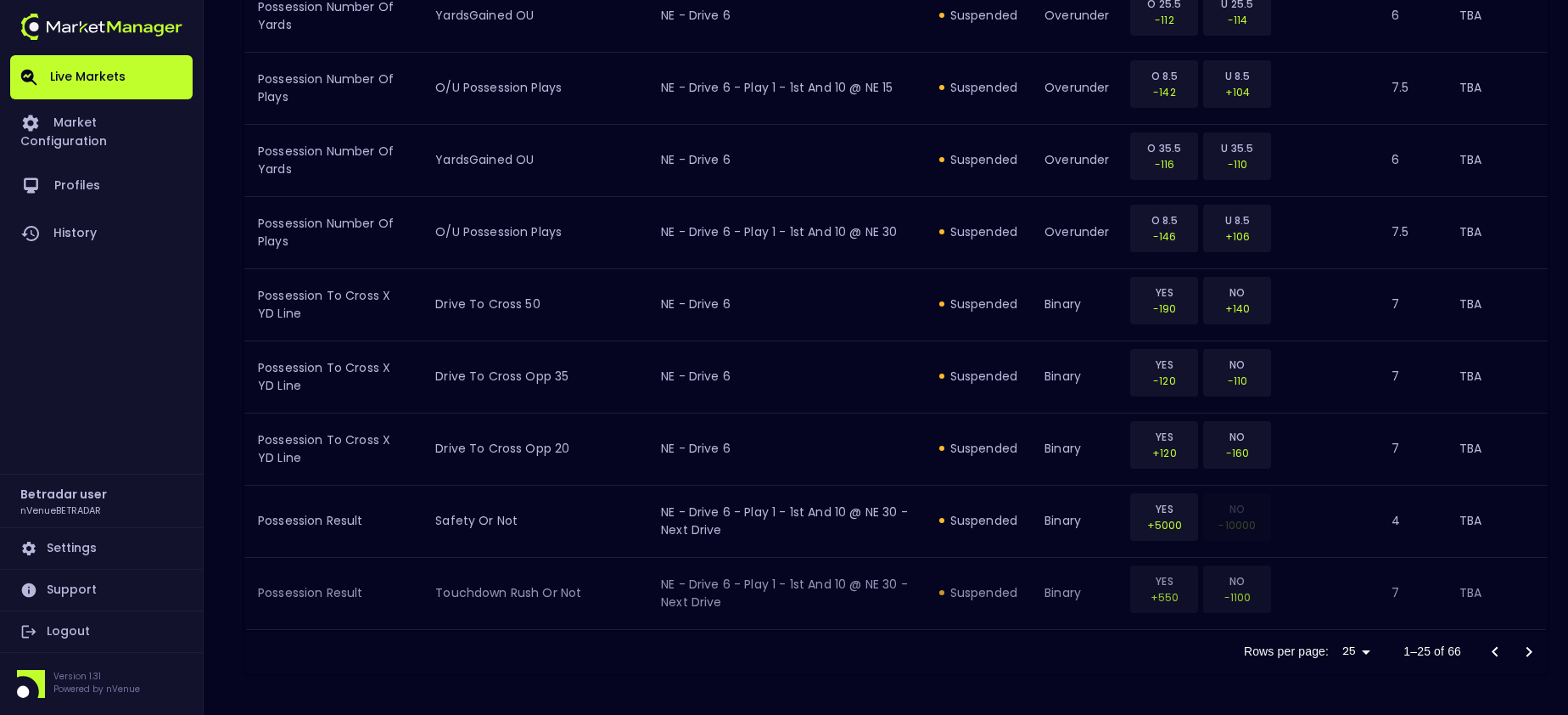
scroll to position [1927, 0]
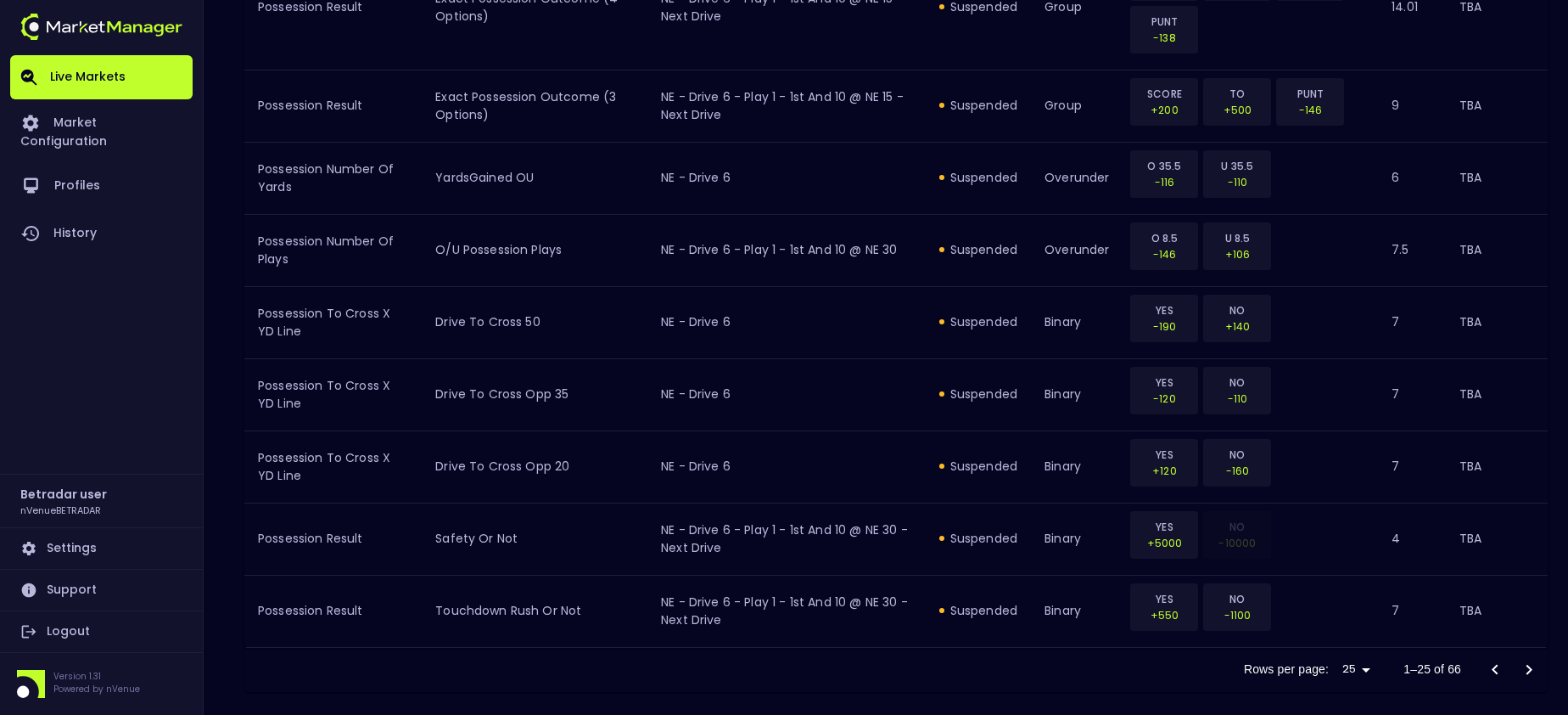
click at [1529, 670] on icon "Go to next page" at bounding box center [1529, 670] width 20 height 20
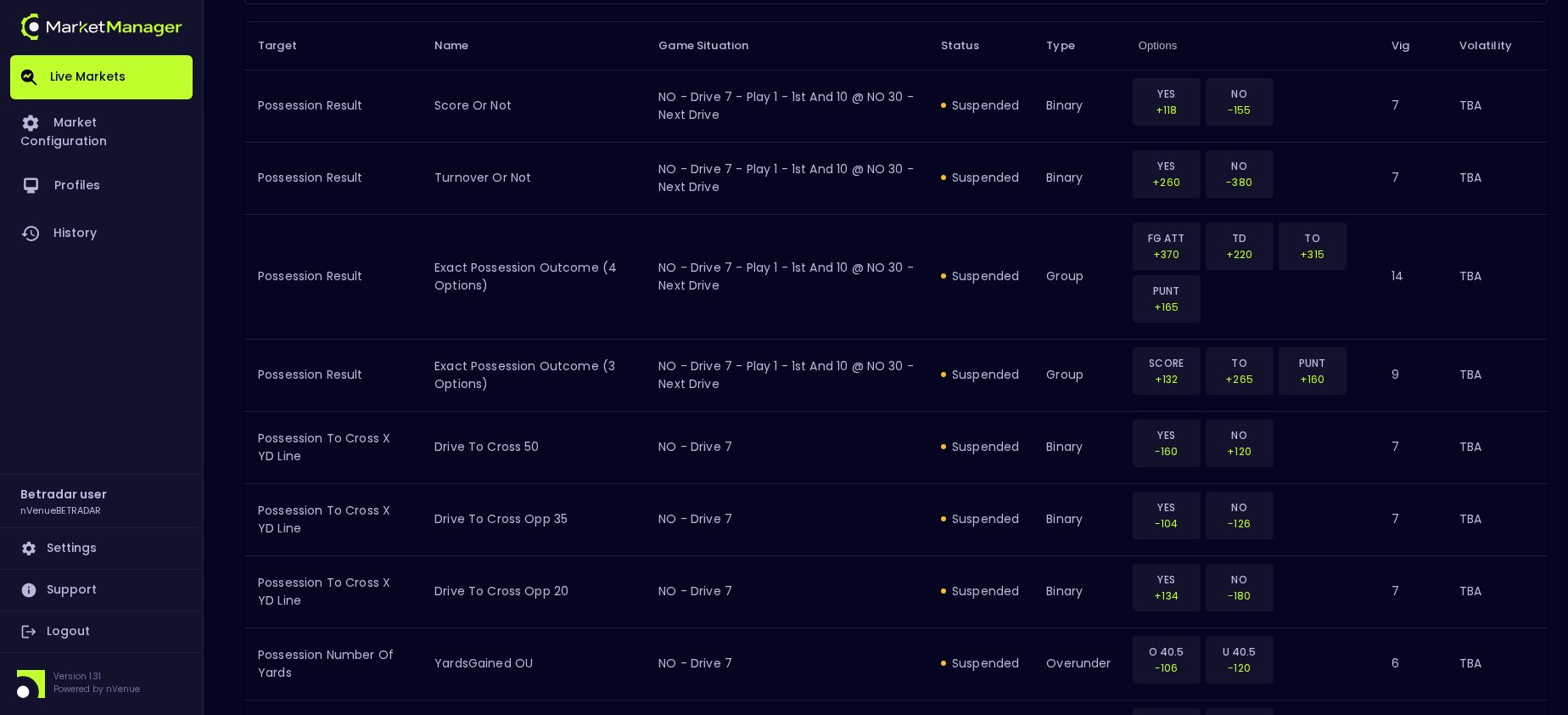
scroll to position [595, 0]
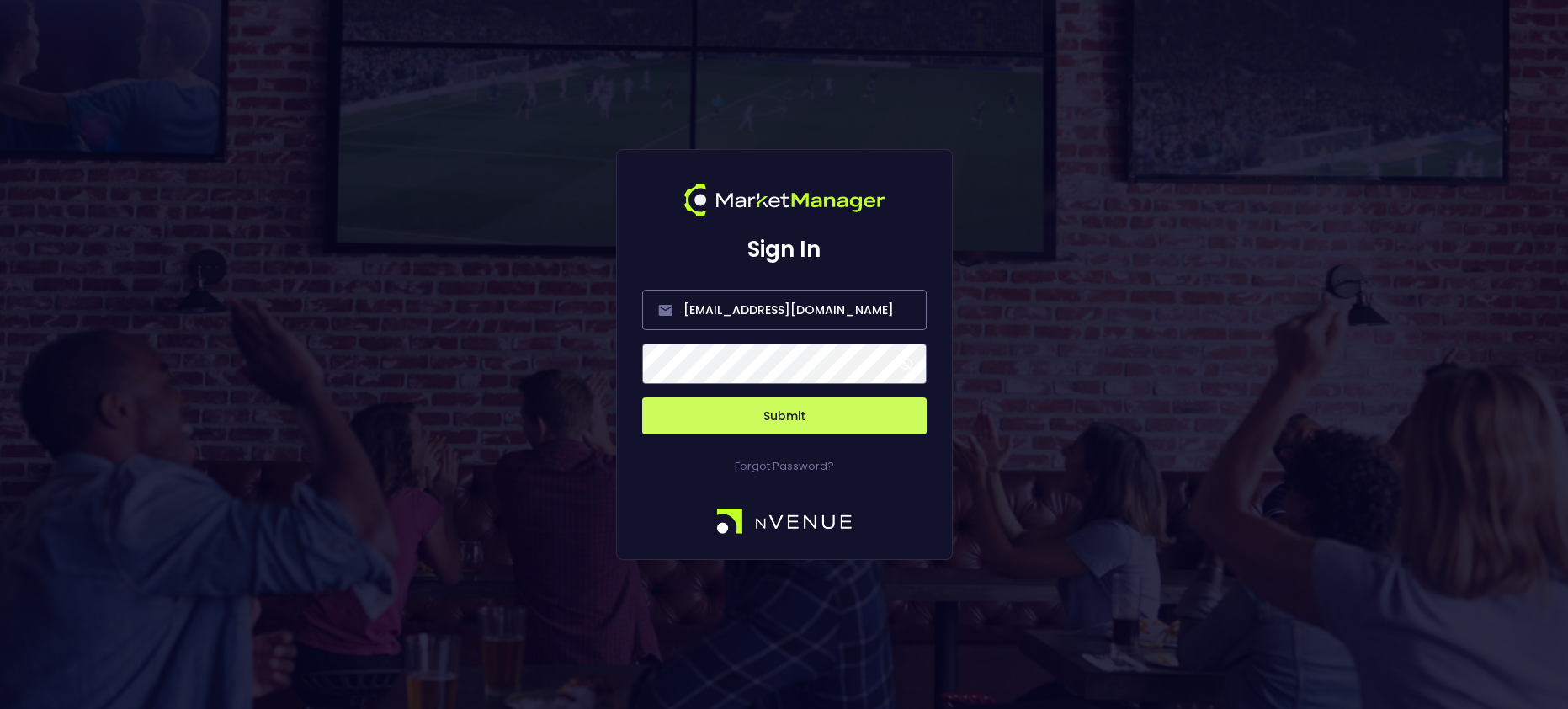
click at [742, 418] on button "Submit" at bounding box center [784, 416] width 285 height 37
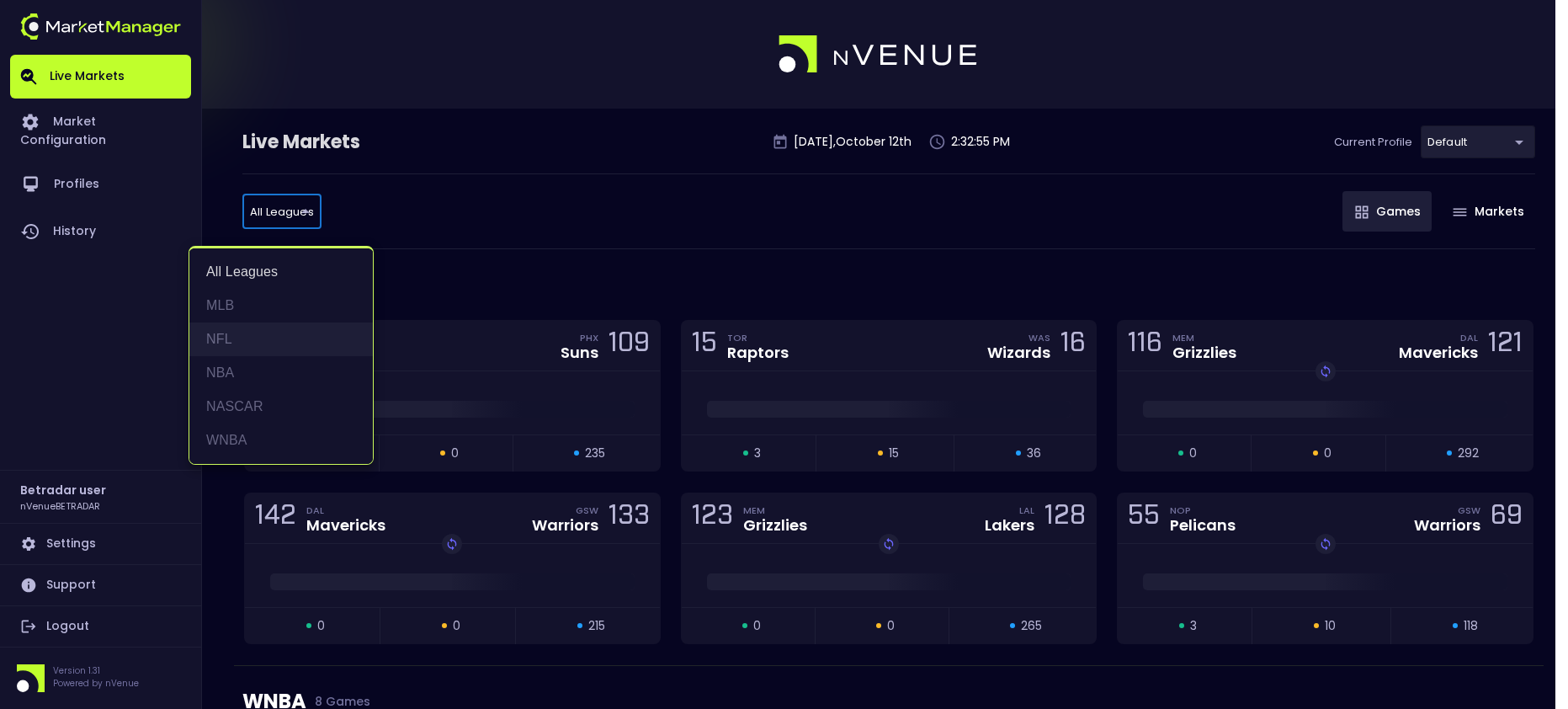
click at [272, 342] on li "NFL" at bounding box center [281, 338] width 183 height 33
type input "NFL"
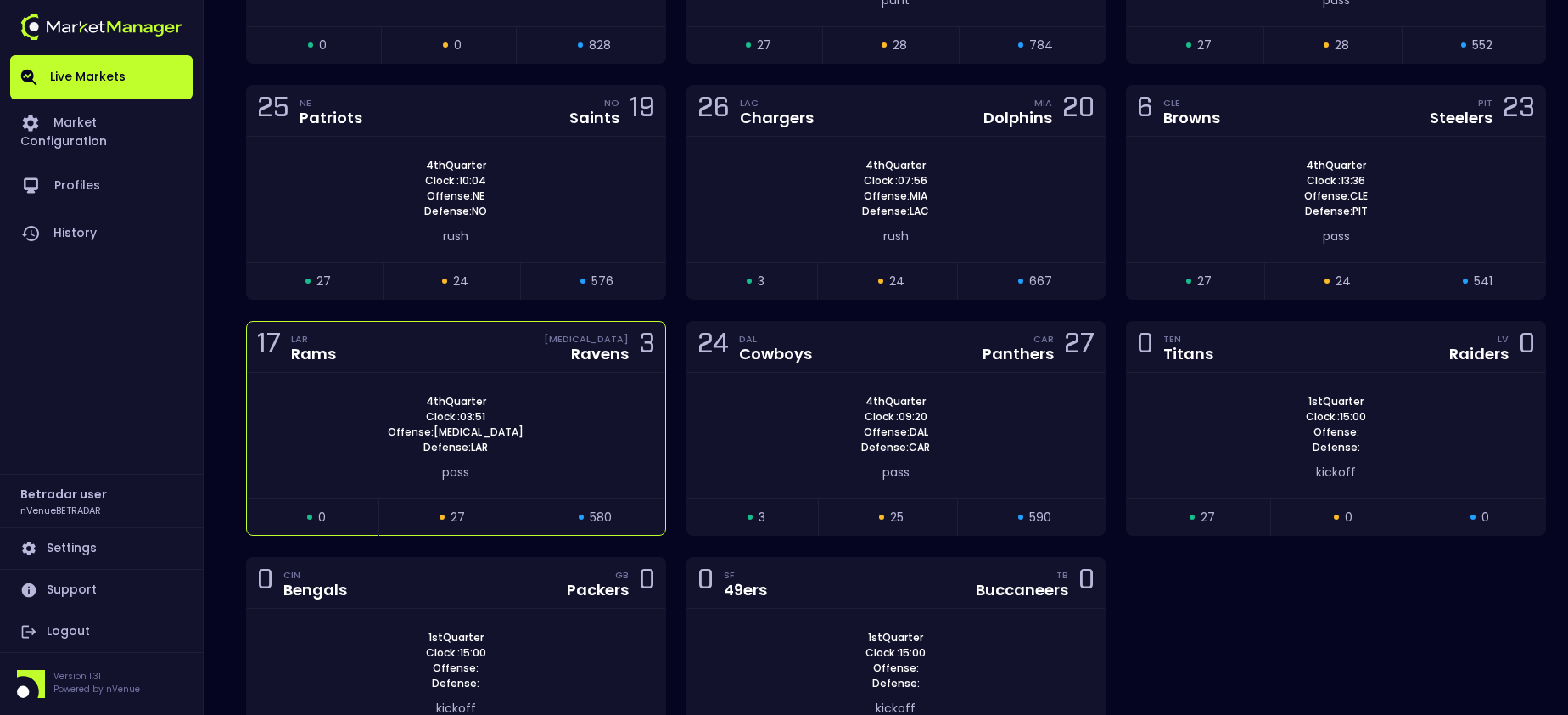
scroll to position [446, 0]
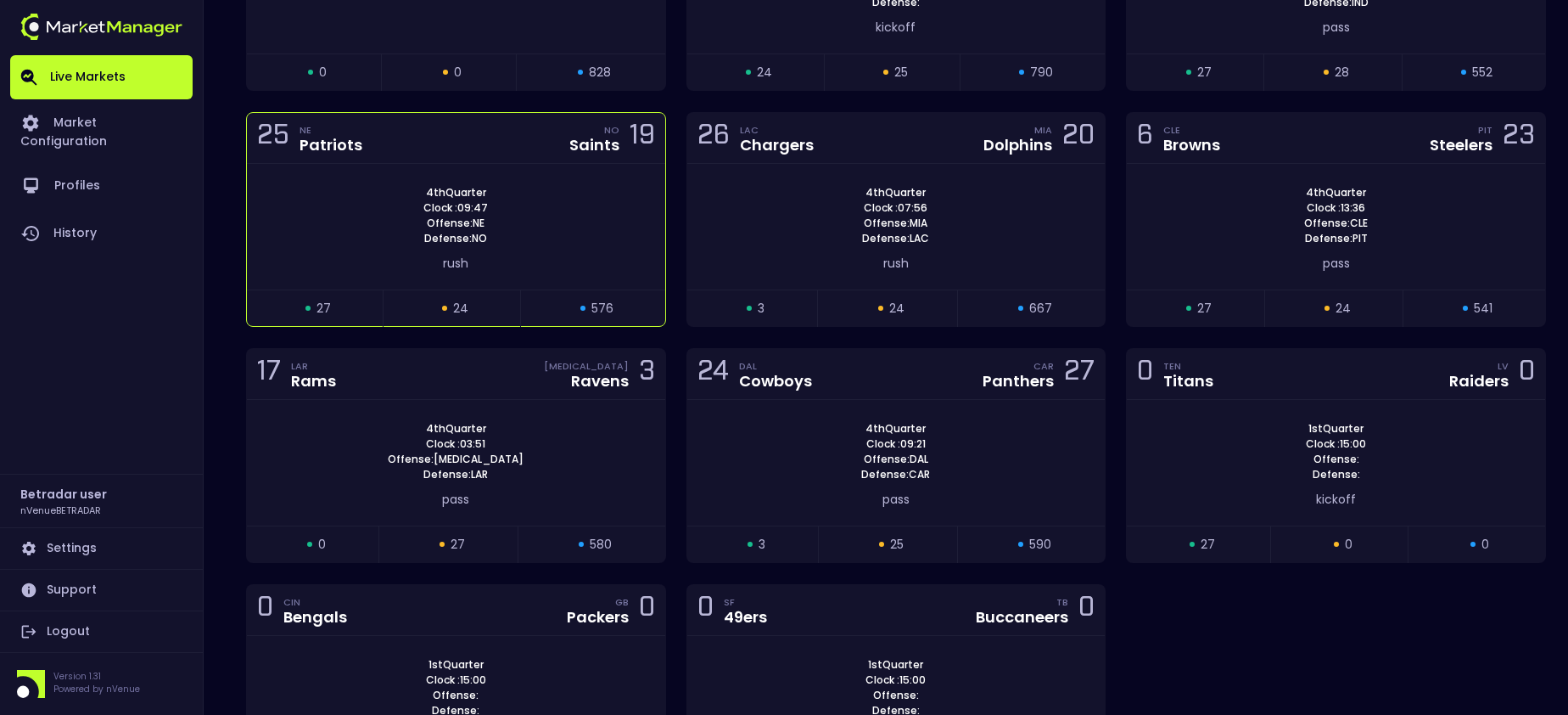
click at [513, 146] on div "25 NE Patriots NO Saints 19" at bounding box center [456, 138] width 418 height 51
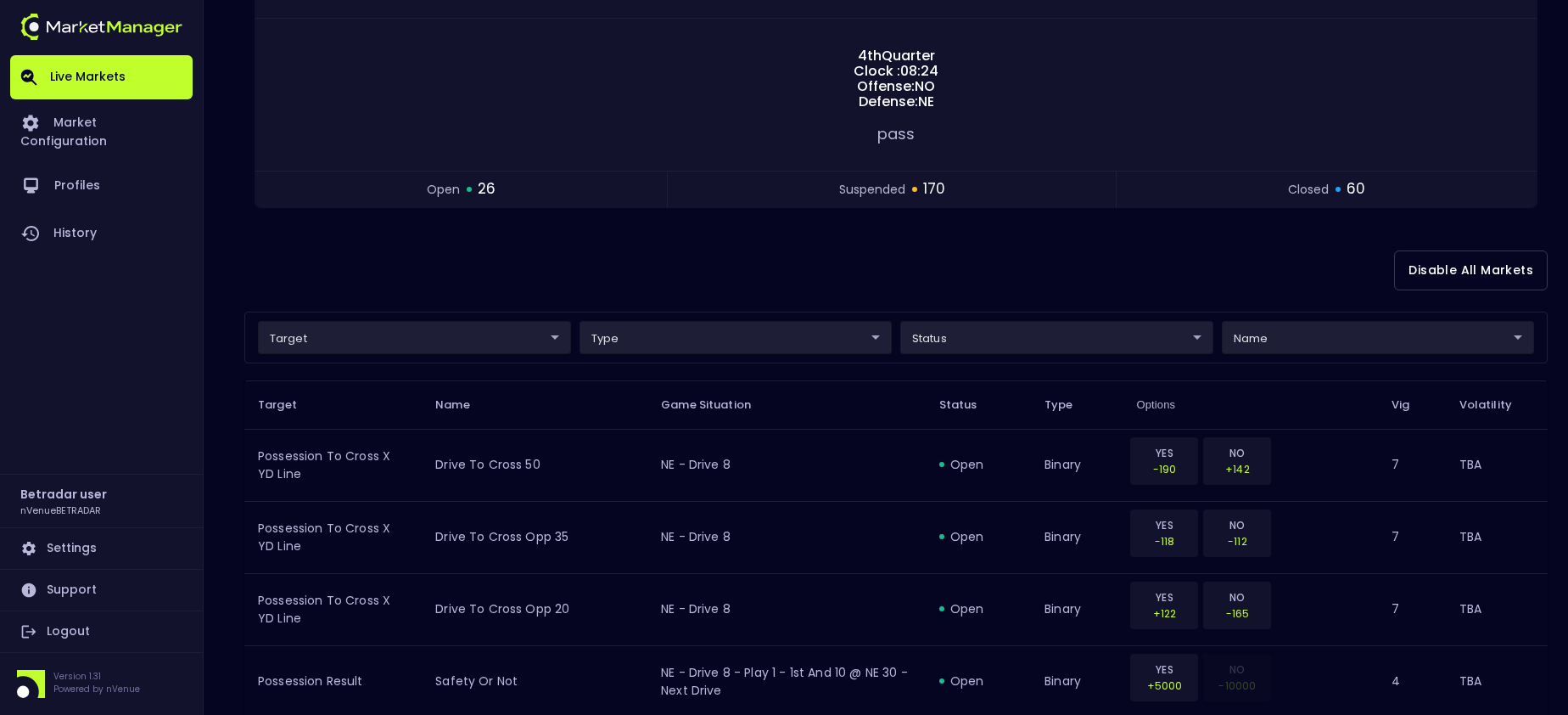
scroll to position [0, 0]
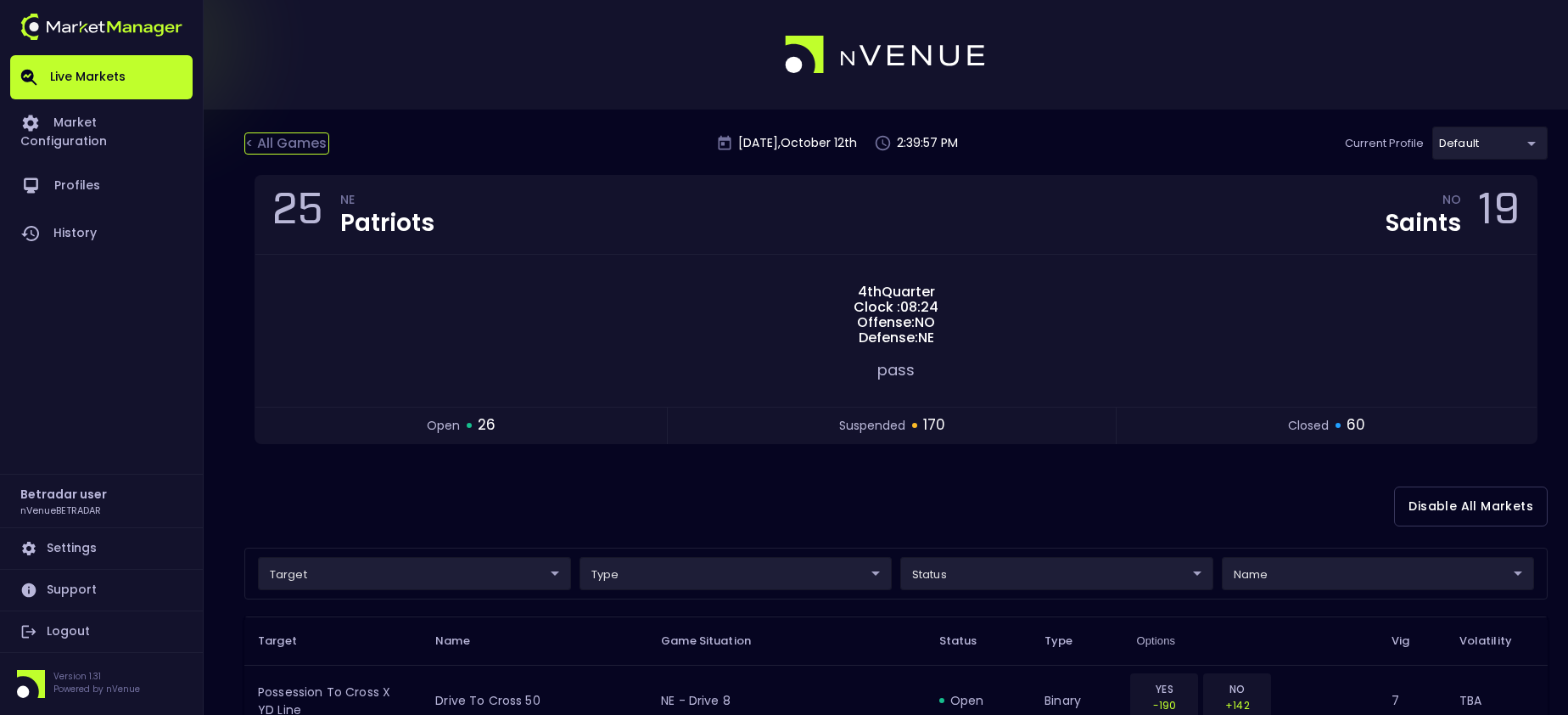
click at [305, 147] on div "< All Games" at bounding box center [287, 143] width 85 height 22
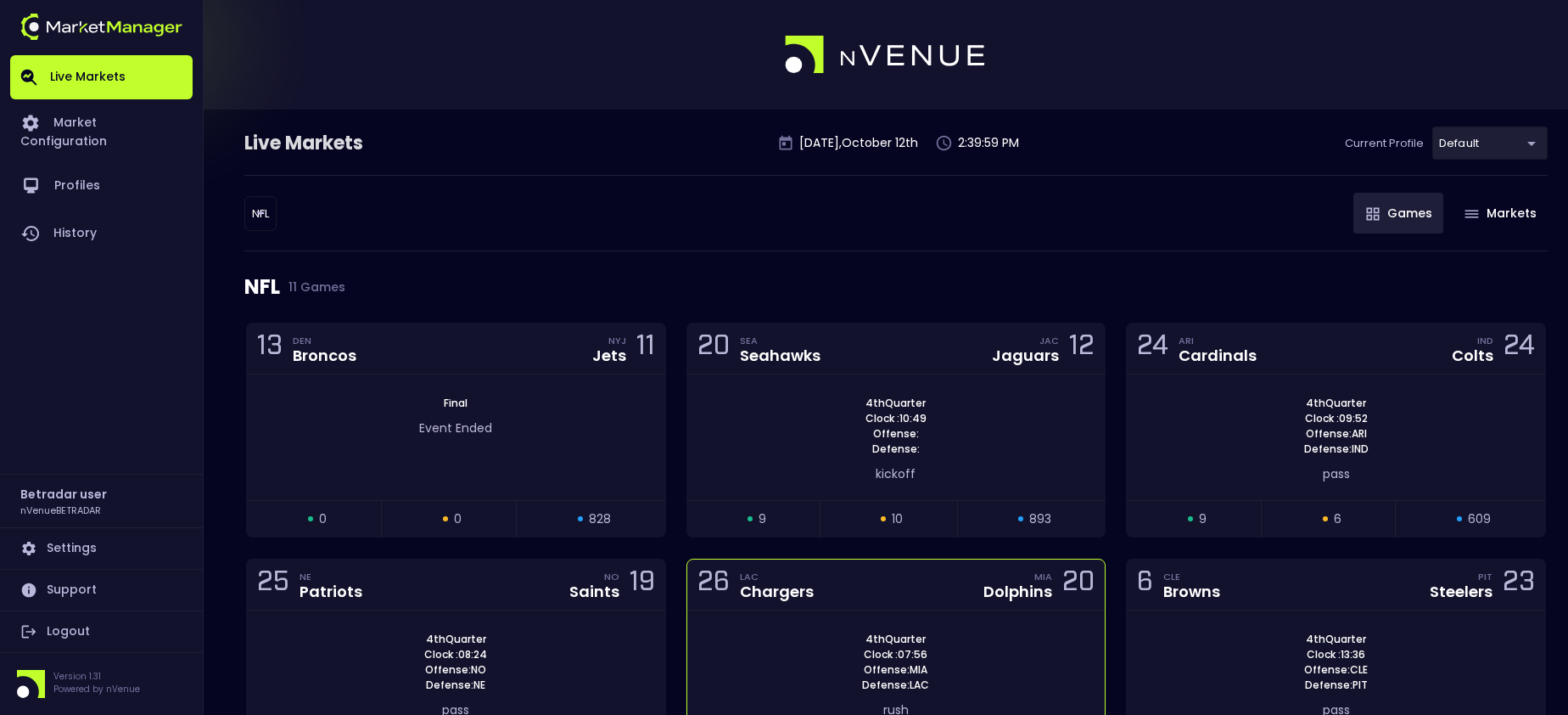
click at [872, 588] on div "26 LAC Chargers MIA Dolphins 20" at bounding box center [897, 585] width 418 height 51
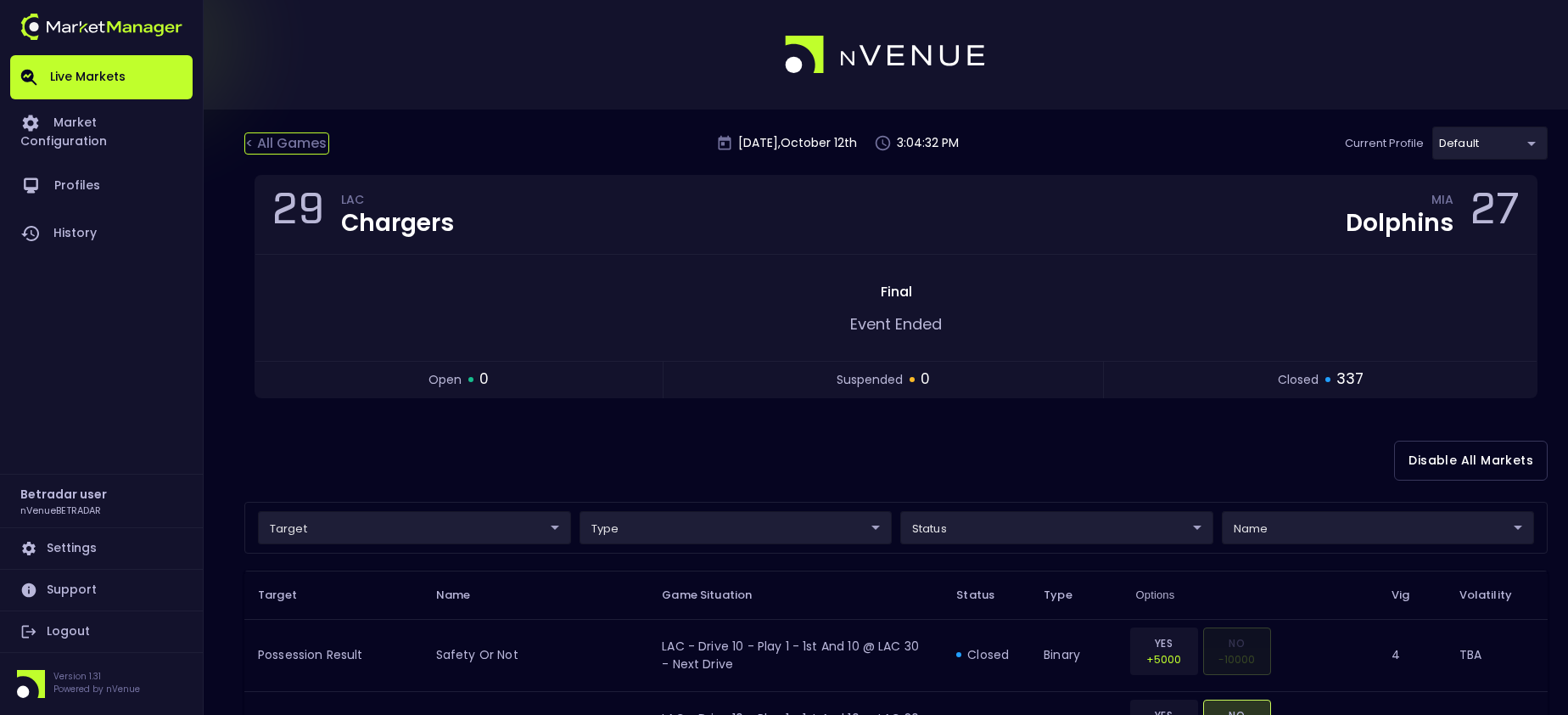
click at [298, 145] on div "< All Games" at bounding box center [287, 143] width 85 height 22
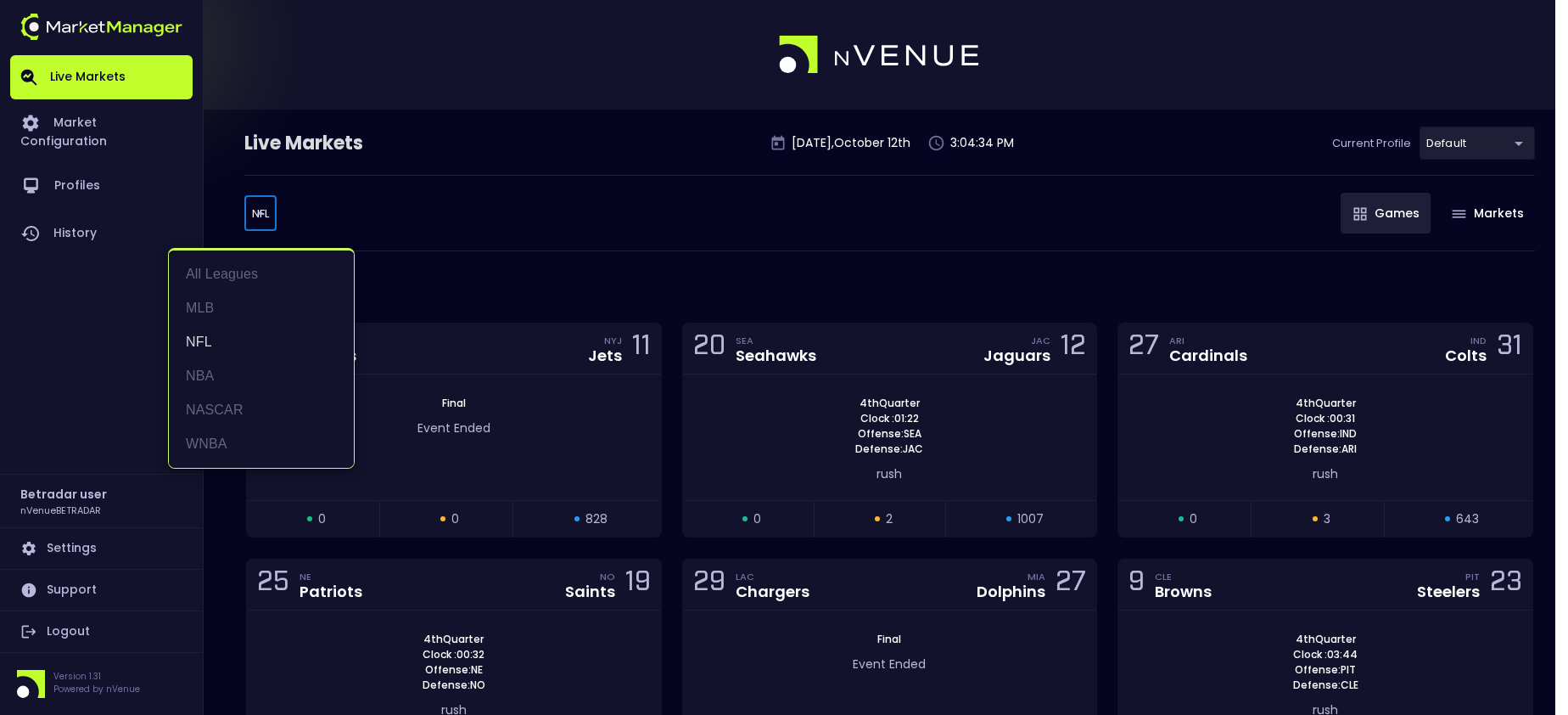
click at [274, 210] on body "Live Markets Market Configuration Profiles History Betradar user nVenueBETRADAR…" at bounding box center [784, 665] width 1568 height 1331
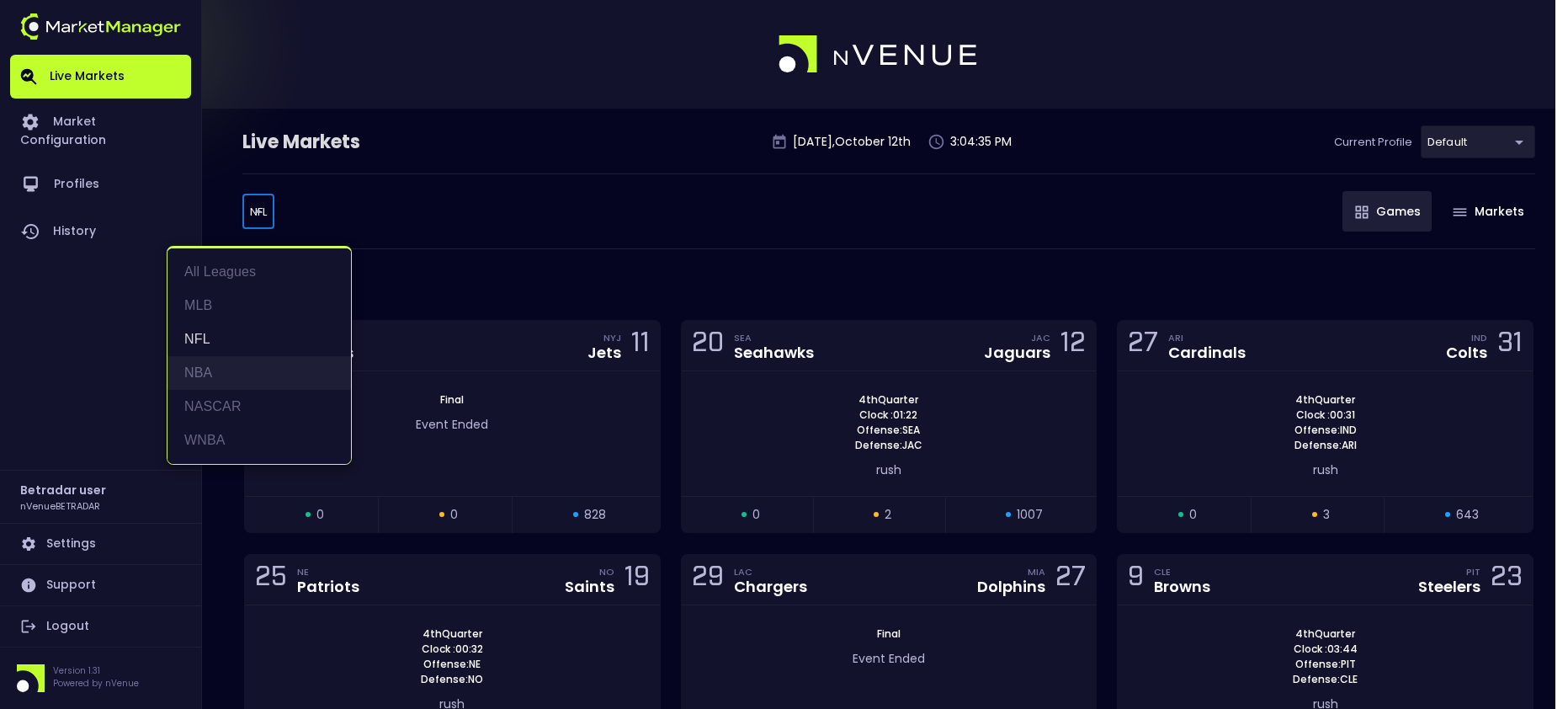
click at [228, 367] on li "NBA" at bounding box center [259, 373] width 183 height 33
type input "NBA"
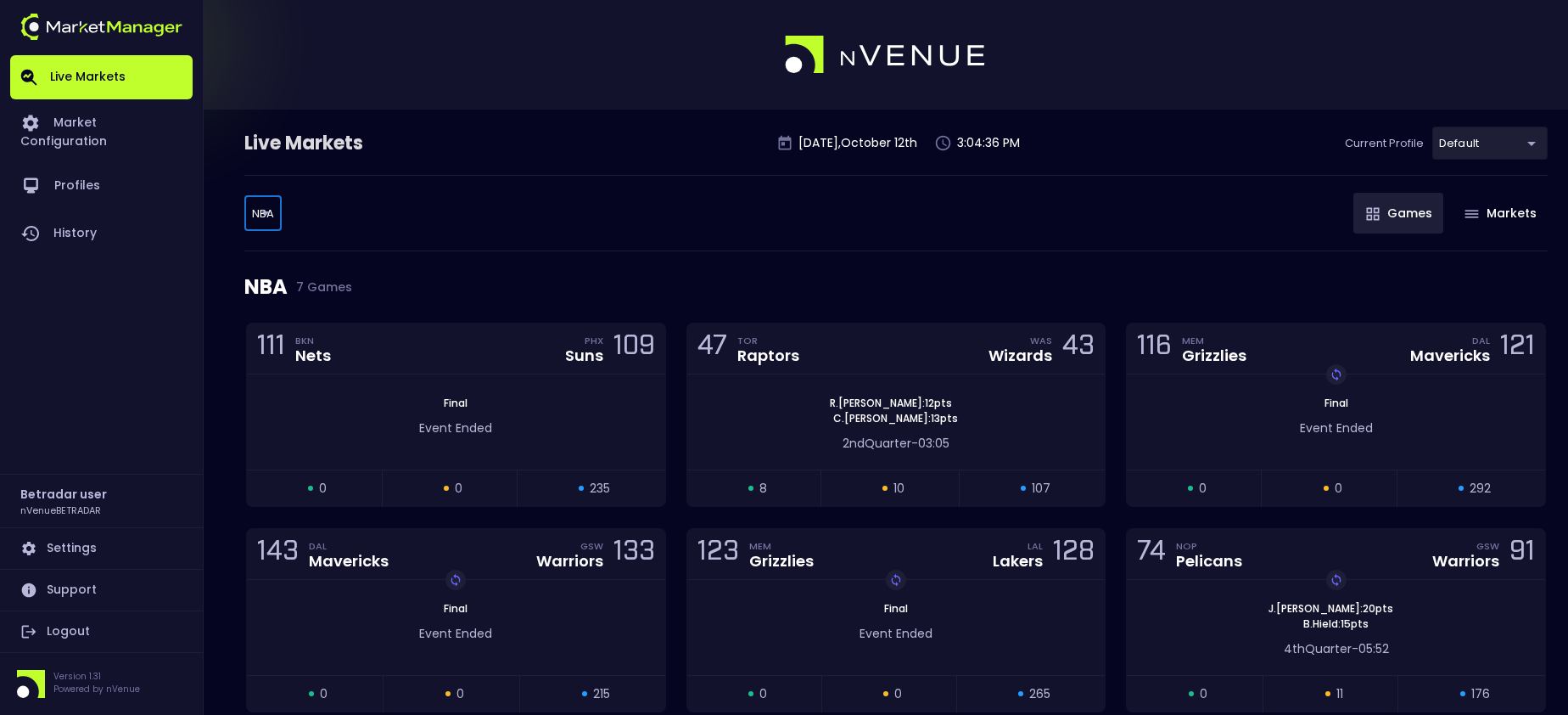
click at [634, 204] on div "NBA NBA ​ Games Markets" at bounding box center [896, 212] width 1303 height 76
click at [914, 355] on div "47 TOR Raptors WAS Wizards 43" at bounding box center [897, 349] width 418 height 51
